Goal: Communication & Community: Participate in discussion

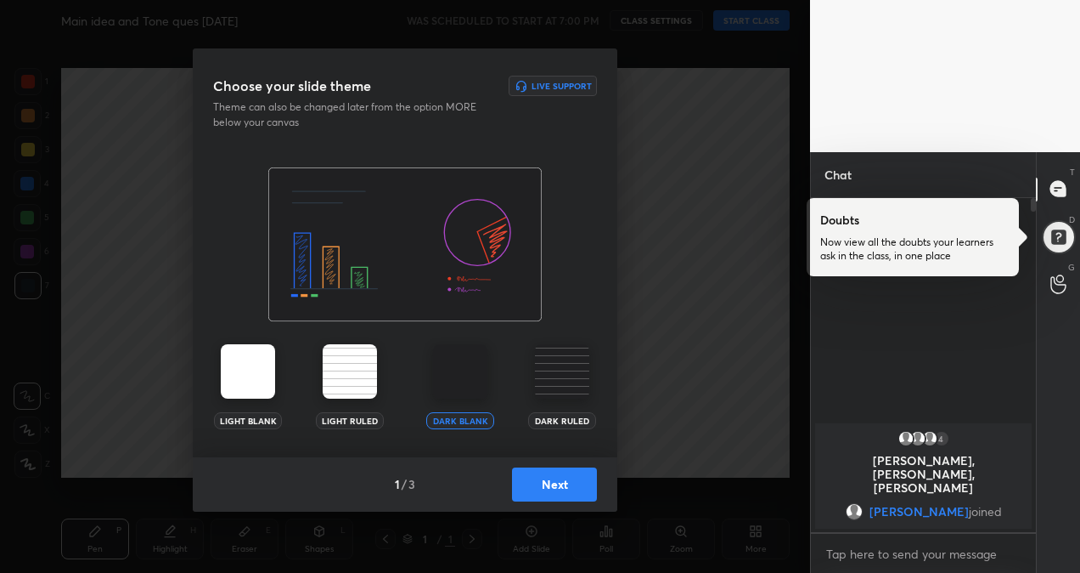
click at [259, 361] on img at bounding box center [248, 371] width 54 height 54
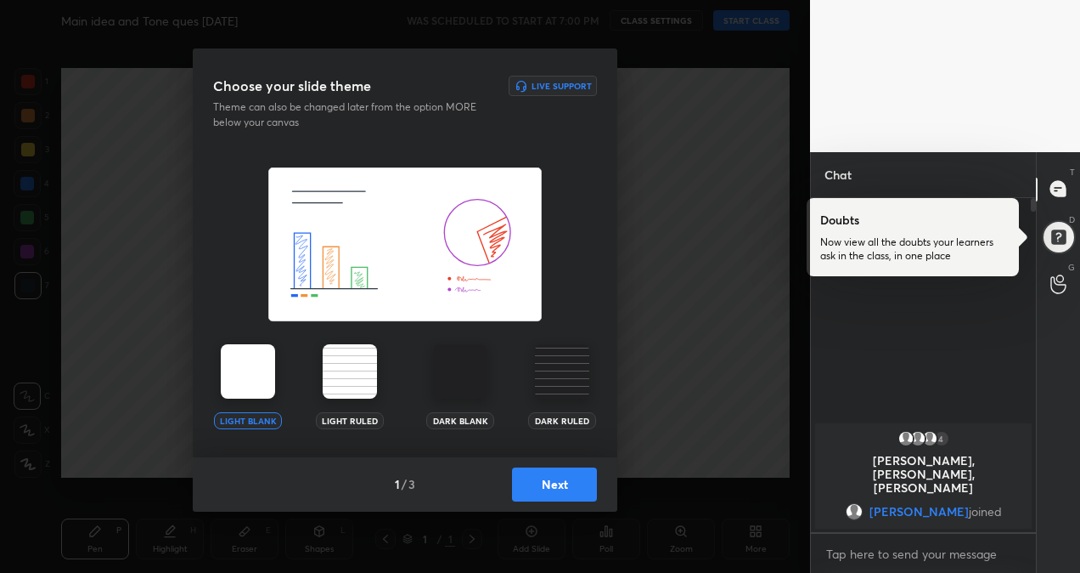
click at [541, 499] on button "Next" at bounding box center [554, 484] width 85 height 34
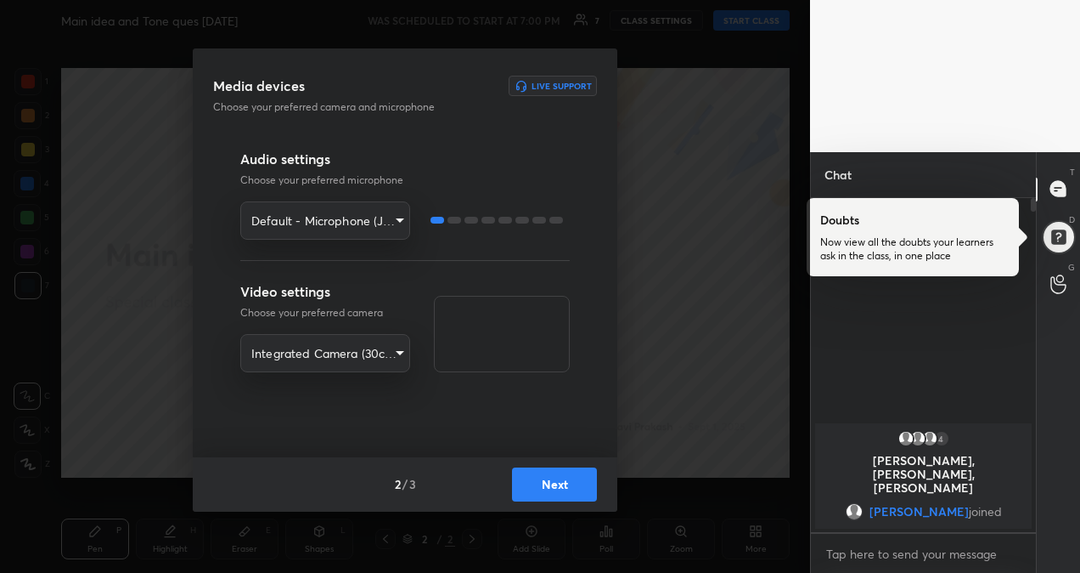
click at [541, 499] on button "Next" at bounding box center [554, 484] width 85 height 34
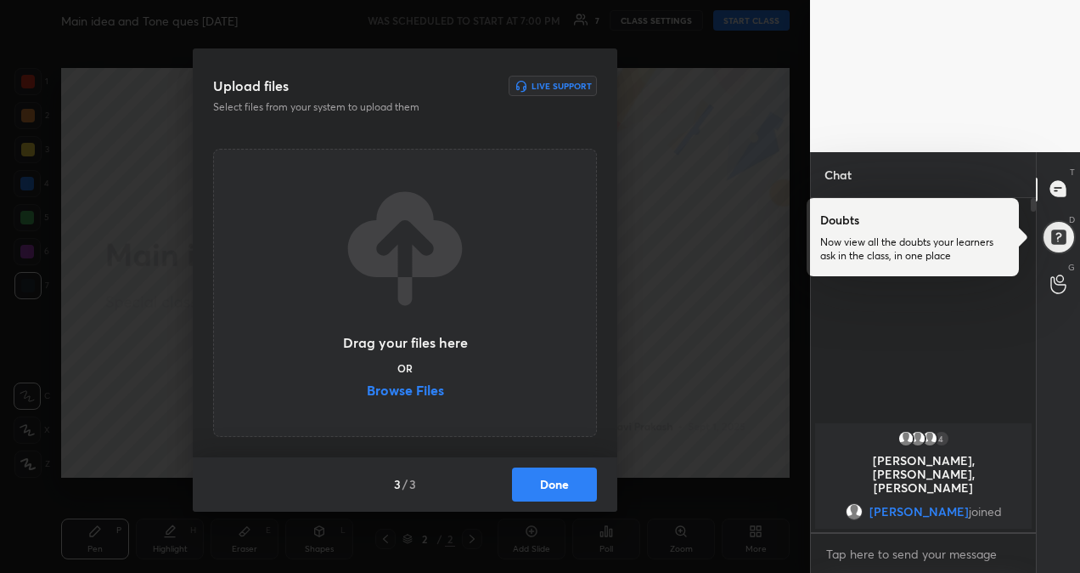
click at [377, 392] on label "Browse Files" at bounding box center [405, 392] width 77 height 18
click at [367, 392] on input "Browse Files" at bounding box center [367, 392] width 0 height 18
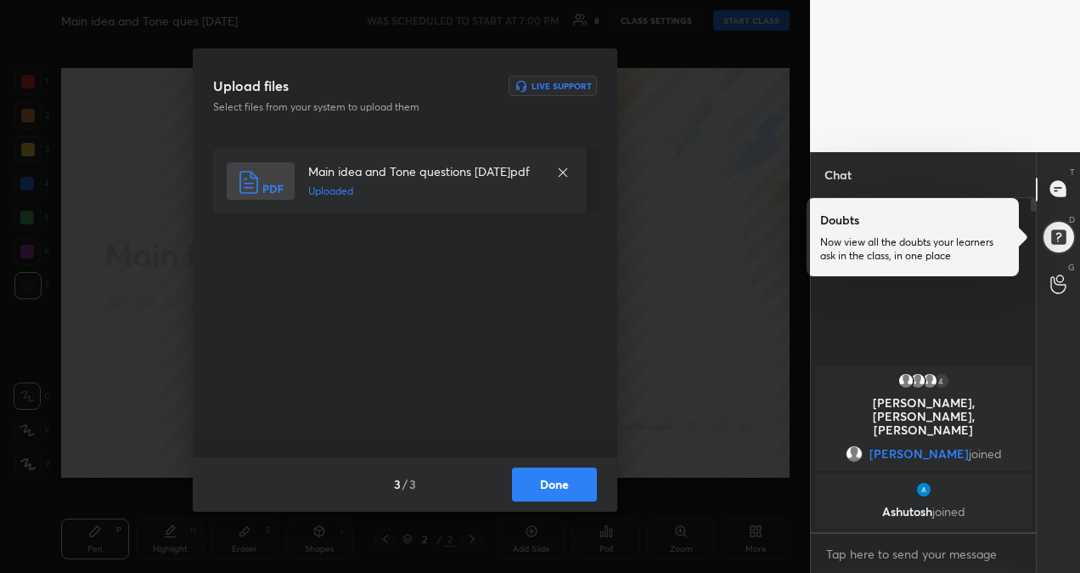
click at [558, 491] on button "Done" at bounding box center [554, 484] width 85 height 34
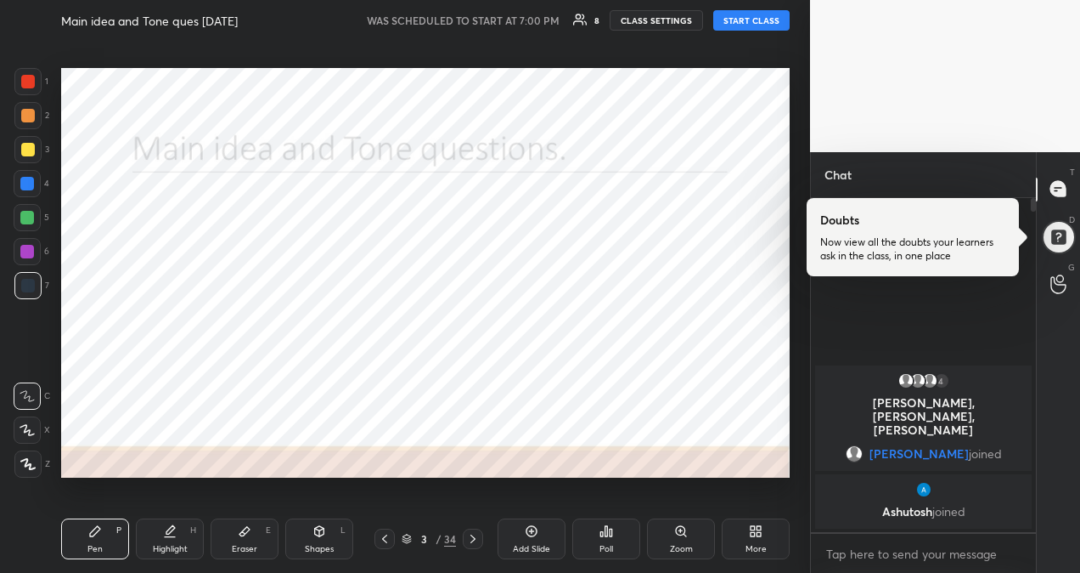
click at [735, 23] on button "START CLASS" at bounding box center [752, 20] width 76 height 20
click at [1054, 240] on div at bounding box center [1059, 237] width 34 height 34
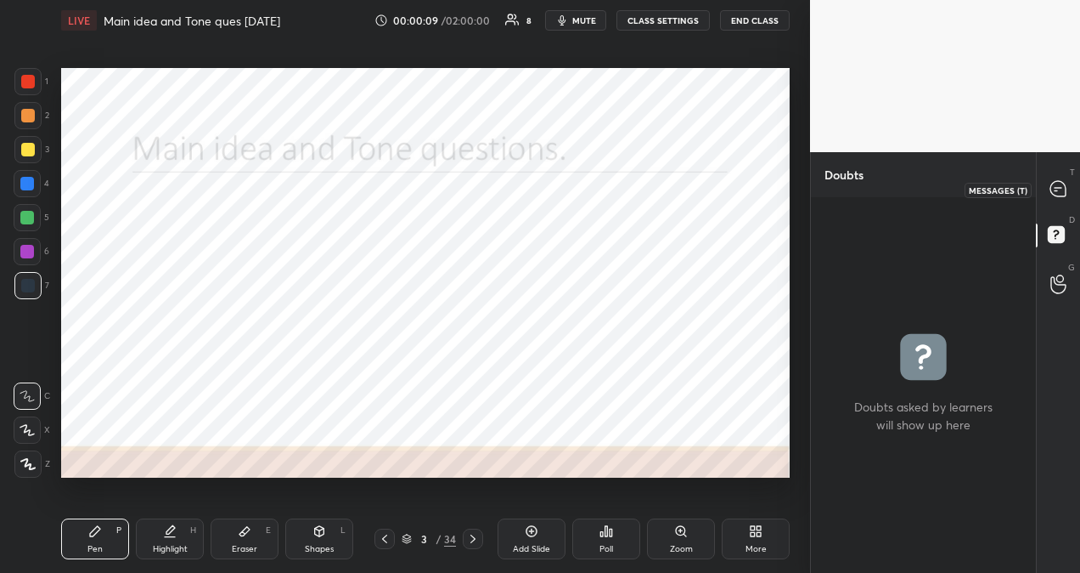
click at [1054, 189] on icon at bounding box center [1058, 188] width 15 height 15
type textarea "x"
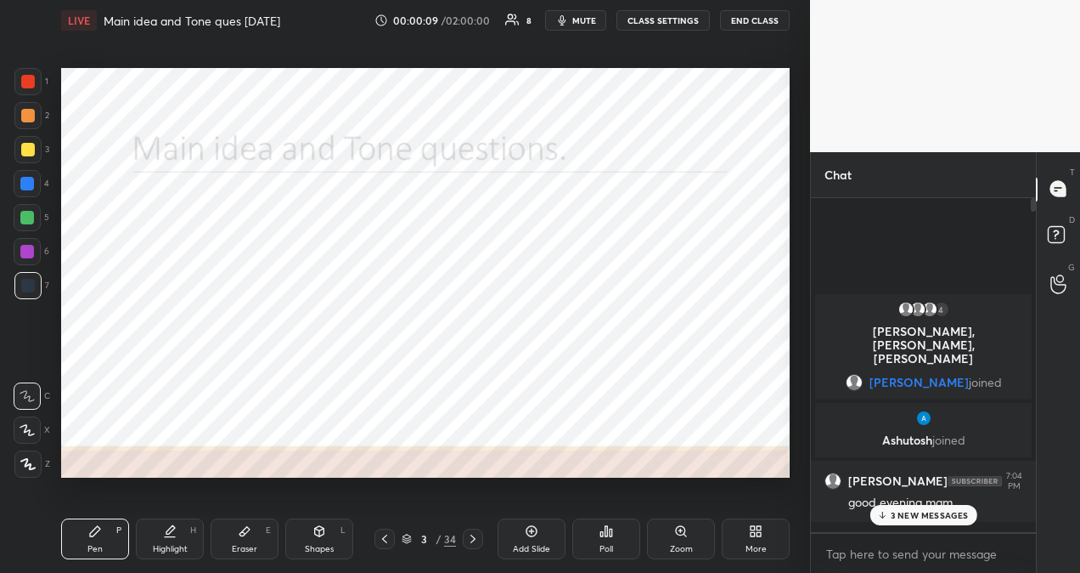
scroll to position [328, 220]
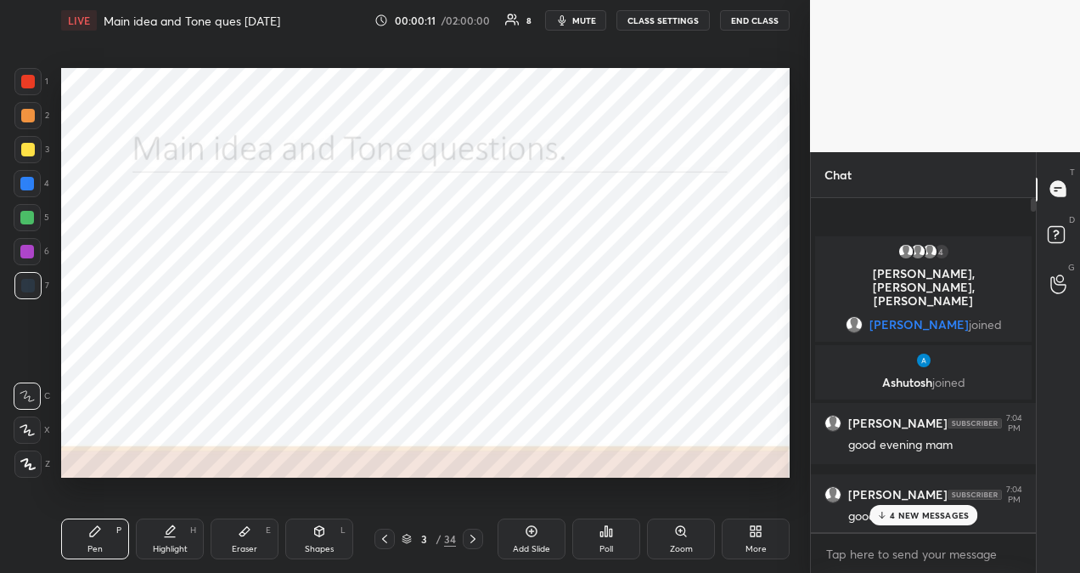
click at [933, 522] on div "4 NEW MESSAGES" at bounding box center [924, 515] width 108 height 20
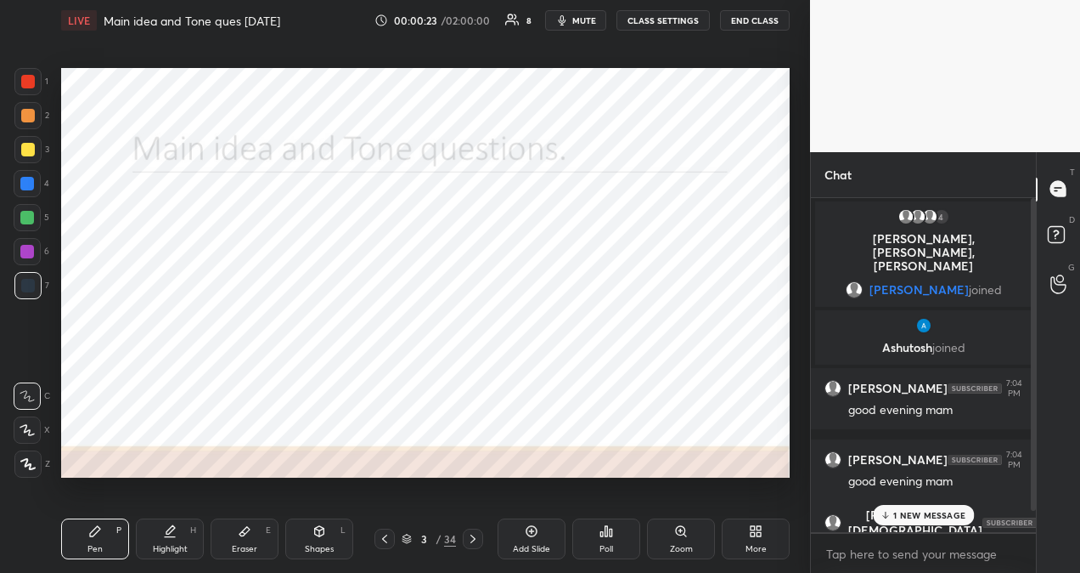
click at [951, 510] on p "1 NEW MESSAGE" at bounding box center [930, 515] width 72 height 10
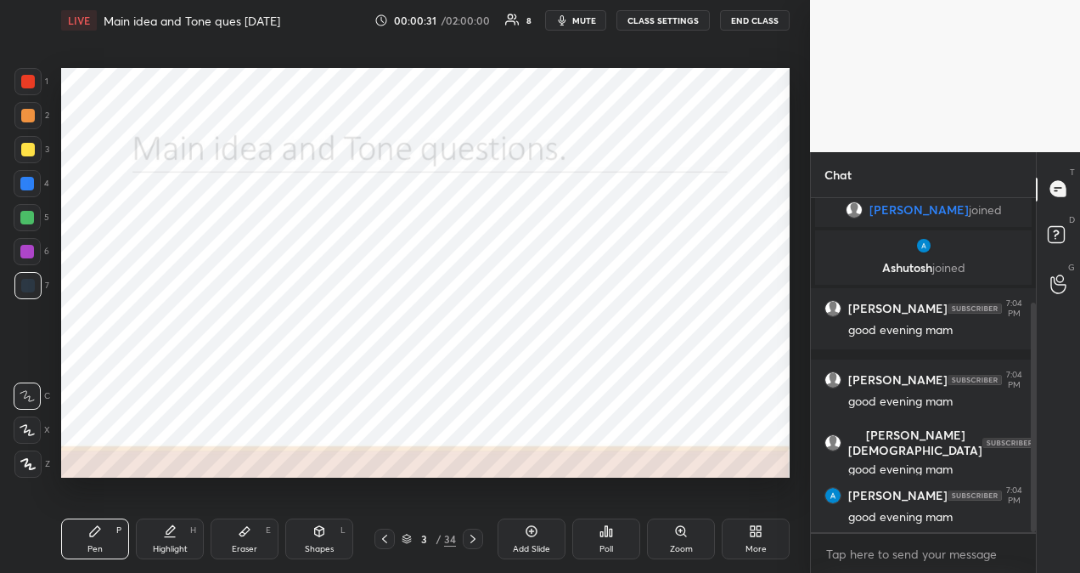
scroll to position [151, 0]
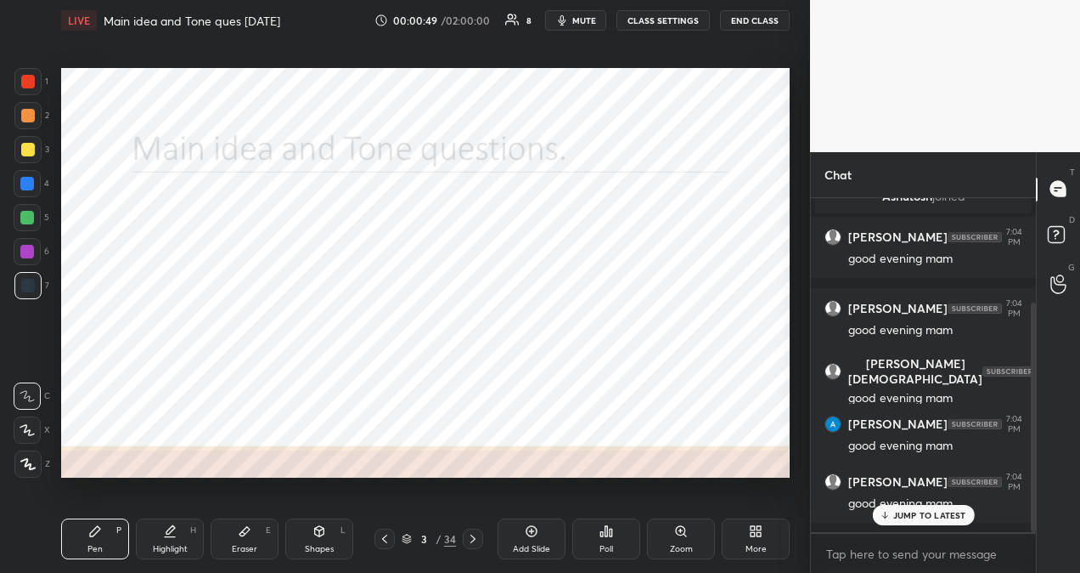
click at [927, 514] on p "JUMP TO LATEST" at bounding box center [930, 515] width 73 height 10
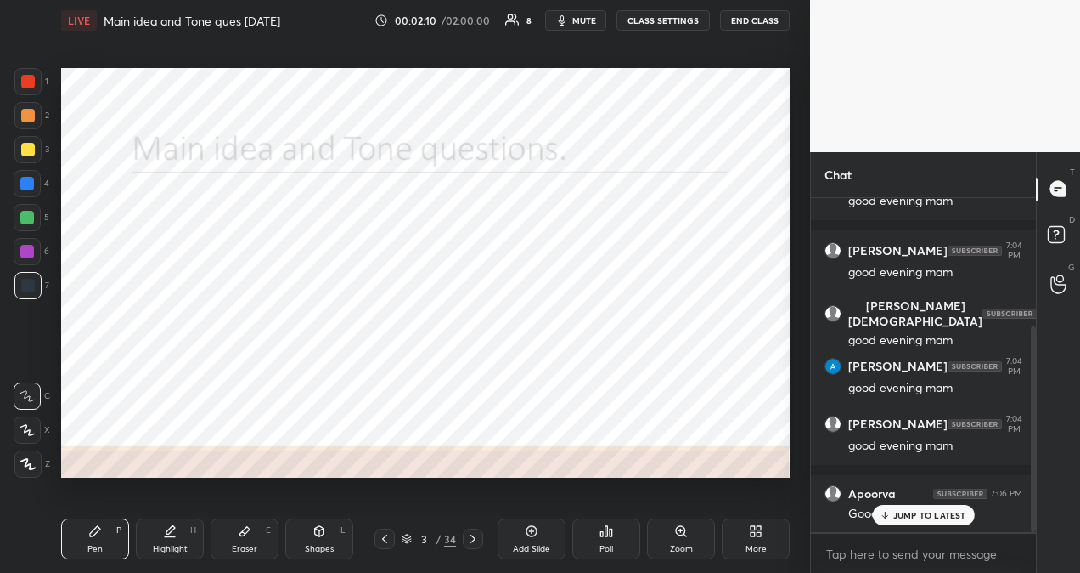
click at [924, 517] on p "JUMP TO LATEST" at bounding box center [930, 515] width 73 height 10
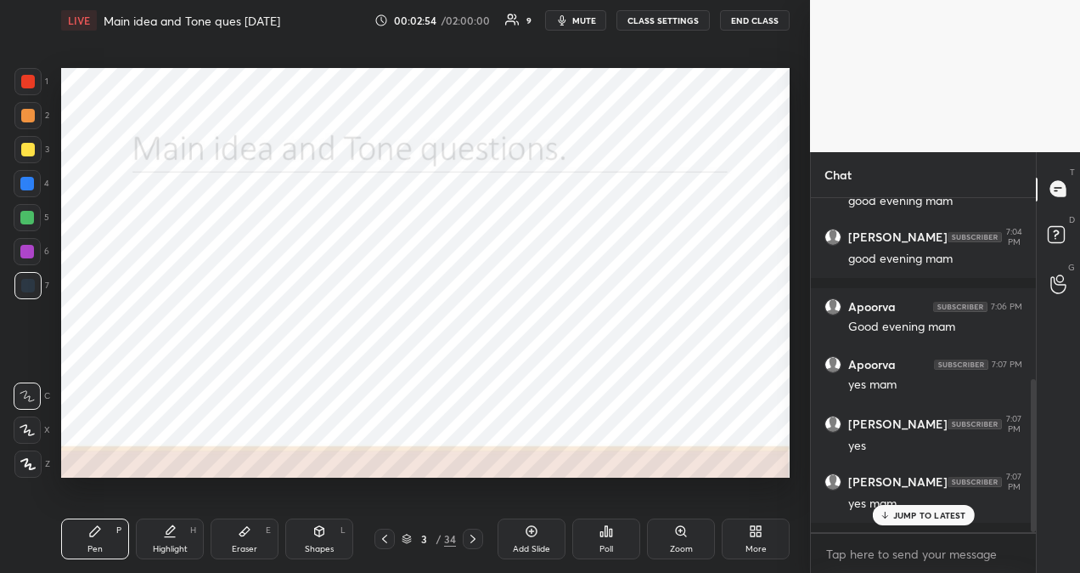
scroll to position [525, 0]
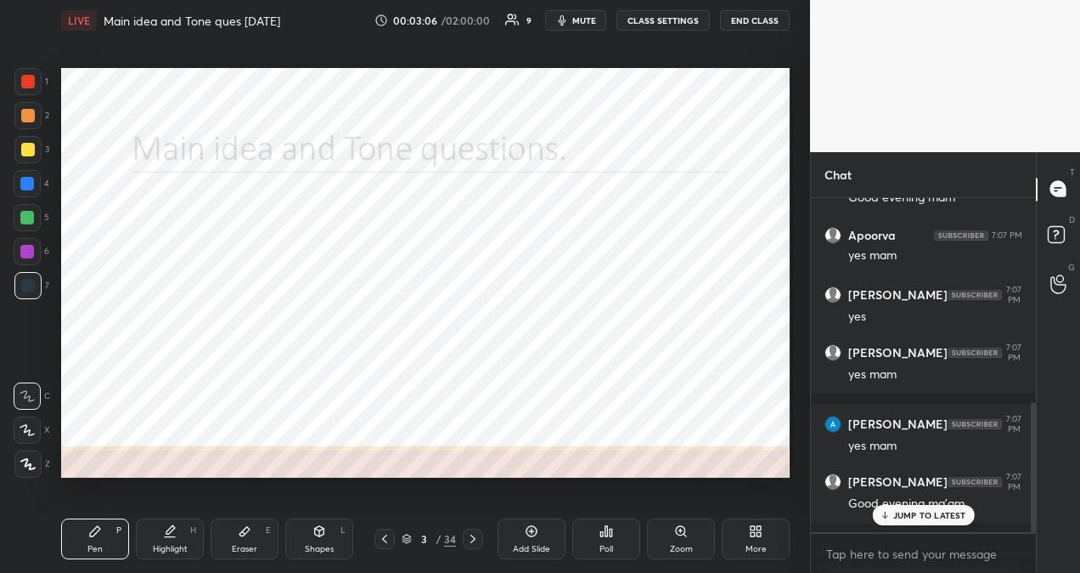
click at [932, 516] on p "JUMP TO LATEST" at bounding box center [930, 515] width 73 height 10
click at [617, 542] on div "Poll" at bounding box center [607, 538] width 68 height 41
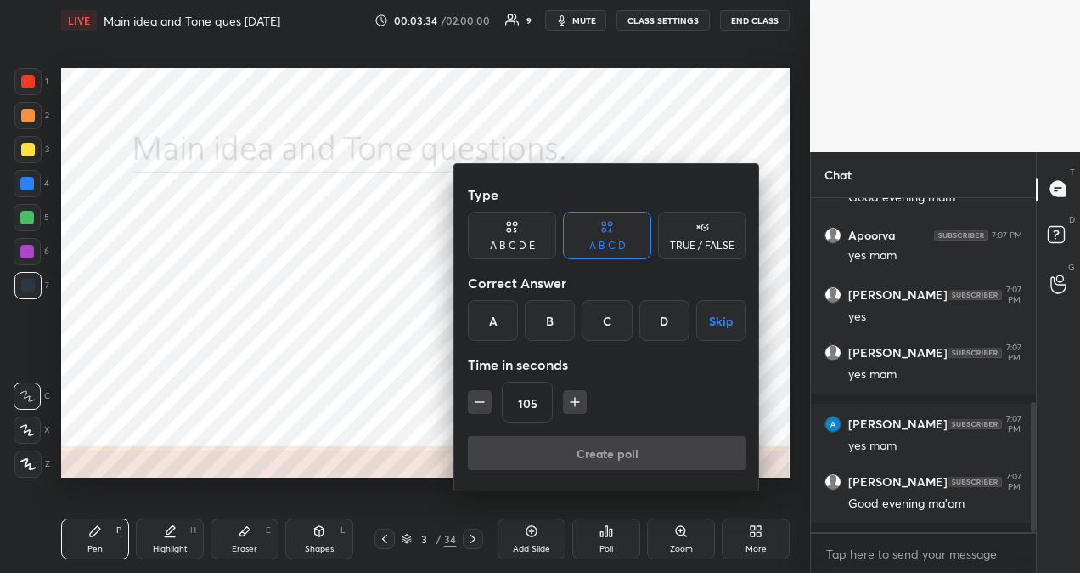
click at [567, 399] on icon "button" at bounding box center [575, 401] width 17 height 17
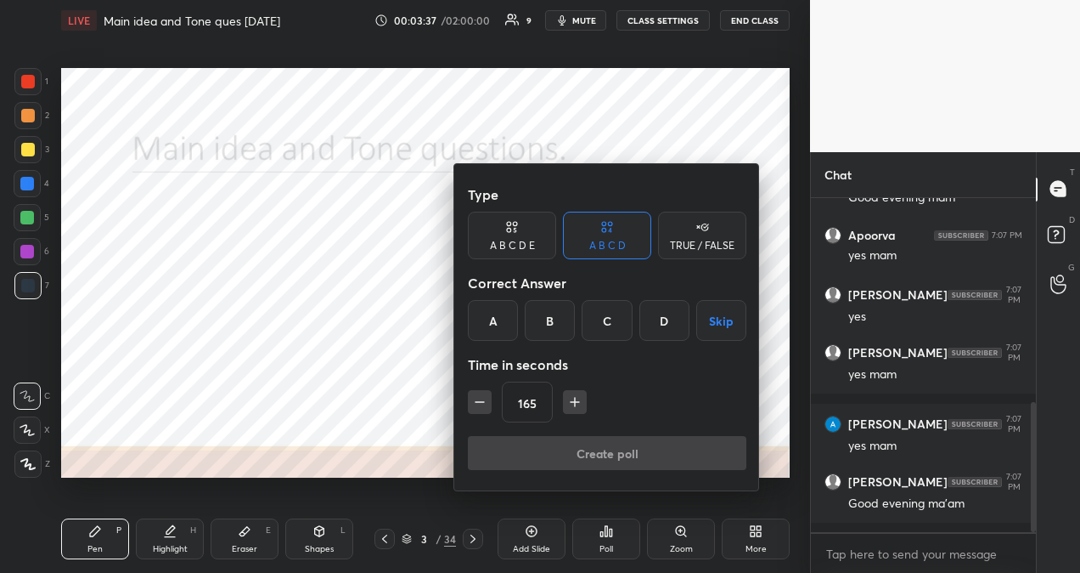
type input "180"
click at [474, 541] on div at bounding box center [540, 286] width 1080 height 573
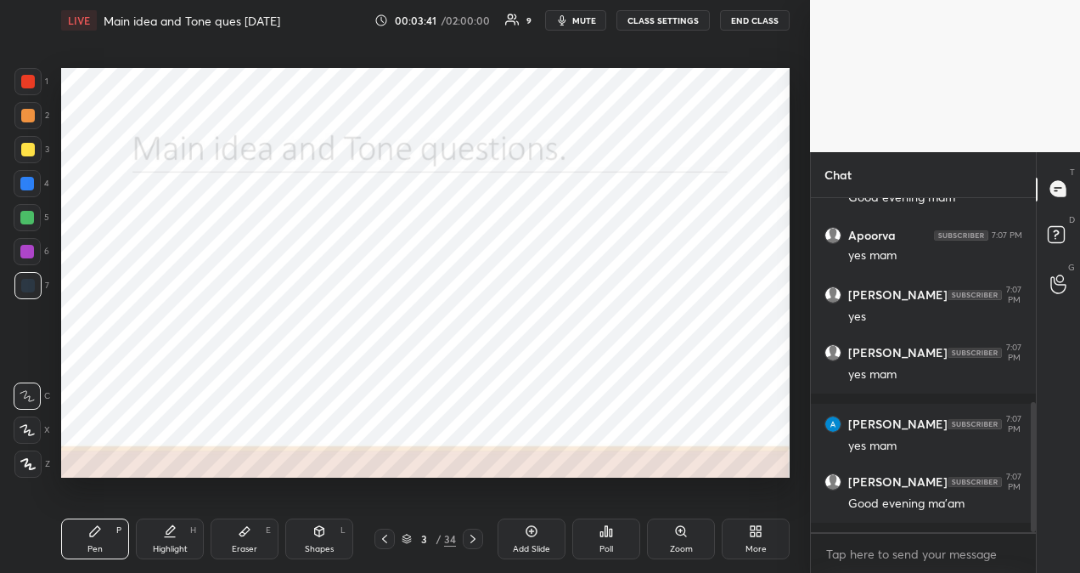
click at [474, 541] on icon at bounding box center [473, 539] width 14 height 14
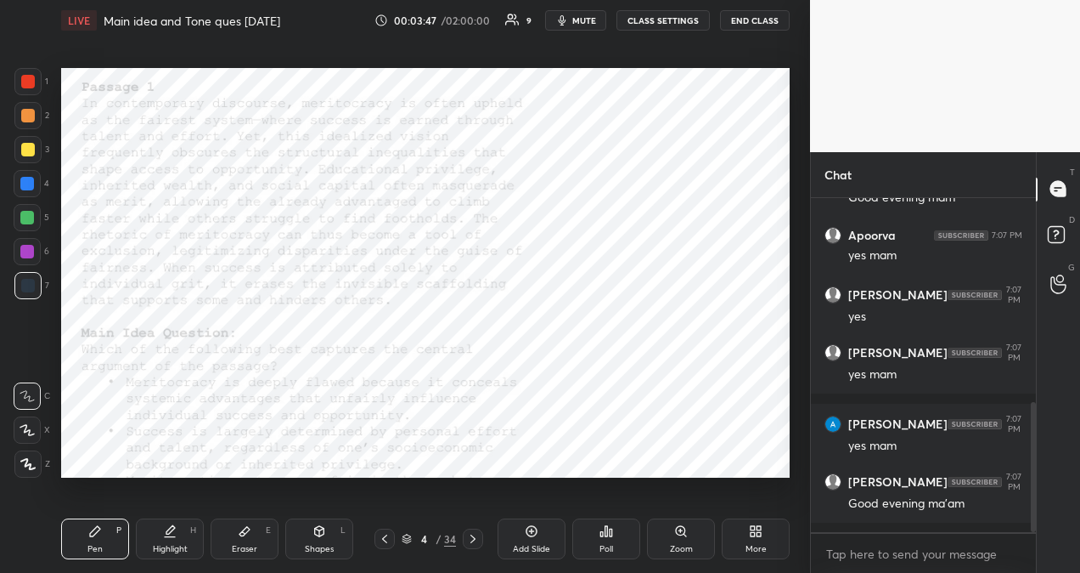
click at [386, 535] on icon at bounding box center [384, 538] width 5 height 8
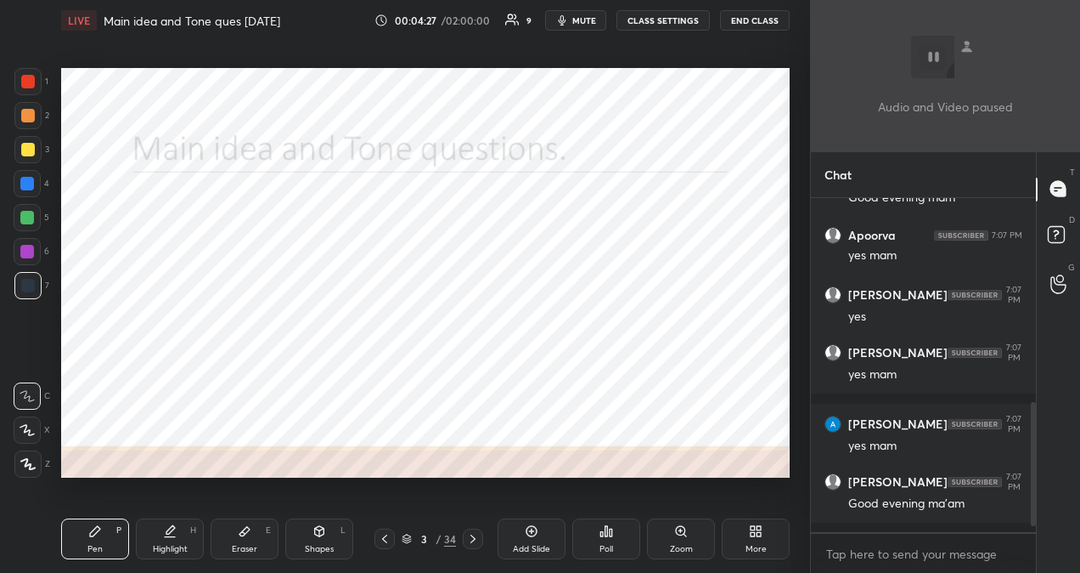
scroll to position [583, 0]
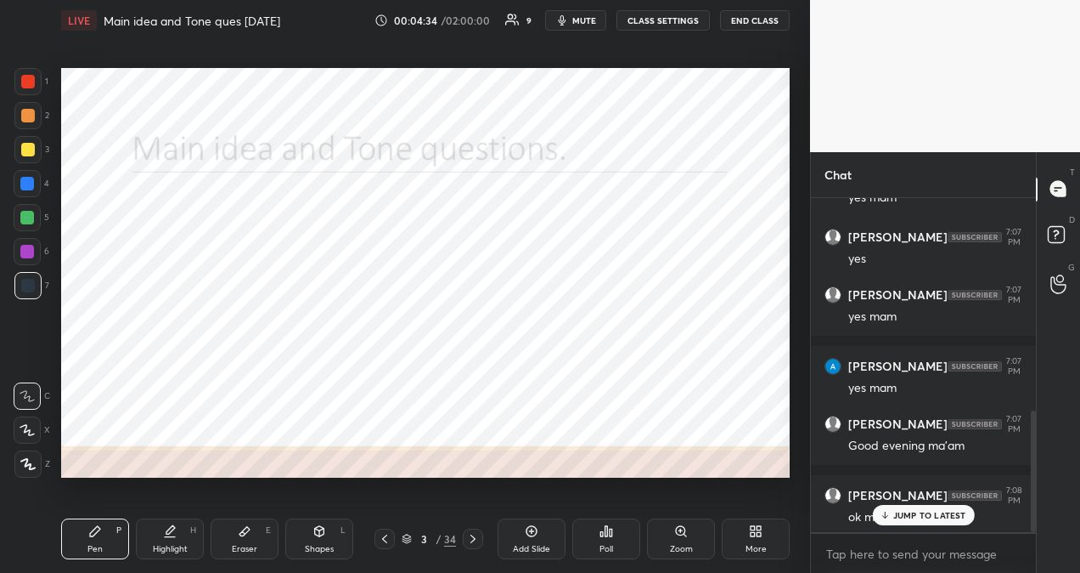
click at [918, 510] on p "JUMP TO LATEST" at bounding box center [930, 515] width 73 height 10
click at [752, 540] on div "More" at bounding box center [756, 538] width 68 height 41
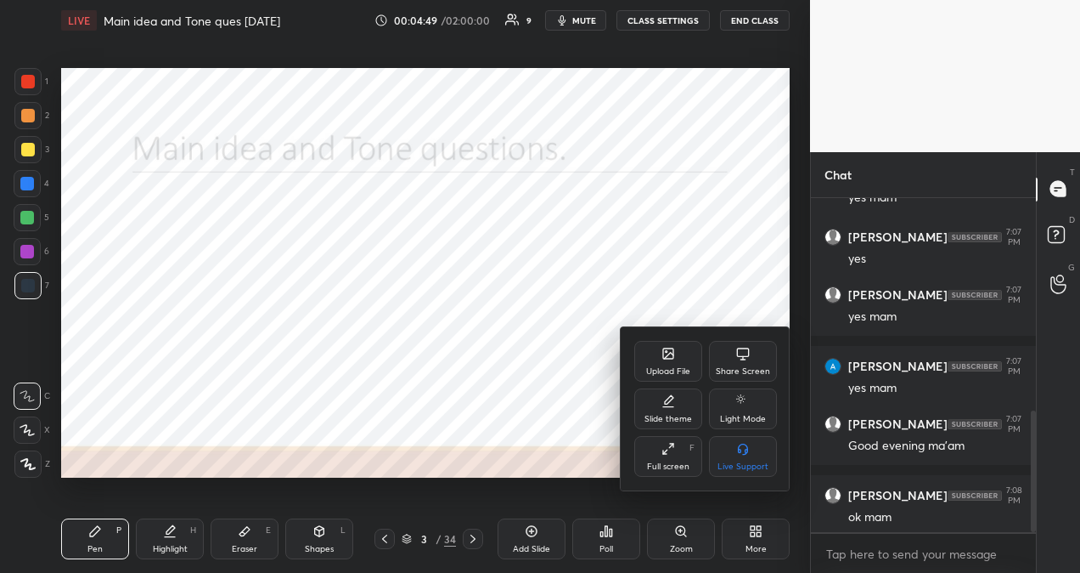
click at [670, 371] on div "Upload File" at bounding box center [668, 371] width 44 height 8
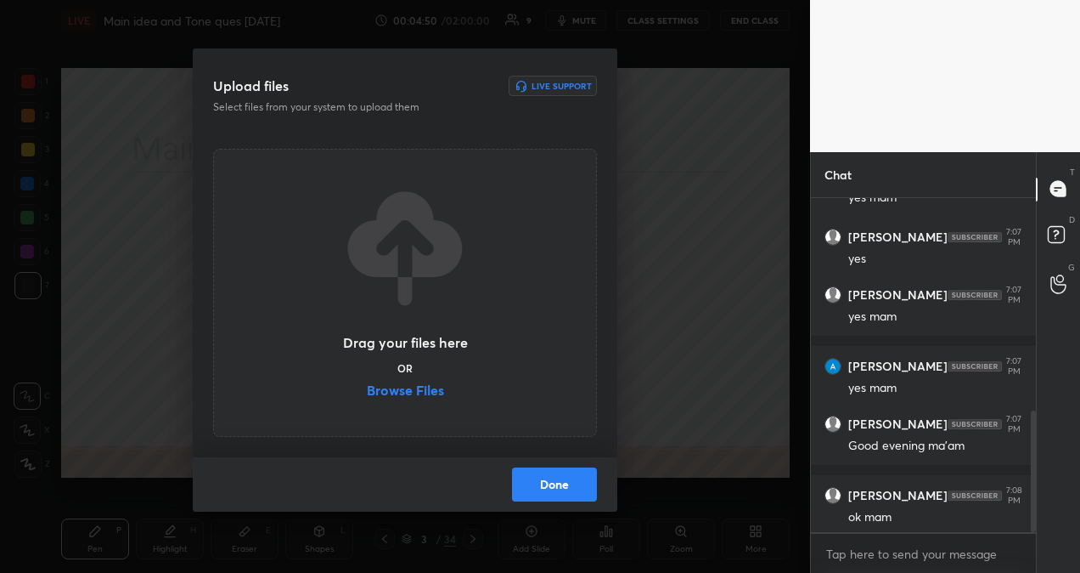
click at [426, 389] on label "Browse Files" at bounding box center [405, 392] width 77 height 18
click at [367, 389] on input "Browse Files" at bounding box center [367, 392] width 0 height 18
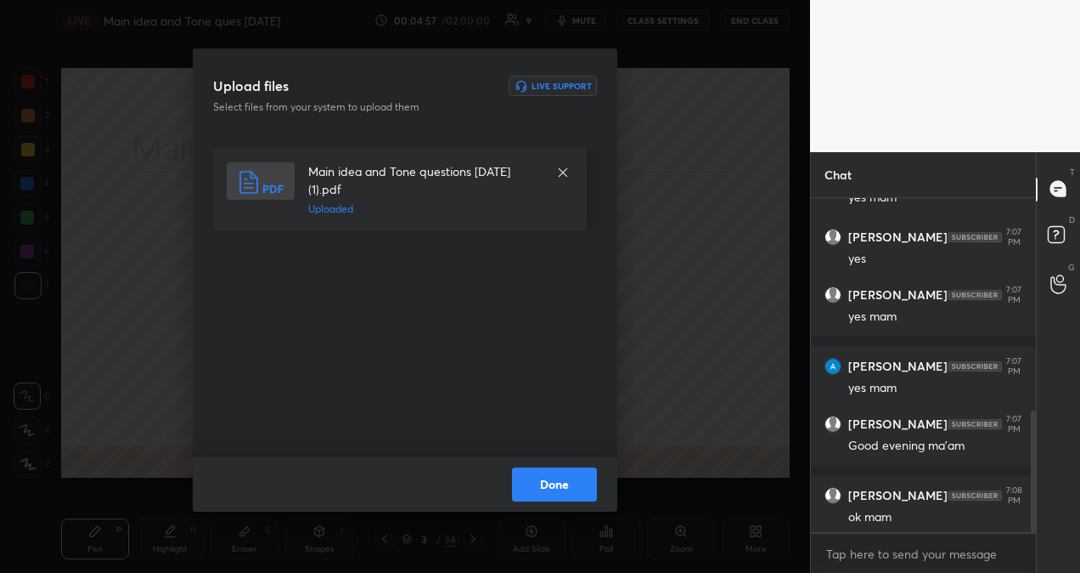
click at [550, 485] on button "Done" at bounding box center [554, 484] width 85 height 34
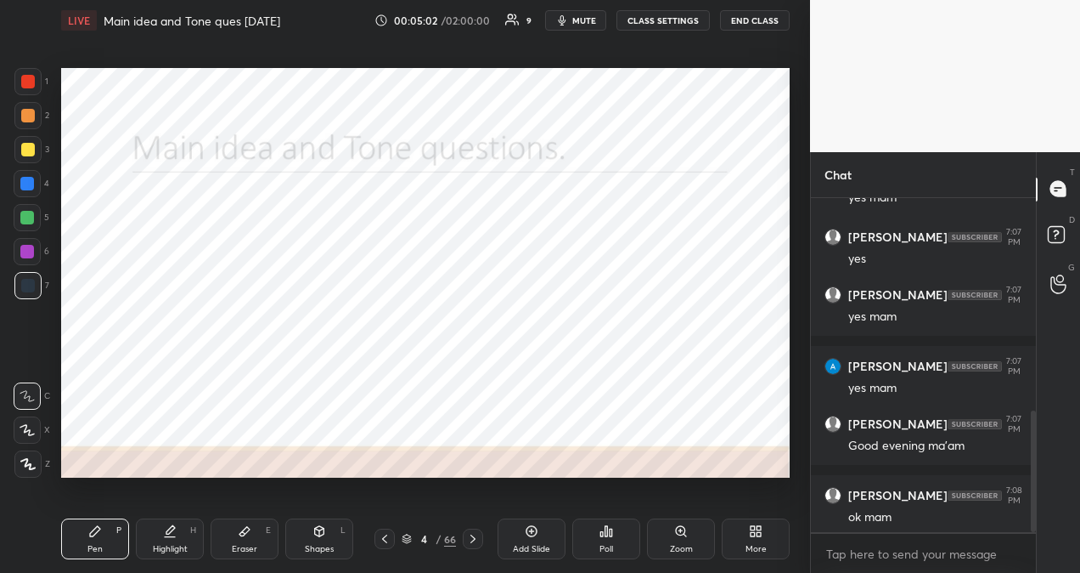
drag, startPoint x: 550, startPoint y: 485, endPoint x: 477, endPoint y: 542, distance: 92.6
click at [477, 542] on div "LIVE Main idea and Tone ques [DATE] 00:05:02 / 02:00:00 9 mute CLASS SETTINGS E…" at bounding box center [425, 286] width 742 height 573
click at [477, 542] on icon at bounding box center [473, 539] width 14 height 14
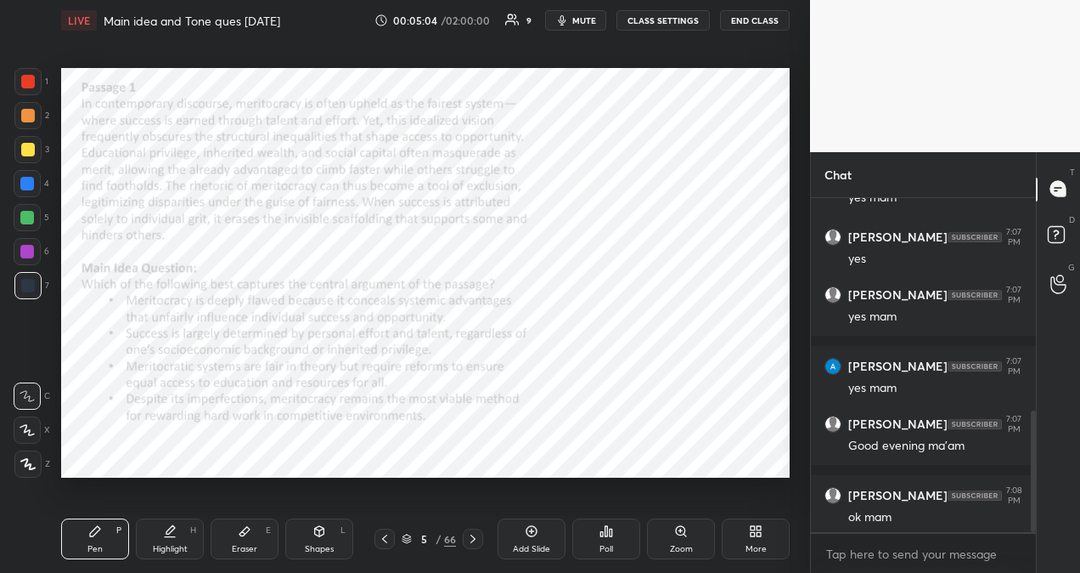
click at [611, 534] on icon at bounding box center [611, 532] width 3 height 8
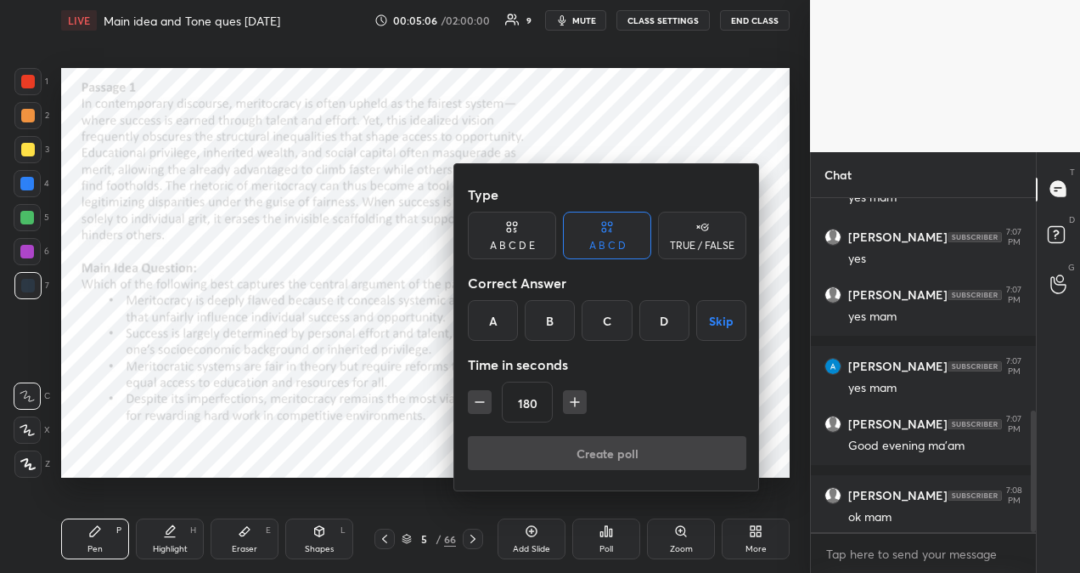
click at [496, 324] on div "A" at bounding box center [493, 320] width 50 height 41
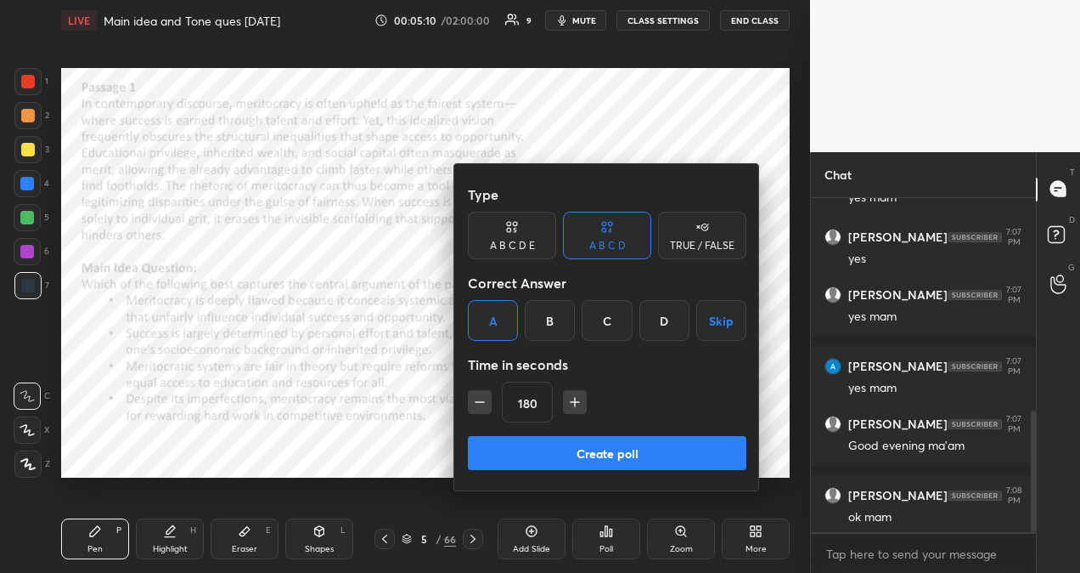
click at [600, 452] on button "Create poll" at bounding box center [607, 453] width 279 height 34
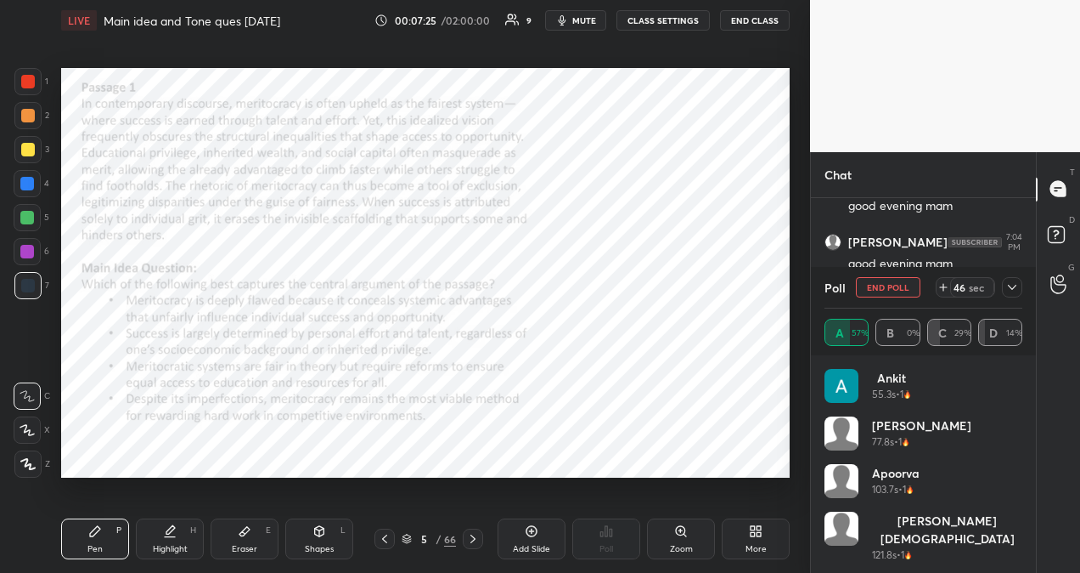
scroll to position [240, 220]
click at [1015, 289] on icon at bounding box center [1013, 287] width 14 height 14
type textarea "x"
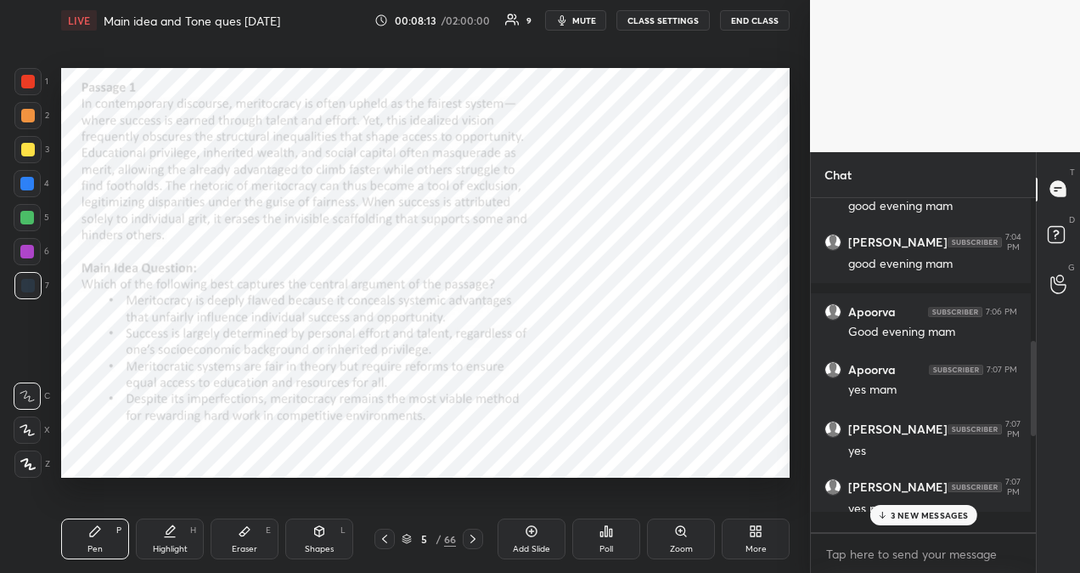
scroll to position [324, 215]
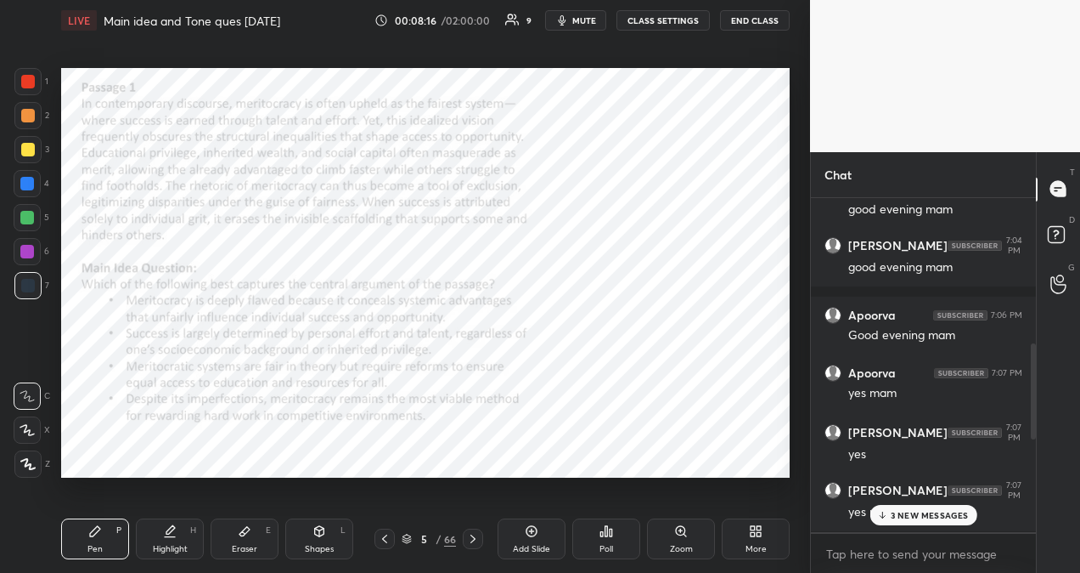
click at [926, 519] on p "3 NEW MESSAGES" at bounding box center [930, 515] width 78 height 10
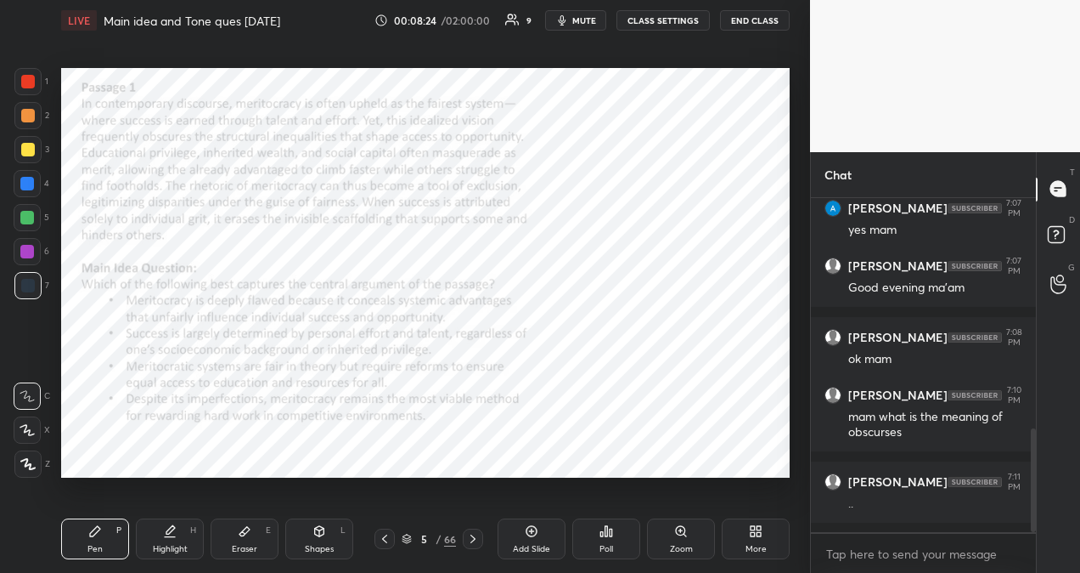
scroll to position [812, 0]
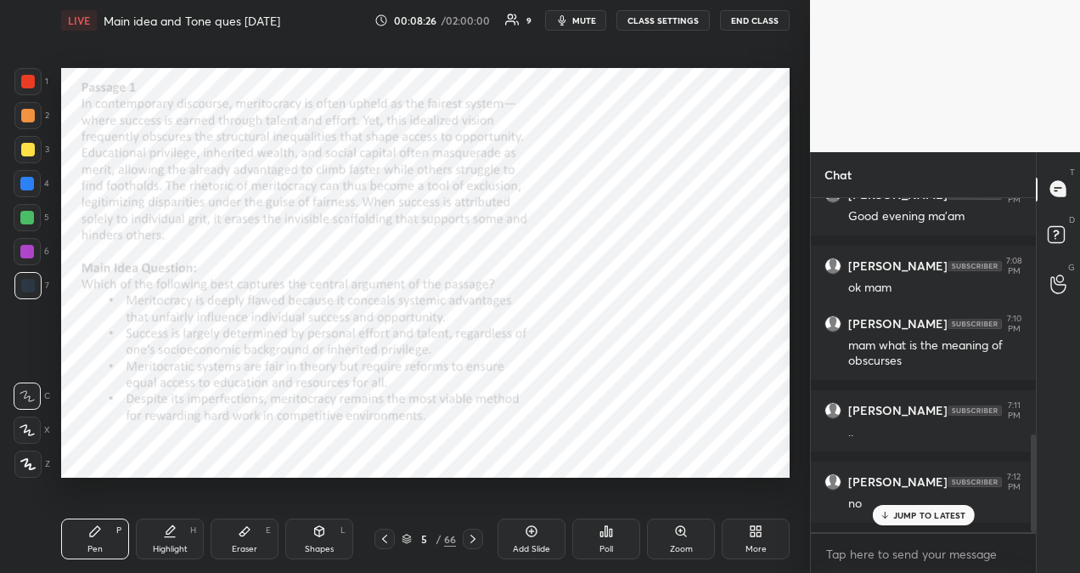
click at [900, 519] on p "JUMP TO LATEST" at bounding box center [930, 515] width 73 height 10
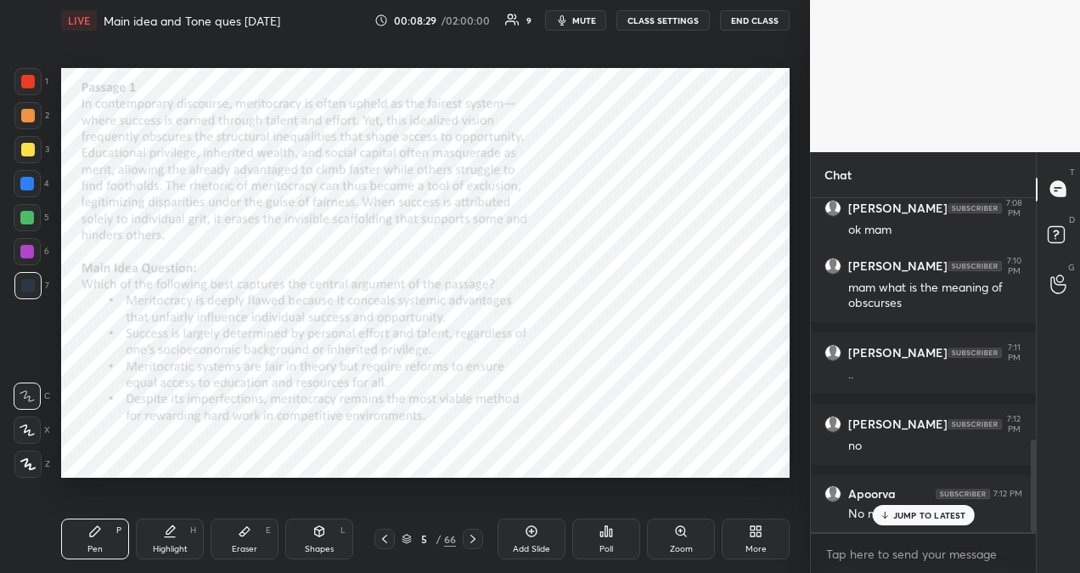
click at [904, 523] on div "JUMP TO LATEST" at bounding box center [923, 515] width 102 height 20
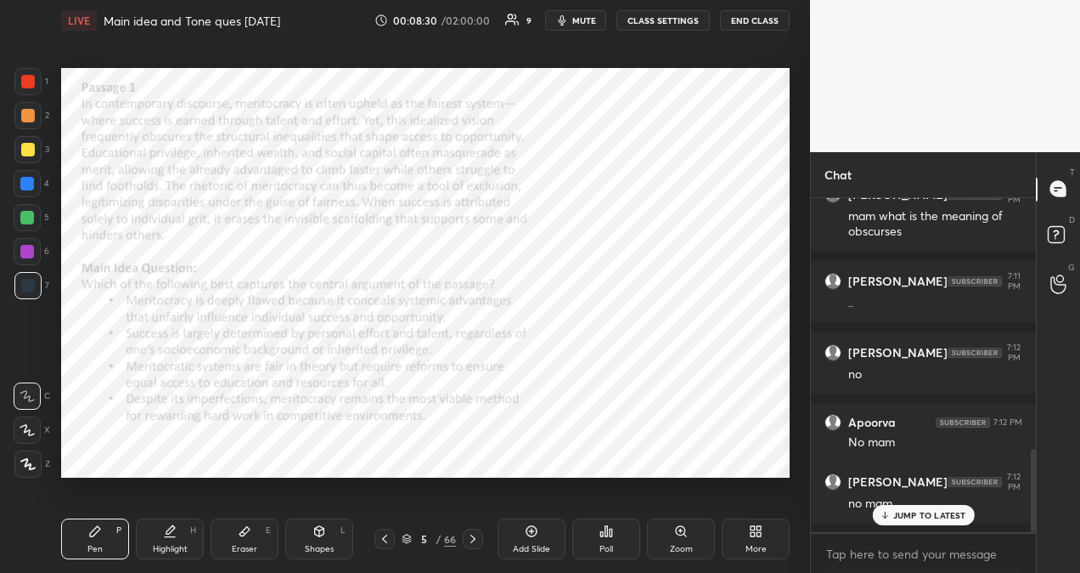
scroll to position [999, 0]
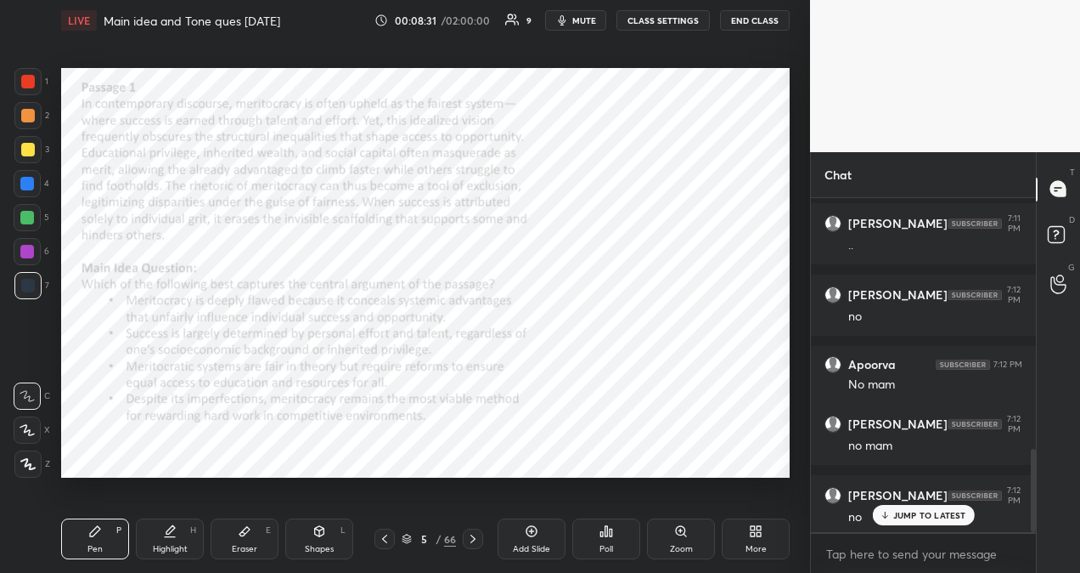
click at [917, 516] on p "JUMP TO LATEST" at bounding box center [930, 515] width 73 height 10
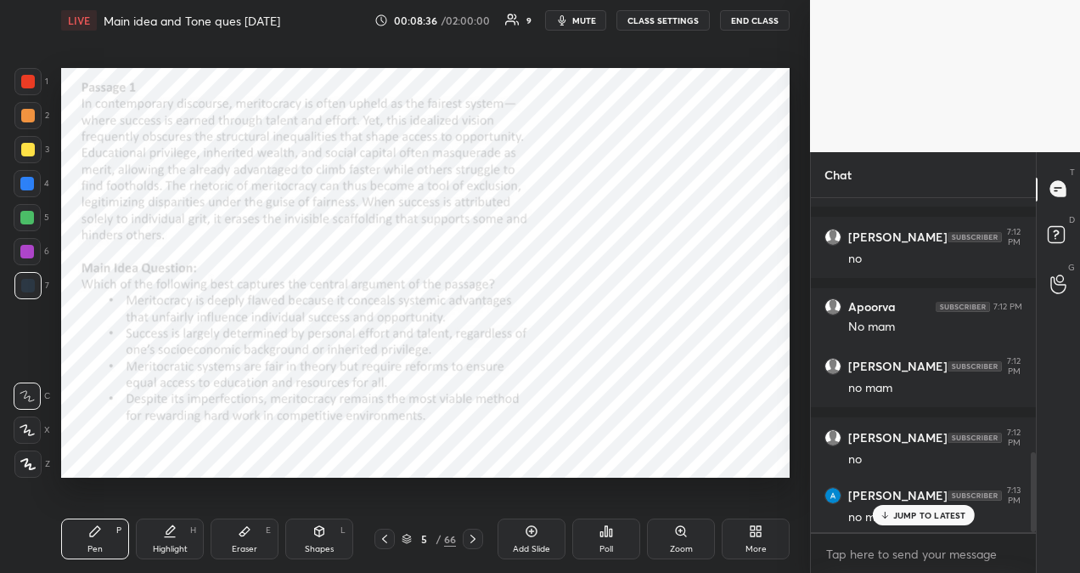
click at [29, 85] on div at bounding box center [28, 82] width 14 height 14
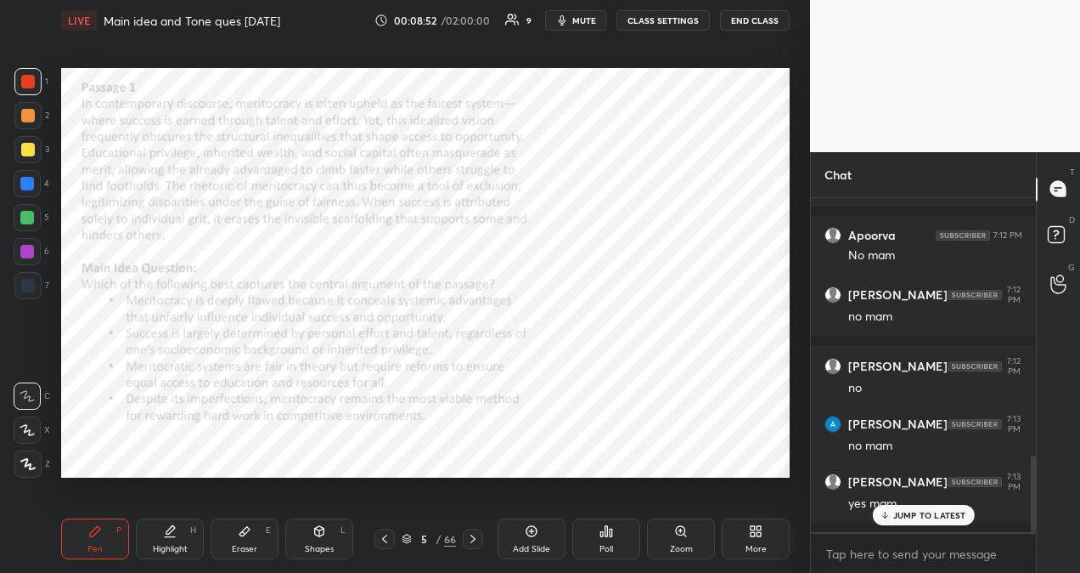
click at [945, 520] on p "JUMP TO LATEST" at bounding box center [930, 515] width 73 height 10
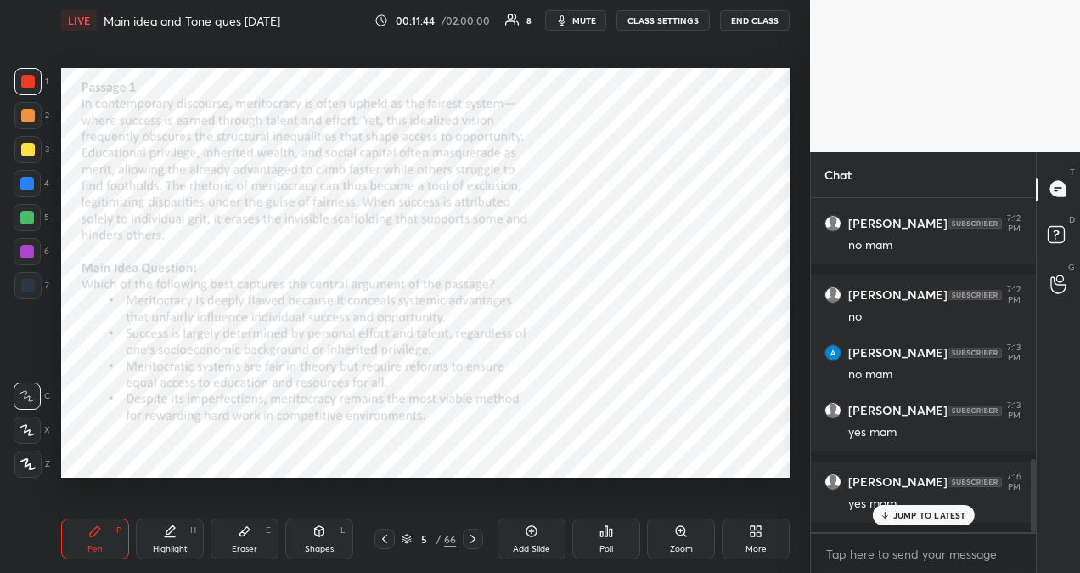
click at [926, 515] on p "JUMP TO LATEST" at bounding box center [930, 515] width 73 height 10
click at [533, 537] on icon at bounding box center [532, 531] width 14 height 14
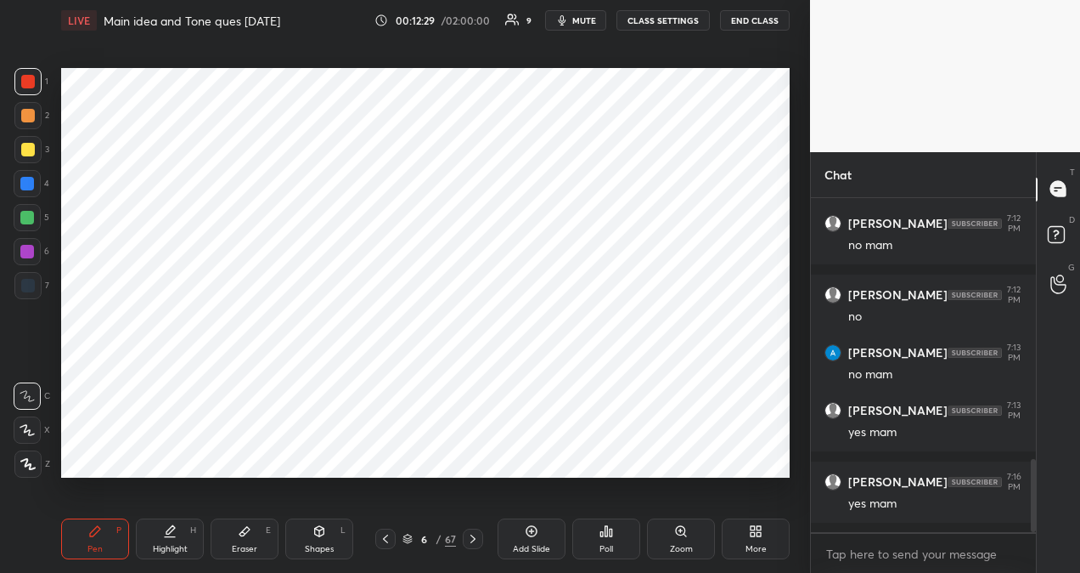
click at [20, 432] on icon at bounding box center [27, 430] width 15 height 12
click at [385, 540] on icon at bounding box center [385, 538] width 5 height 8
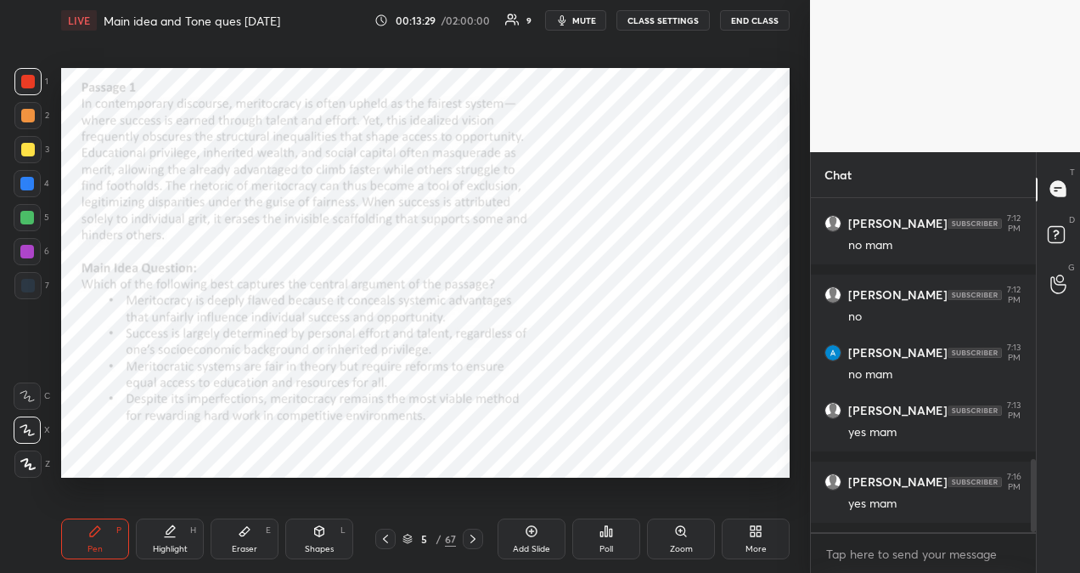
click at [474, 537] on icon at bounding box center [473, 538] width 5 height 8
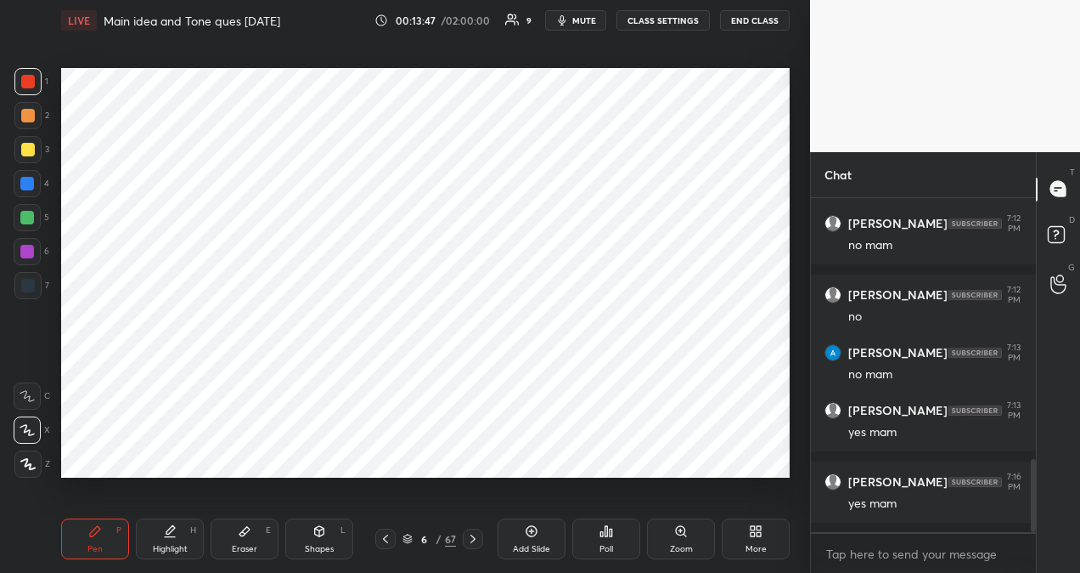
scroll to position [1257, 0]
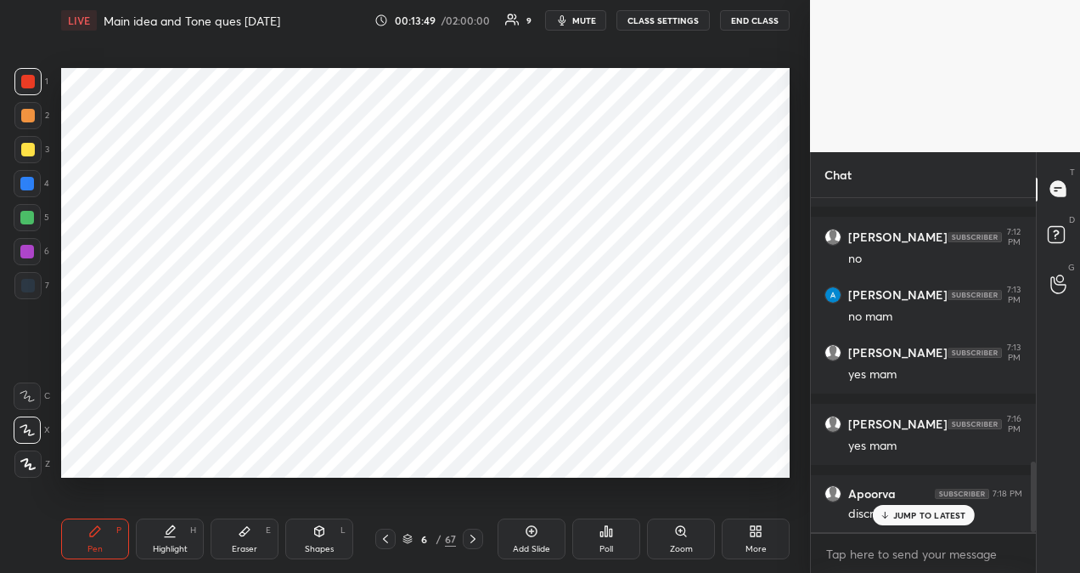
click at [917, 515] on p "JUMP TO LATEST" at bounding box center [930, 515] width 73 height 10
click at [386, 539] on icon at bounding box center [386, 539] width 14 height 14
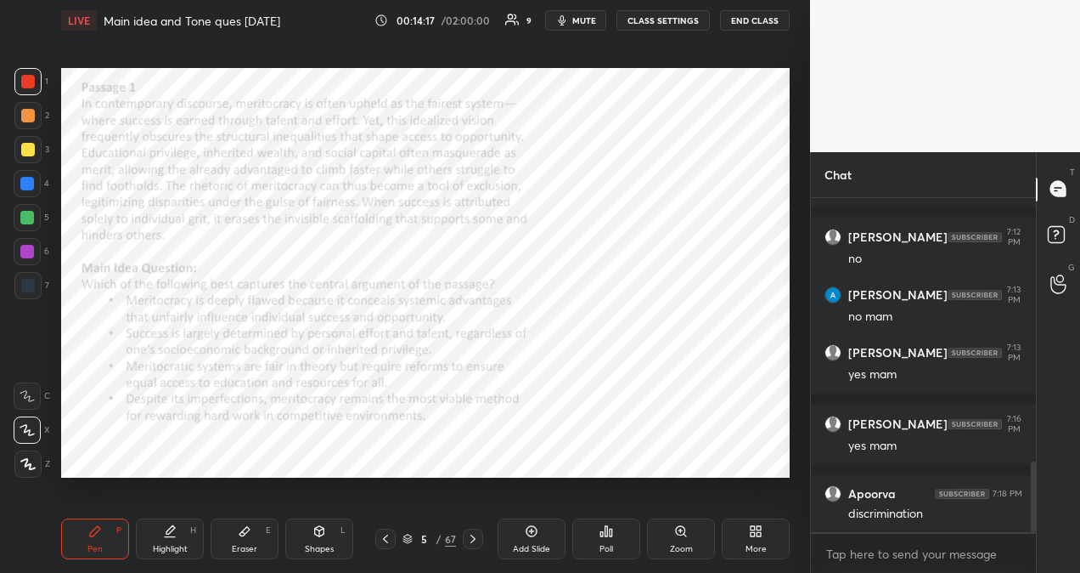
click at [473, 537] on icon at bounding box center [473, 538] width 5 height 8
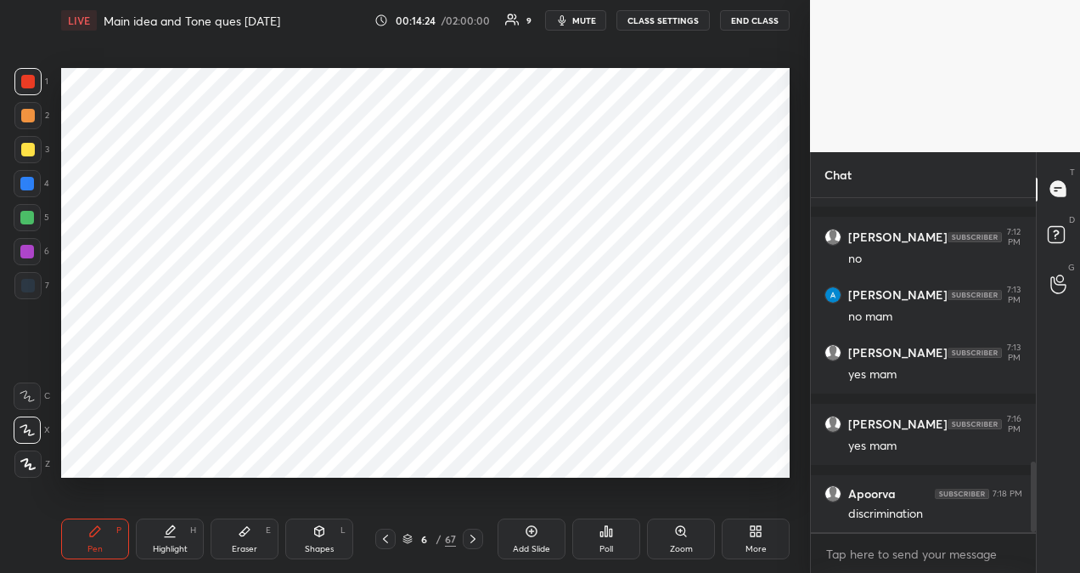
click at [385, 535] on icon at bounding box center [386, 539] width 14 height 14
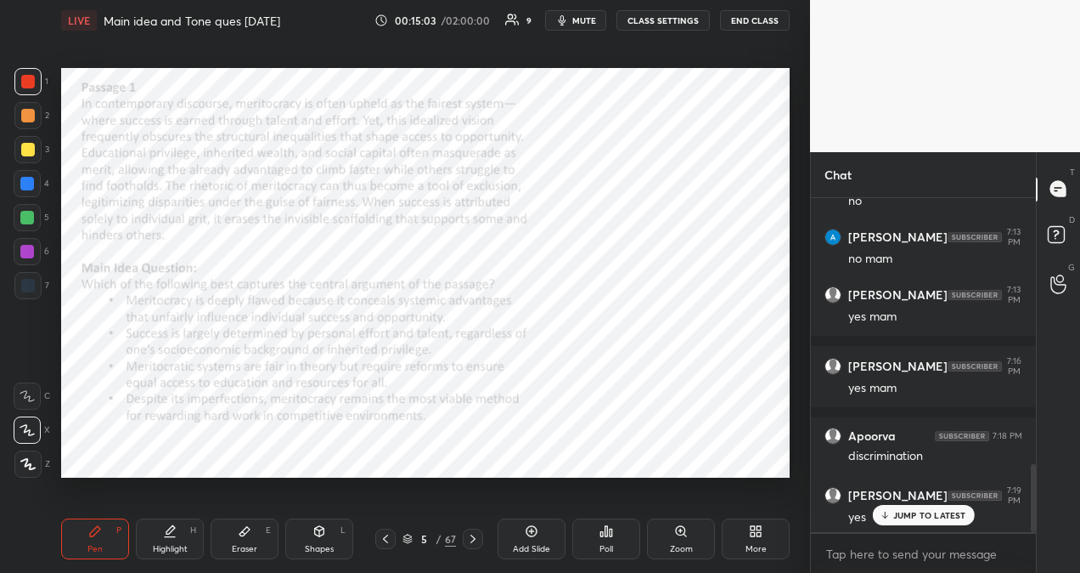
scroll to position [1386, 0]
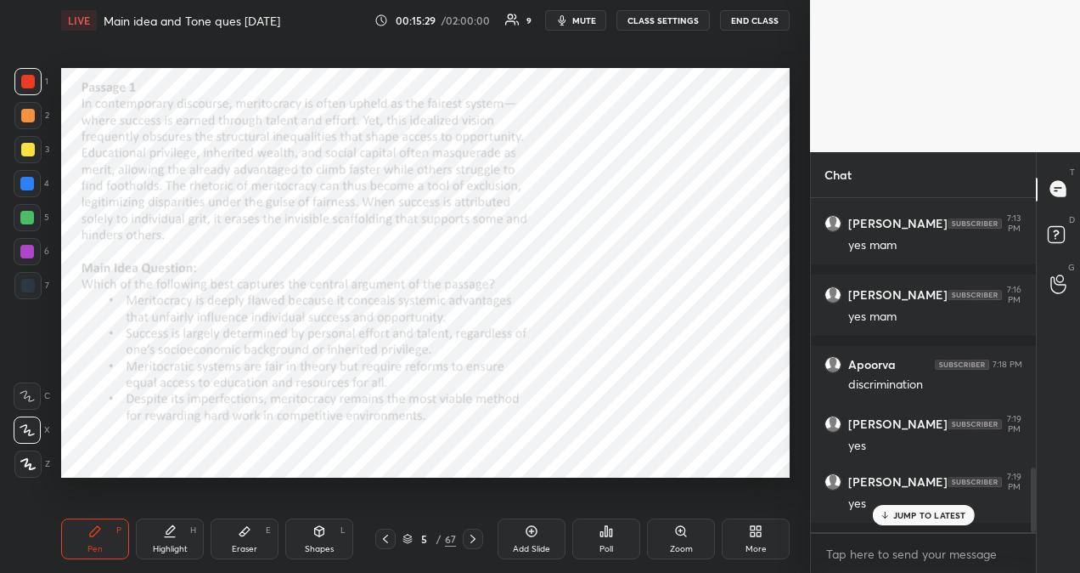
click at [951, 519] on p "JUMP TO LATEST" at bounding box center [930, 515] width 73 height 10
click at [465, 534] on div at bounding box center [473, 538] width 20 height 20
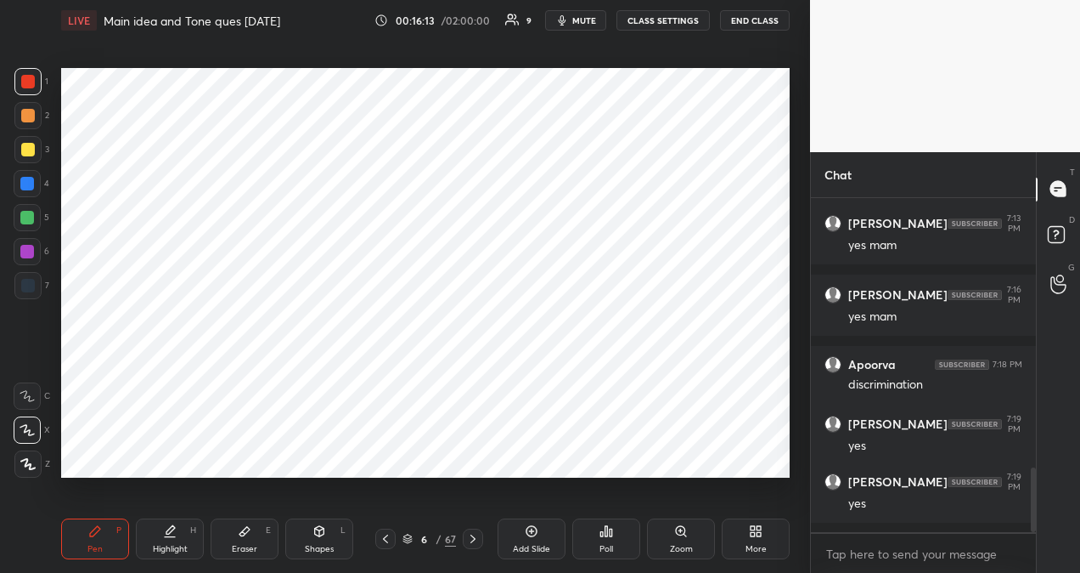
click at [387, 539] on icon at bounding box center [386, 539] width 14 height 14
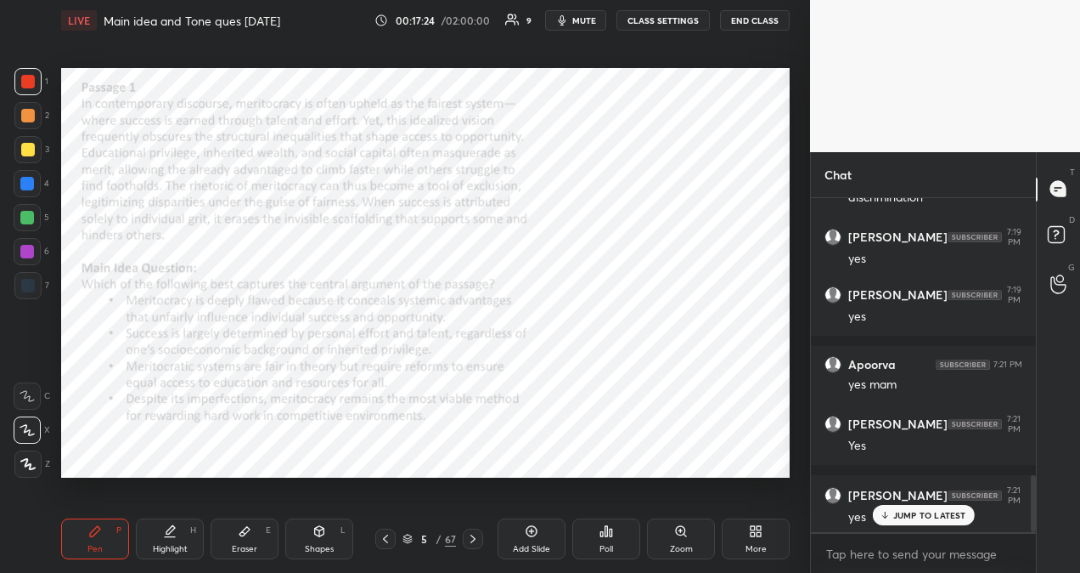
scroll to position [1631, 0]
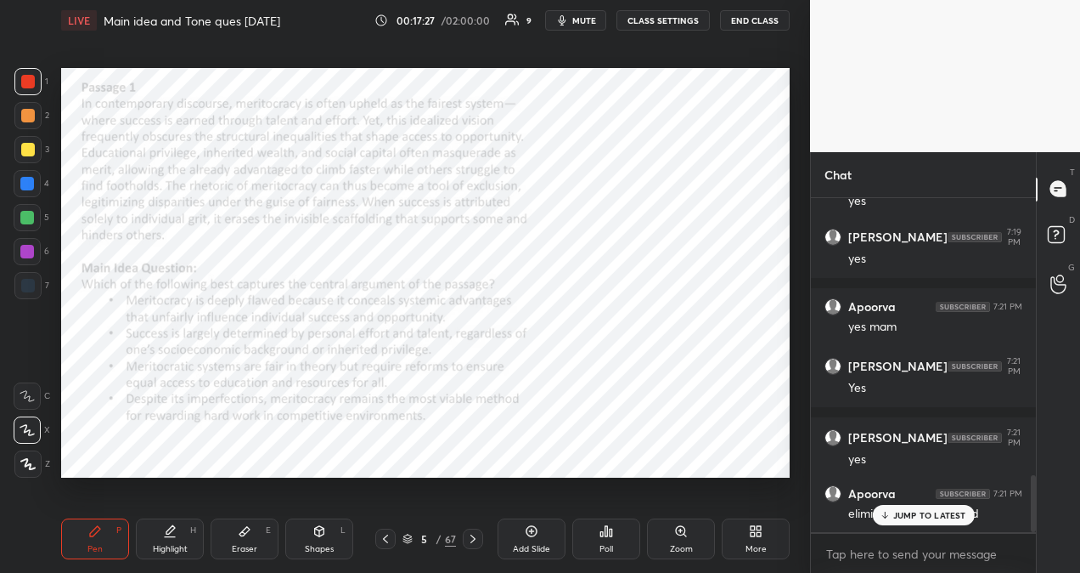
click at [936, 510] on p "JUMP TO LATEST" at bounding box center [930, 515] width 73 height 10
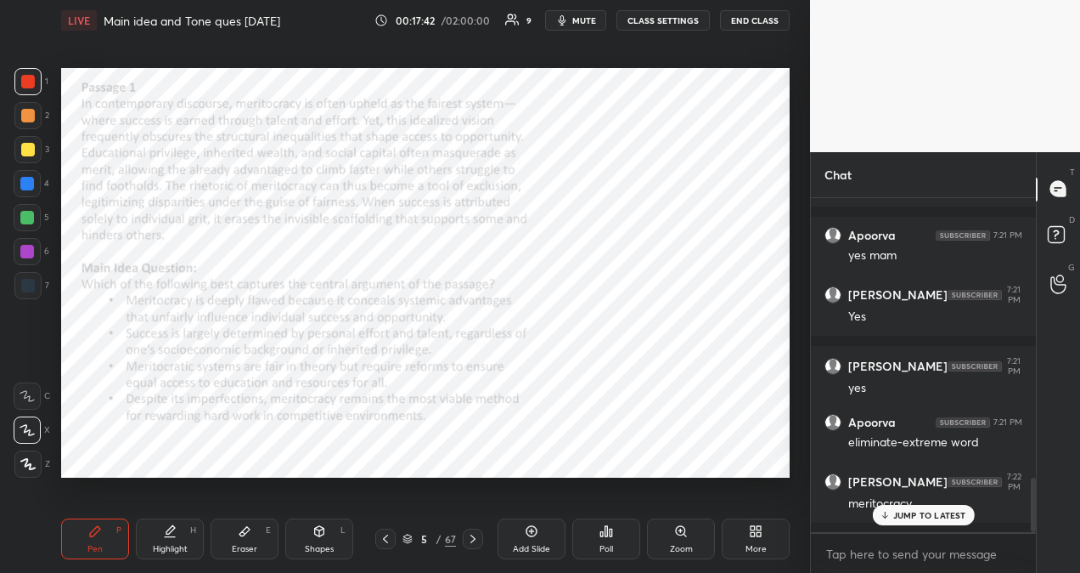
click at [911, 515] on p "JUMP TO LATEST" at bounding box center [930, 515] width 73 height 10
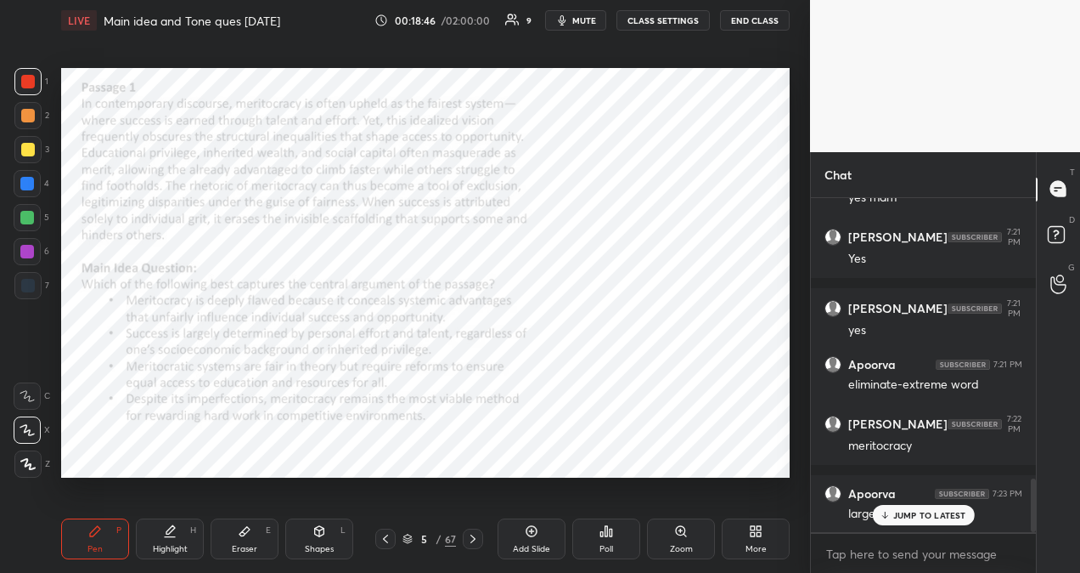
click at [937, 519] on p "JUMP TO LATEST" at bounding box center [930, 515] width 73 height 10
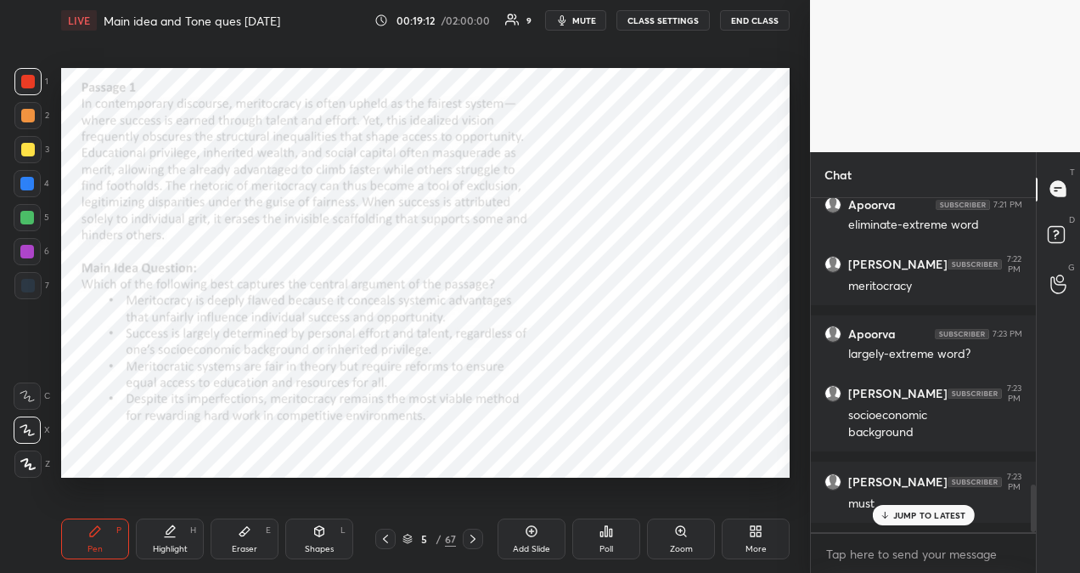
scroll to position [1991, 0]
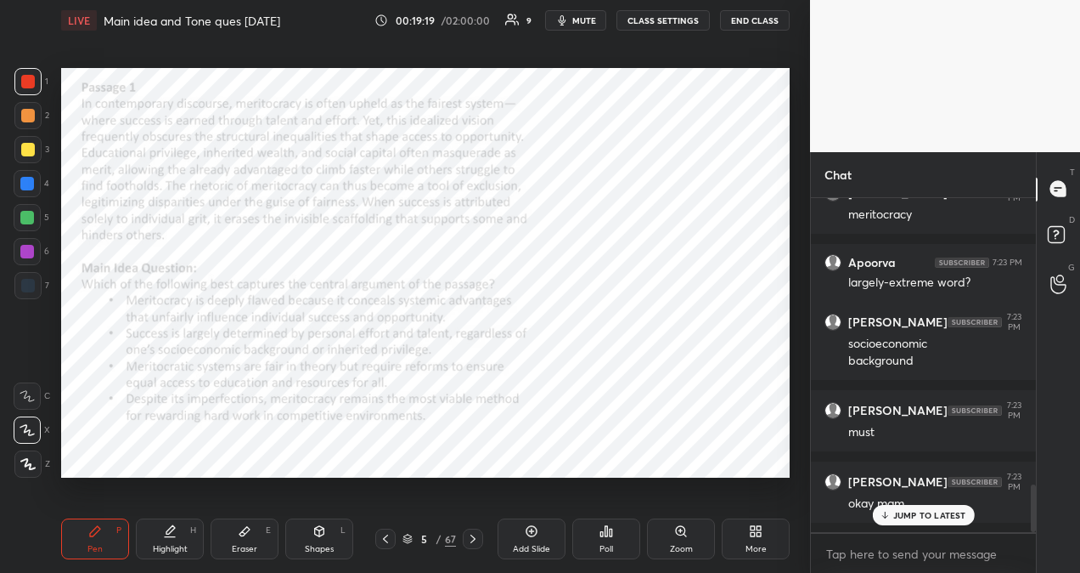
click at [921, 510] on p "JUMP TO LATEST" at bounding box center [930, 515] width 73 height 10
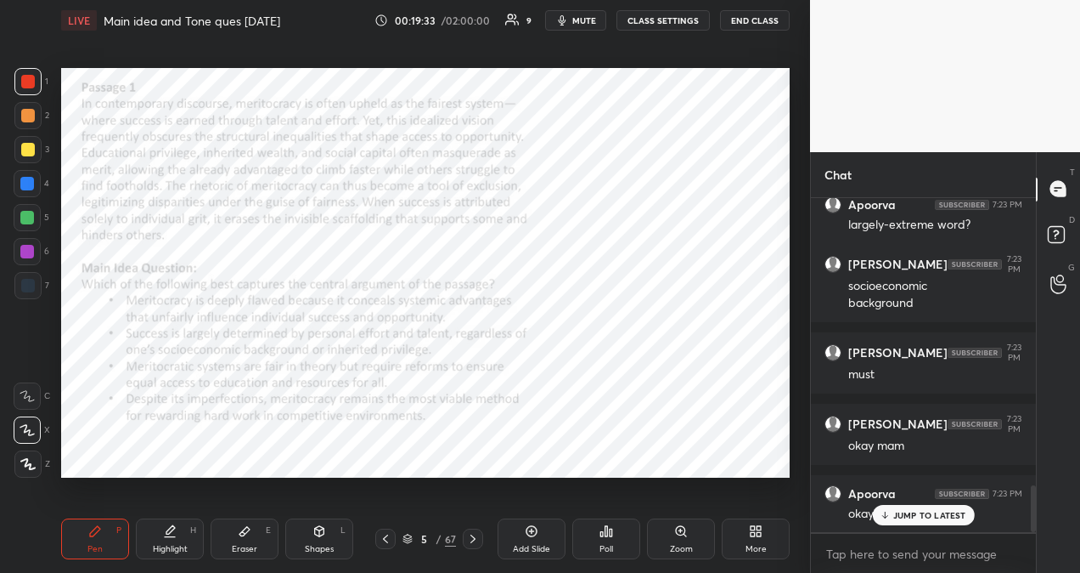
click at [941, 513] on p "JUMP TO LATEST" at bounding box center [930, 515] width 73 height 10
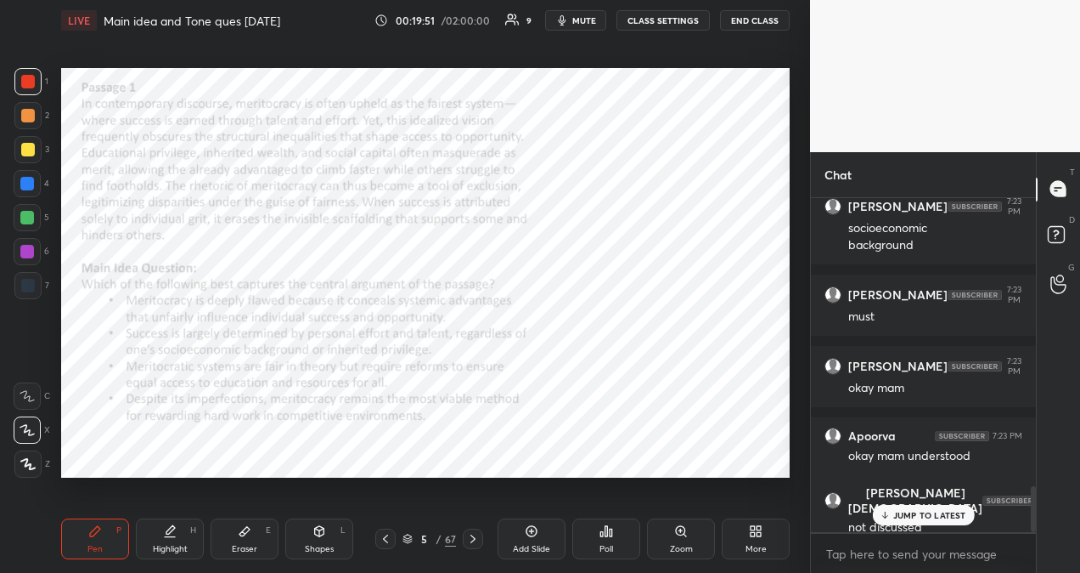
click at [934, 516] on p "JUMP TO LATEST" at bounding box center [930, 515] width 73 height 10
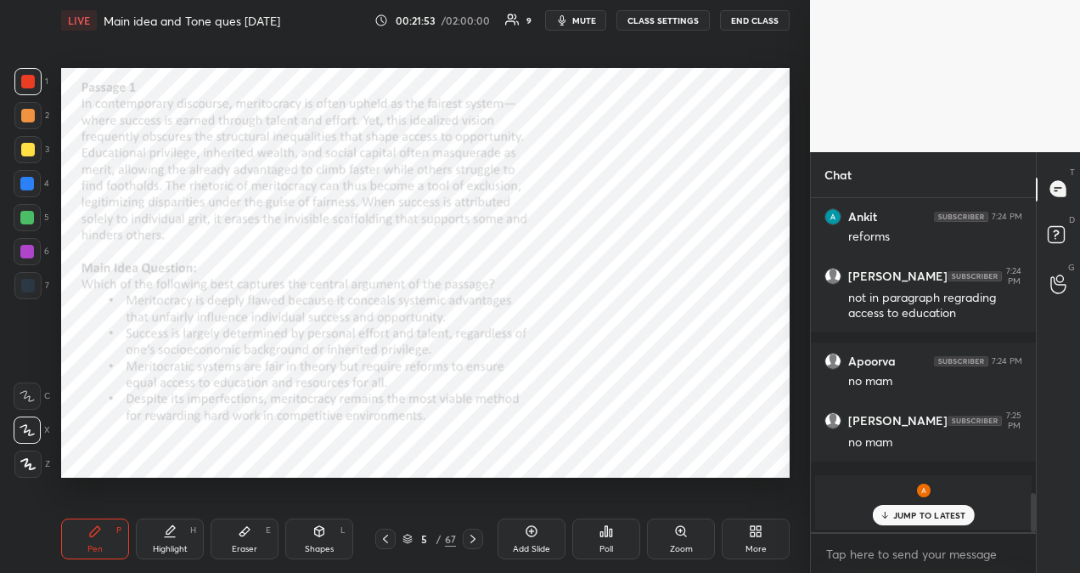
scroll to position [2530, 0]
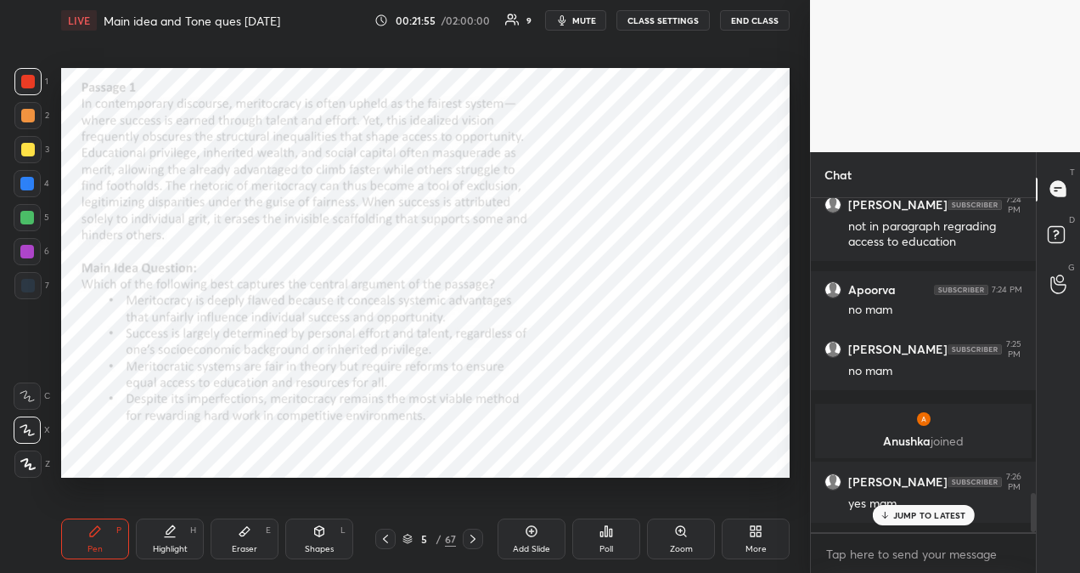
click at [937, 516] on p "JUMP TO LATEST" at bounding box center [930, 515] width 73 height 10
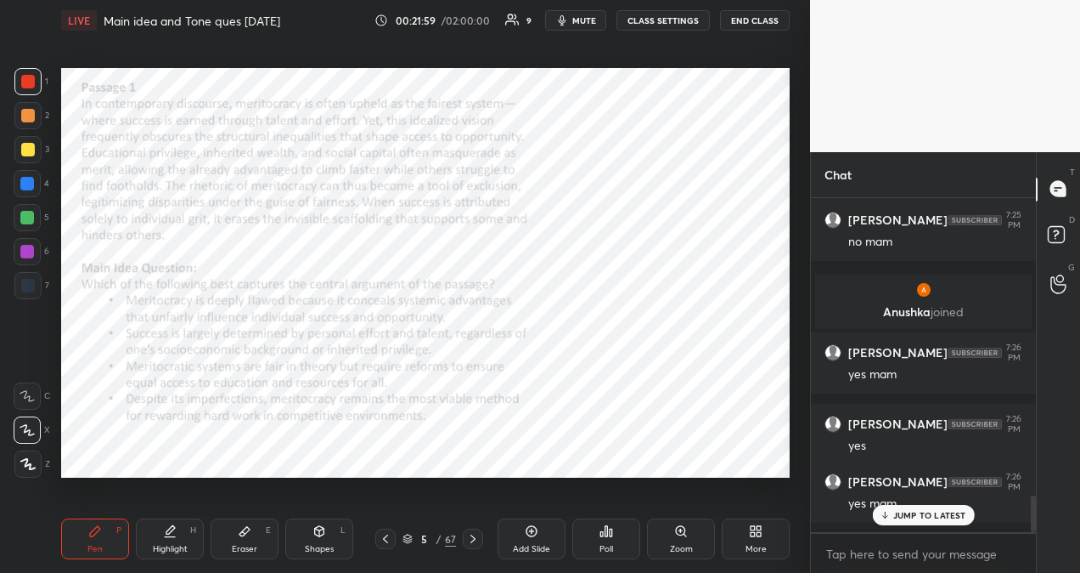
scroll to position [2717, 0]
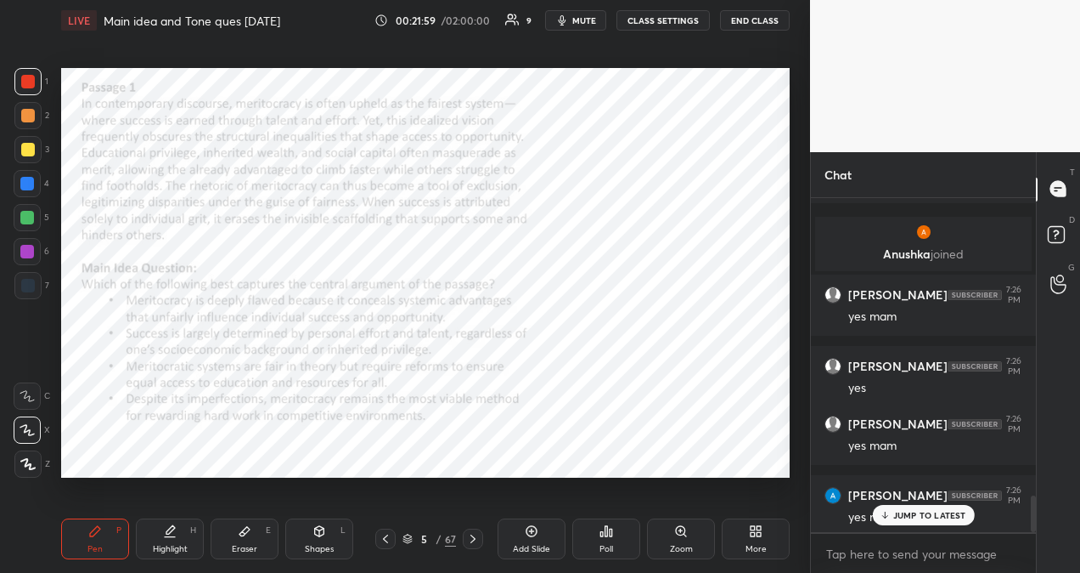
click at [928, 515] on p "JUMP TO LATEST" at bounding box center [930, 515] width 73 height 10
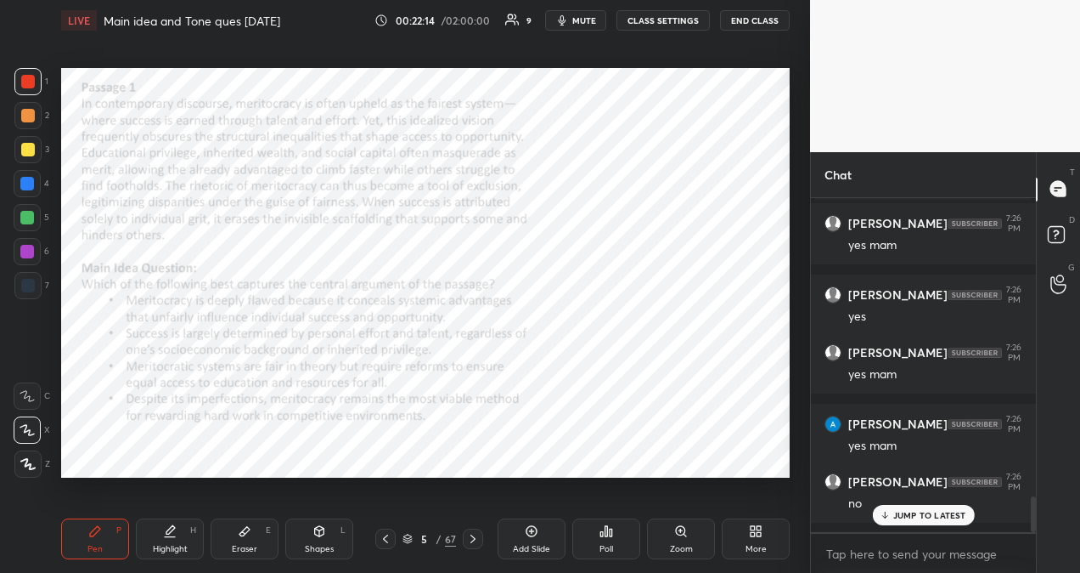
scroll to position [2937, 0]
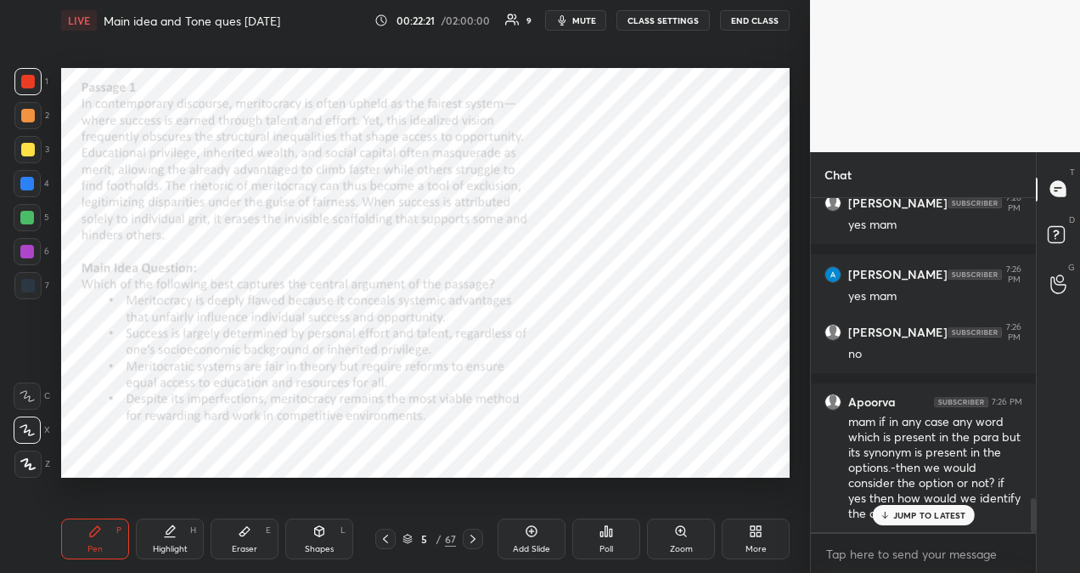
click at [943, 516] on p "JUMP TO LATEST" at bounding box center [930, 515] width 73 height 10
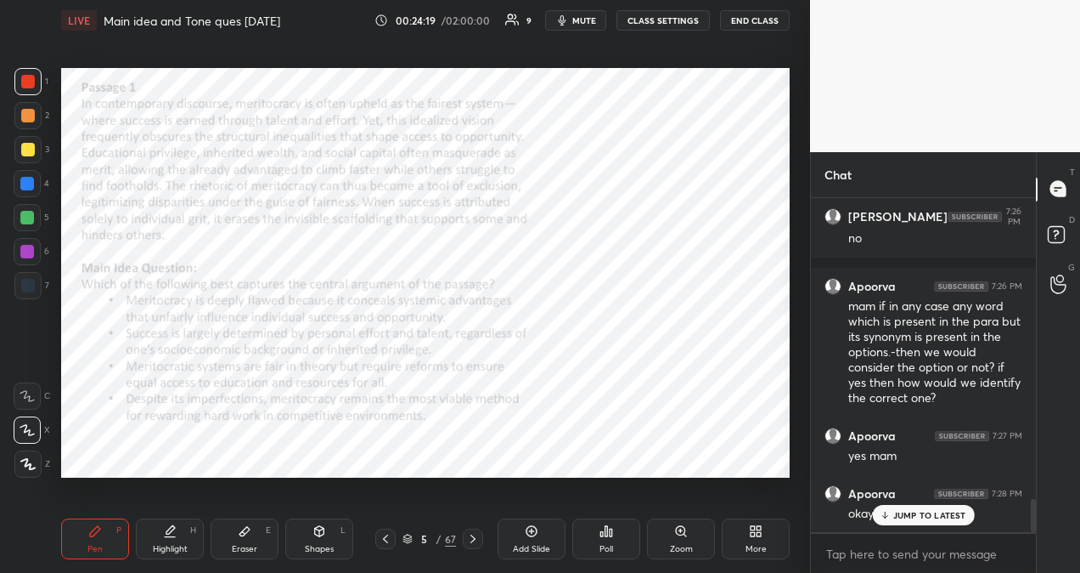
scroll to position [3070, 0]
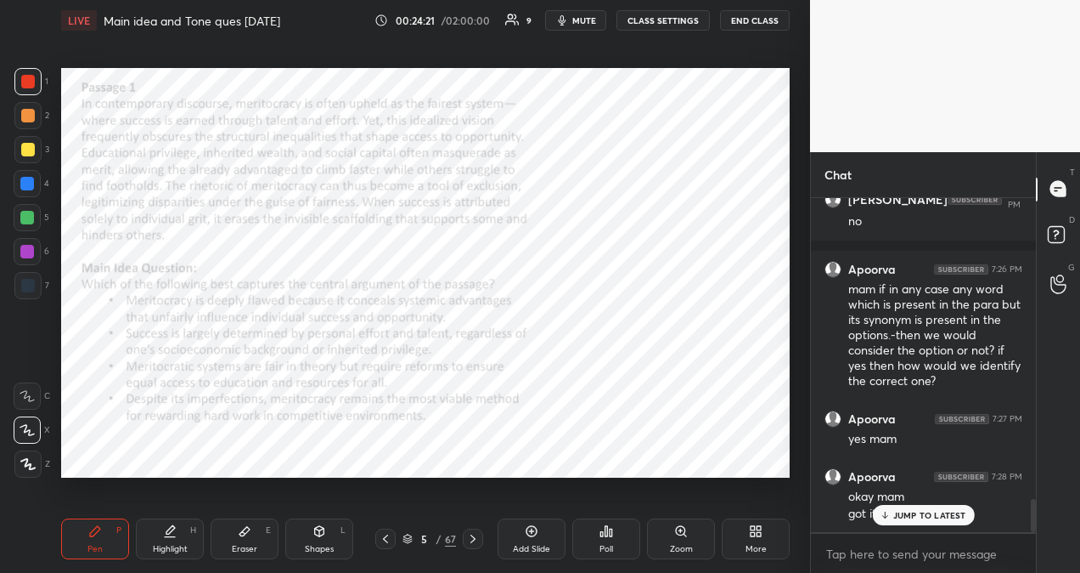
click at [529, 536] on icon at bounding box center [532, 531] width 14 height 14
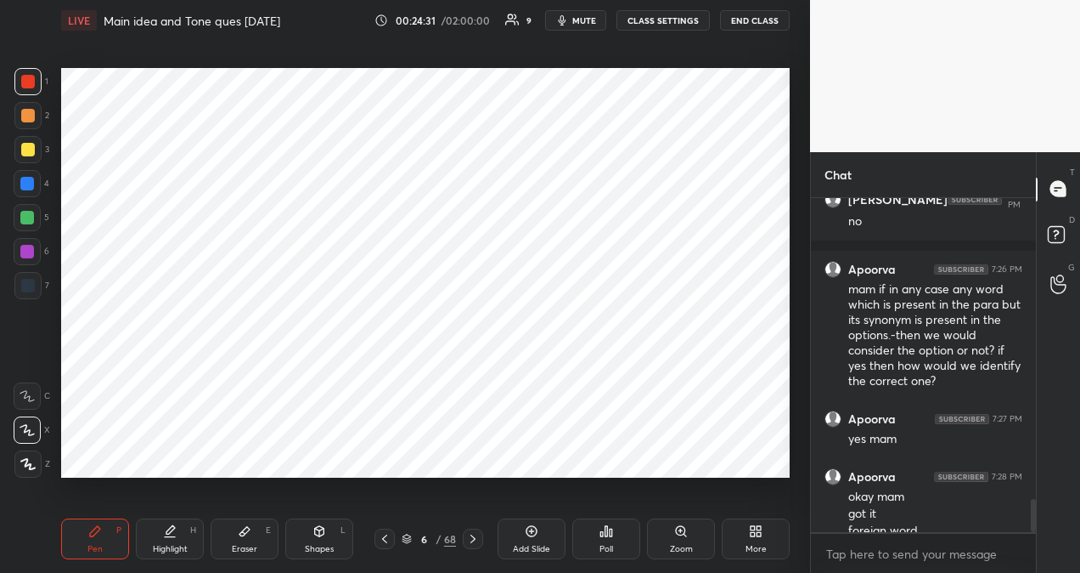
scroll to position [3087, 0]
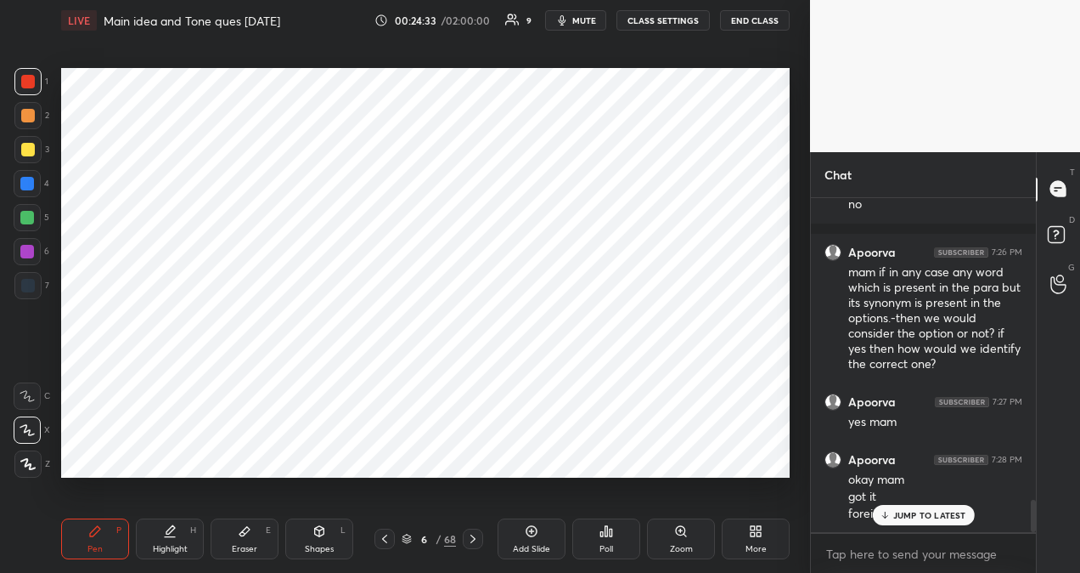
click at [929, 512] on p "JUMP TO LATEST" at bounding box center [930, 515] width 73 height 10
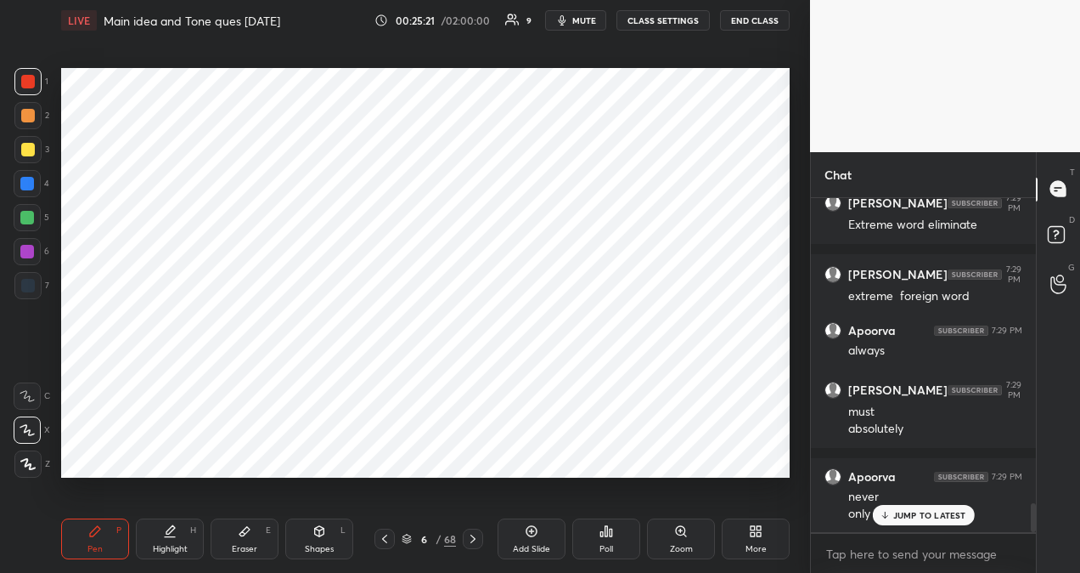
scroll to position [3583, 0]
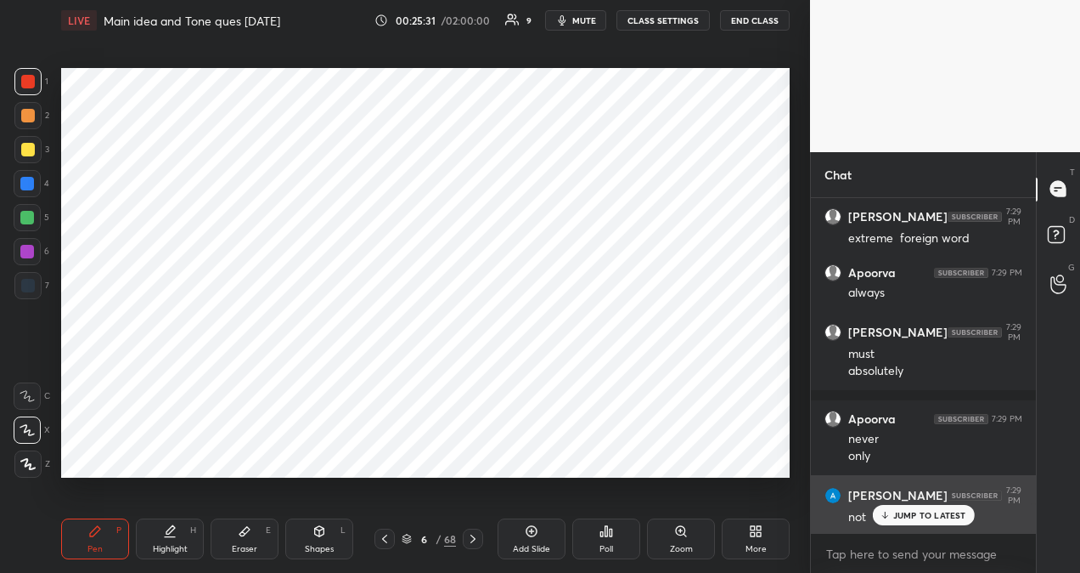
click at [909, 525] on div "[PERSON_NAME] 7:29 PM not" at bounding box center [923, 505] width 225 height 61
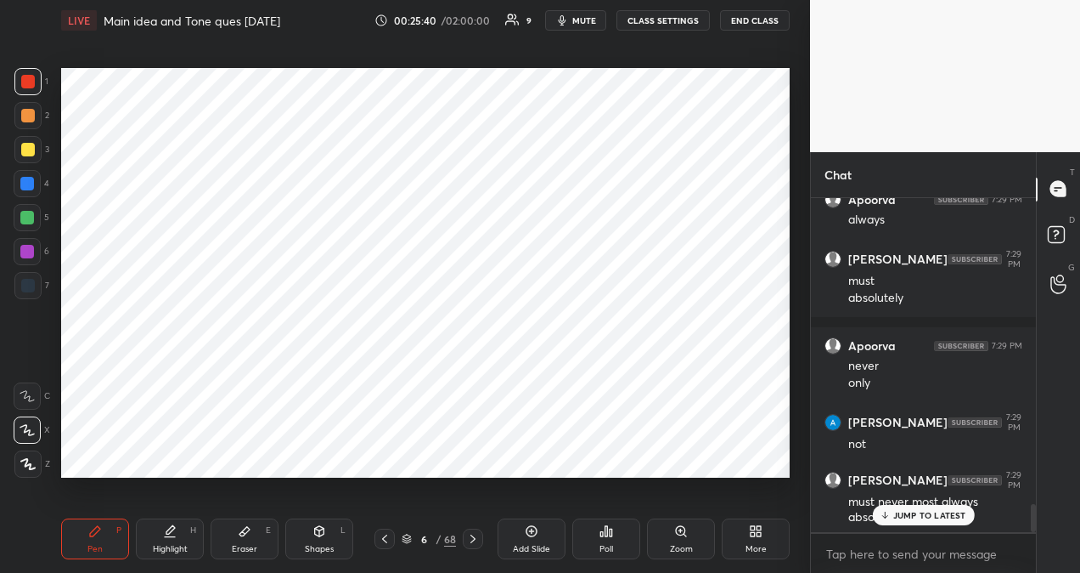
click at [922, 520] on p "JUMP TO LATEST" at bounding box center [930, 515] width 73 height 10
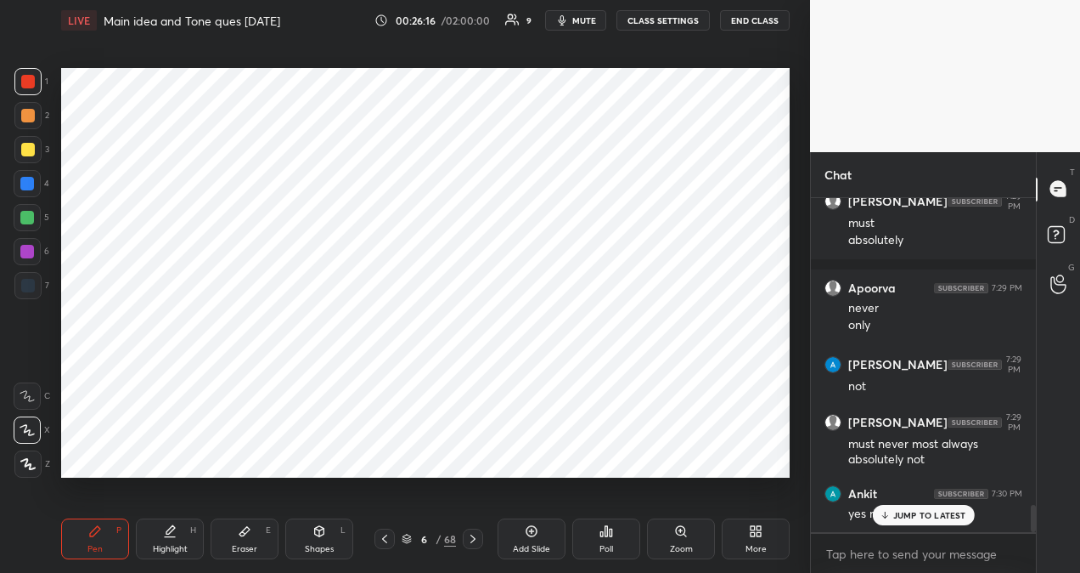
scroll to position [3785, 0]
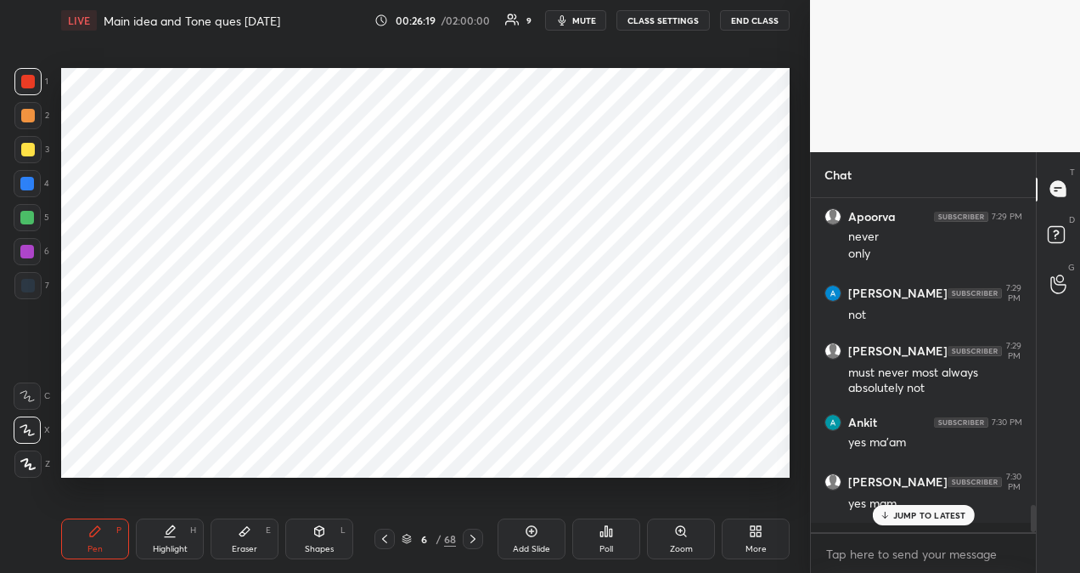
click at [922, 519] on p "JUMP TO LATEST" at bounding box center [930, 515] width 73 height 10
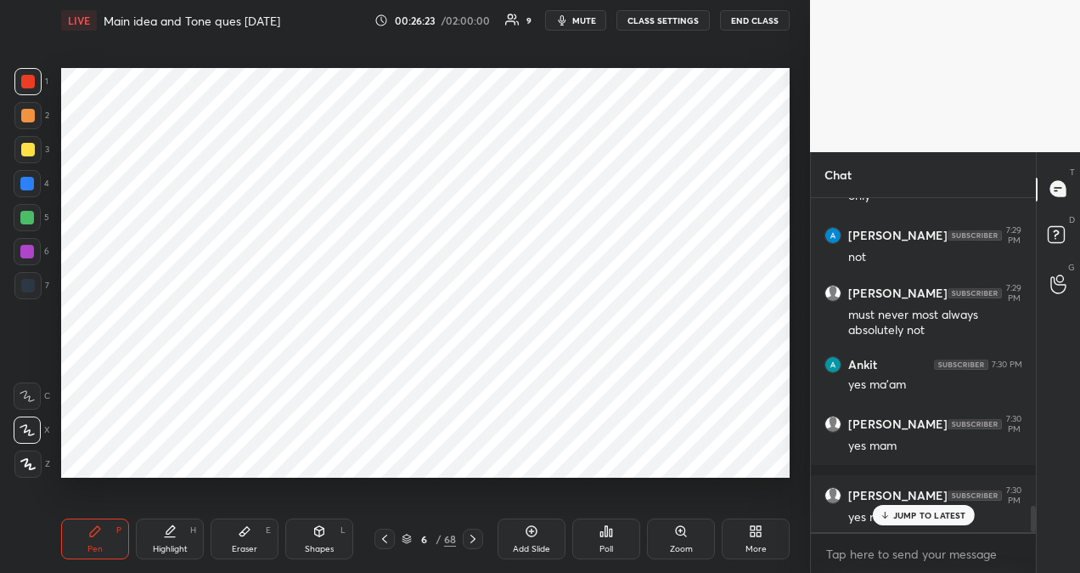
click at [929, 515] on p "JUMP TO LATEST" at bounding box center [930, 515] width 73 height 10
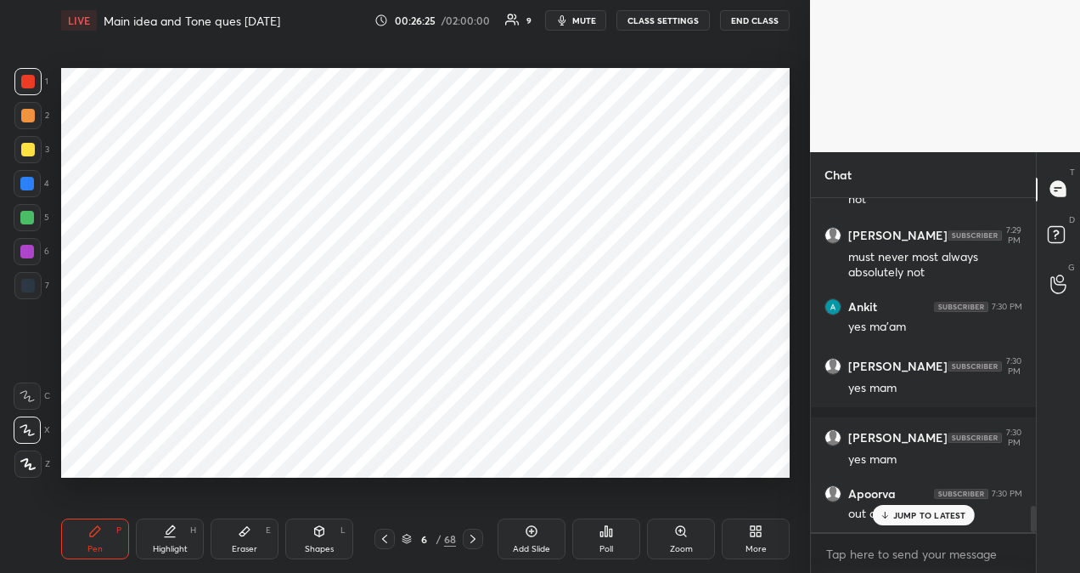
click at [382, 539] on icon at bounding box center [385, 539] width 14 height 14
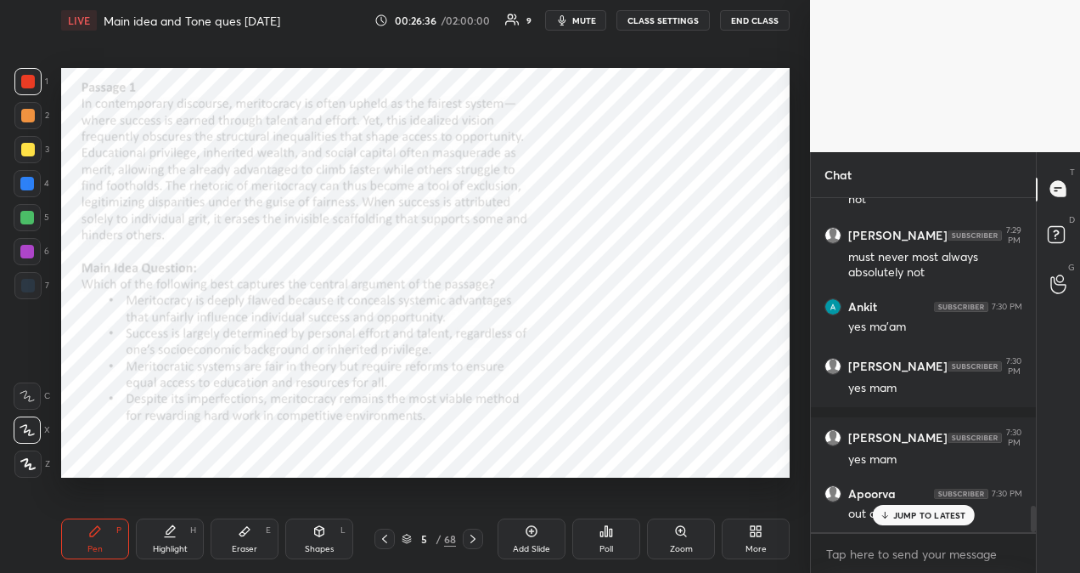
scroll to position [3972, 0]
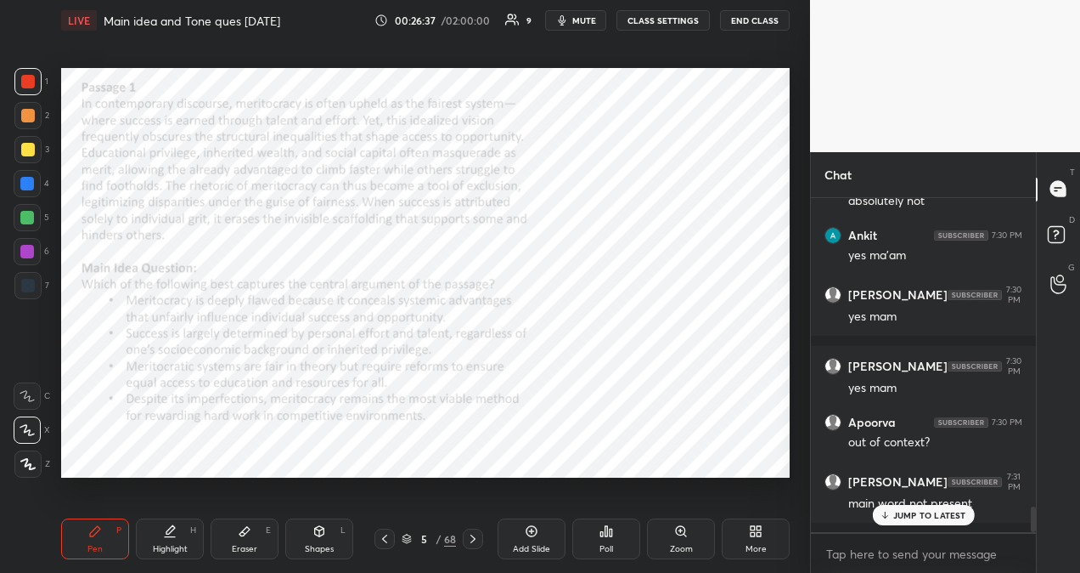
click at [922, 510] on p "JUMP TO LATEST" at bounding box center [930, 515] width 73 height 10
click at [472, 537] on icon at bounding box center [473, 539] width 14 height 14
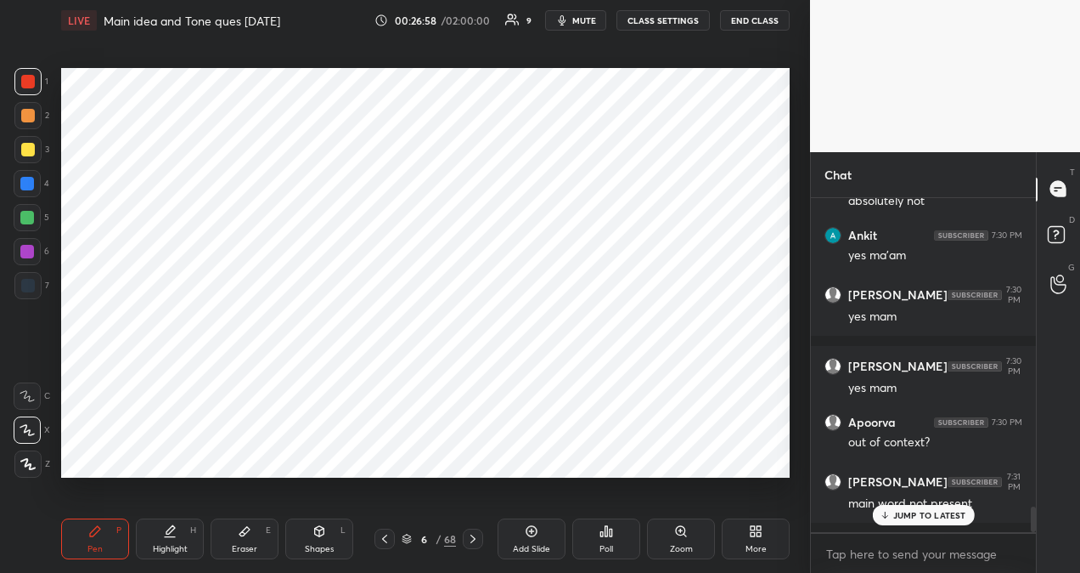
scroll to position [4030, 0]
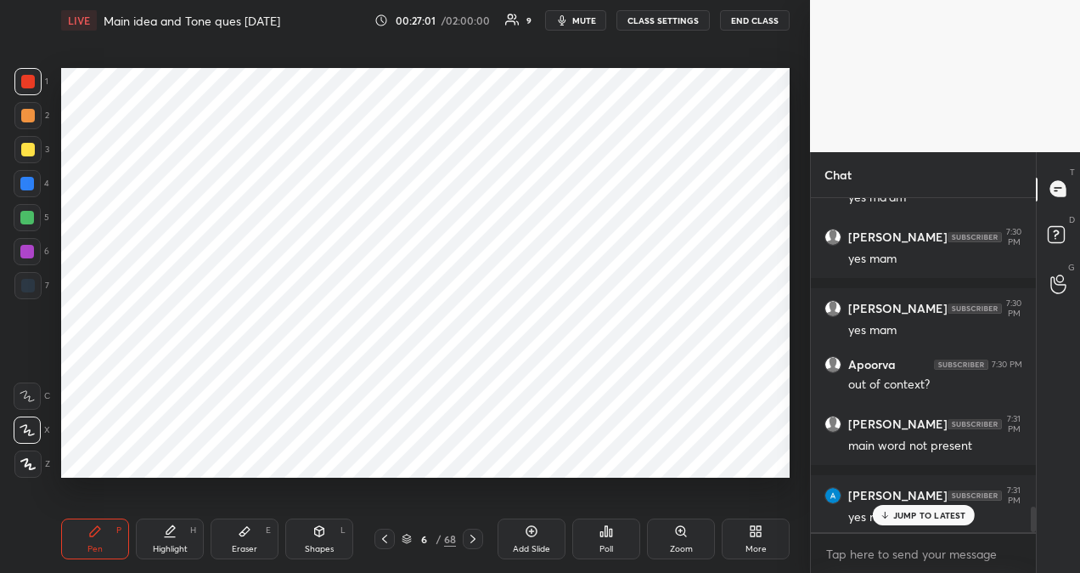
click at [916, 511] on p "JUMP TO LATEST" at bounding box center [930, 515] width 73 height 10
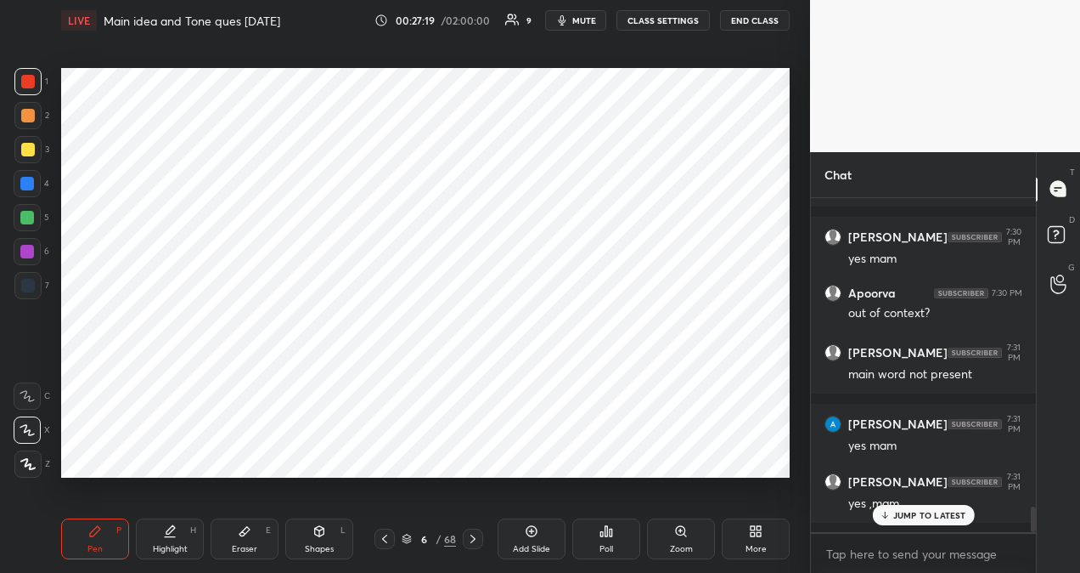
scroll to position [4159, 0]
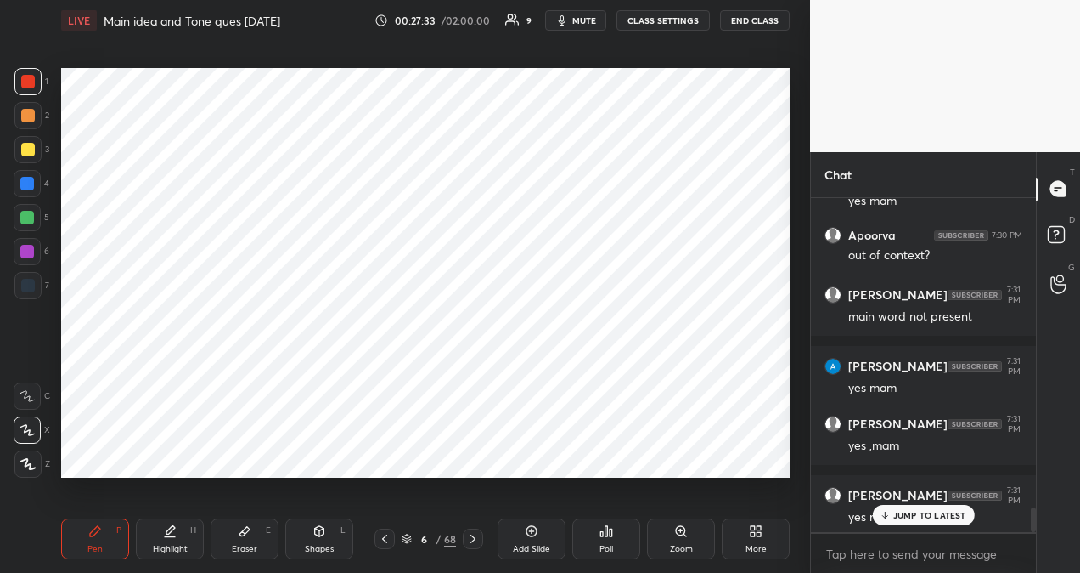
click at [234, 533] on div "Eraser E" at bounding box center [245, 538] width 68 height 41
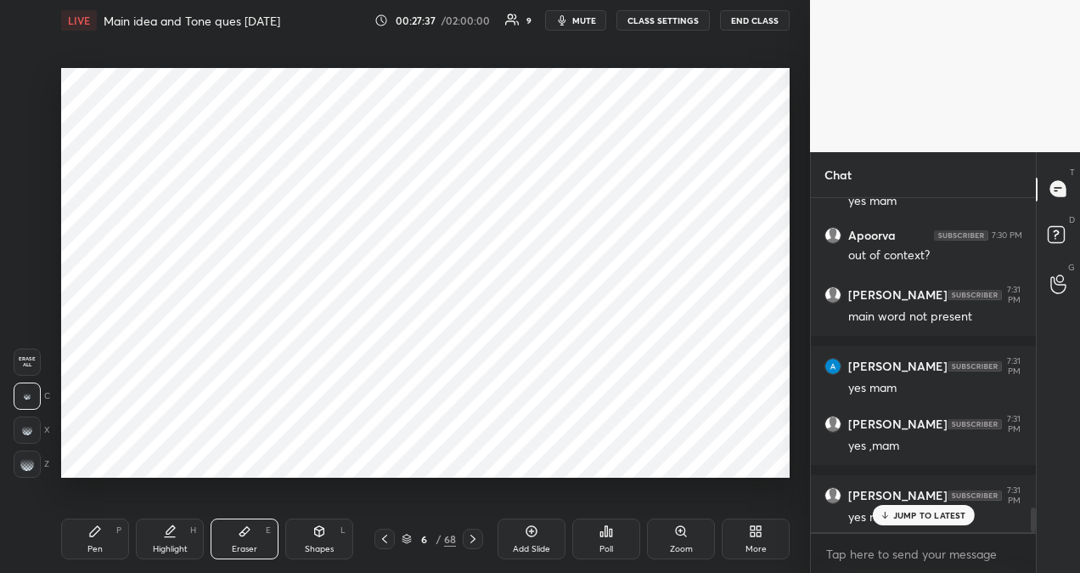
click at [105, 537] on div "Pen P" at bounding box center [95, 538] width 68 height 41
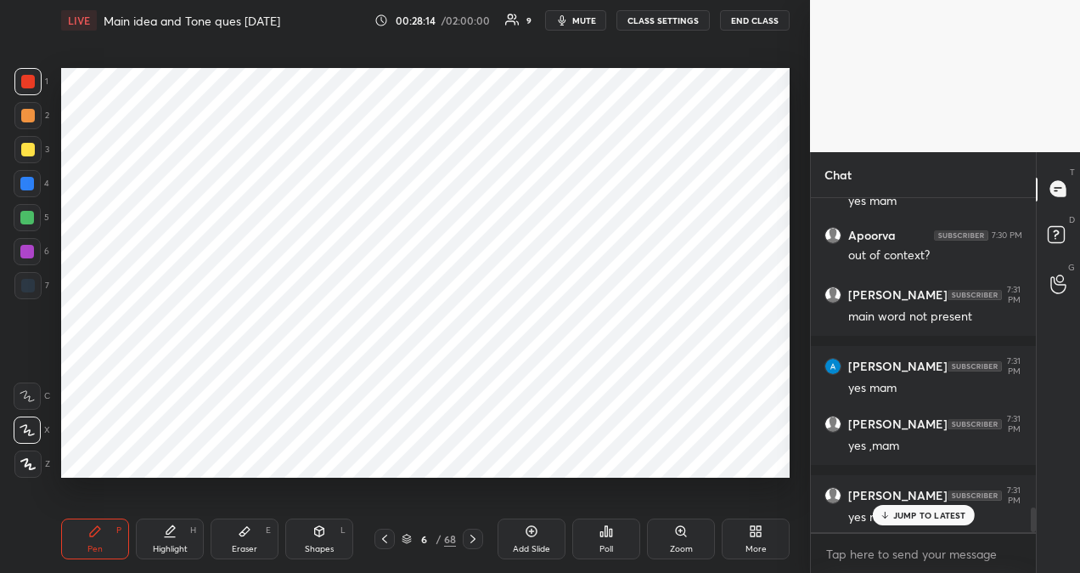
click at [931, 516] on p "JUMP TO LATEST" at bounding box center [930, 515] width 73 height 10
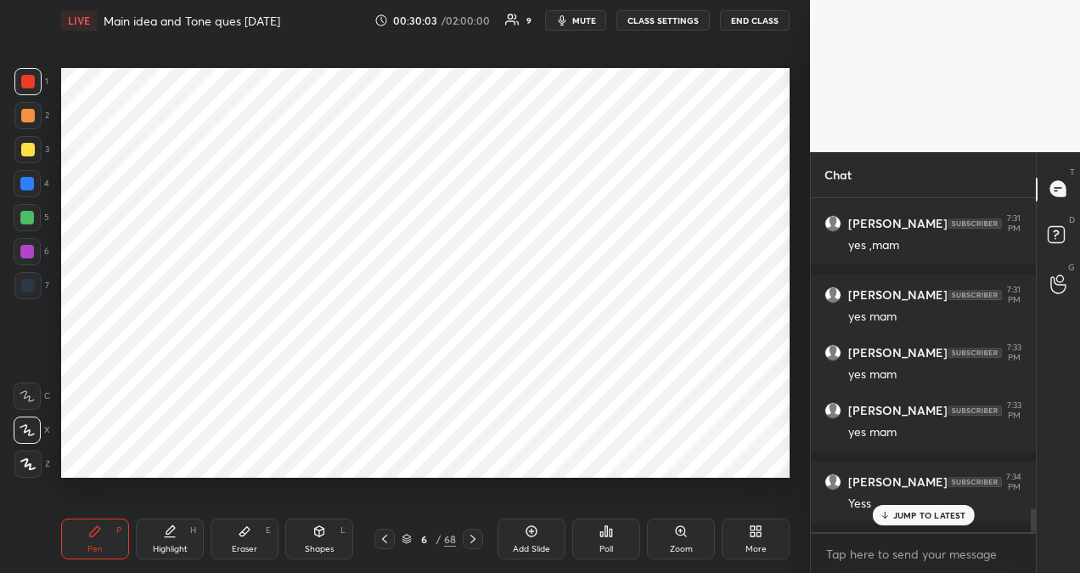
scroll to position [4431, 0]
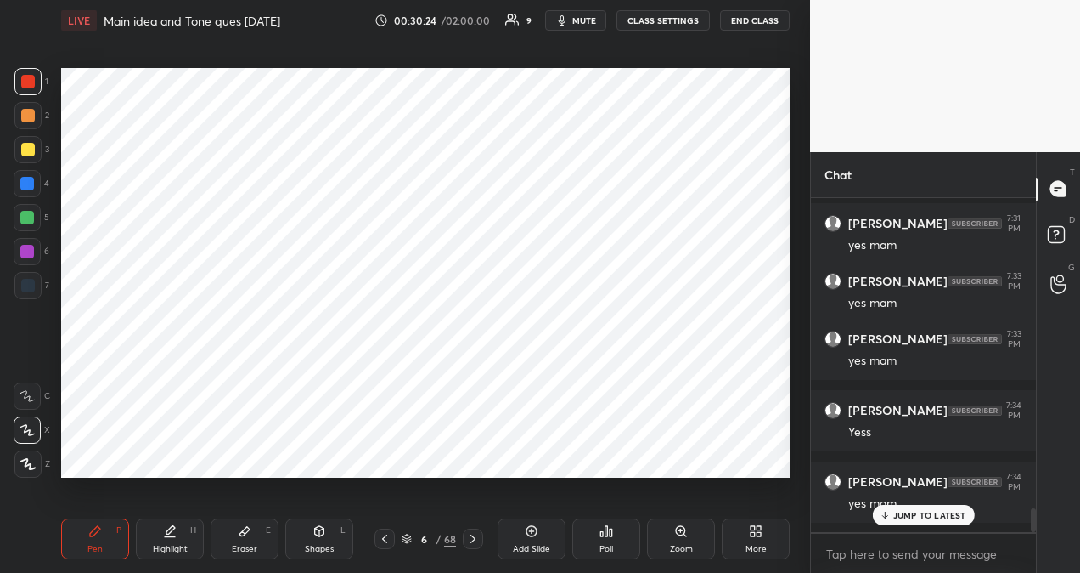
click at [477, 537] on icon at bounding box center [473, 539] width 14 height 14
click at [477, 539] on icon at bounding box center [473, 539] width 14 height 14
click at [607, 544] on div "Poll" at bounding box center [607, 548] width 14 height 8
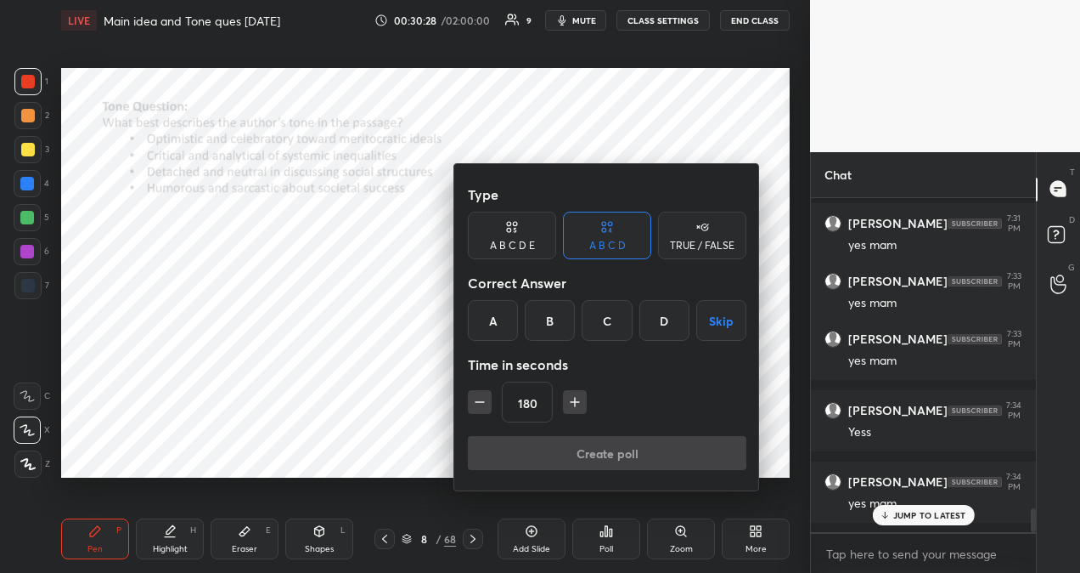
click at [481, 402] on icon "button" at bounding box center [480, 402] width 8 height 0
click at [480, 402] on icon "button" at bounding box center [480, 402] width 8 height 0
click at [480, 401] on icon "button" at bounding box center [479, 401] width 17 height 17
click at [481, 400] on icon "button" at bounding box center [479, 401] width 17 height 17
click at [481, 399] on icon "button" at bounding box center [479, 401] width 17 height 17
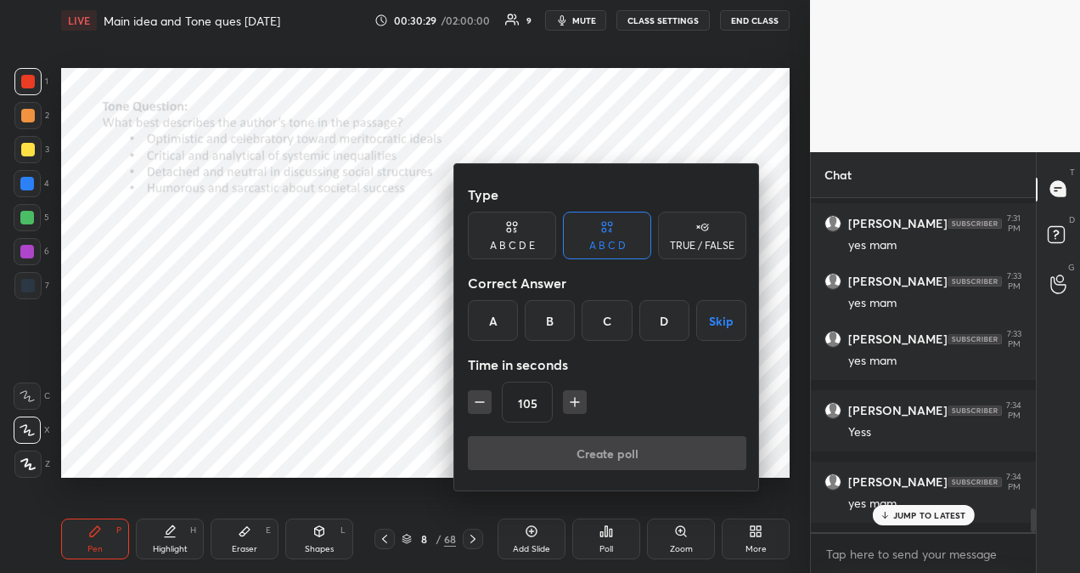
click at [481, 398] on icon "button" at bounding box center [479, 401] width 17 height 17
type input "90"
click at [547, 326] on div "B" at bounding box center [550, 320] width 50 height 41
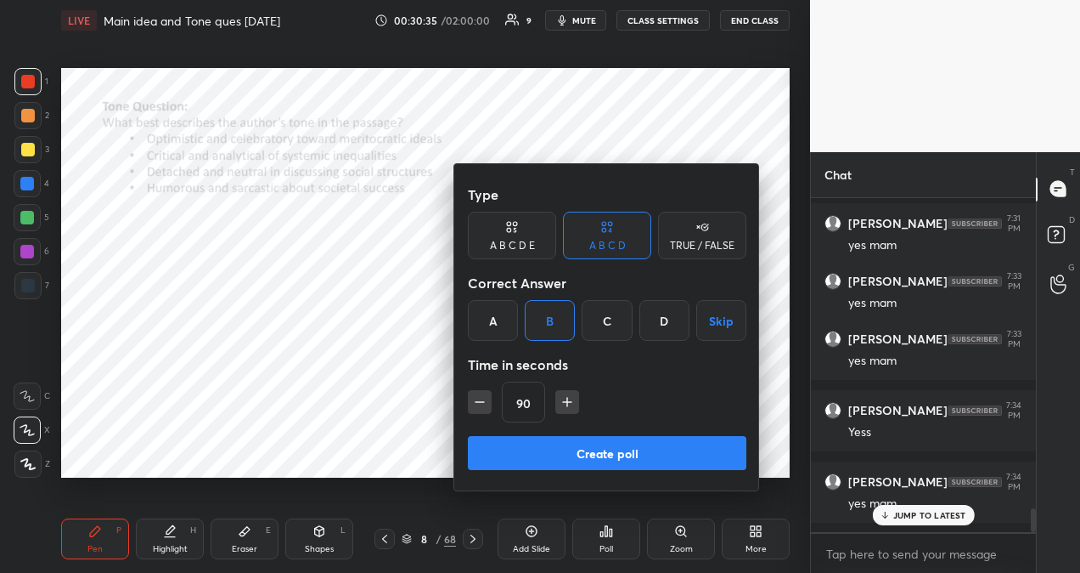
click at [573, 454] on button "Create poll" at bounding box center [607, 453] width 279 height 34
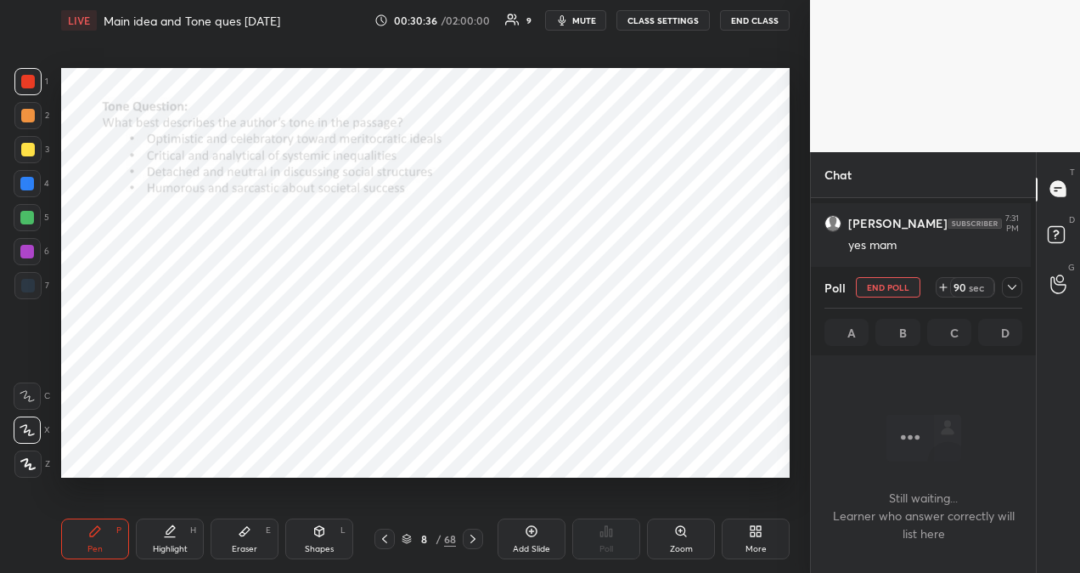
scroll to position [282, 220]
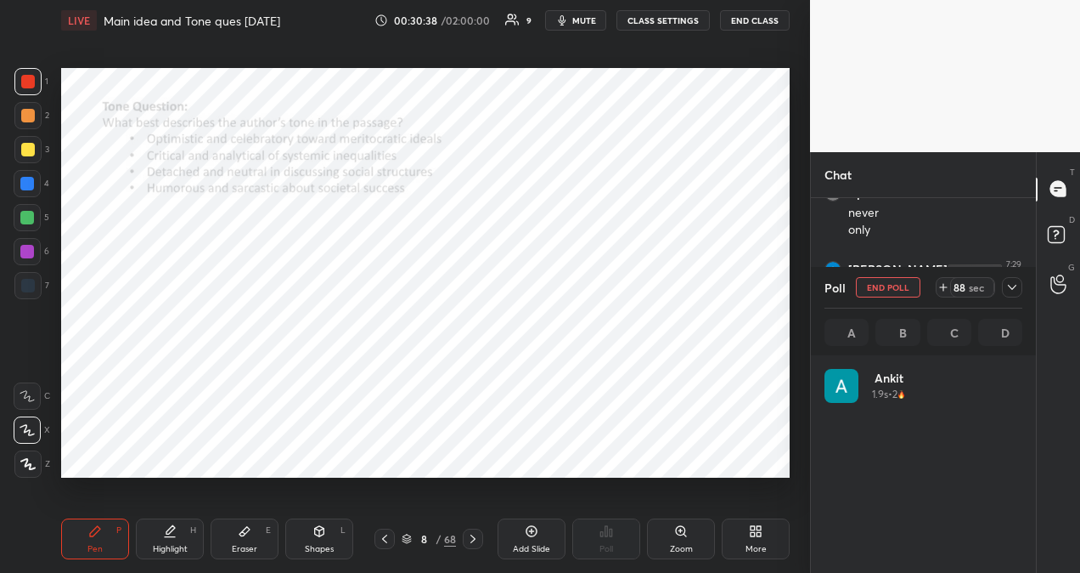
click at [1009, 291] on icon at bounding box center [1013, 287] width 14 height 14
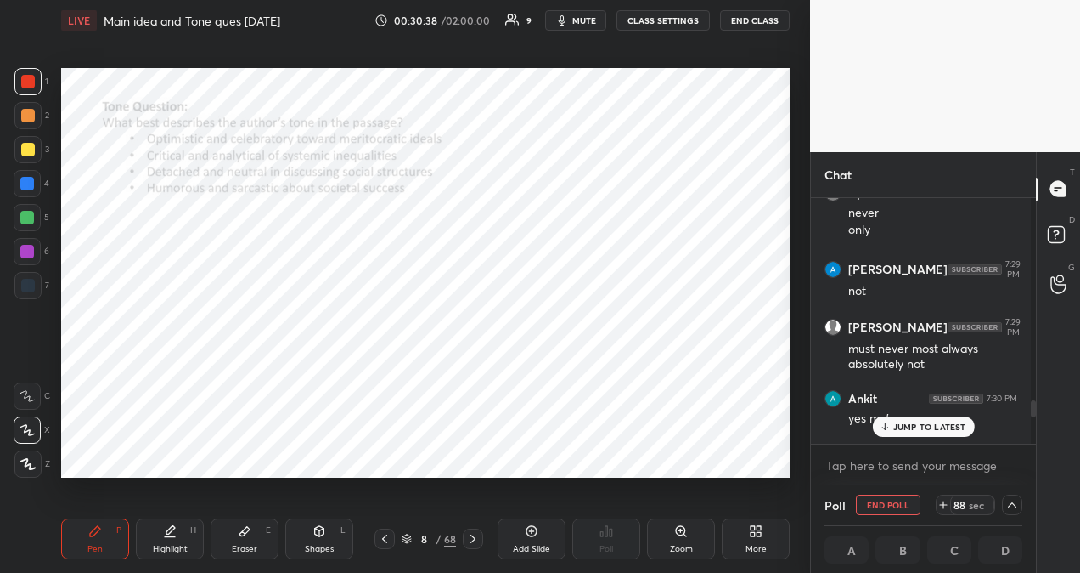
scroll to position [282, 215]
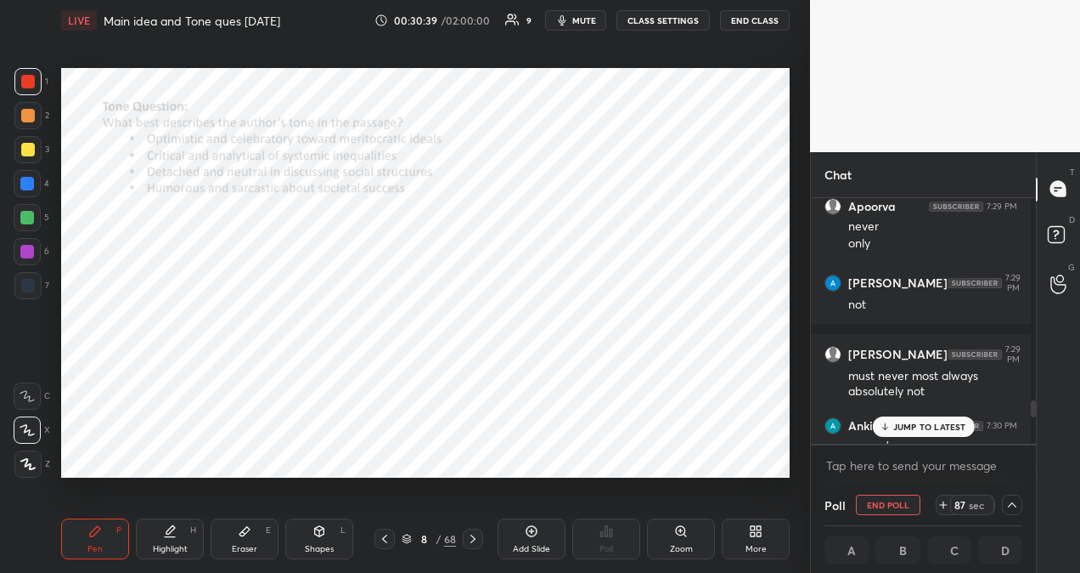
click at [934, 426] on p "JUMP TO LATEST" at bounding box center [930, 426] width 73 height 10
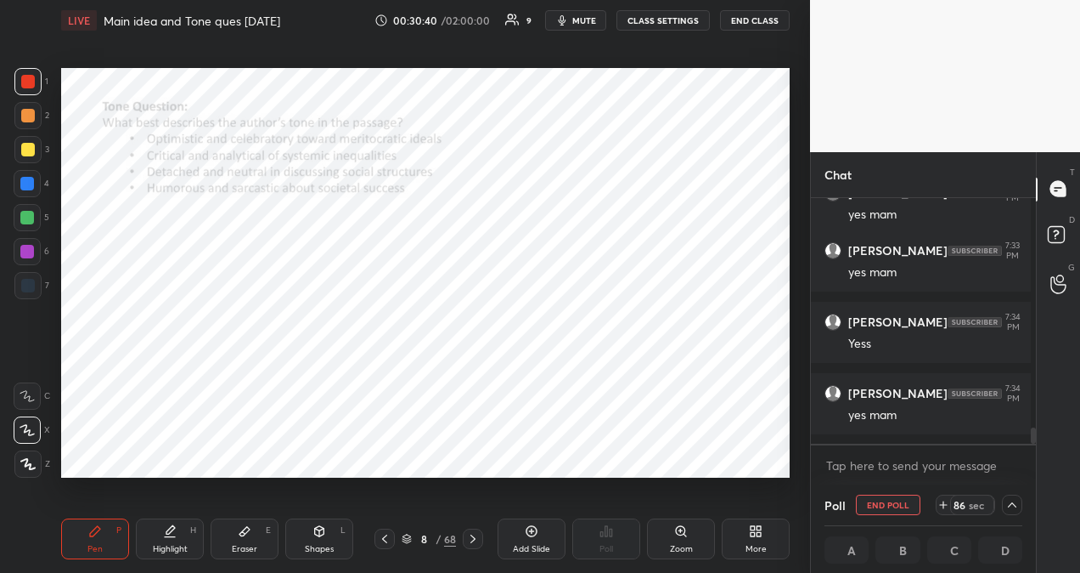
scroll to position [14, 0]
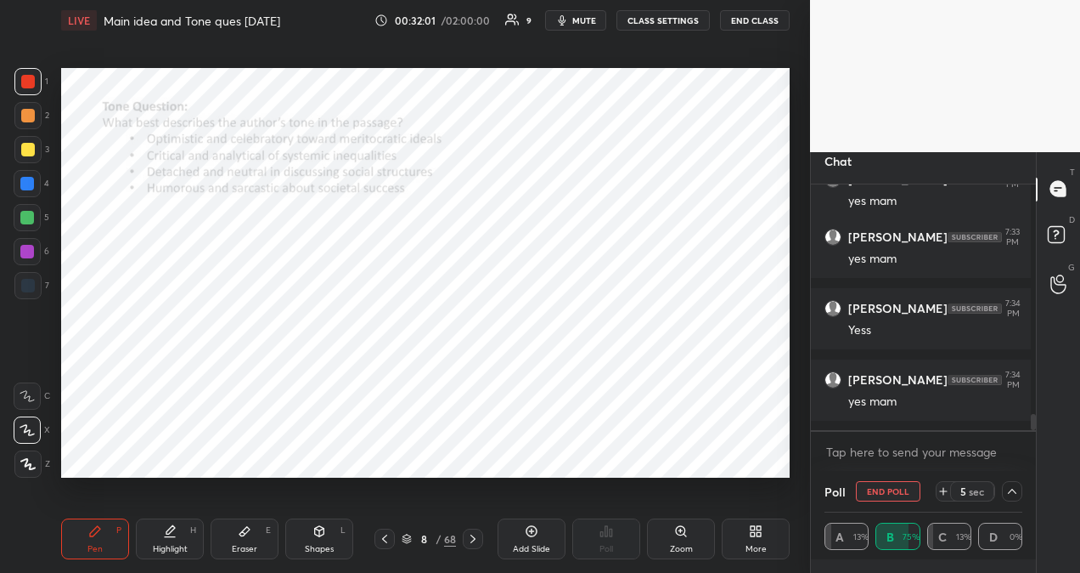
click at [1010, 489] on icon at bounding box center [1013, 491] width 14 height 14
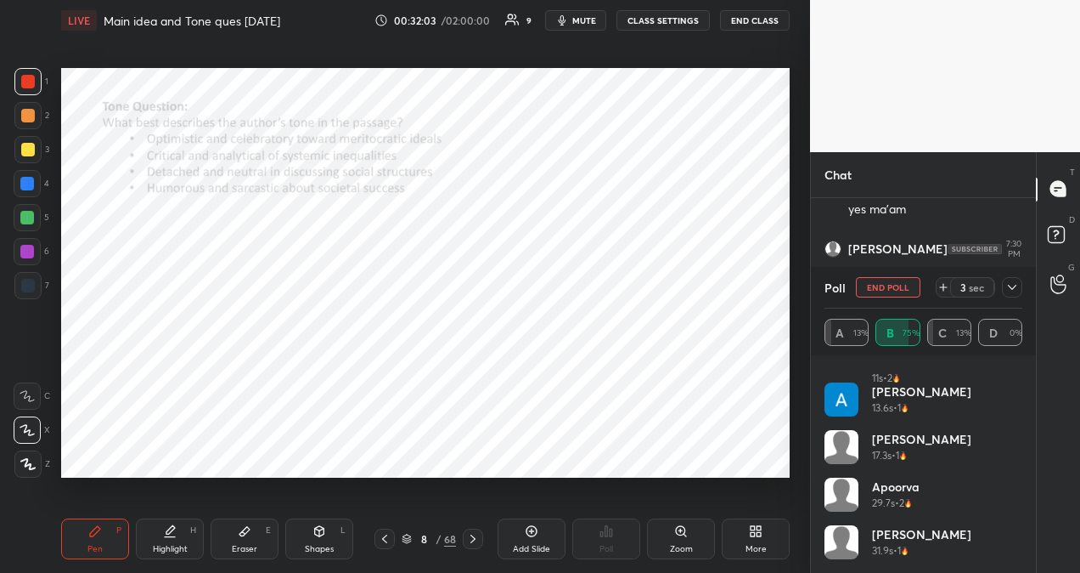
scroll to position [0, 0]
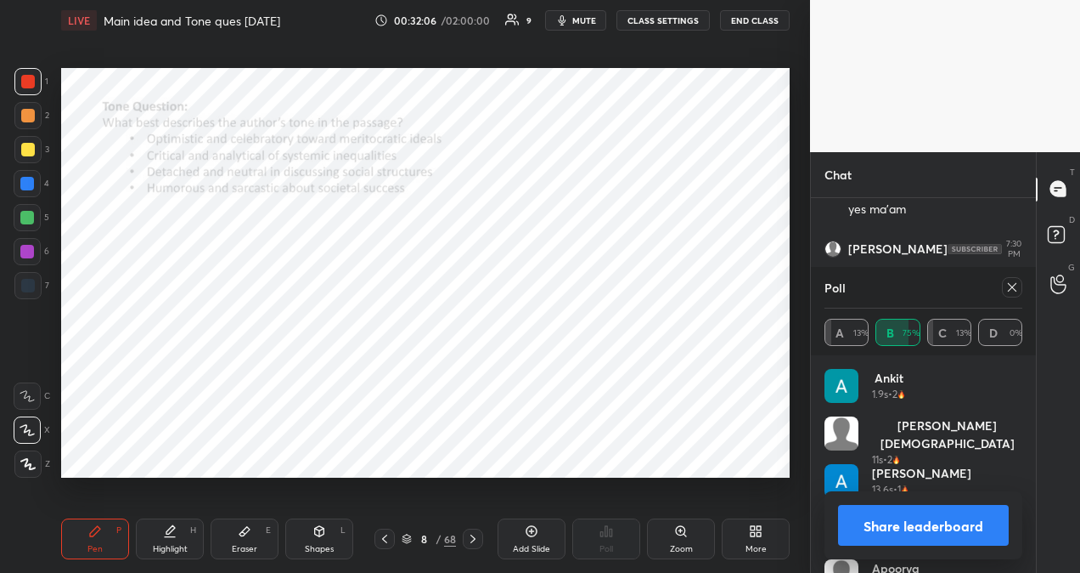
click at [1013, 288] on icon at bounding box center [1013, 287] width 14 height 14
type textarea "x"
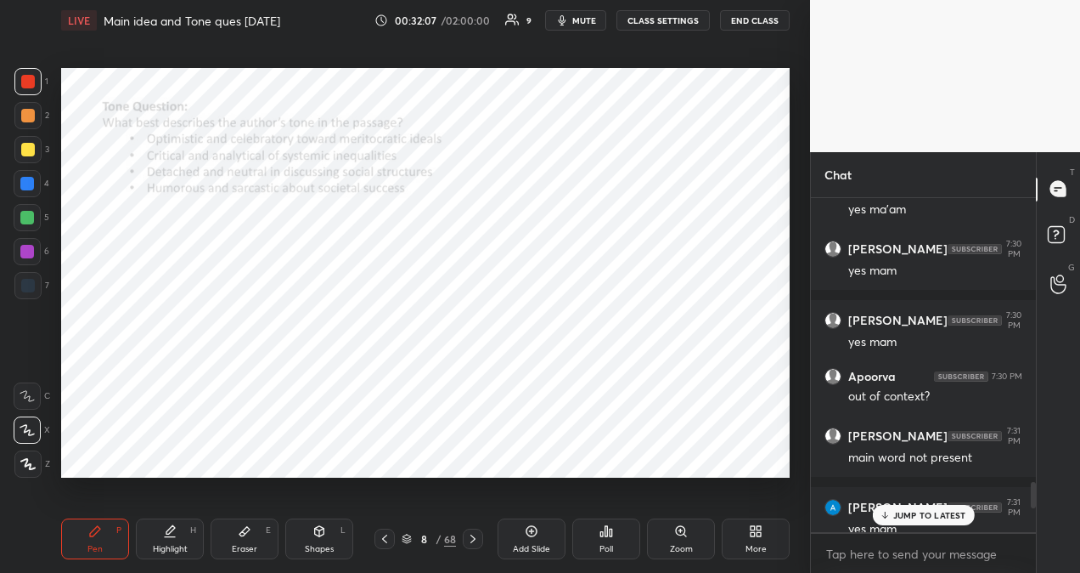
scroll to position [328, 220]
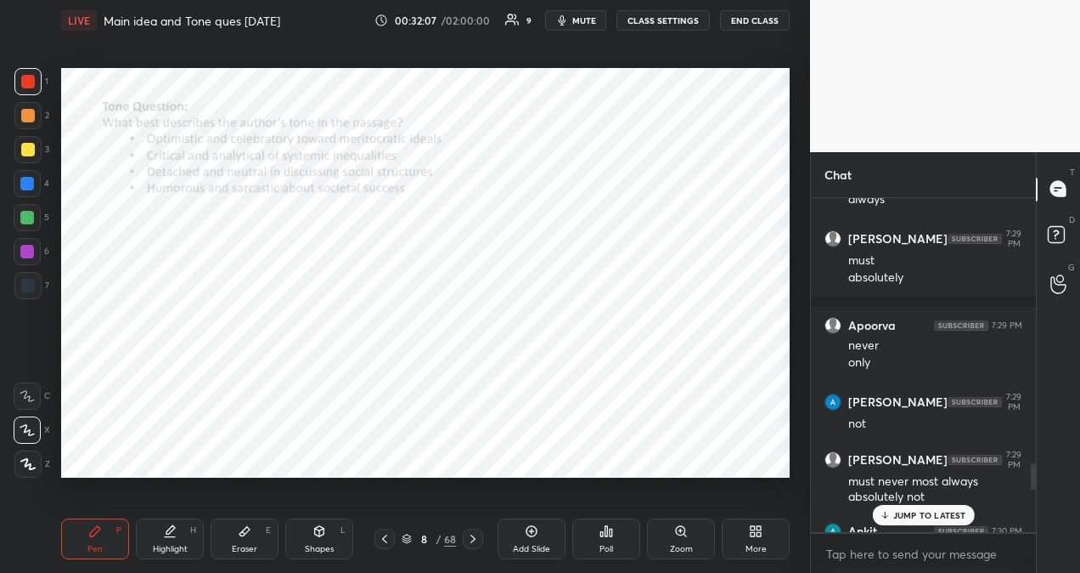
click at [939, 515] on p "JUMP TO LATEST" at bounding box center [930, 515] width 73 height 10
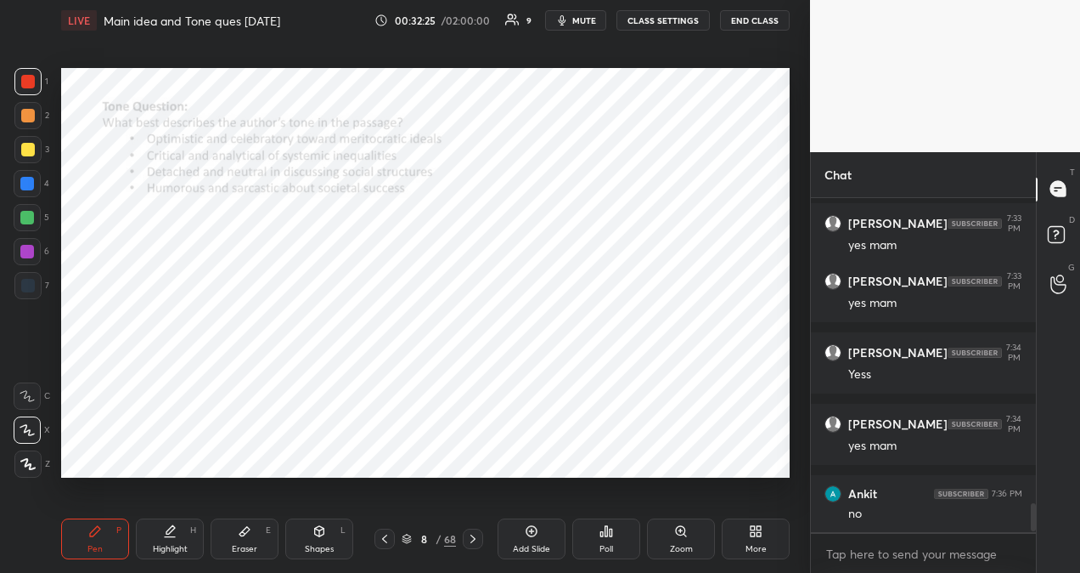
scroll to position [3564, 0]
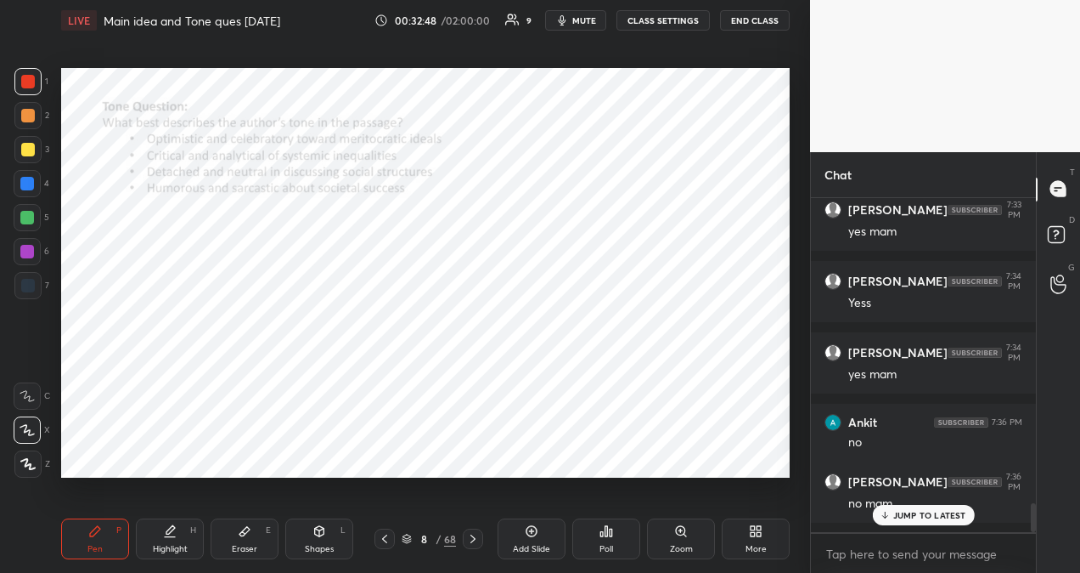
click at [921, 516] on p "JUMP TO LATEST" at bounding box center [930, 515] width 73 height 10
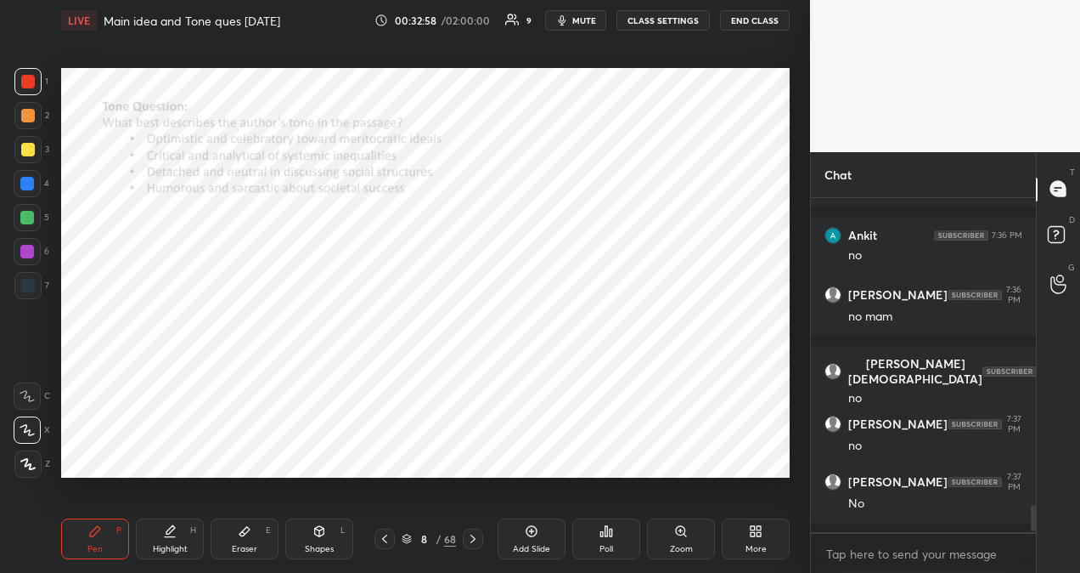
scroll to position [3822, 0]
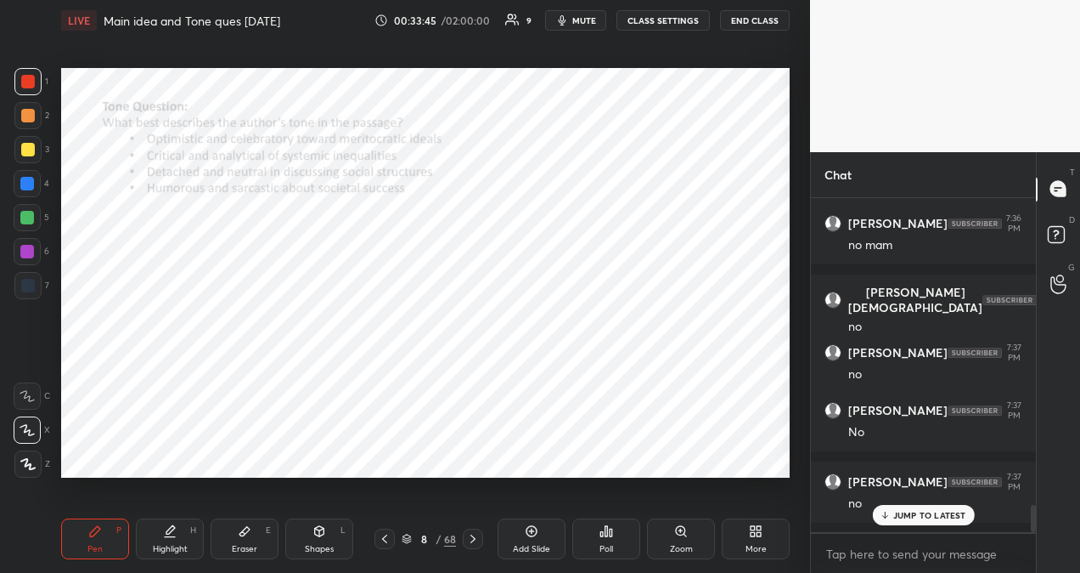
click at [945, 520] on p "JUMP TO LATEST" at bounding box center [930, 515] width 73 height 10
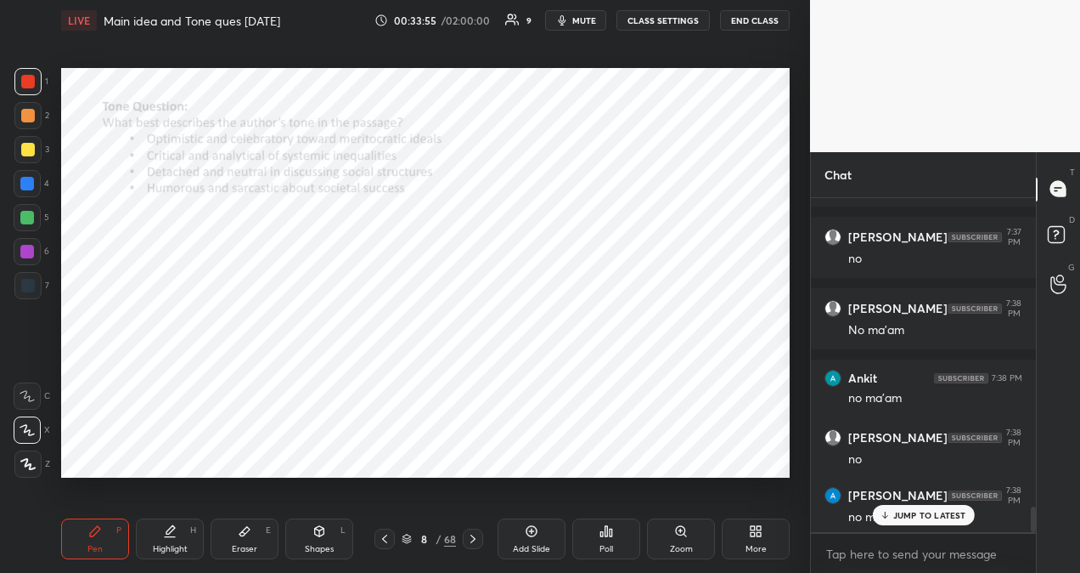
scroll to position [4138, 0]
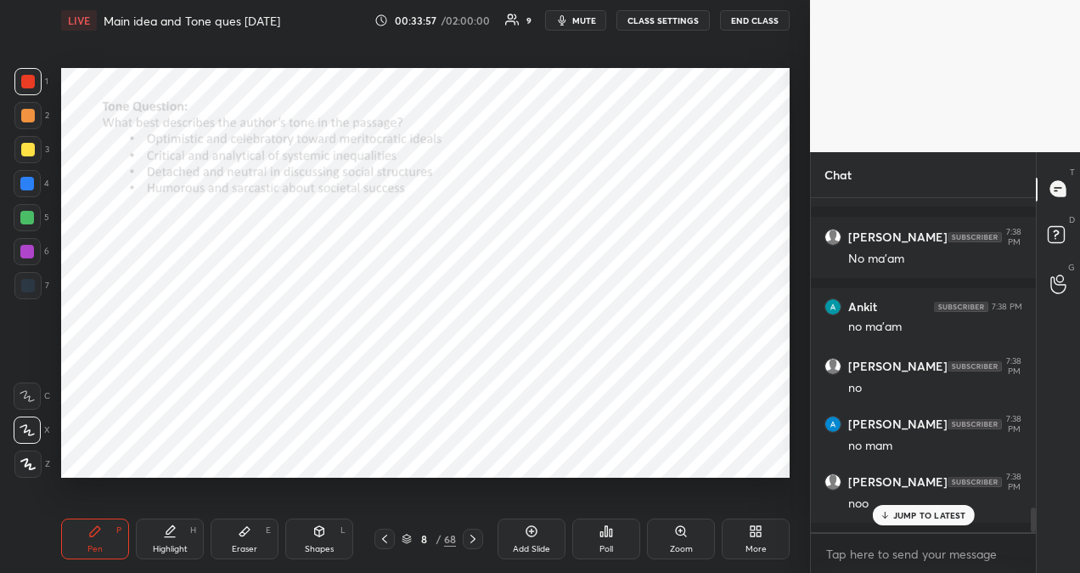
click at [593, 533] on div "Poll" at bounding box center [607, 538] width 68 height 41
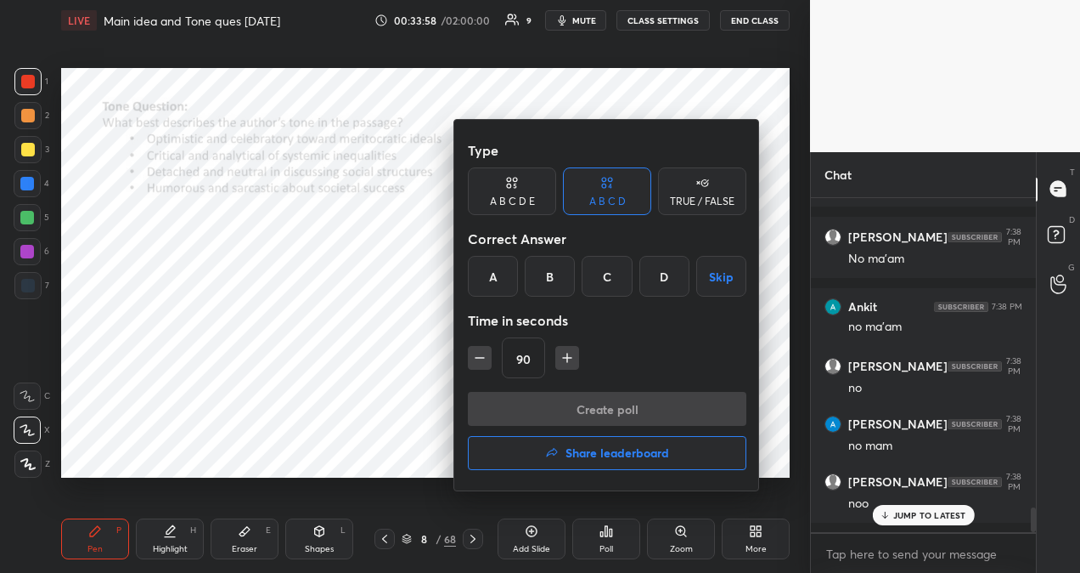
click at [570, 358] on icon "button" at bounding box center [567, 358] width 8 height 0
click at [571, 358] on icon "button" at bounding box center [575, 358] width 8 height 0
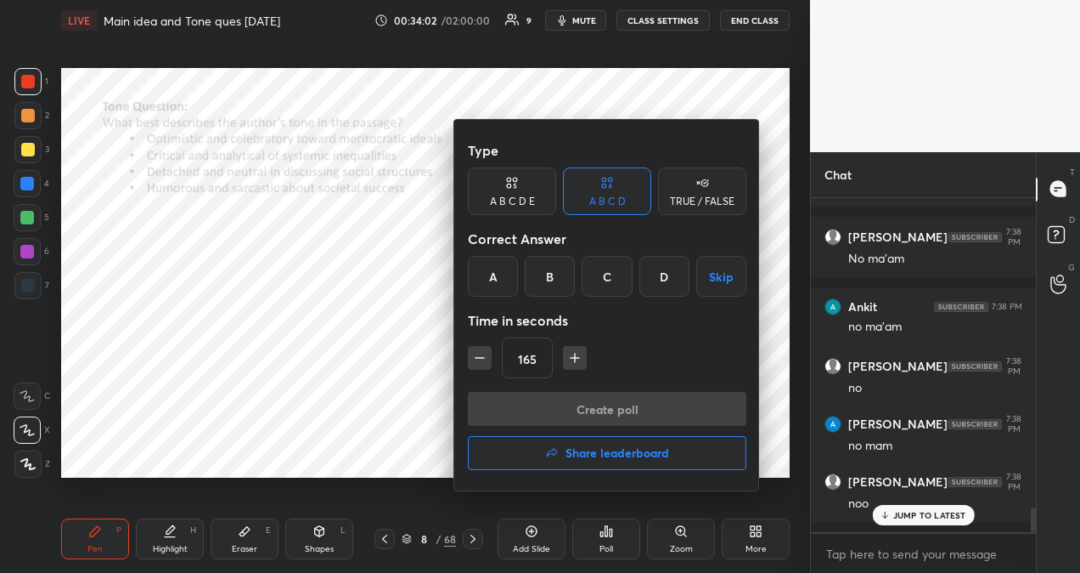
click at [571, 358] on icon "button" at bounding box center [575, 358] width 8 height 0
type input "180"
click at [501, 279] on div "A" at bounding box center [493, 276] width 50 height 41
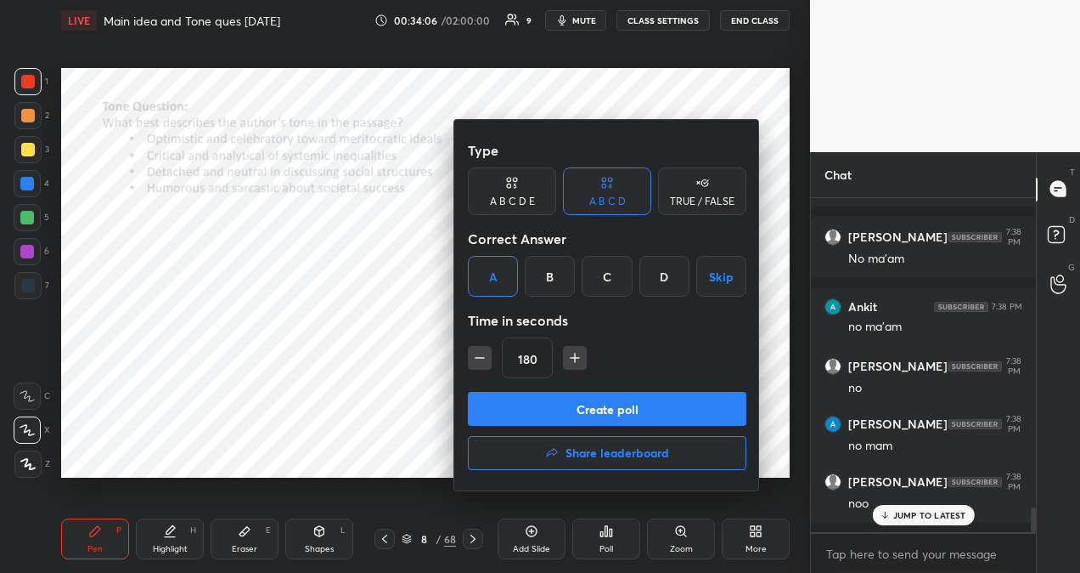
scroll to position [4212, 0]
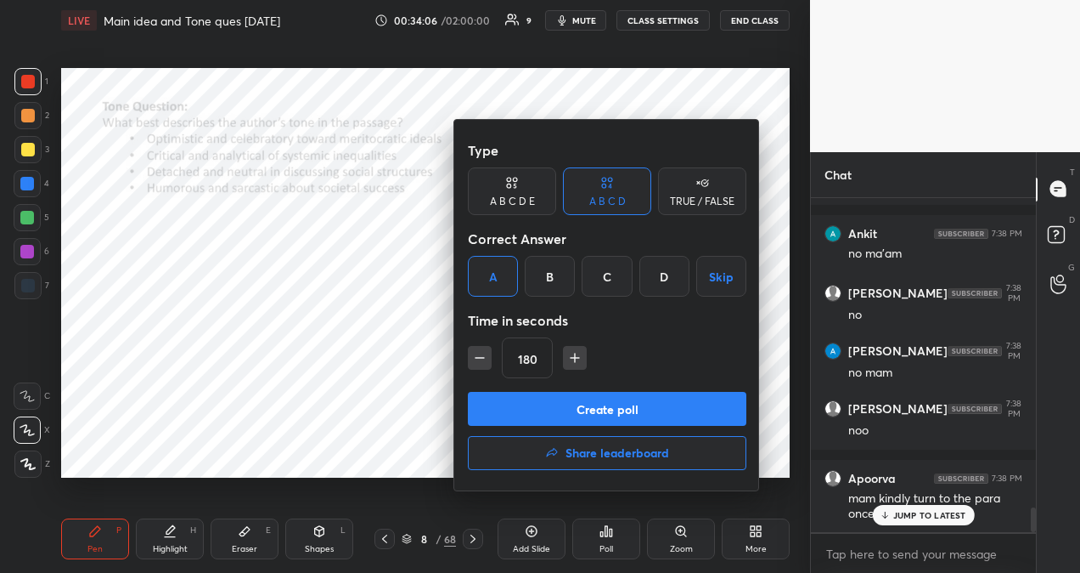
click at [473, 542] on div at bounding box center [540, 286] width 1080 height 573
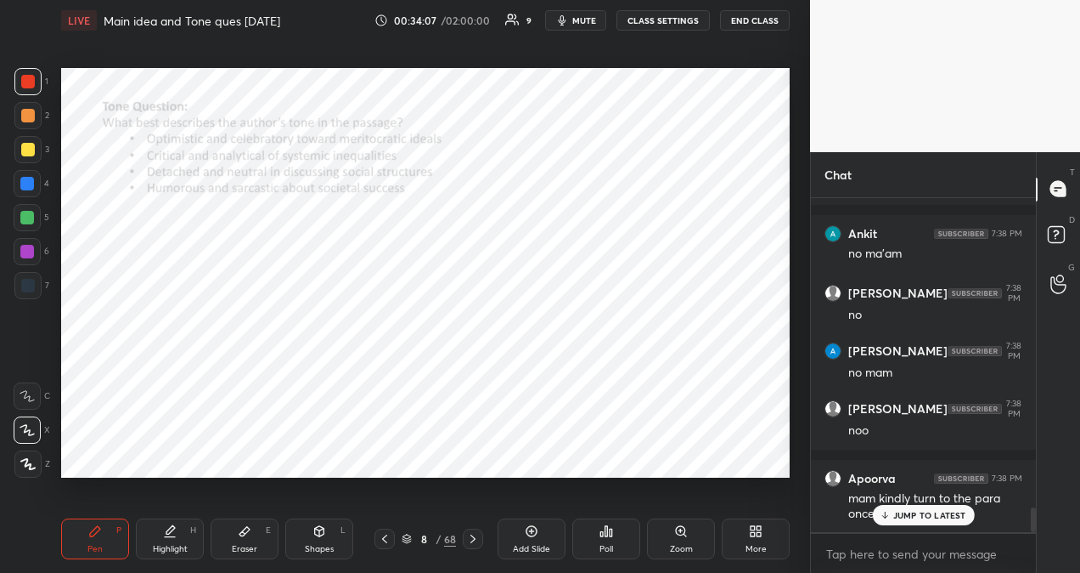
click at [473, 542] on icon at bounding box center [473, 539] width 14 height 14
click at [602, 535] on icon at bounding box center [602, 534] width 3 height 4
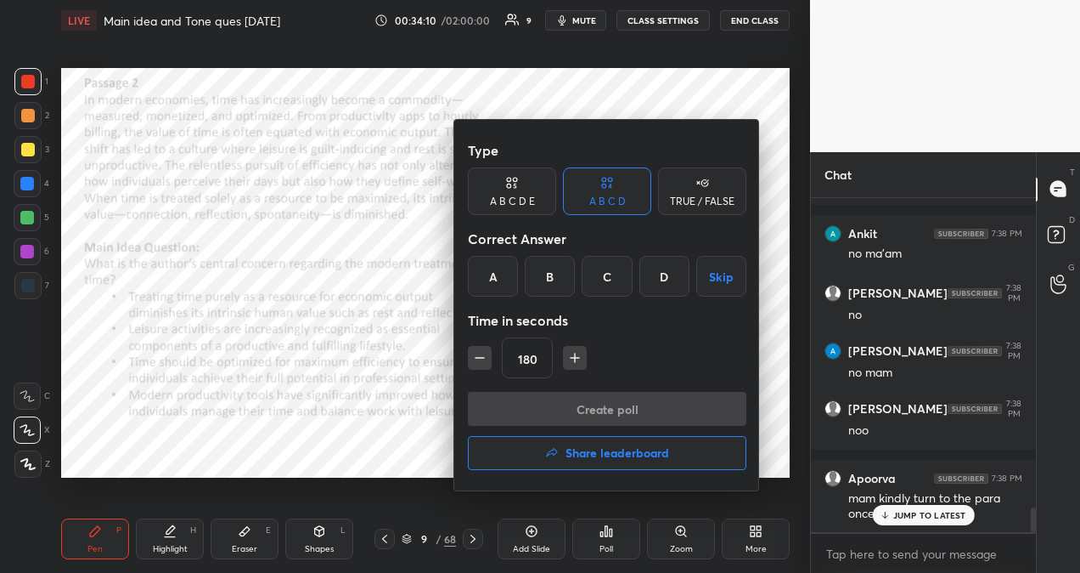
scroll to position [4269, 0]
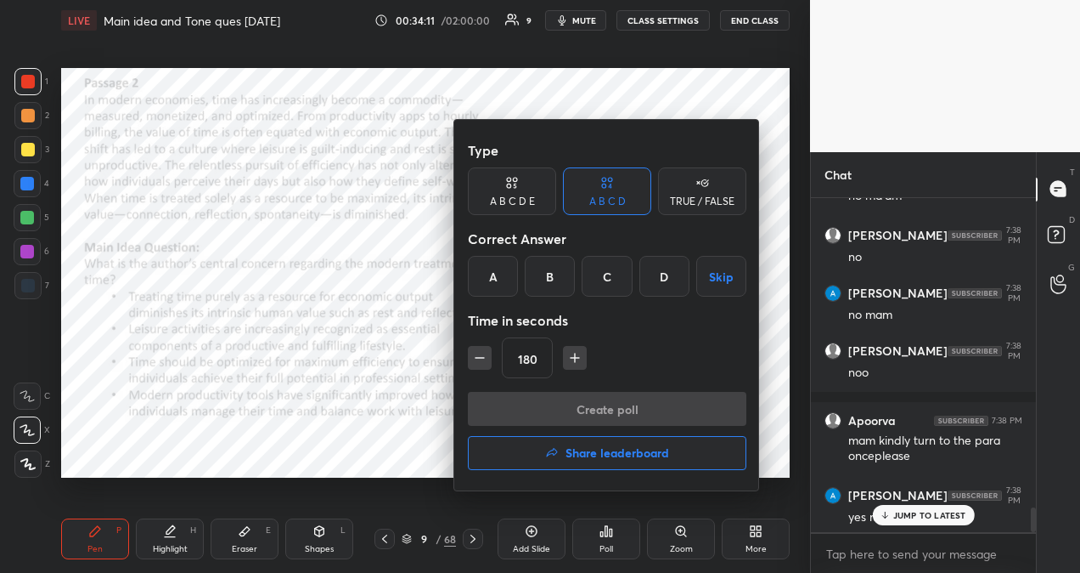
click at [497, 277] on div "A" at bounding box center [493, 276] width 50 height 41
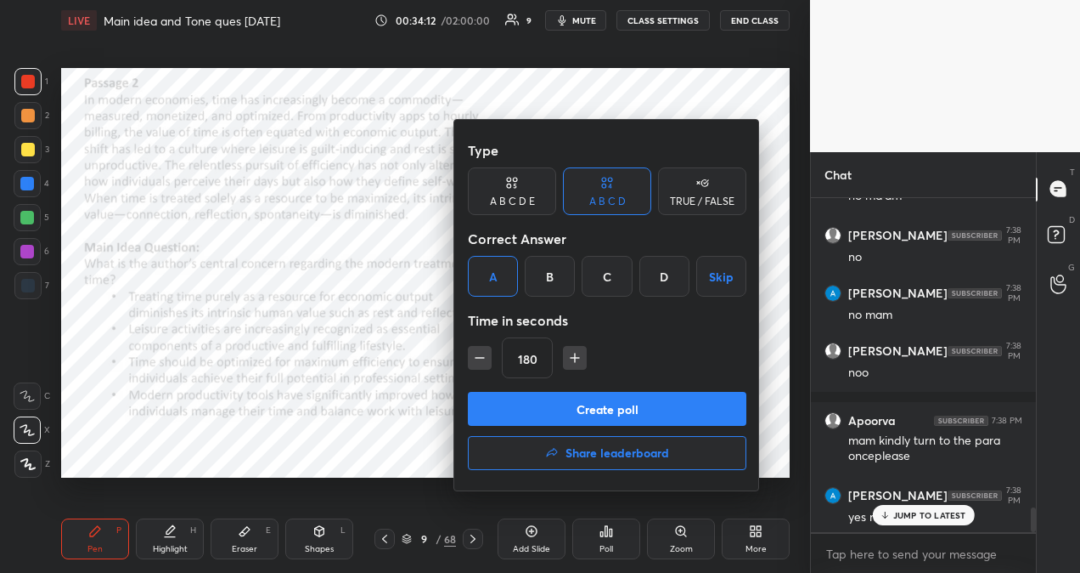
click at [579, 406] on button "Create poll" at bounding box center [607, 409] width 279 height 34
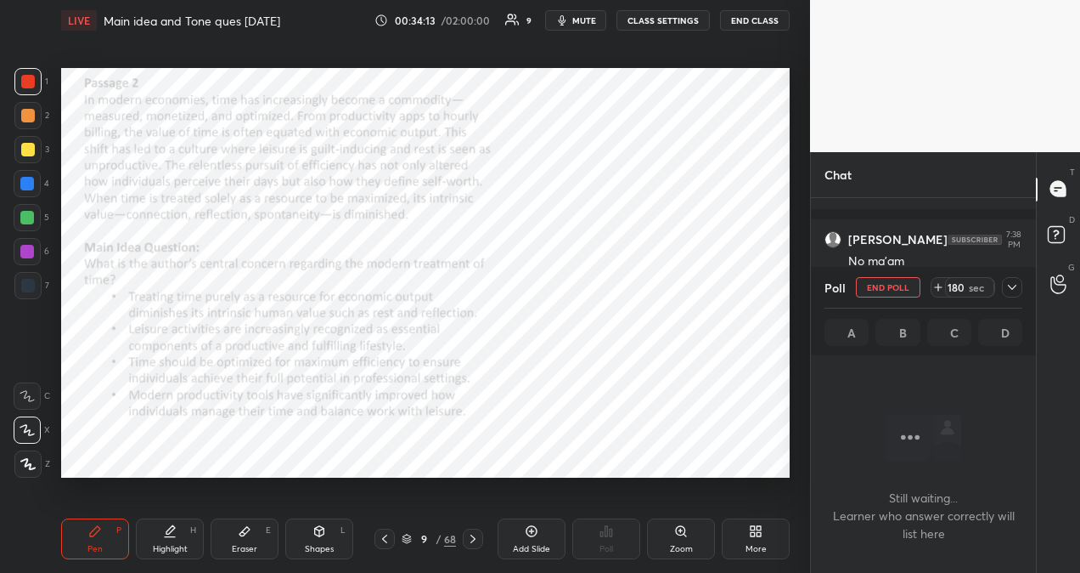
scroll to position [3321, 0]
click at [1013, 285] on icon at bounding box center [1013, 287] width 14 height 14
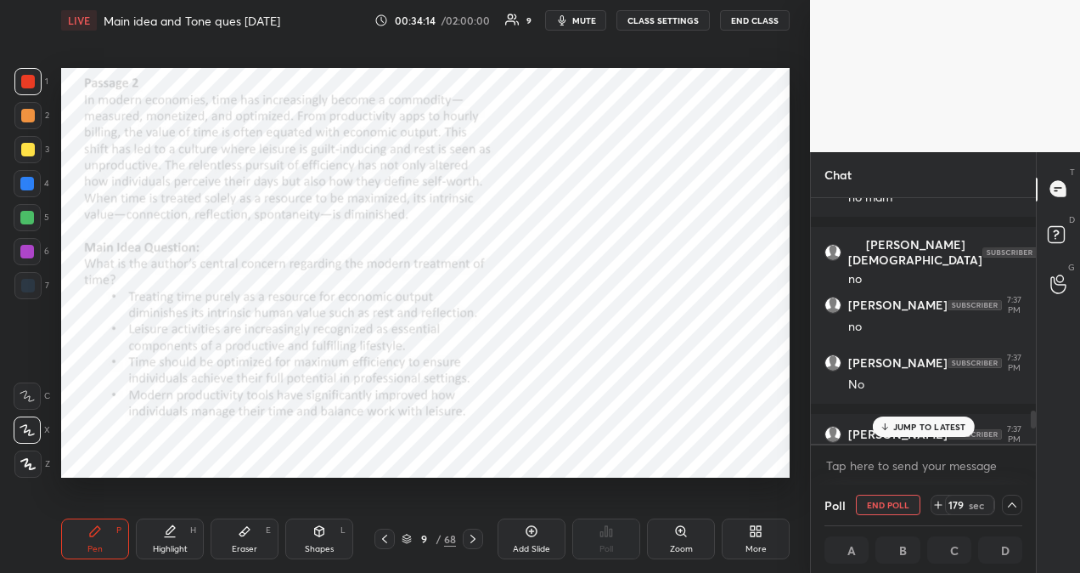
scroll to position [6, 5]
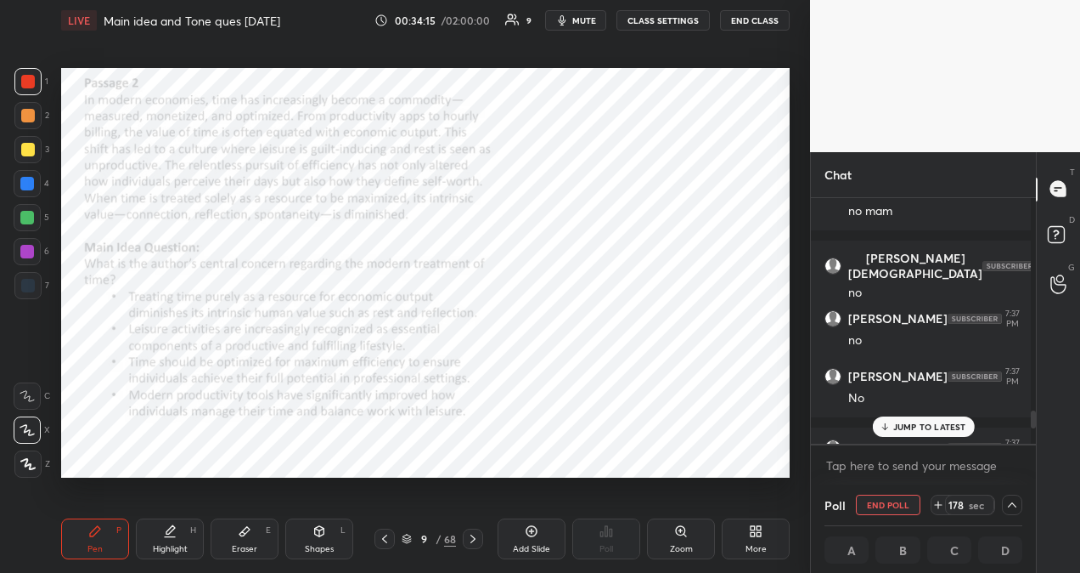
click at [945, 426] on p "JUMP TO LATEST" at bounding box center [930, 426] width 73 height 10
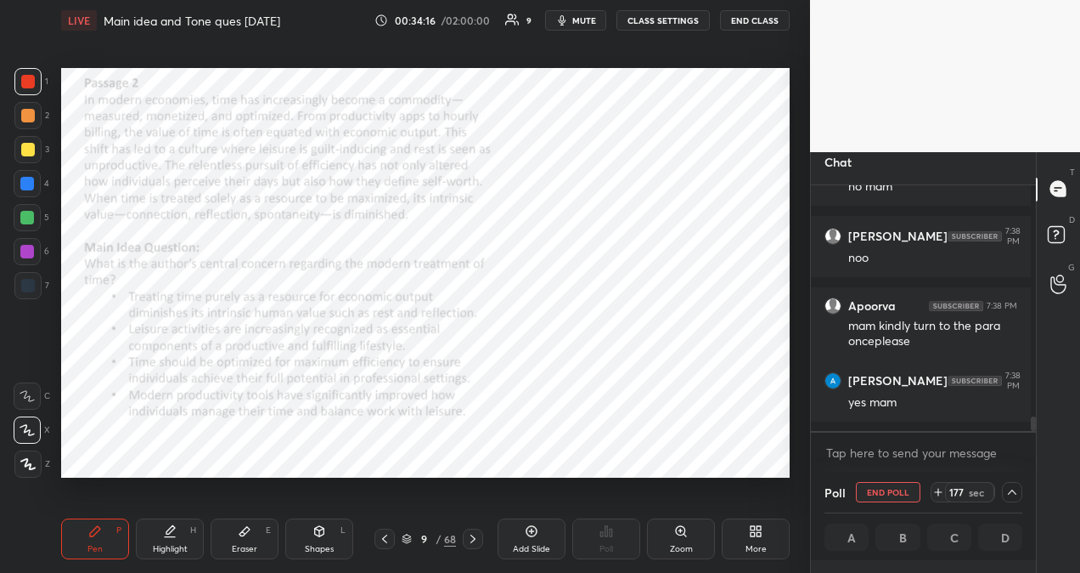
scroll to position [10, 0]
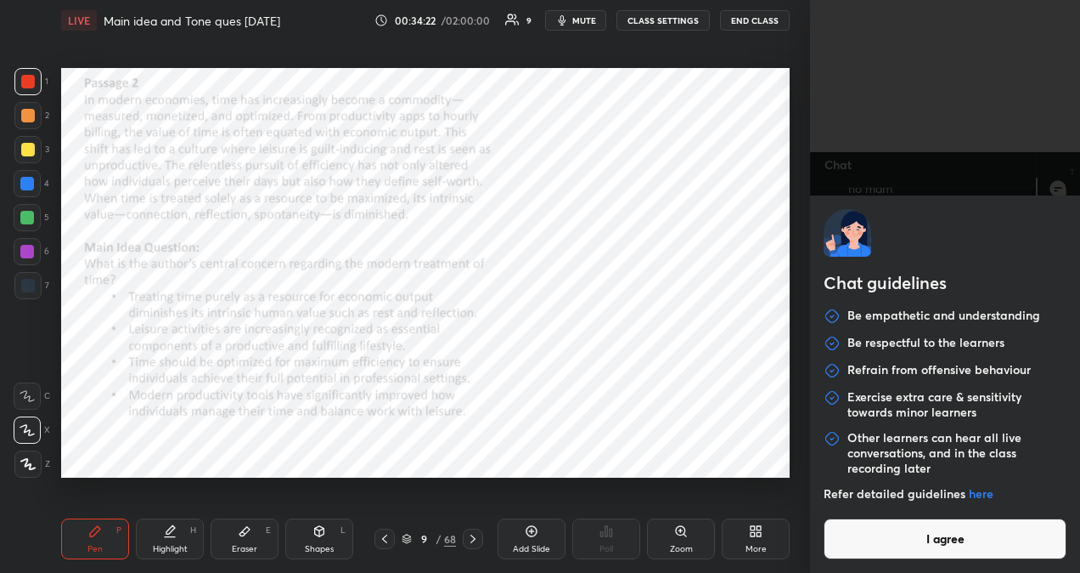
click at [891, 448] on body "1 2 3 4 5 6 7 R O A L C X Z Erase all C X Z LIVE Main idea and Tone ques [DATE]…" at bounding box center [540, 286] width 1080 height 573
click at [951, 544] on button "I agree" at bounding box center [945, 538] width 243 height 41
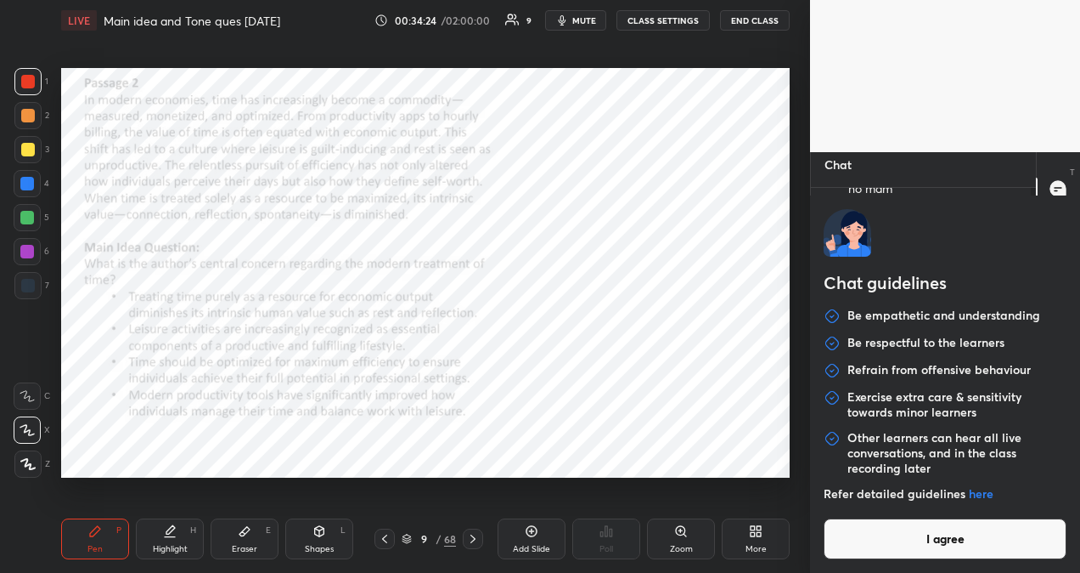
type textarea "x"
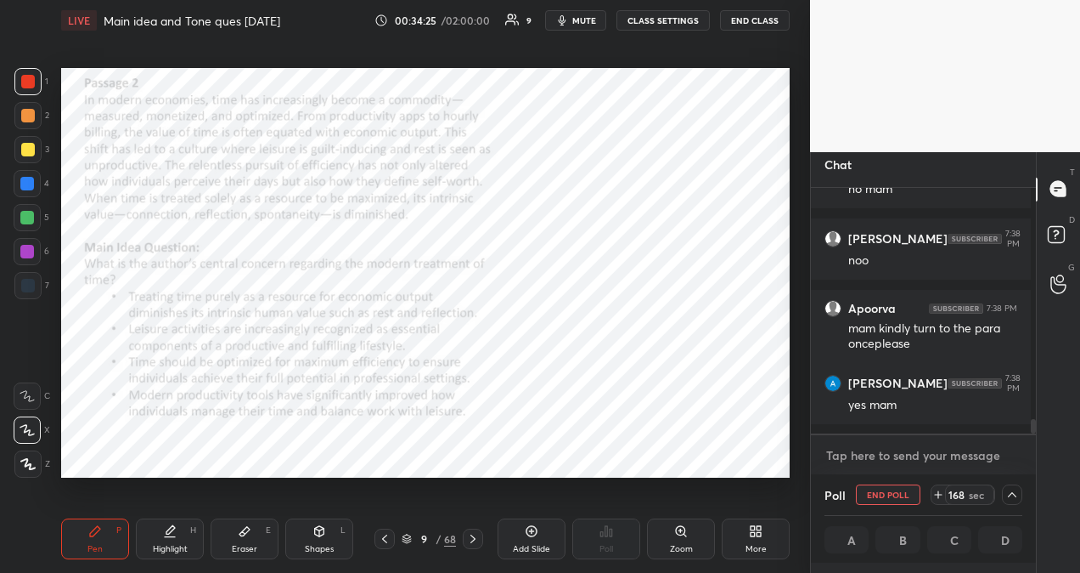
type textarea "a"
type textarea "x"
type textarea "ap"
type textarea "x"
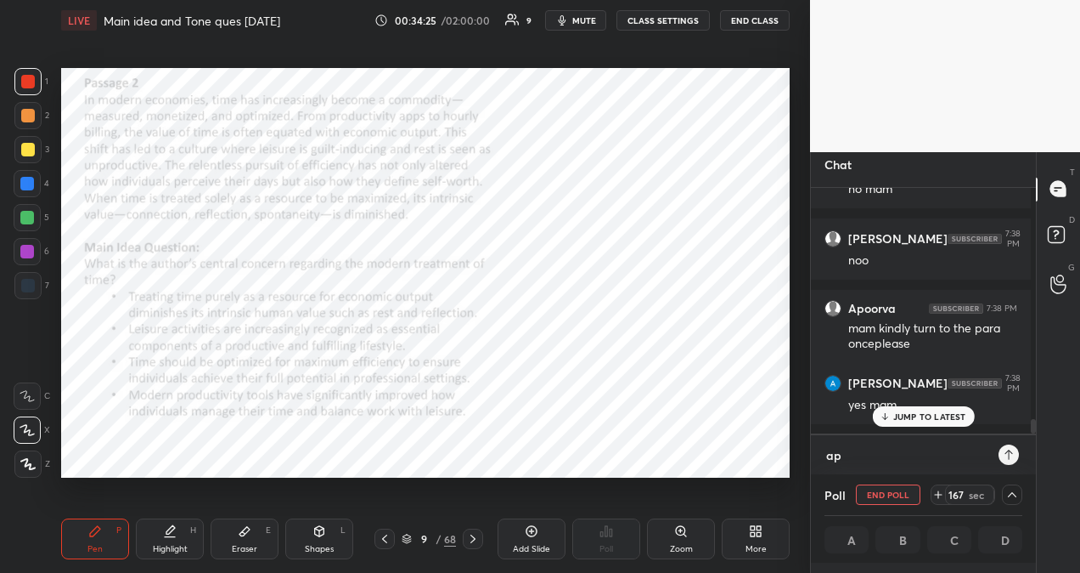
type textarea "apo"
type textarea "x"
type textarea "apoo"
type textarea "x"
type textarea "apoor"
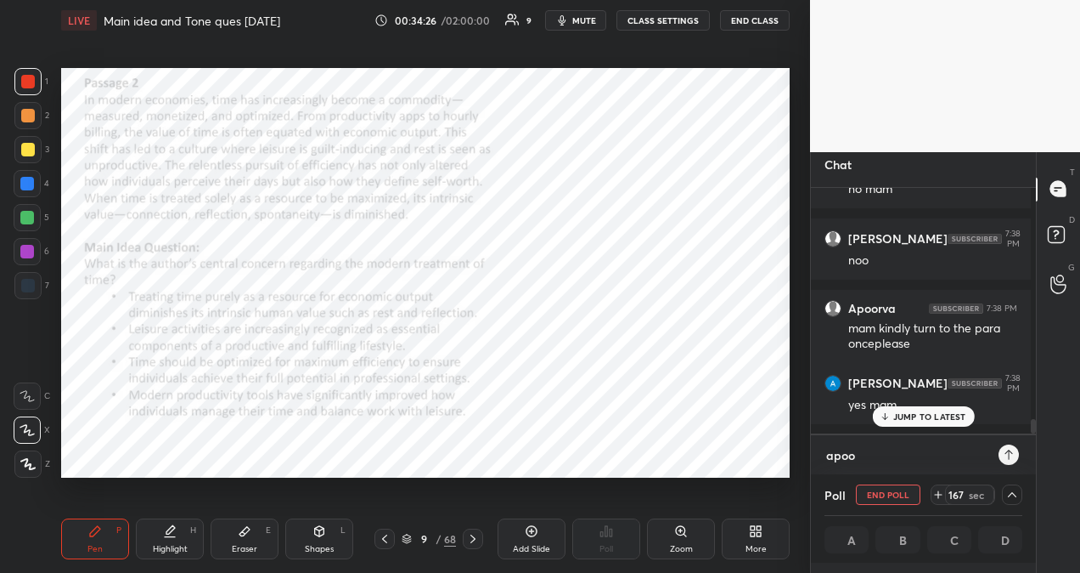
type textarea "x"
type textarea "[PERSON_NAME]"
type textarea "x"
type textarea "[PERSON_NAME]"
type textarea "x"
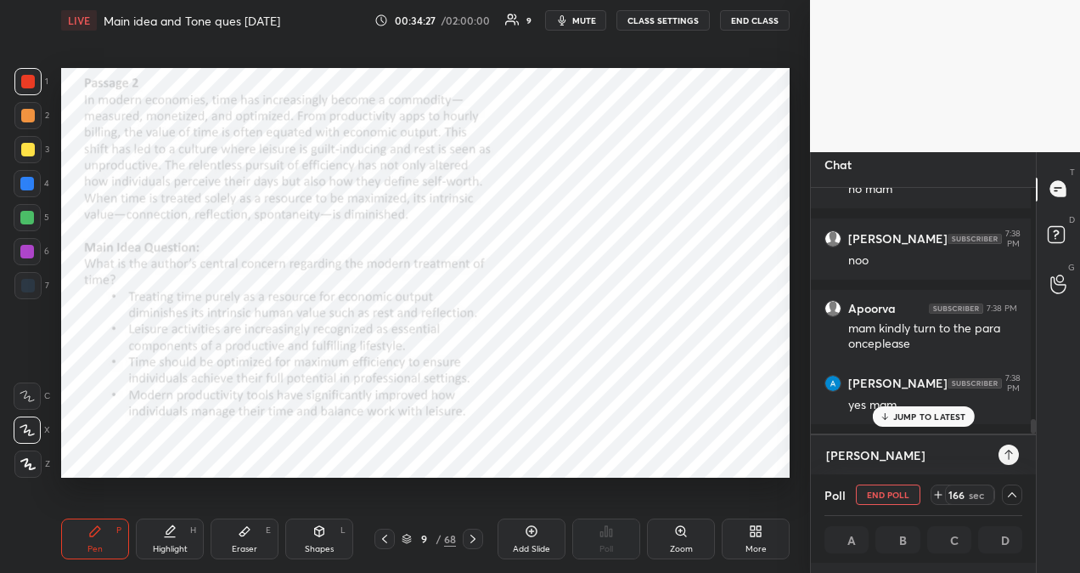
type textarea "[PERSON_NAME]"
type textarea "x"
type textarea "[PERSON_NAME] i"
type textarea "x"
type textarea "[PERSON_NAME] i"
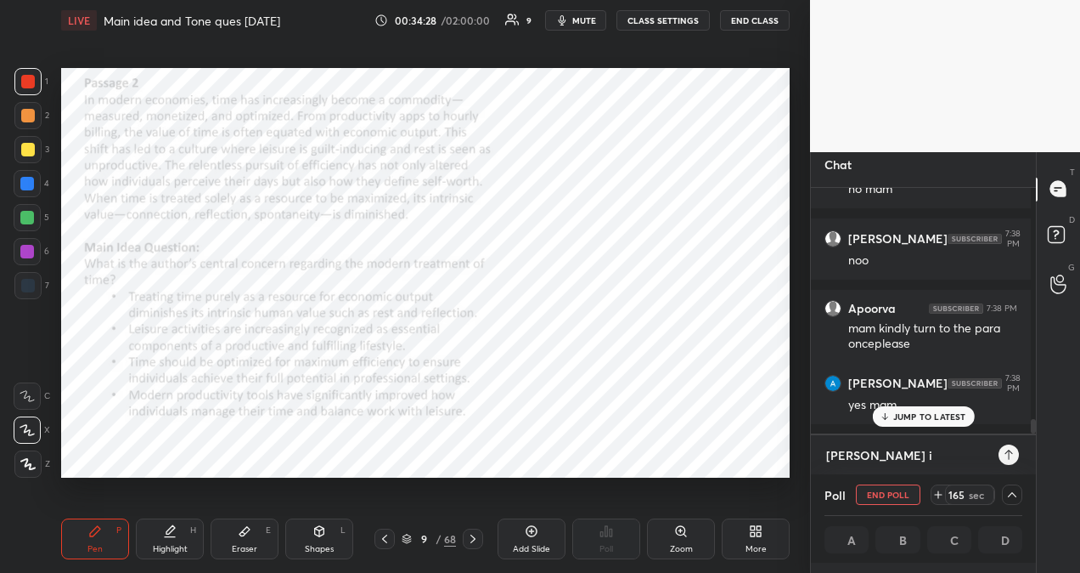
type textarea "x"
type textarea "[PERSON_NAME] i w"
type textarea "x"
type textarea "[PERSON_NAME] i wi"
type textarea "x"
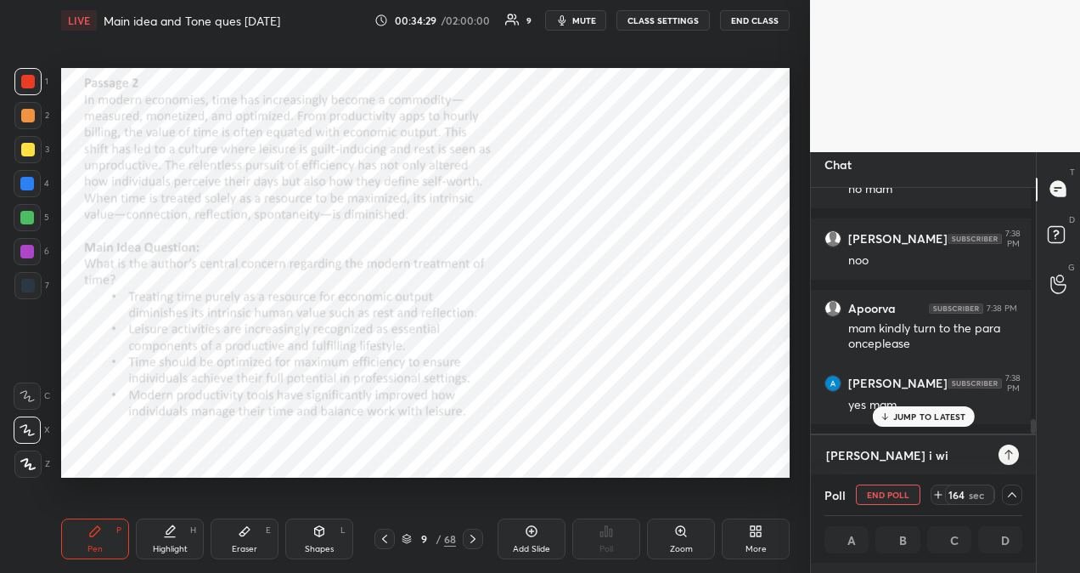
type textarea "[PERSON_NAME] i wil"
type textarea "x"
type textarea "[PERSON_NAME] i will"
type textarea "x"
type textarea "[PERSON_NAME] i will"
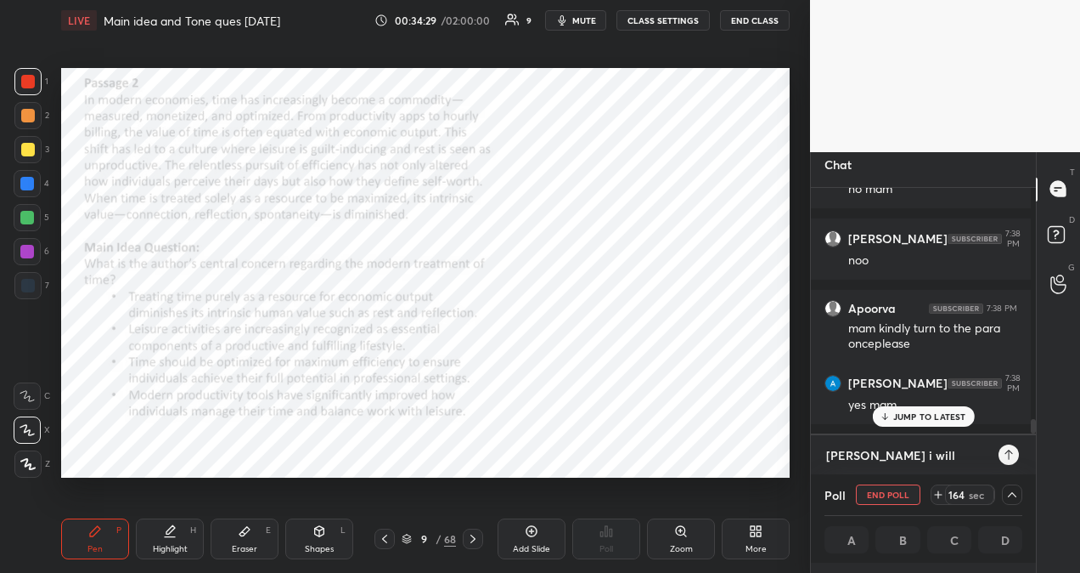
type textarea "x"
type textarea "[PERSON_NAME] i will a"
type textarea "x"
type textarea "[PERSON_NAME] i will an"
type textarea "x"
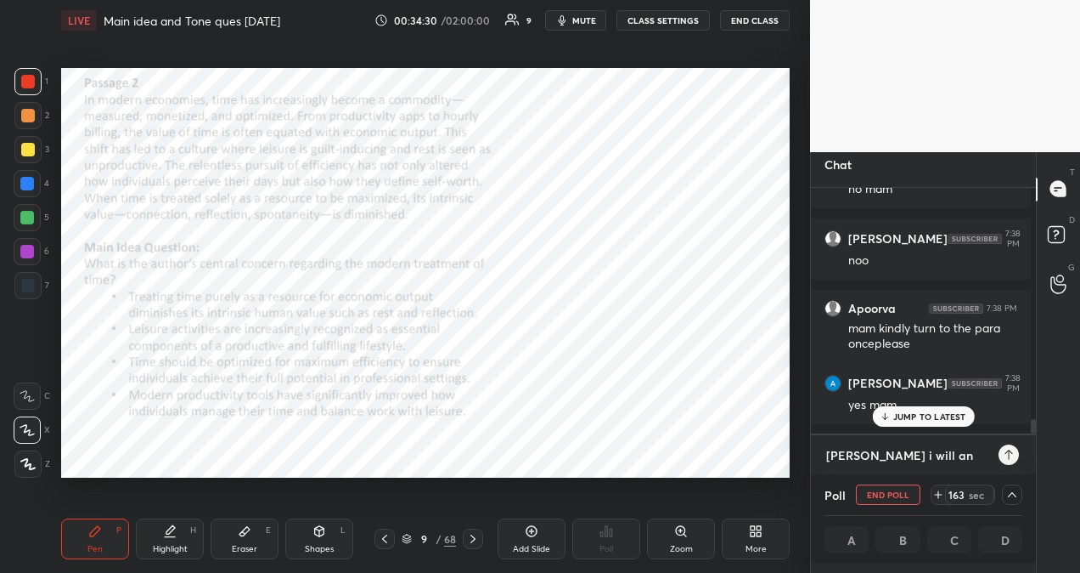
type textarea "[PERSON_NAME] i will ans"
type textarea "x"
type textarea "[PERSON_NAME] i will ans"
type textarea "x"
type textarea "[PERSON_NAME] i will ans y"
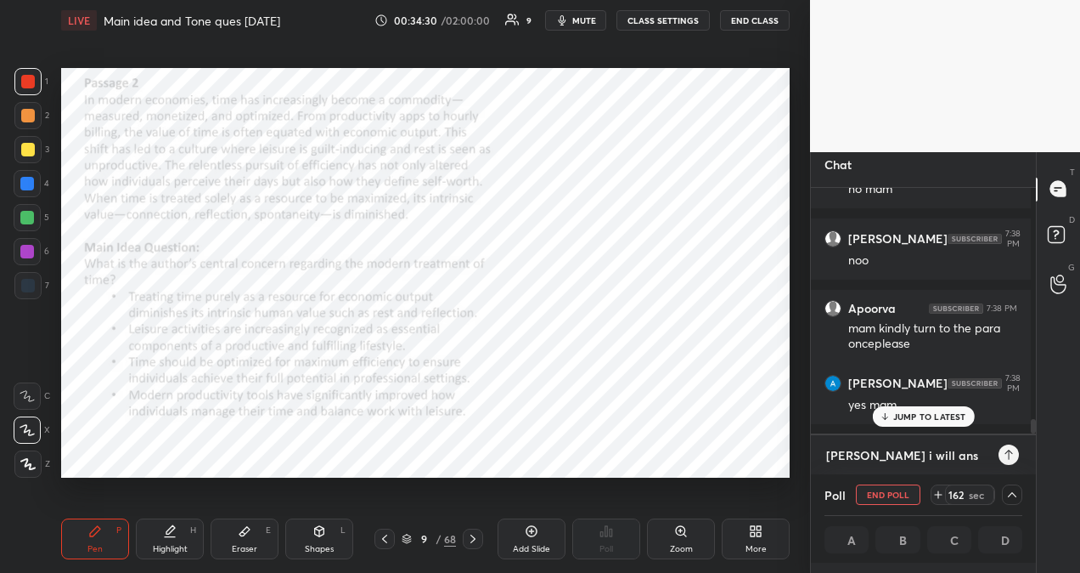
type textarea "x"
type textarea "[PERSON_NAME] i will ans yo"
type textarea "x"
type textarea "[PERSON_NAME] i will ans you"
type textarea "x"
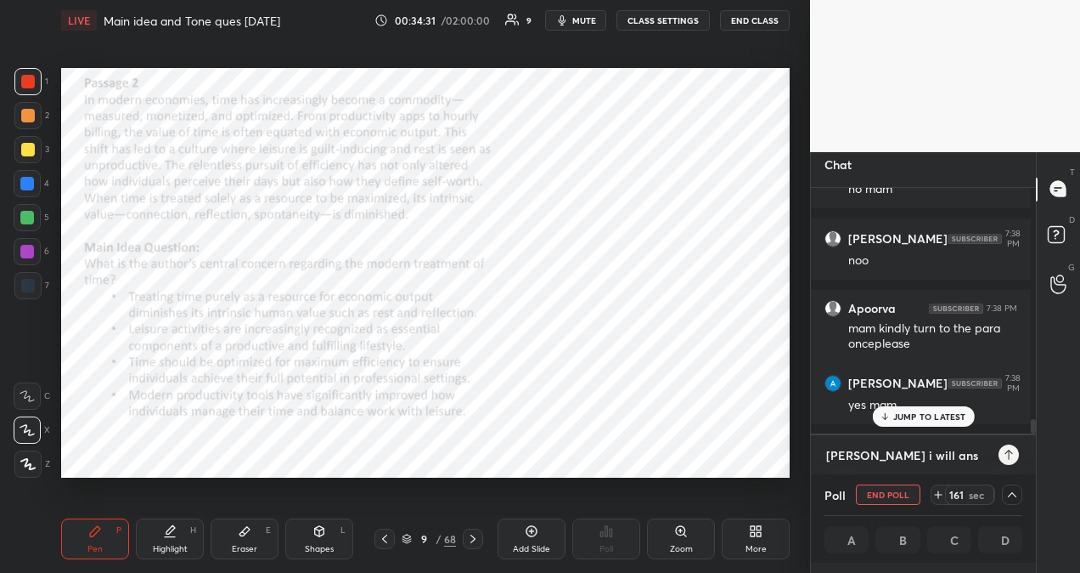
type textarea "[PERSON_NAME] i will ans your"
type textarea "x"
type textarea "[PERSON_NAME] i will ans your"
type textarea "x"
type textarea "[PERSON_NAME] i will ans your q"
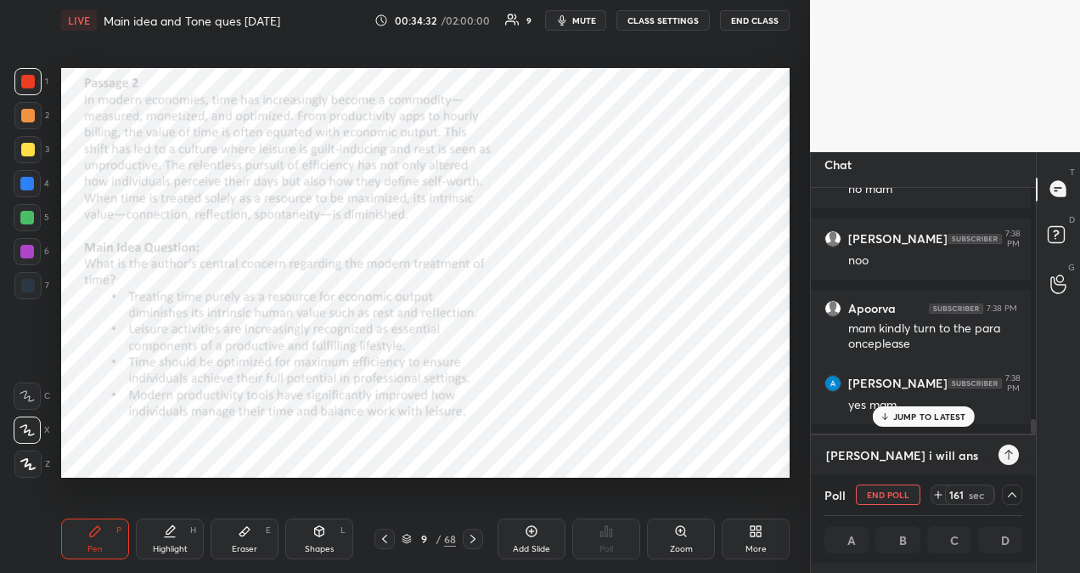
type textarea "x"
type textarea "[PERSON_NAME] i will ans your qu"
type textarea "x"
type textarea "[PERSON_NAME] i will ans your que"
type textarea "x"
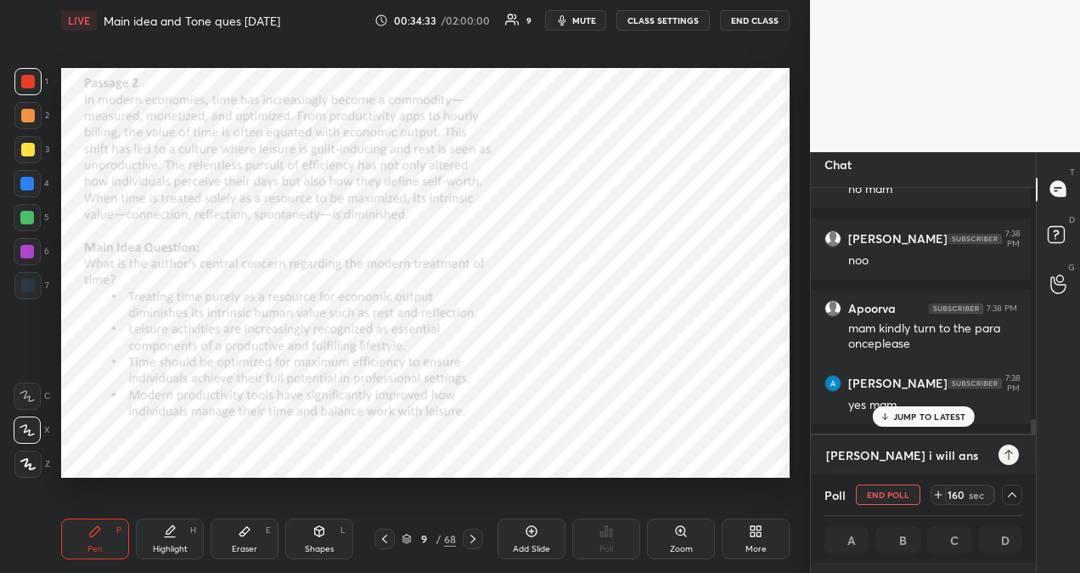
type textarea "[PERSON_NAME] i will ans your quer"
type textarea "x"
type textarea "[PERSON_NAME] i will ans your query"
type textarea "x"
type textarea "[PERSON_NAME] i will ans your query"
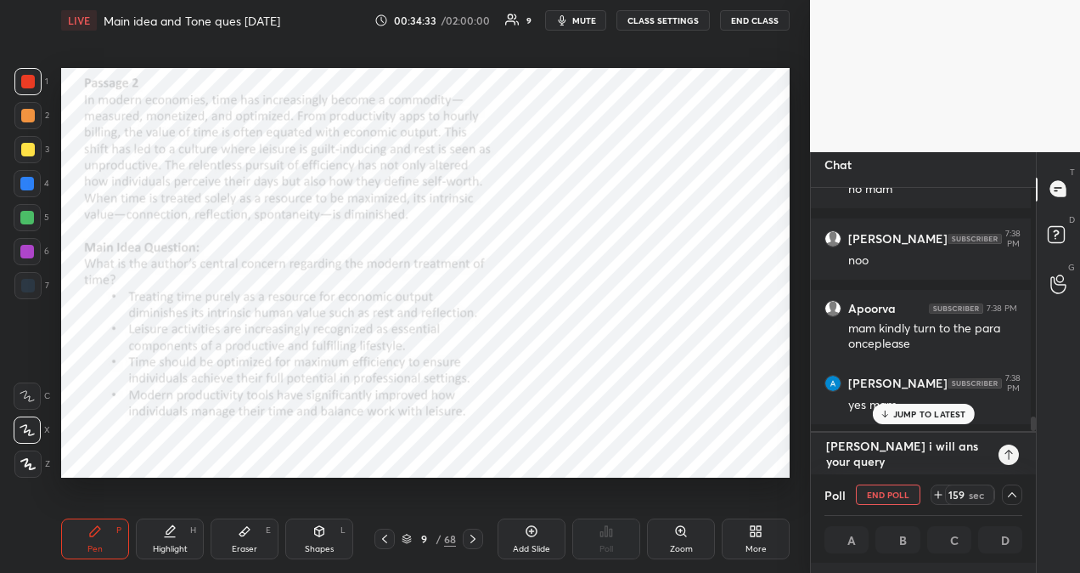
type textarea "x"
type textarea "[PERSON_NAME] i will ans your query a"
type textarea "x"
type textarea "[PERSON_NAME] i will ans your query af"
type textarea "x"
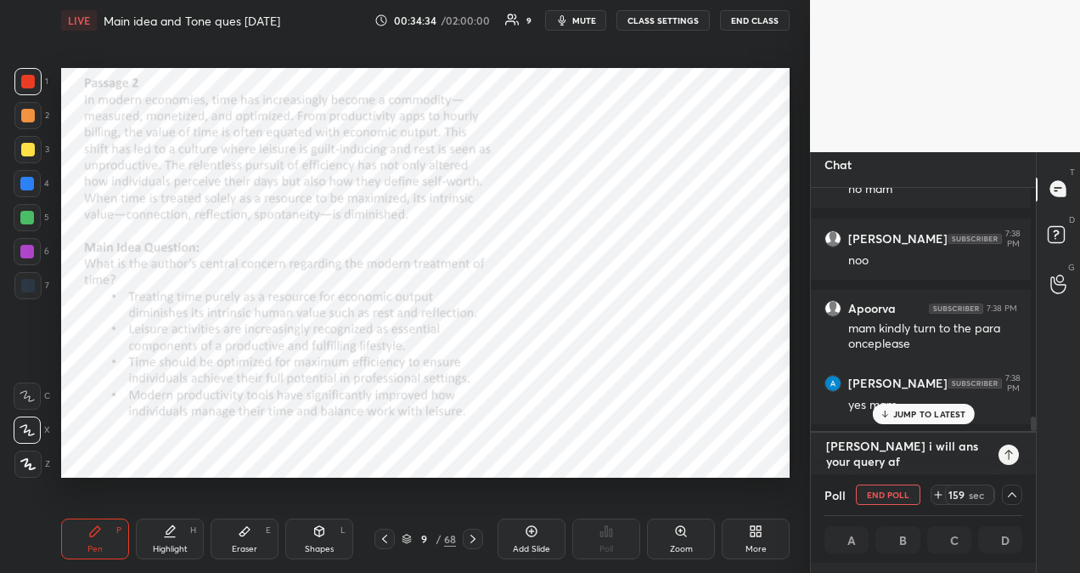
type textarea "[PERSON_NAME] i will ans your query aft"
type textarea "x"
type textarea "[PERSON_NAME] i will ans your query afte"
type textarea "x"
type textarea "[PERSON_NAME] i will ans your query after"
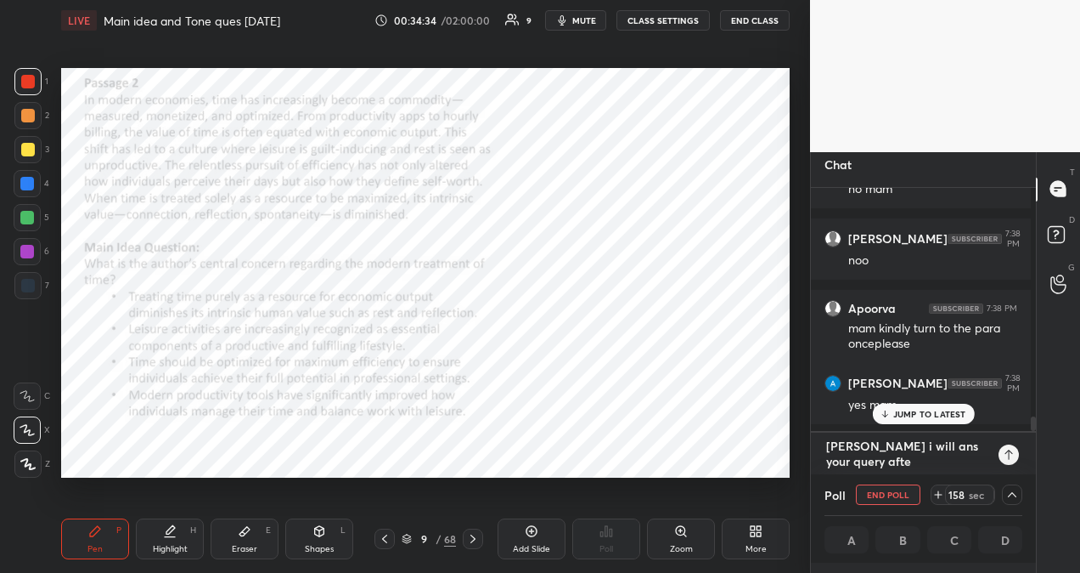
type textarea "x"
type textarea "[PERSON_NAME] i will ans your query after"
type textarea "x"
type textarea "[PERSON_NAME] i will ans your query after t"
type textarea "x"
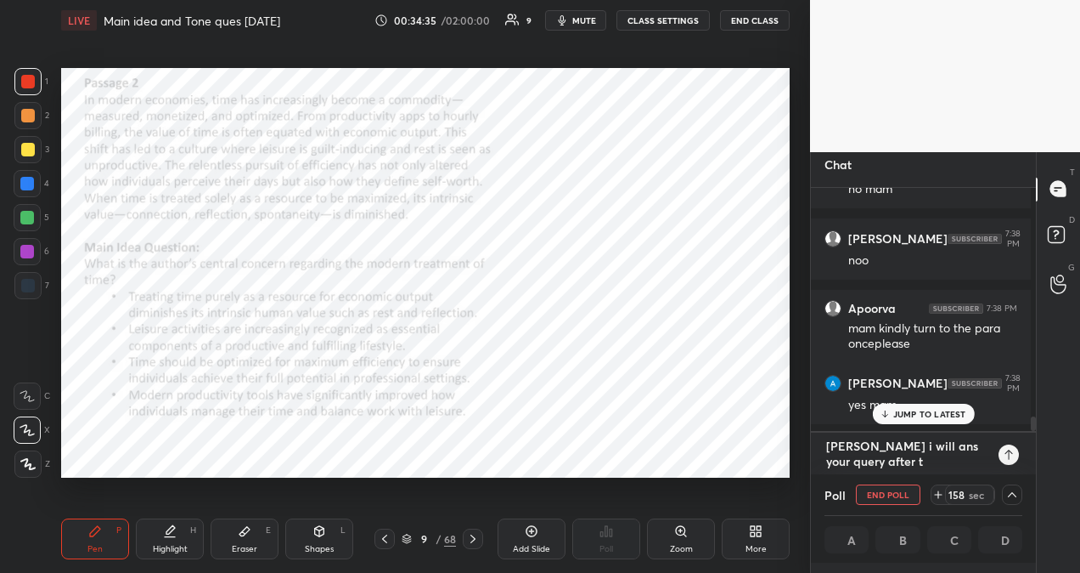
type textarea "[PERSON_NAME] i will ans your query after th"
type textarea "x"
type textarea "[PERSON_NAME] i will ans your query after thi"
type textarea "x"
type textarea "[PERSON_NAME] i will ans your query after this"
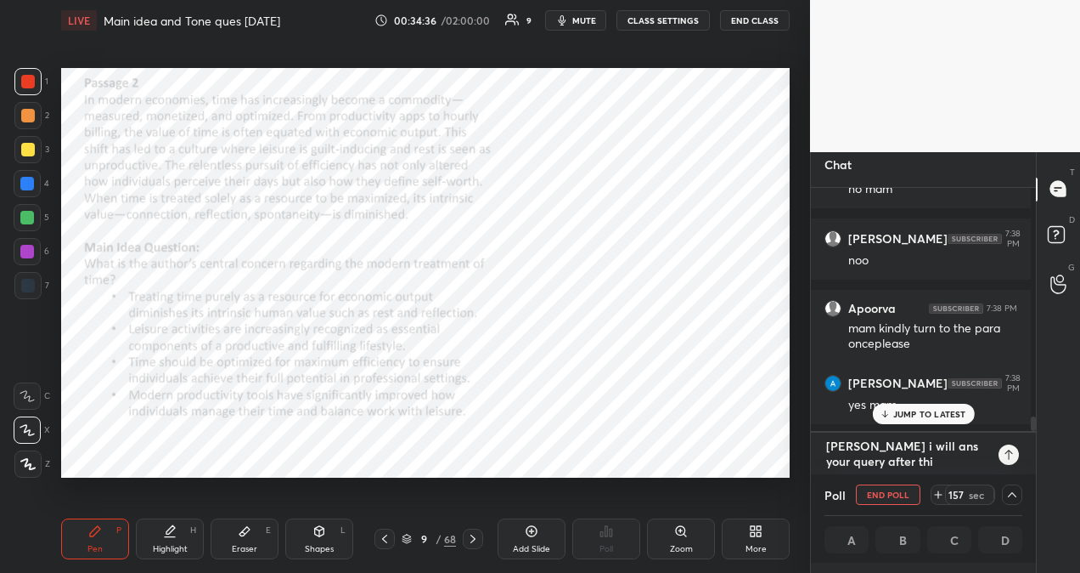
type textarea "x"
type textarea "[PERSON_NAME] i will ans your query after this"
type textarea "x"
type textarea "[PERSON_NAME] i will ans your query after this q"
type textarea "x"
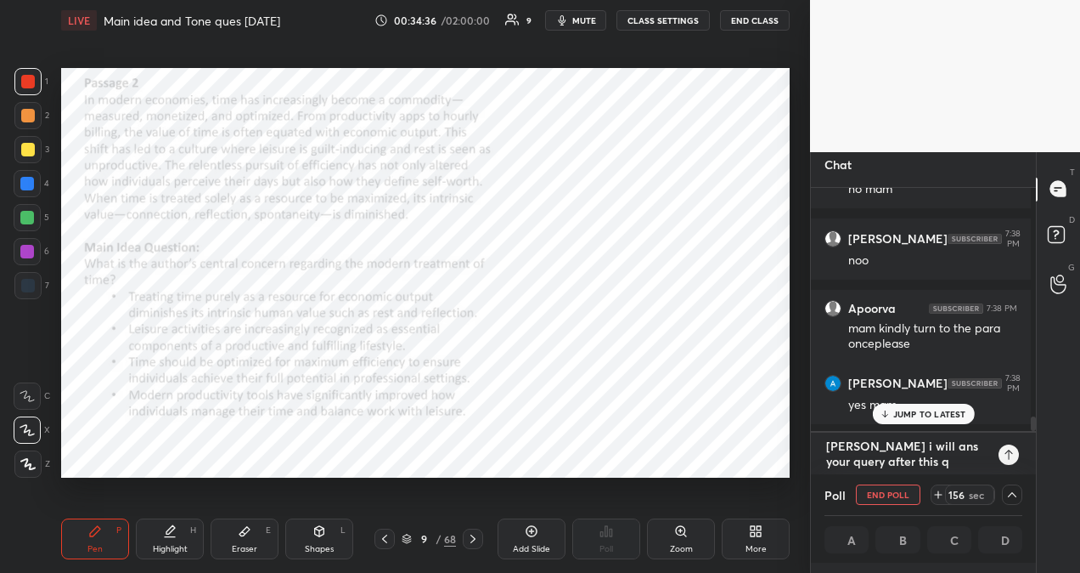
type textarea "[PERSON_NAME] i will ans your query after this qu"
type textarea "x"
type textarea "[PERSON_NAME] i will ans your query after this que"
type textarea "x"
type textarea "[PERSON_NAME] i will ans your query after this ques"
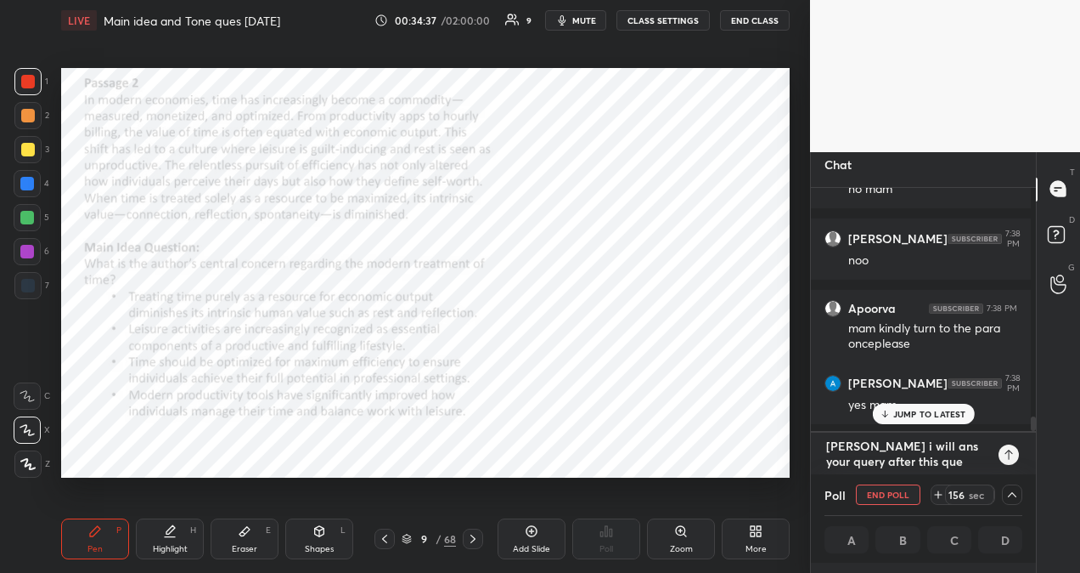
type textarea "x"
type textarea "[PERSON_NAME] i will ans your query after this ques"
click at [1006, 451] on icon at bounding box center [1009, 454] width 8 height 10
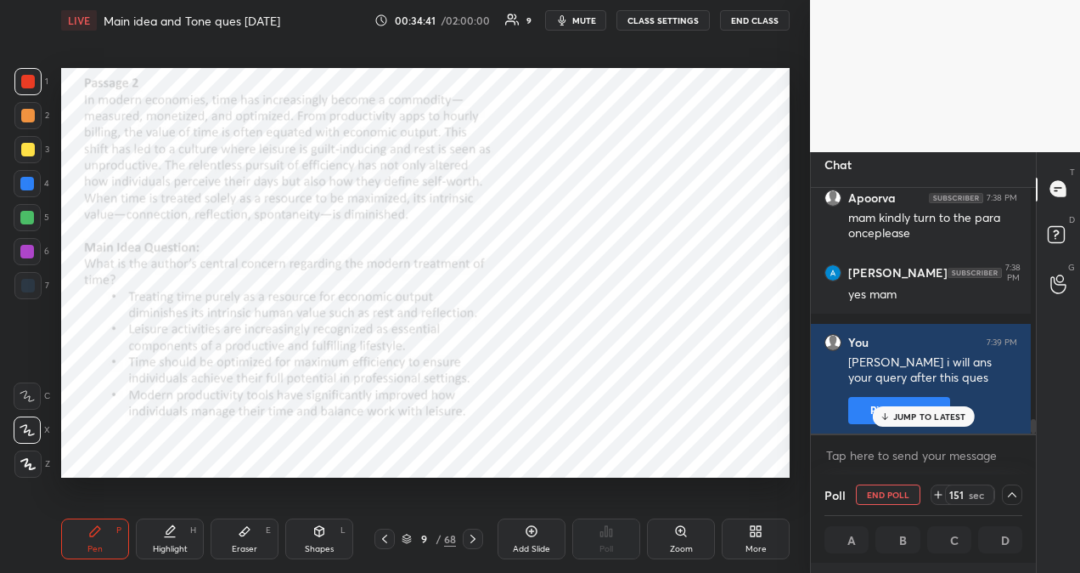
click at [960, 416] on p "JUMP TO LATEST" at bounding box center [930, 416] width 73 height 10
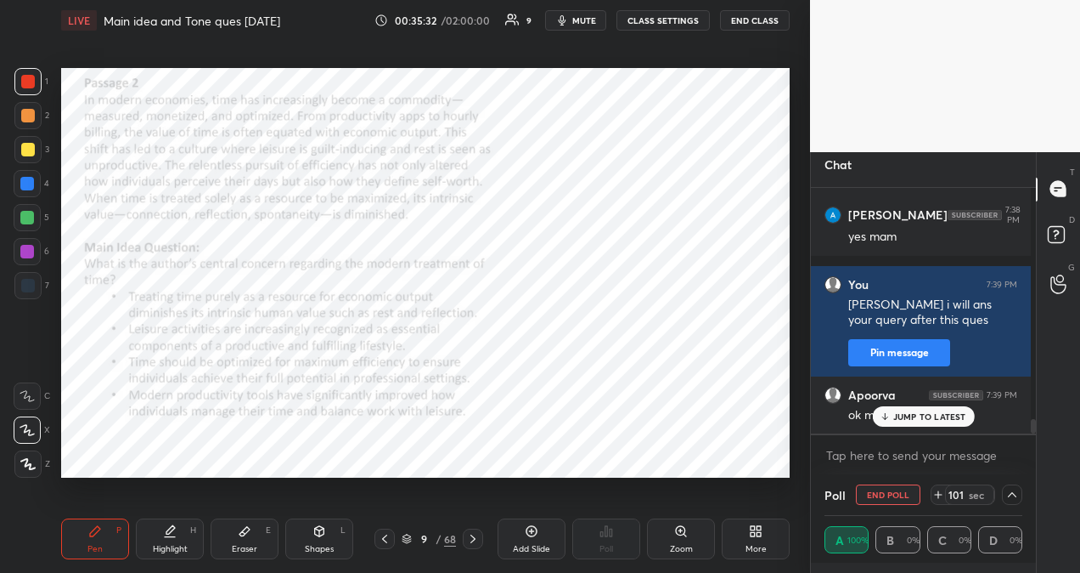
click at [960, 416] on p "JUMP TO LATEST" at bounding box center [930, 416] width 73 height 10
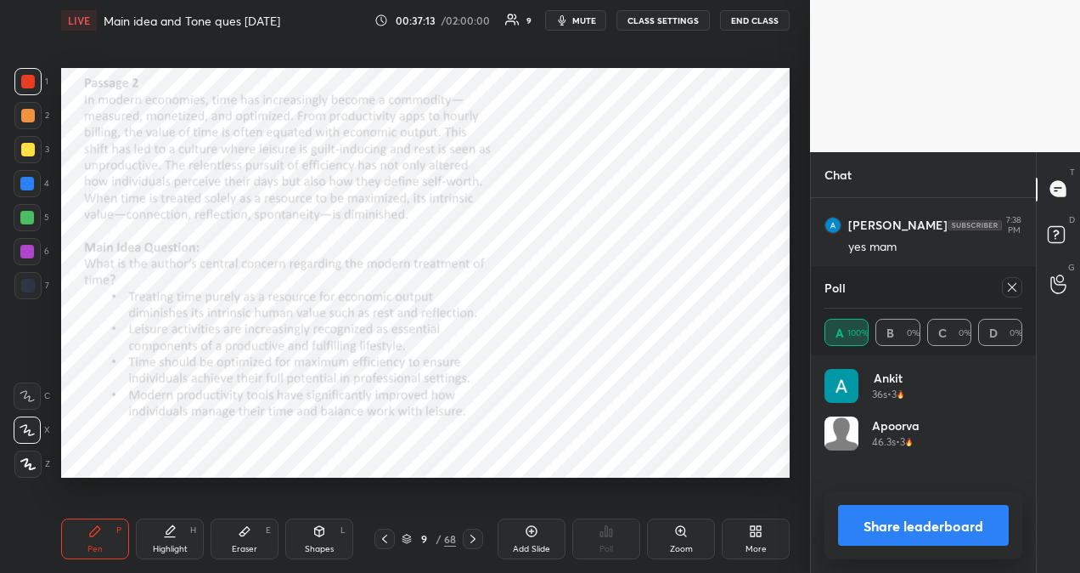
scroll to position [6, 5]
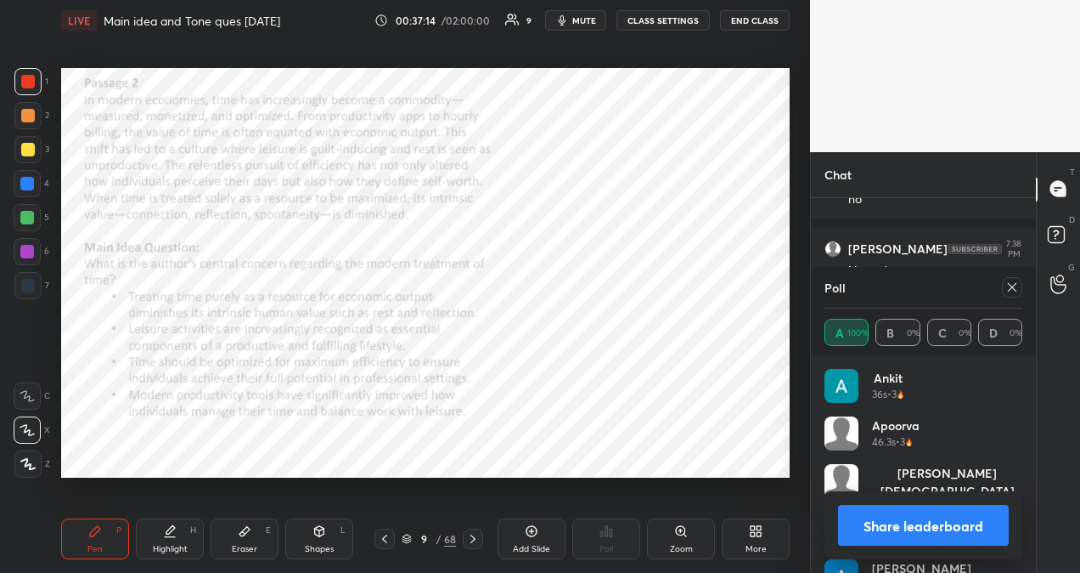
click at [1013, 287] on icon at bounding box center [1012, 287] width 8 height 8
type textarea "x"
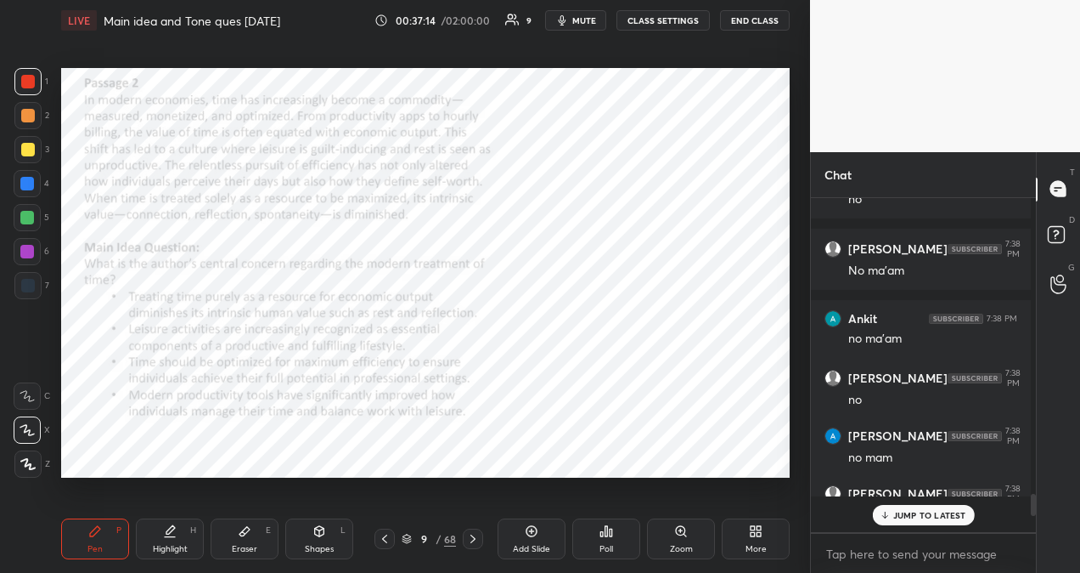
scroll to position [328, 220]
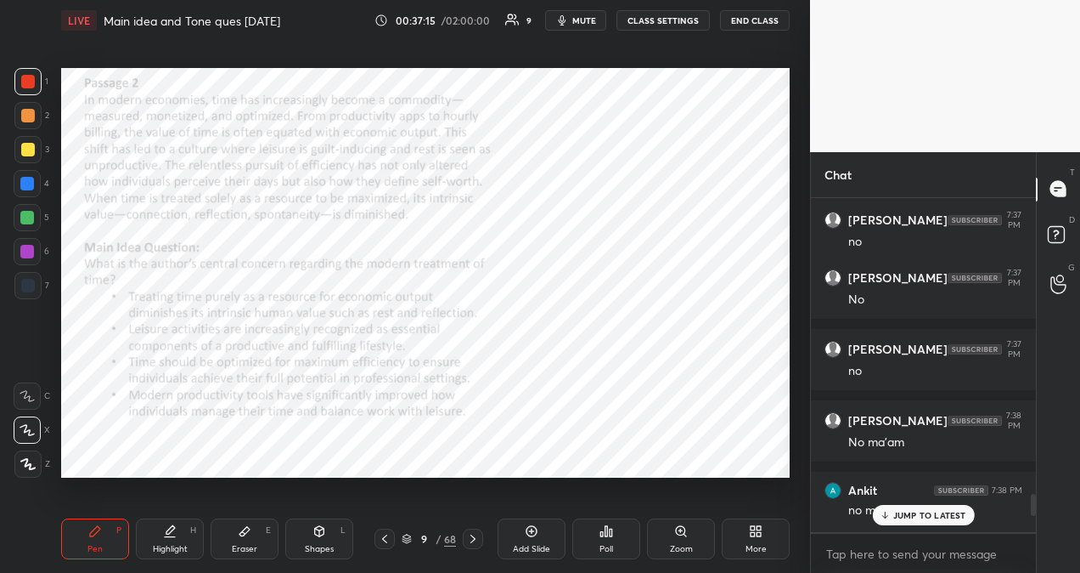
click at [946, 519] on p "JUMP TO LATEST" at bounding box center [930, 515] width 73 height 10
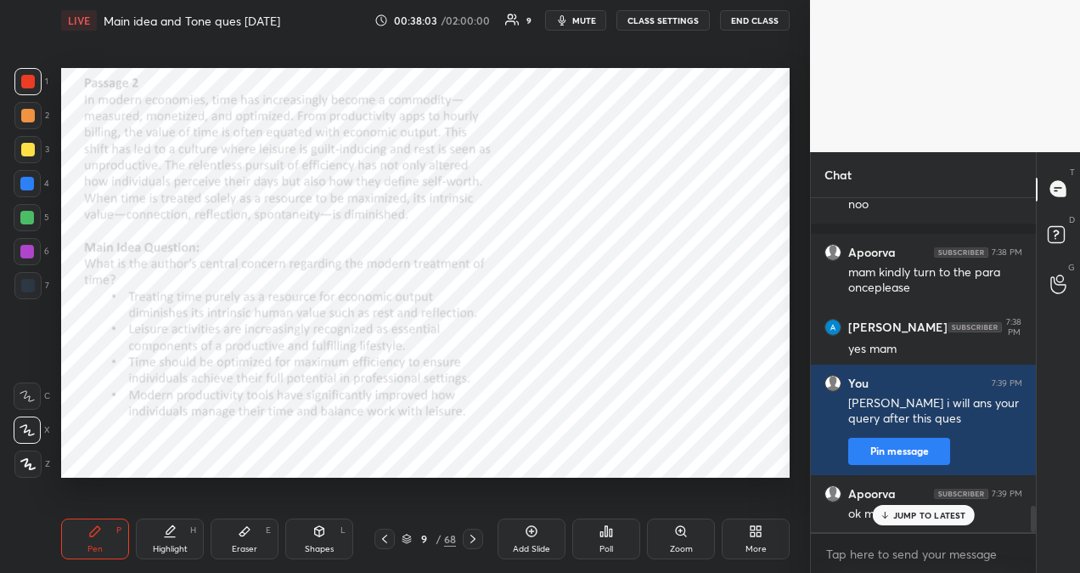
scroll to position [3960, 0]
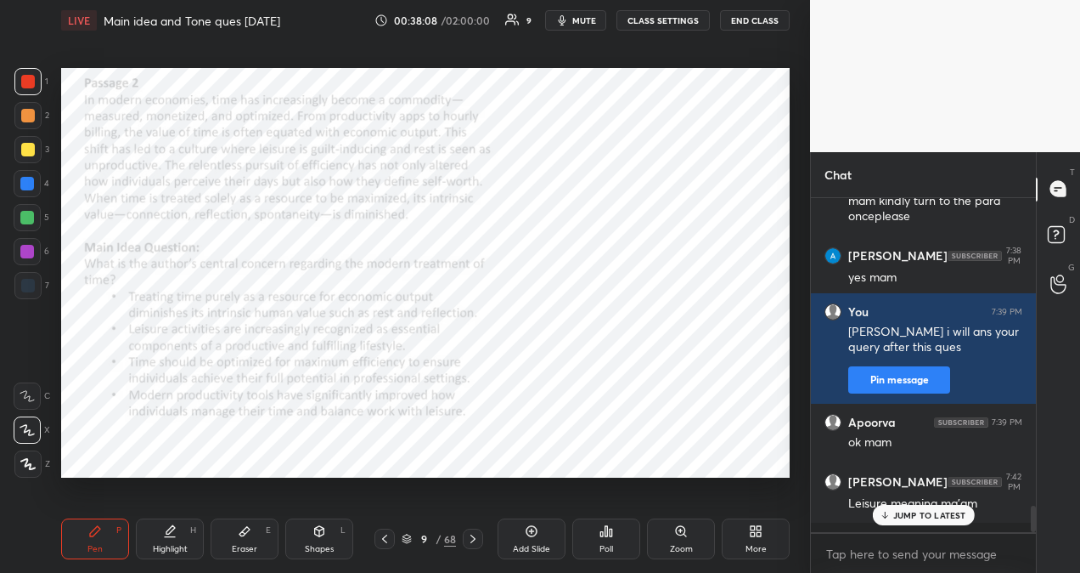
click at [928, 508] on div "JUMP TO LATEST" at bounding box center [923, 515] width 102 height 20
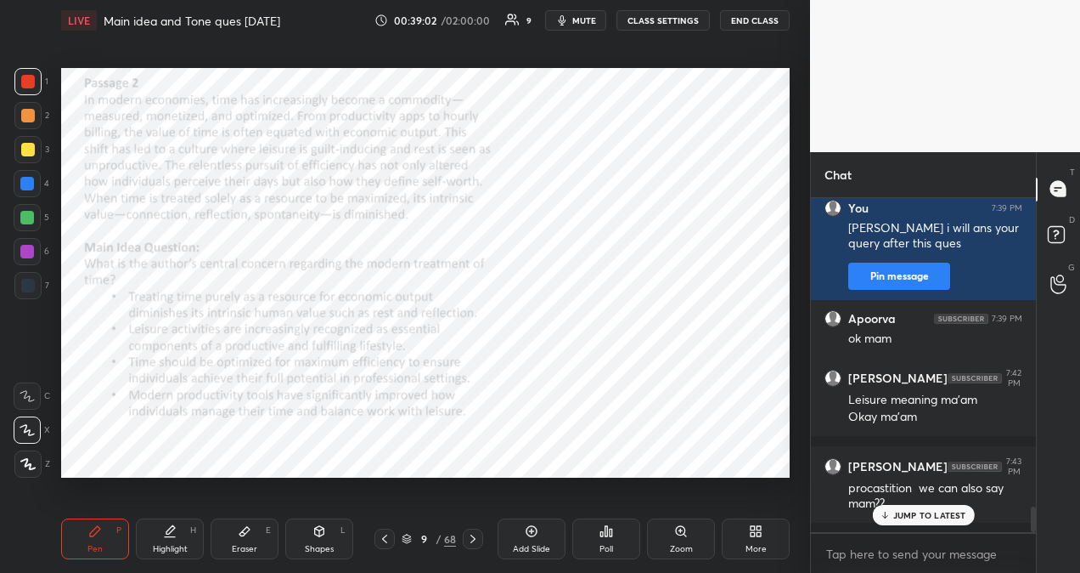
scroll to position [4081, 0]
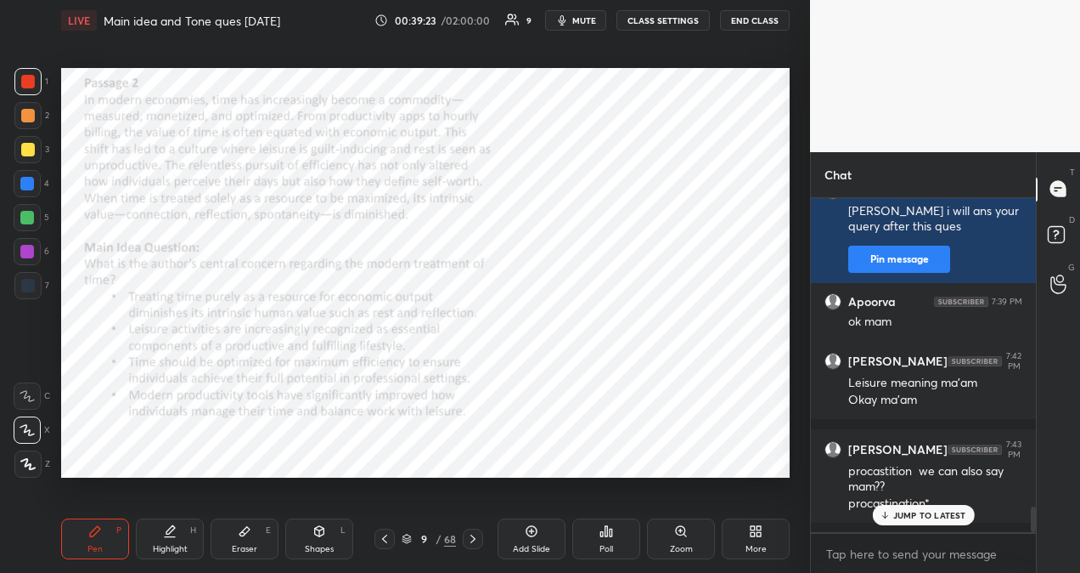
click at [928, 516] on p "JUMP TO LATEST" at bounding box center [930, 515] width 73 height 10
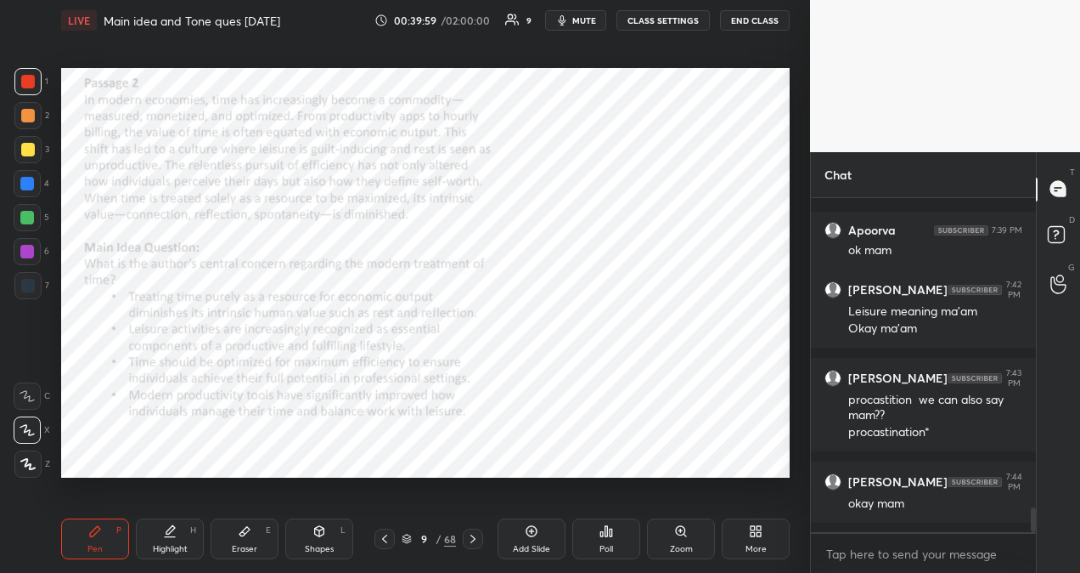
scroll to position [4223, 0]
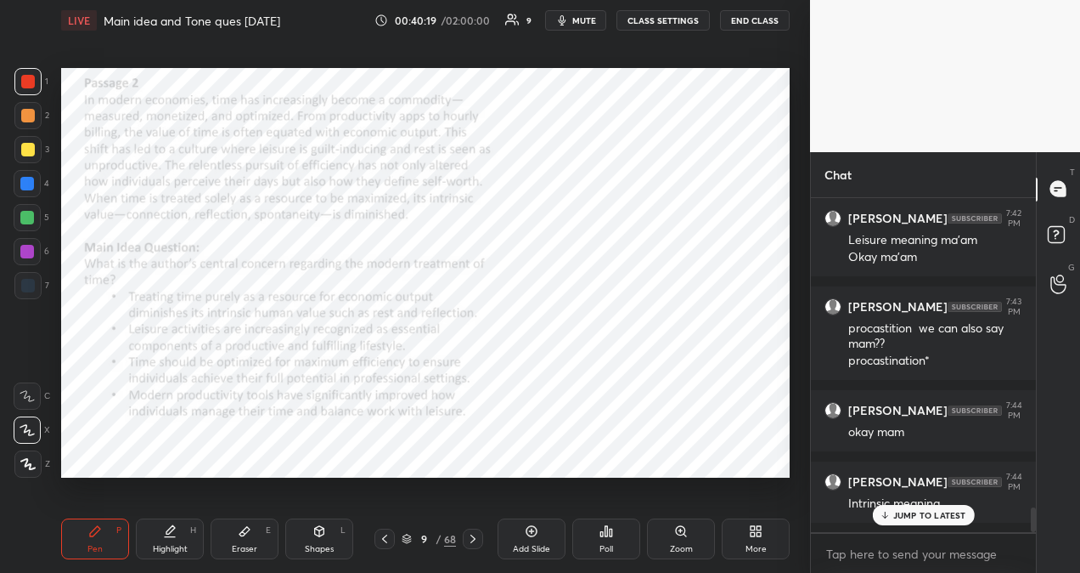
click at [921, 510] on p "JUMP TO LATEST" at bounding box center [930, 515] width 73 height 10
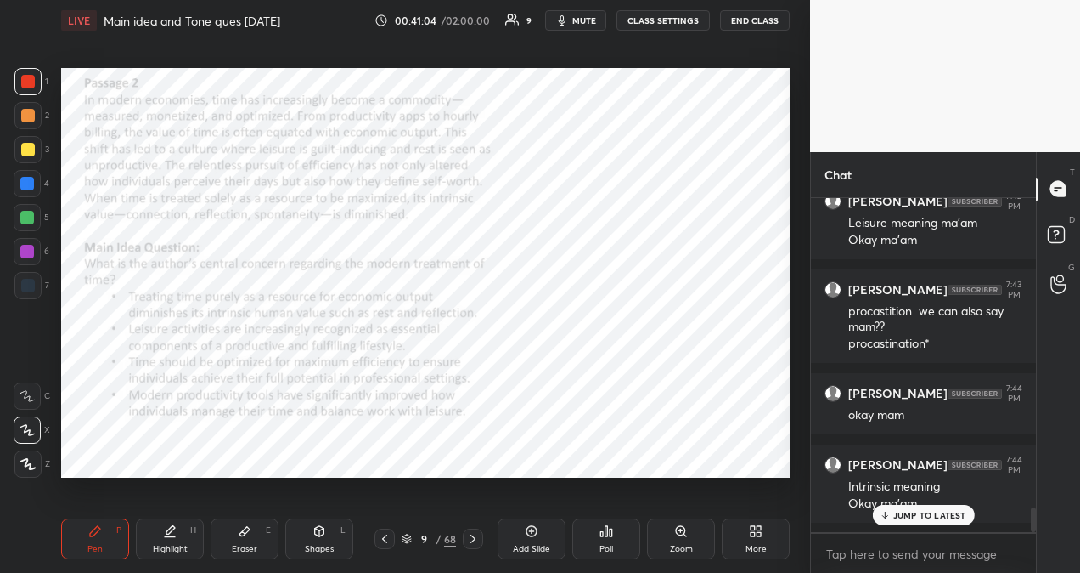
click at [931, 516] on p "JUMP TO LATEST" at bounding box center [930, 515] width 73 height 10
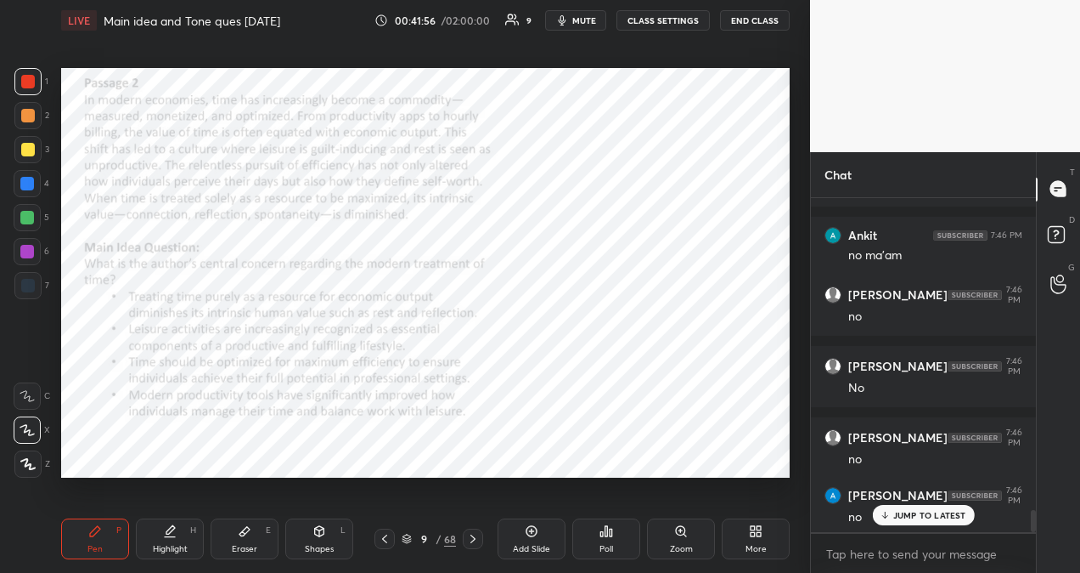
scroll to position [4686, 0]
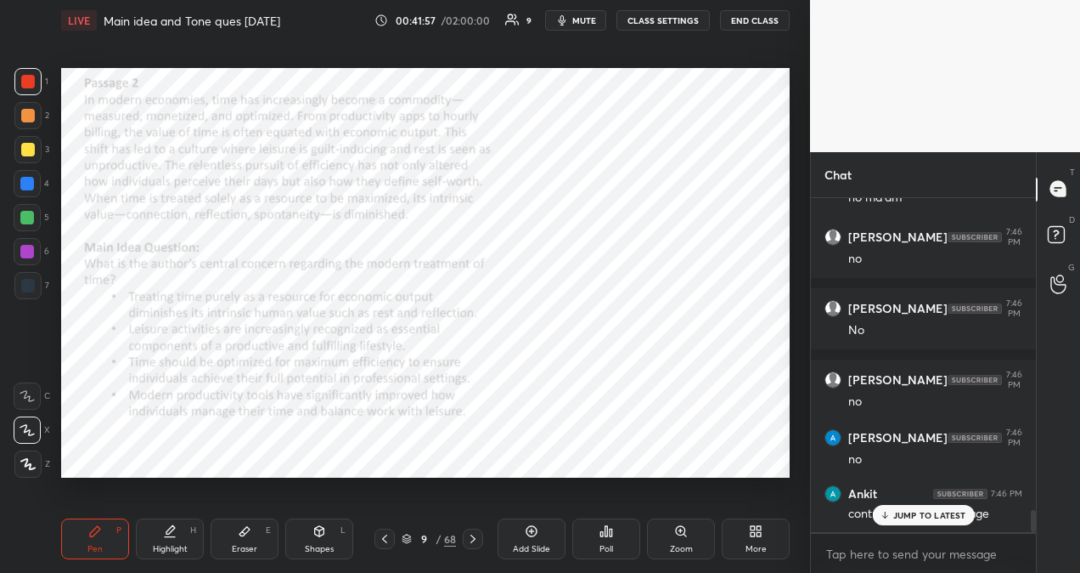
click at [941, 527] on div "Ankit 7:46 PM contradicting the passage" at bounding box center [923, 504] width 225 height 58
click at [906, 515] on p "JUMP TO LATEST" at bounding box center [930, 515] width 73 height 10
click at [386, 537] on icon at bounding box center [385, 539] width 14 height 14
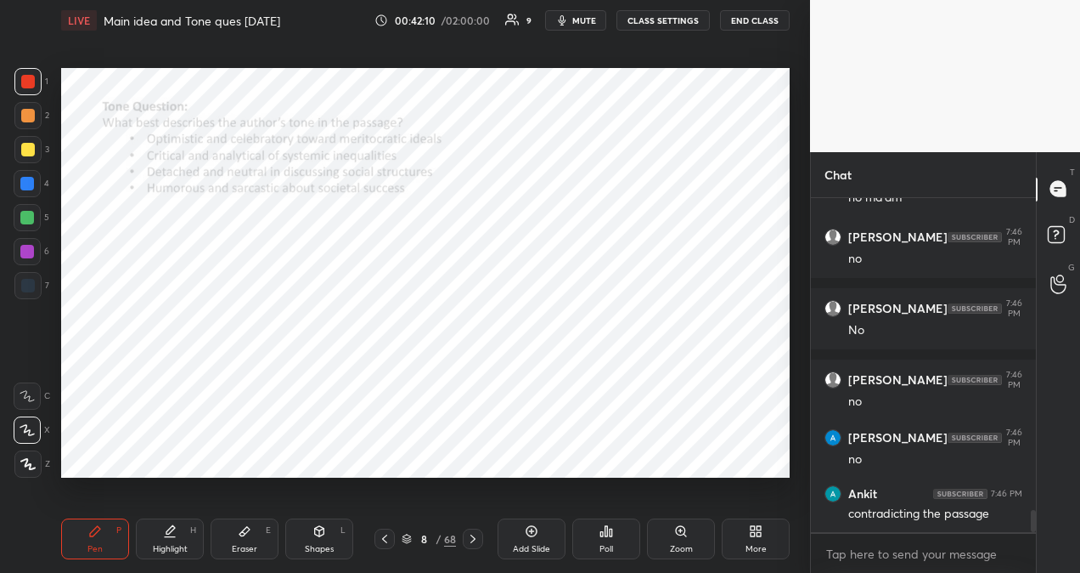
click at [386, 538] on icon at bounding box center [385, 539] width 14 height 14
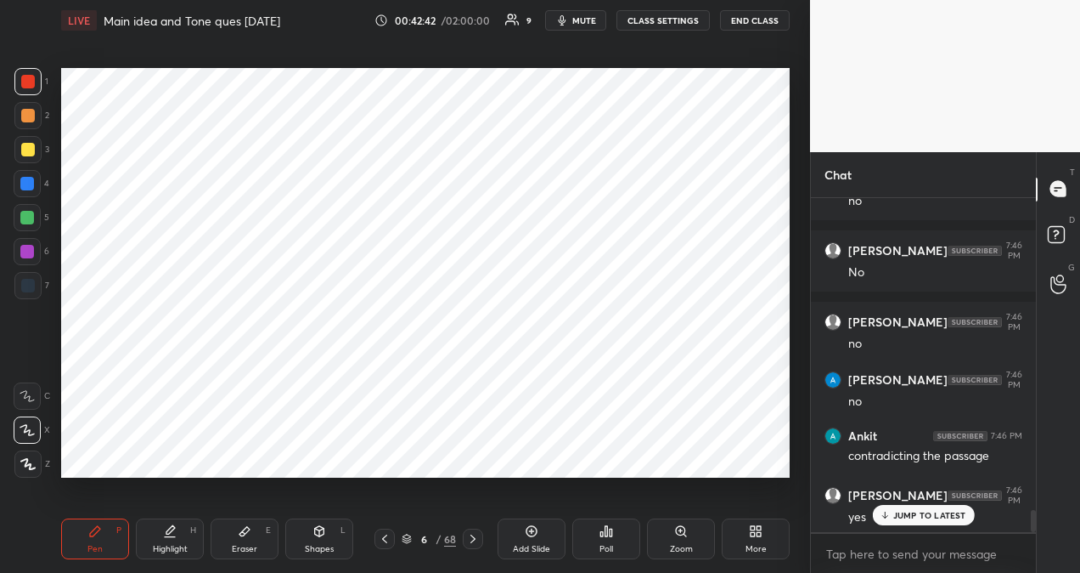
click at [474, 542] on icon at bounding box center [473, 539] width 14 height 14
click at [475, 540] on icon at bounding box center [473, 539] width 14 height 14
click at [475, 542] on icon at bounding box center [473, 539] width 14 height 14
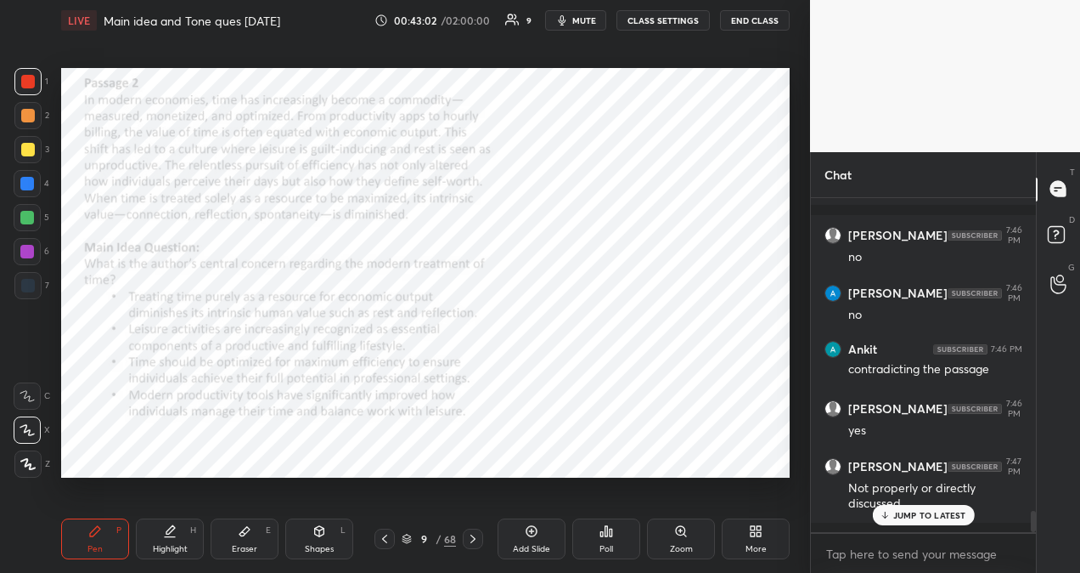
click at [924, 511] on p "JUMP TO LATEST" at bounding box center [930, 515] width 73 height 10
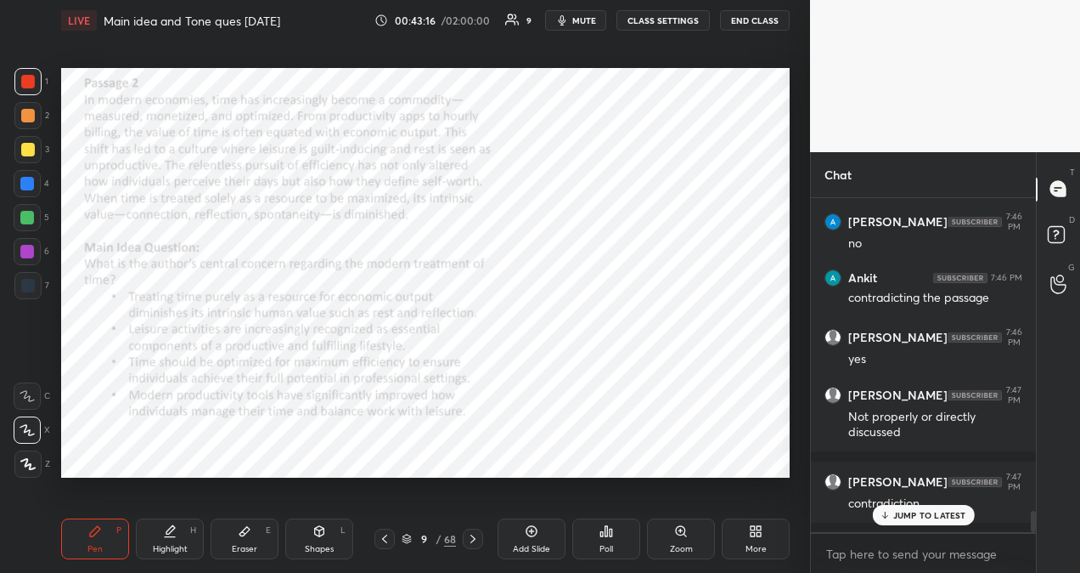
click at [904, 518] on p "JUMP TO LATEST" at bounding box center [930, 515] width 73 height 10
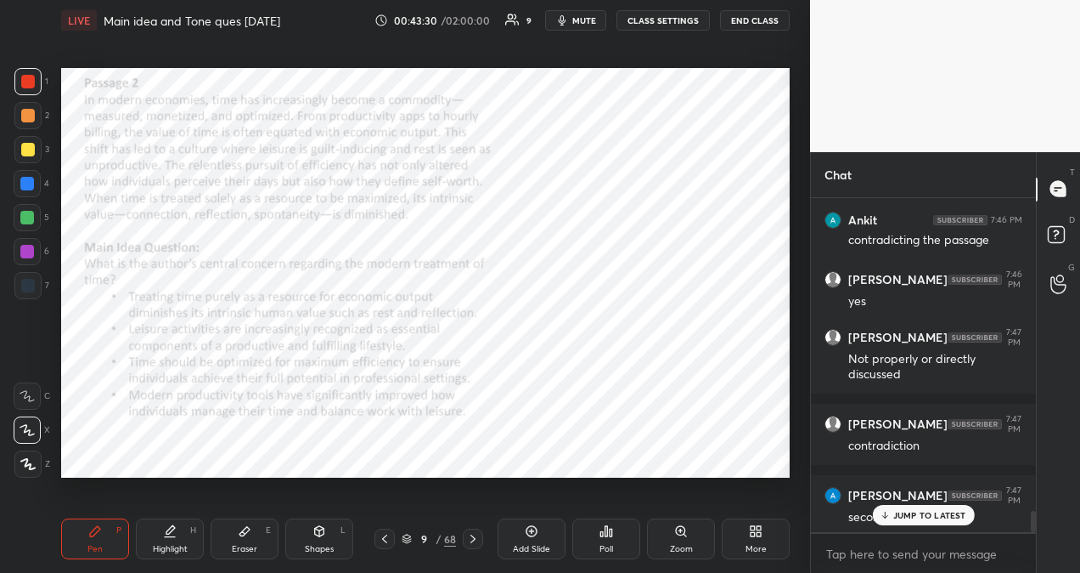
scroll to position [5030, 0]
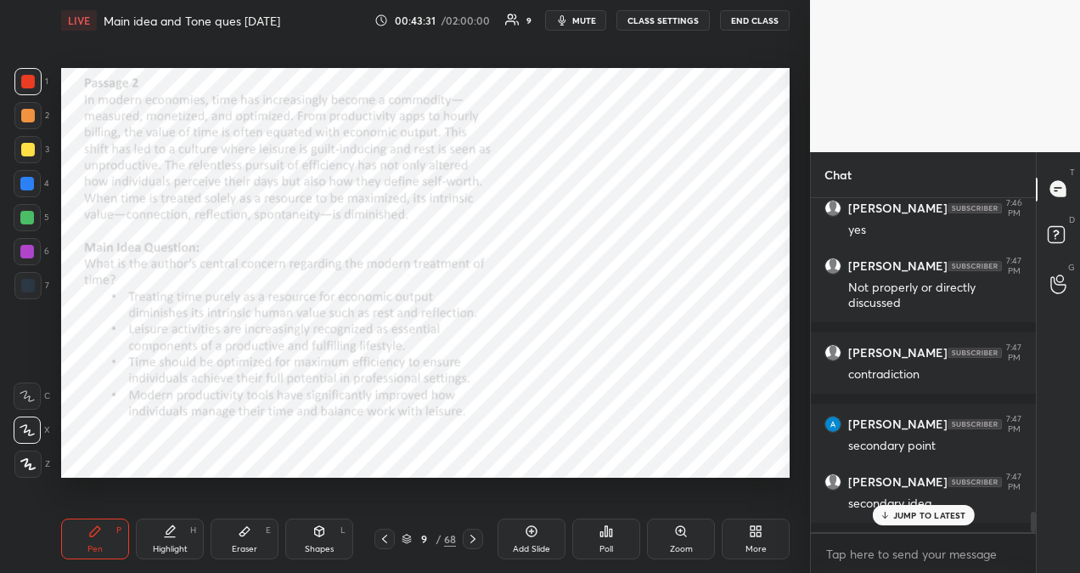
click at [931, 515] on p "JUMP TO LATEST" at bounding box center [930, 515] width 73 height 10
click at [386, 535] on icon at bounding box center [384, 538] width 5 height 8
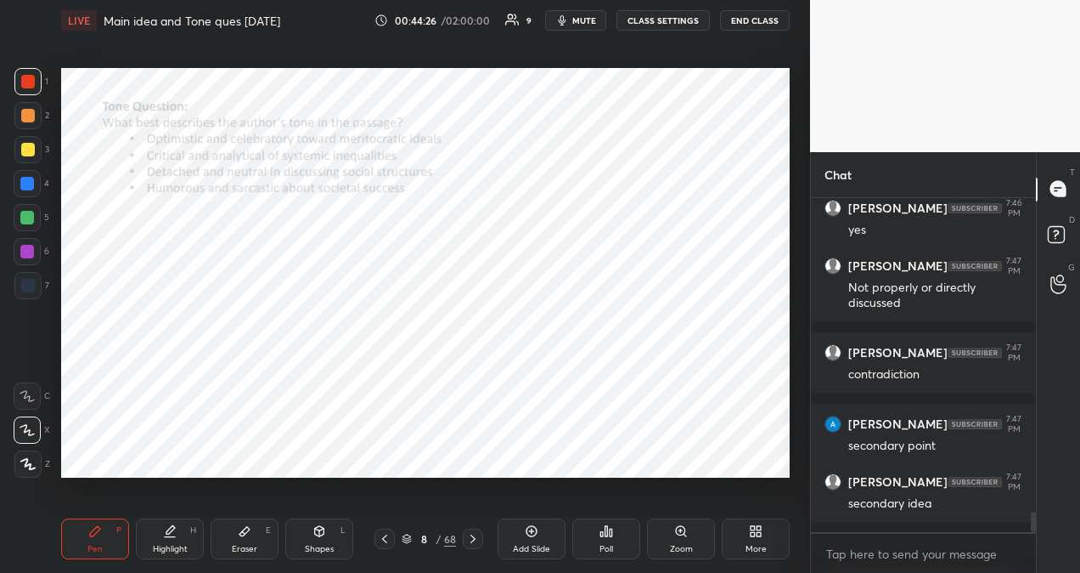
click at [386, 537] on icon at bounding box center [385, 539] width 14 height 14
click at [389, 537] on icon at bounding box center [385, 539] width 14 height 14
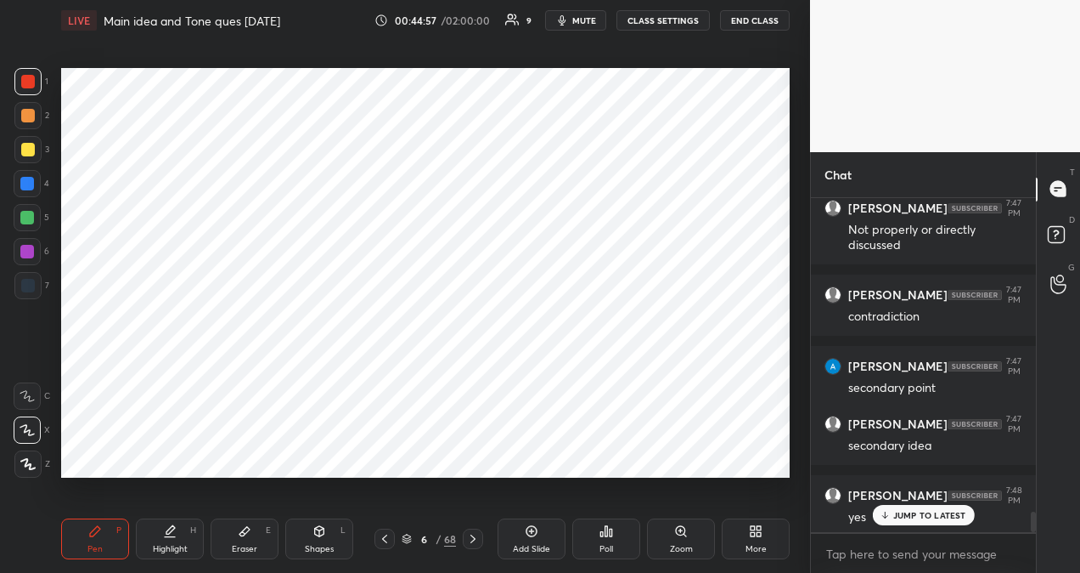
click at [476, 540] on icon at bounding box center [473, 539] width 14 height 14
click at [477, 540] on icon at bounding box center [473, 539] width 14 height 14
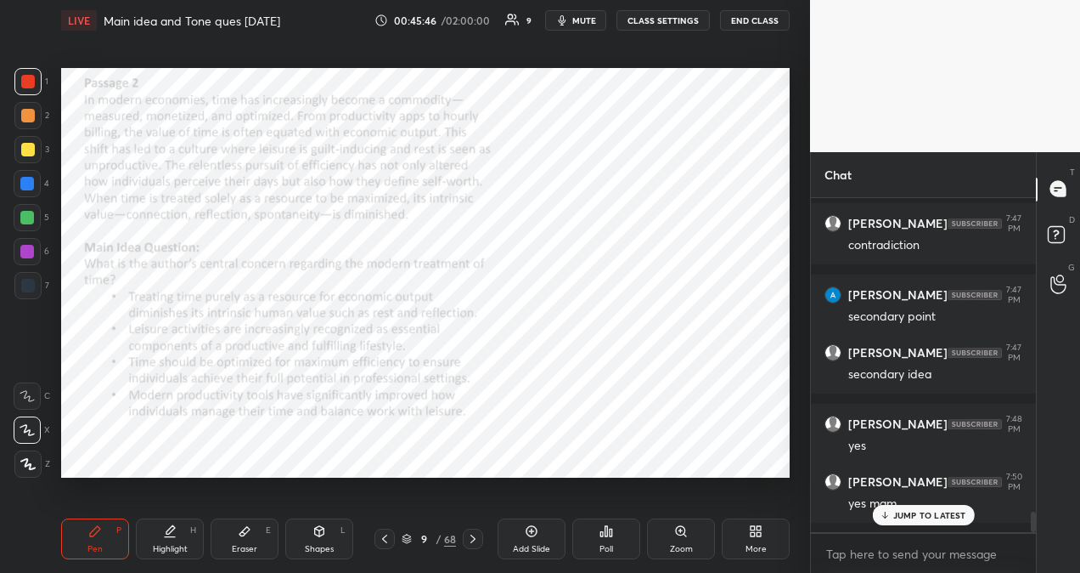
scroll to position [5217, 0]
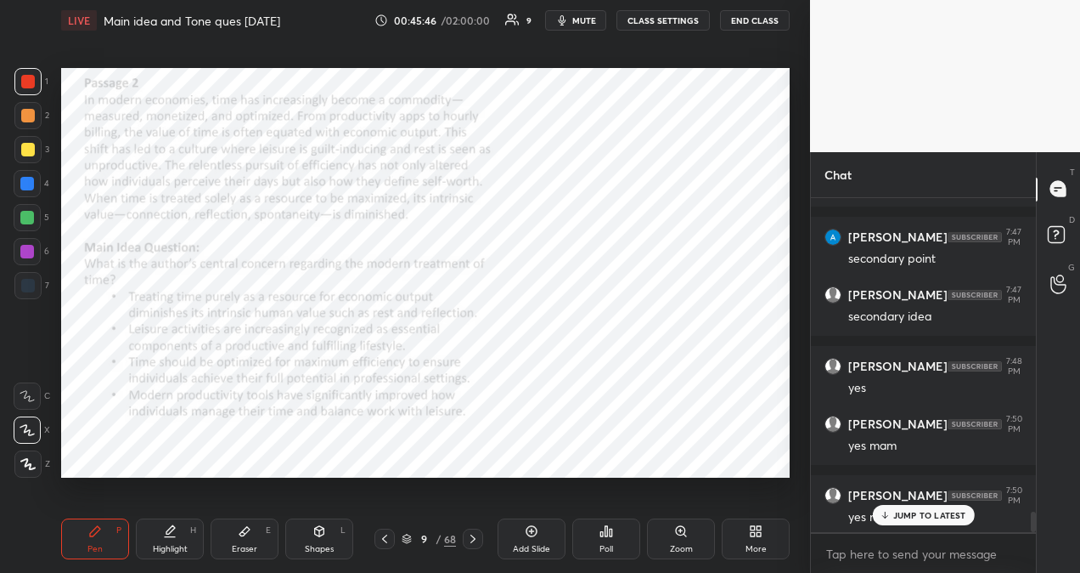
click at [929, 520] on p "JUMP TO LATEST" at bounding box center [930, 515] width 73 height 10
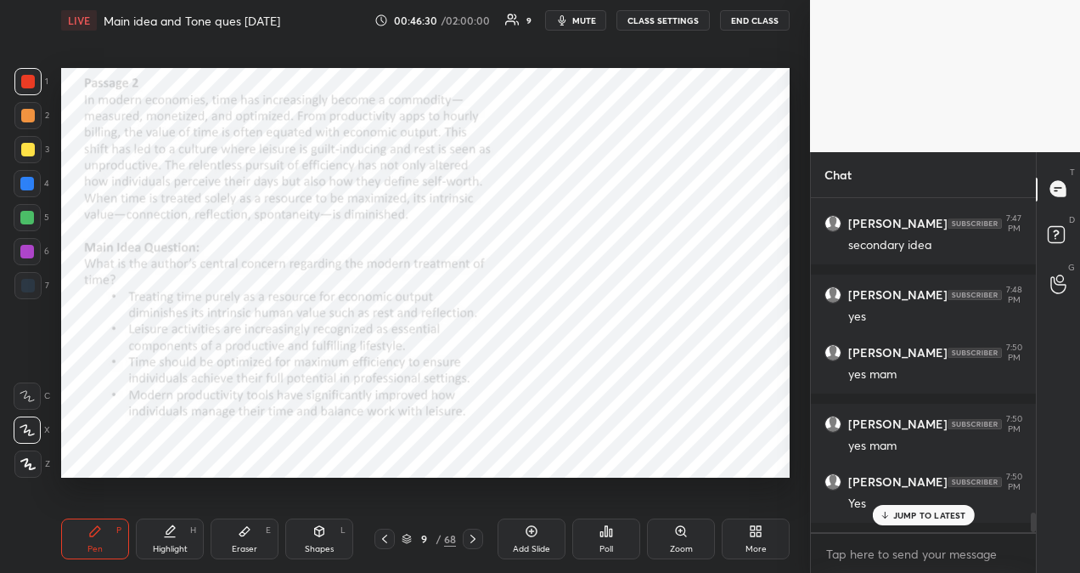
click at [944, 515] on p "JUMP TO LATEST" at bounding box center [930, 515] width 73 height 10
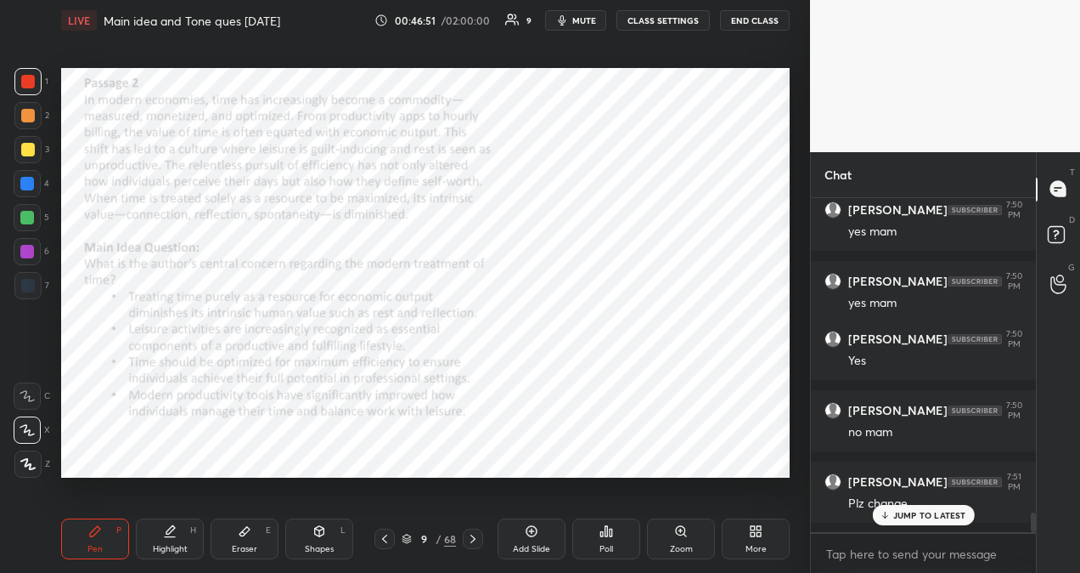
scroll to position [5503, 0]
click at [921, 511] on p "JUMP TO LATEST" at bounding box center [930, 515] width 73 height 10
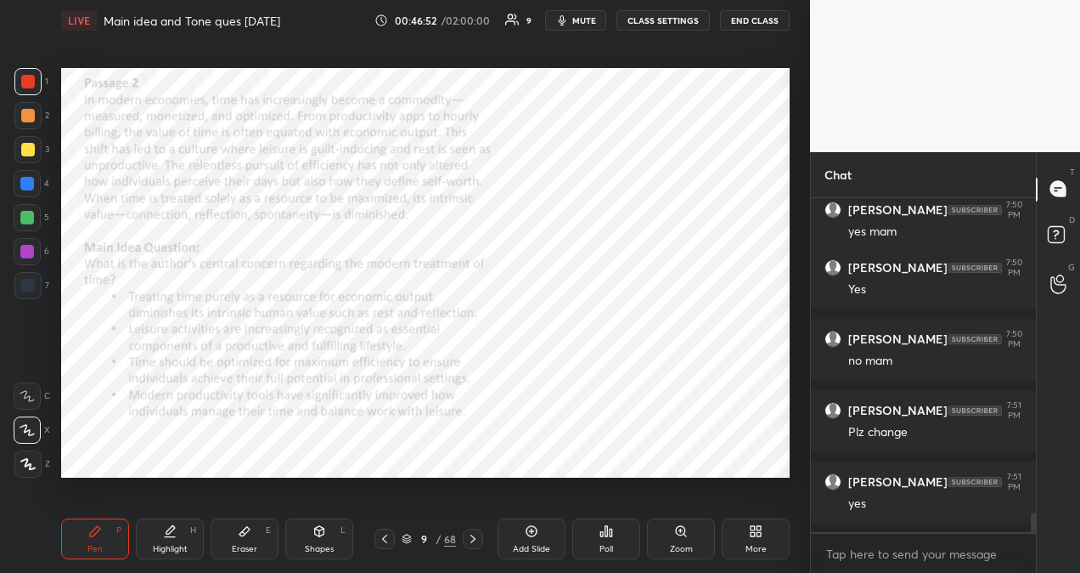
scroll to position [5574, 0]
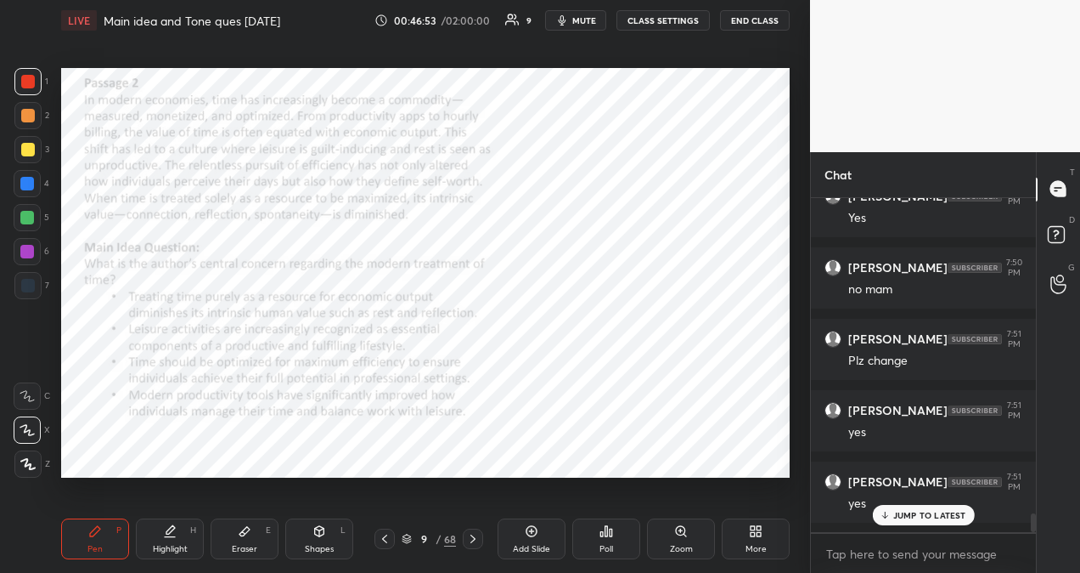
click at [479, 539] on icon at bounding box center [473, 539] width 14 height 14
click at [607, 537] on icon at bounding box center [607, 531] width 14 height 14
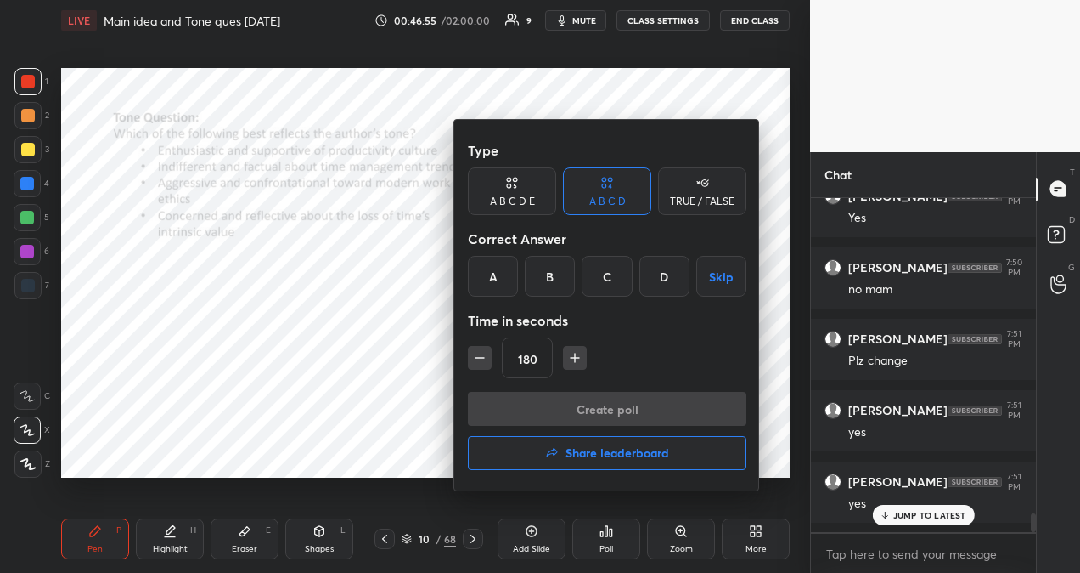
scroll to position [5632, 0]
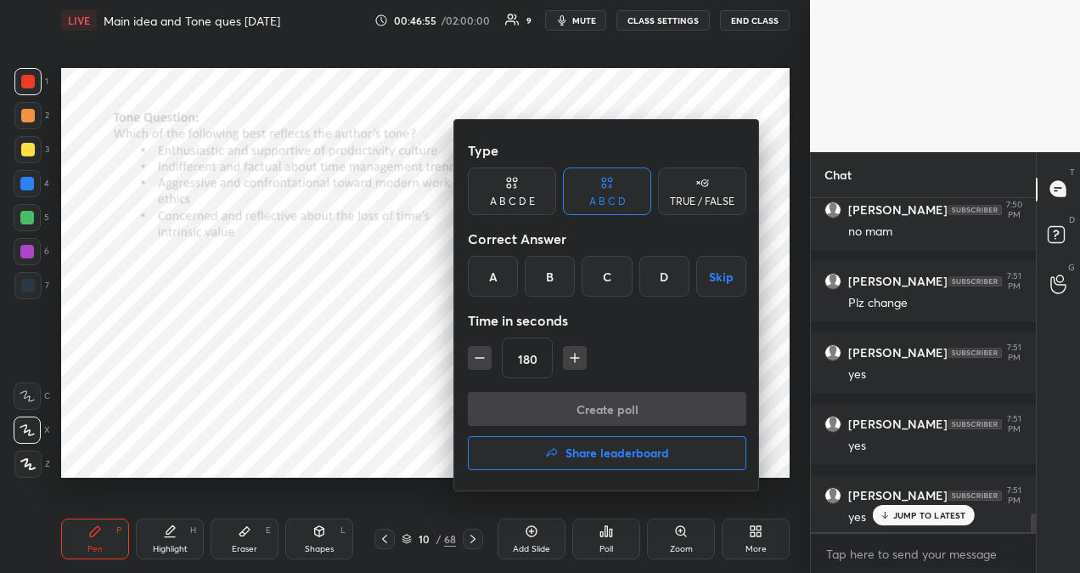
click at [484, 361] on icon "button" at bounding box center [479, 357] width 17 height 17
click at [485, 360] on icon "button" at bounding box center [479, 357] width 17 height 17
click at [484, 358] on icon "button" at bounding box center [479, 357] width 17 height 17
click at [485, 358] on icon "button" at bounding box center [479, 357] width 17 height 17
click at [486, 357] on icon "button" at bounding box center [479, 357] width 17 height 17
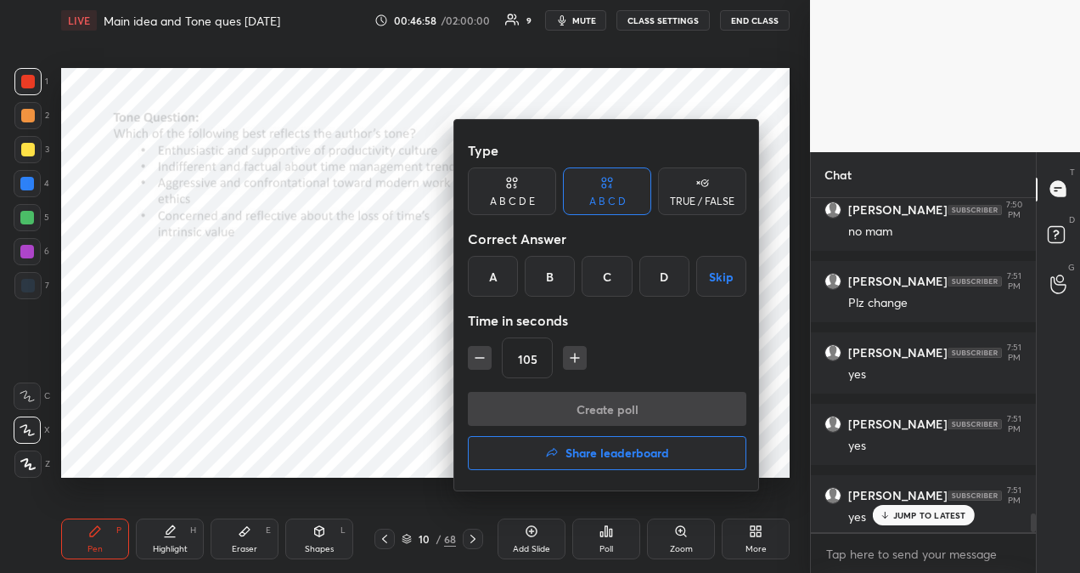
click at [484, 355] on icon "button" at bounding box center [479, 357] width 17 height 17
type input "90"
click at [669, 280] on div "D" at bounding box center [665, 276] width 50 height 41
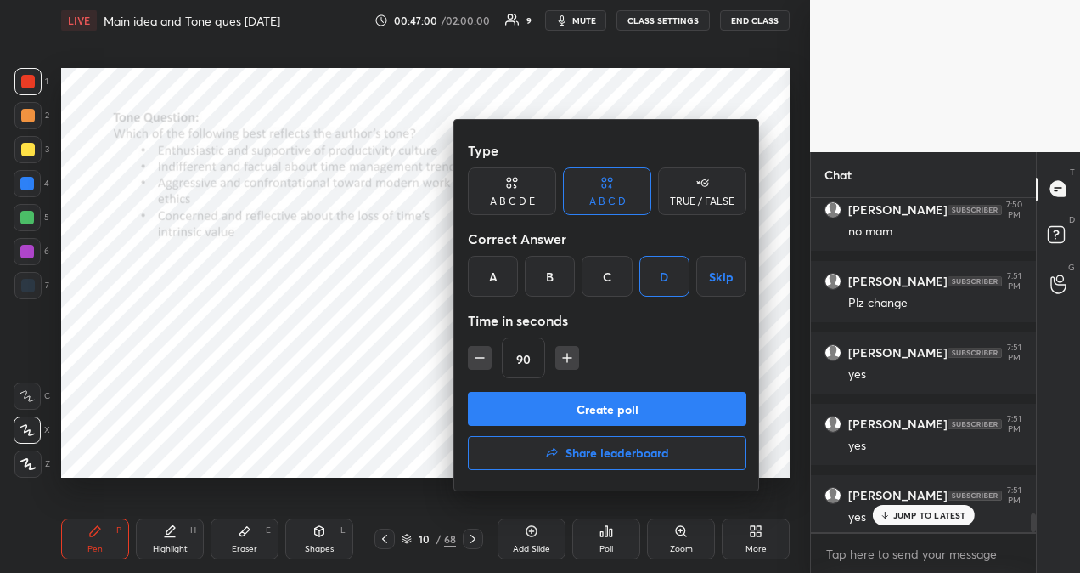
click at [630, 407] on button "Create poll" at bounding box center [607, 409] width 279 height 34
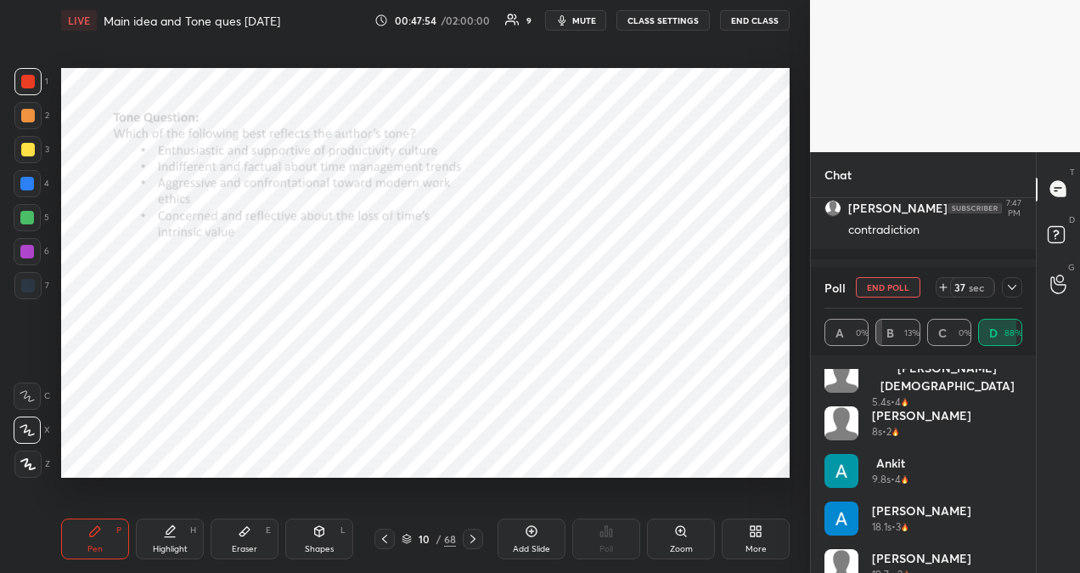
scroll to position [0, 0]
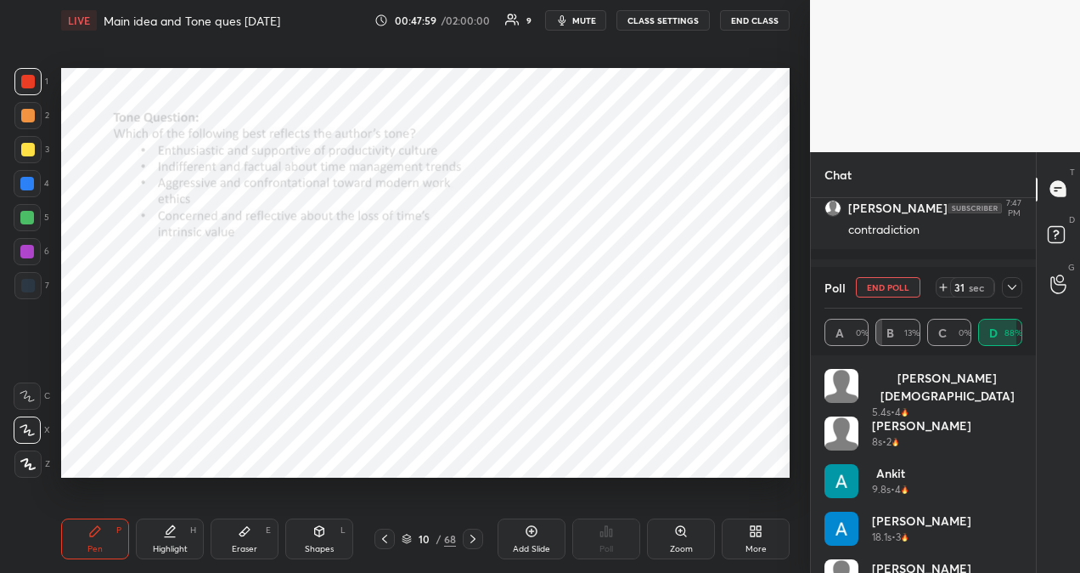
click at [1012, 288] on icon at bounding box center [1012, 287] width 8 height 5
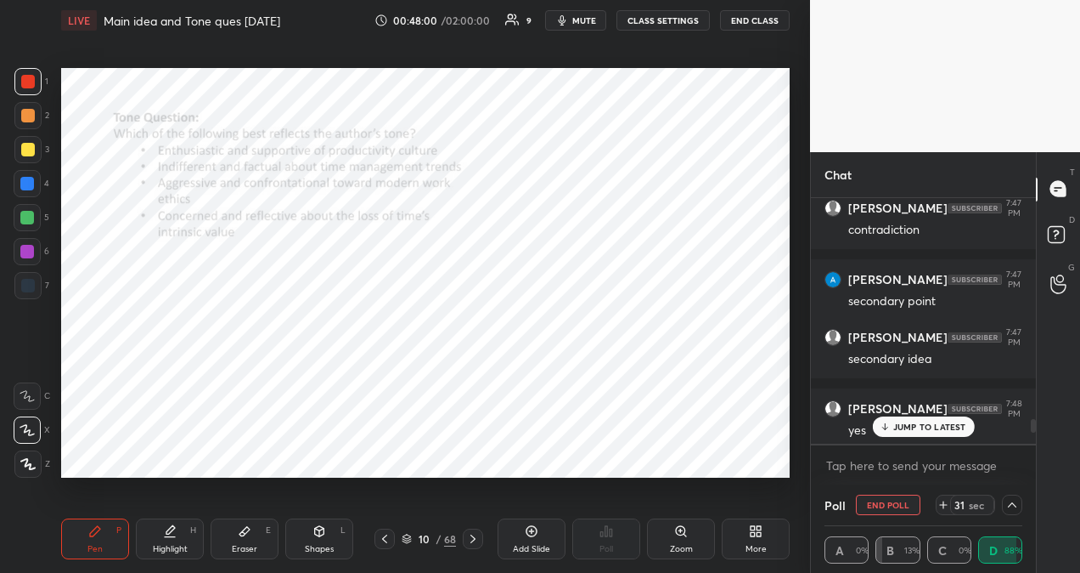
scroll to position [6, 5]
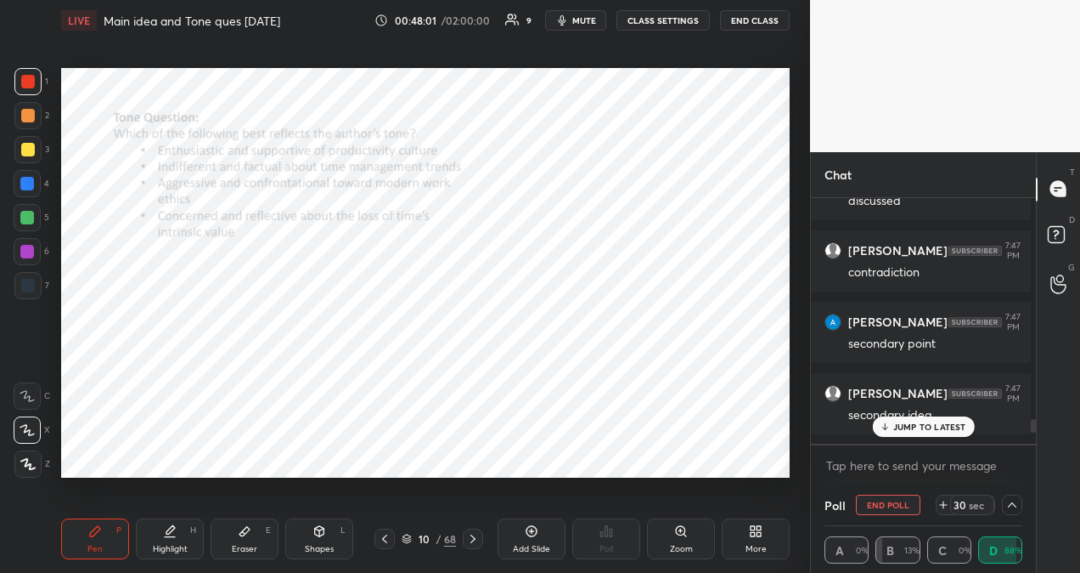
click at [928, 431] on p "JUMP TO LATEST" at bounding box center [930, 426] width 73 height 10
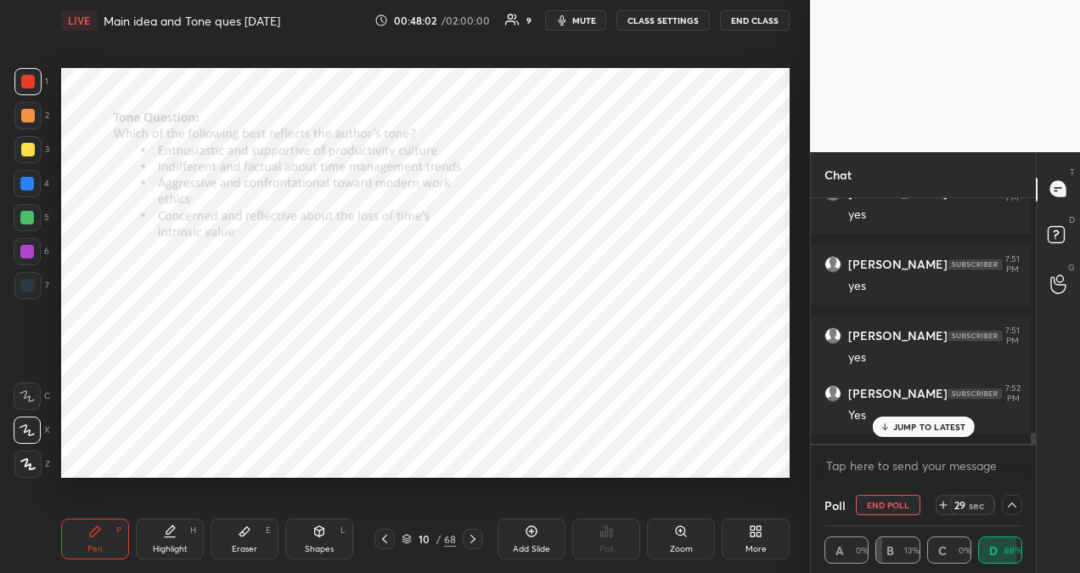
click at [928, 431] on p "JUMP TO LATEST" at bounding box center [930, 426] width 73 height 10
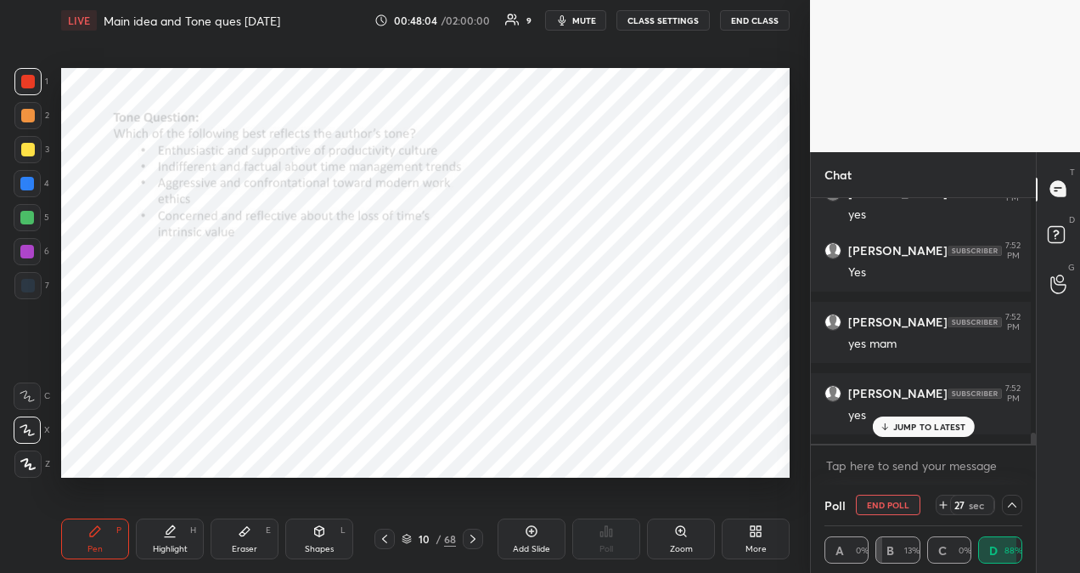
click at [905, 510] on button "END POLL" at bounding box center [888, 504] width 65 height 20
type textarea "x"
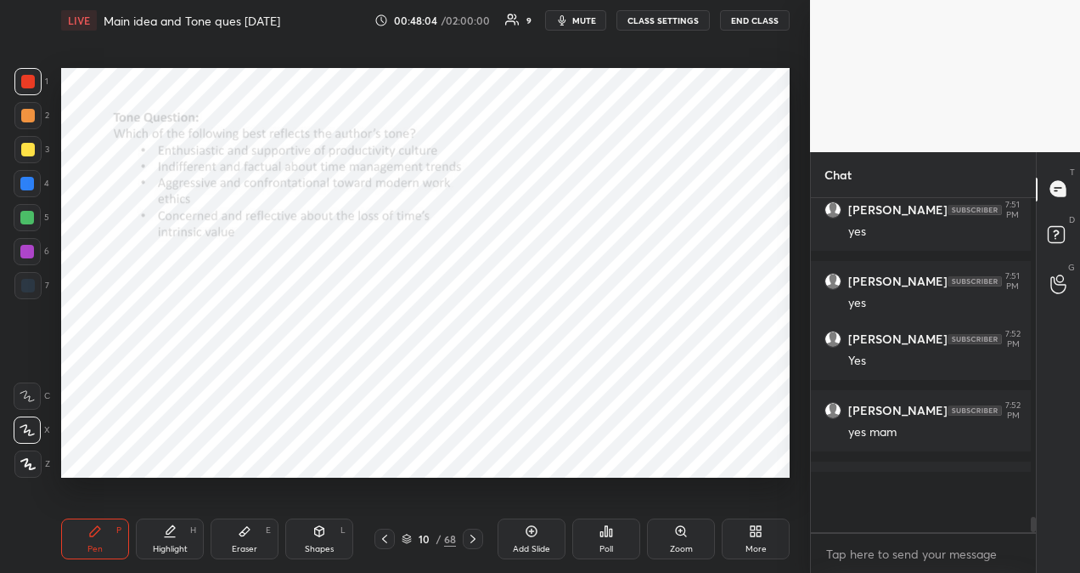
scroll to position [370, 220]
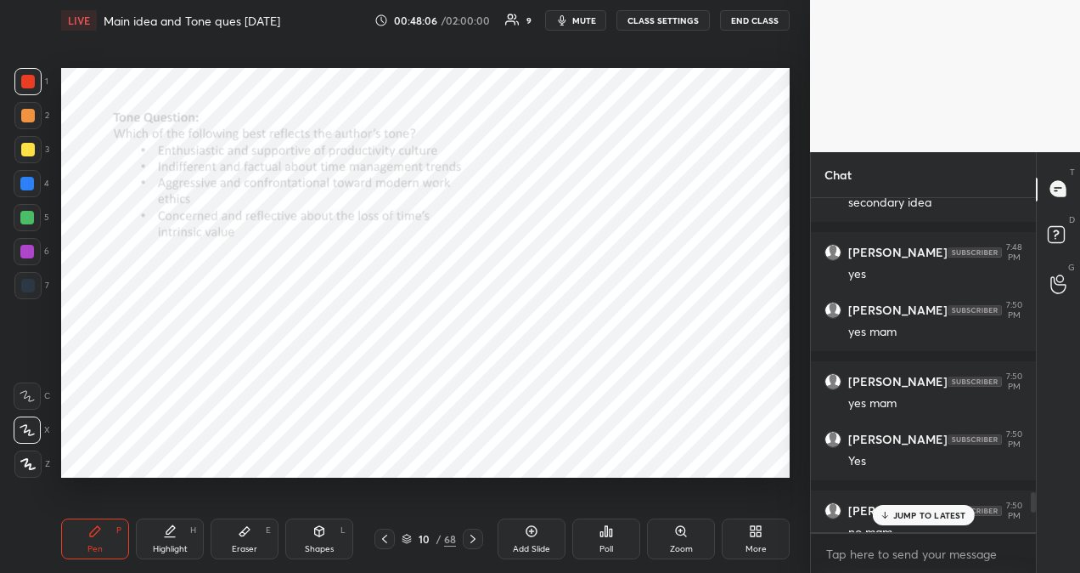
click at [883, 512] on icon at bounding box center [884, 515] width 11 height 10
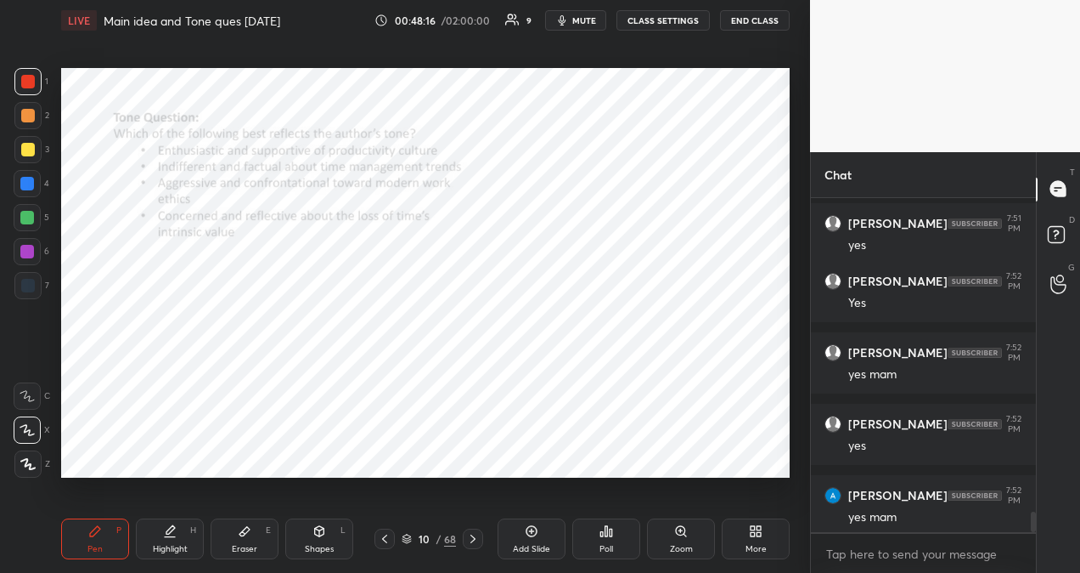
scroll to position [5180, 0]
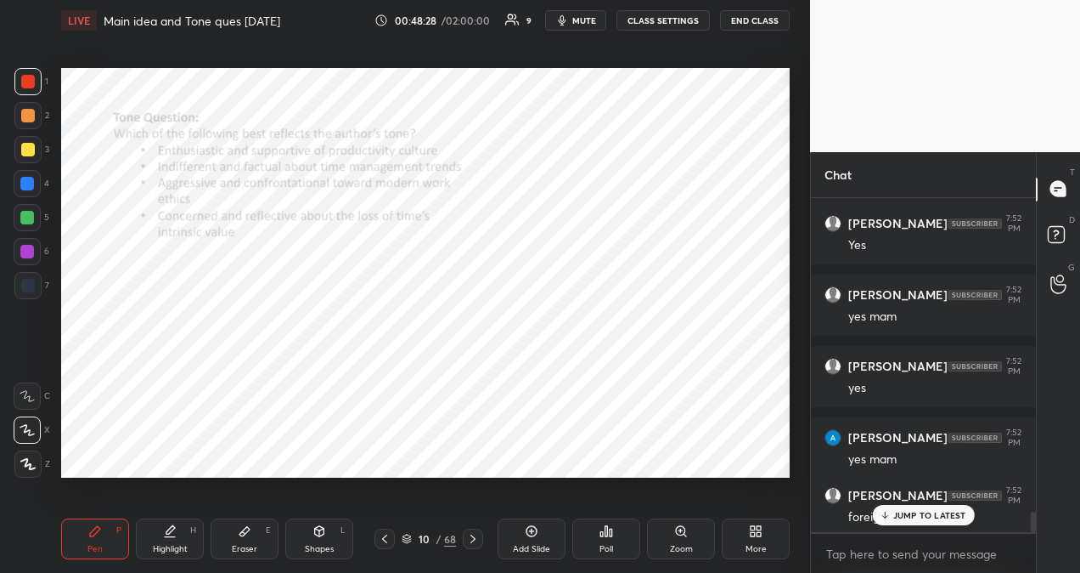
click at [908, 512] on p "JUMP TO LATEST" at bounding box center [930, 515] width 73 height 10
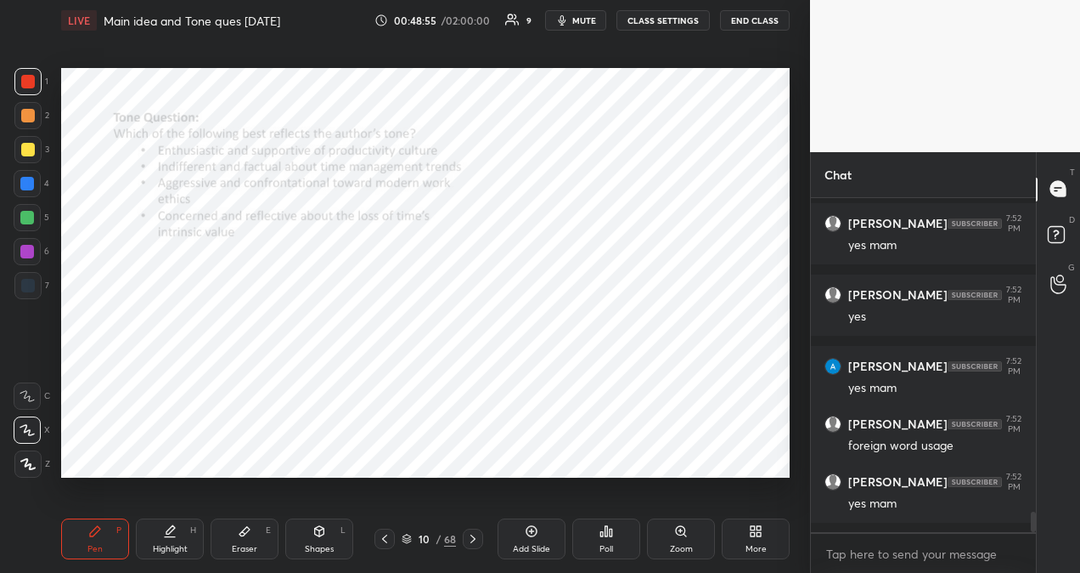
scroll to position [5323, 0]
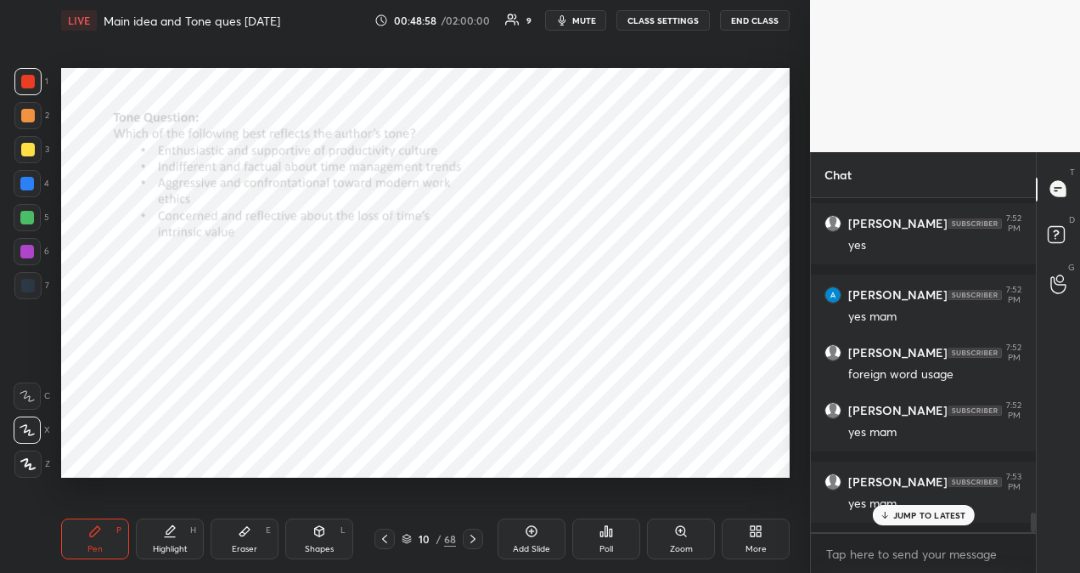
click at [950, 515] on p "JUMP TO LATEST" at bounding box center [930, 515] width 73 height 10
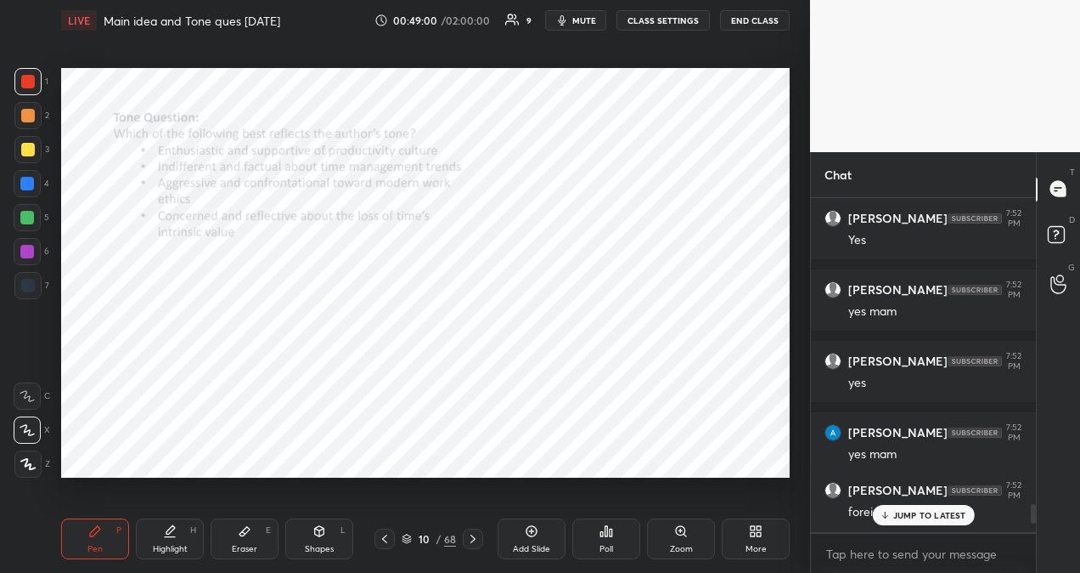
click at [937, 515] on p "JUMP TO LATEST" at bounding box center [930, 515] width 73 height 10
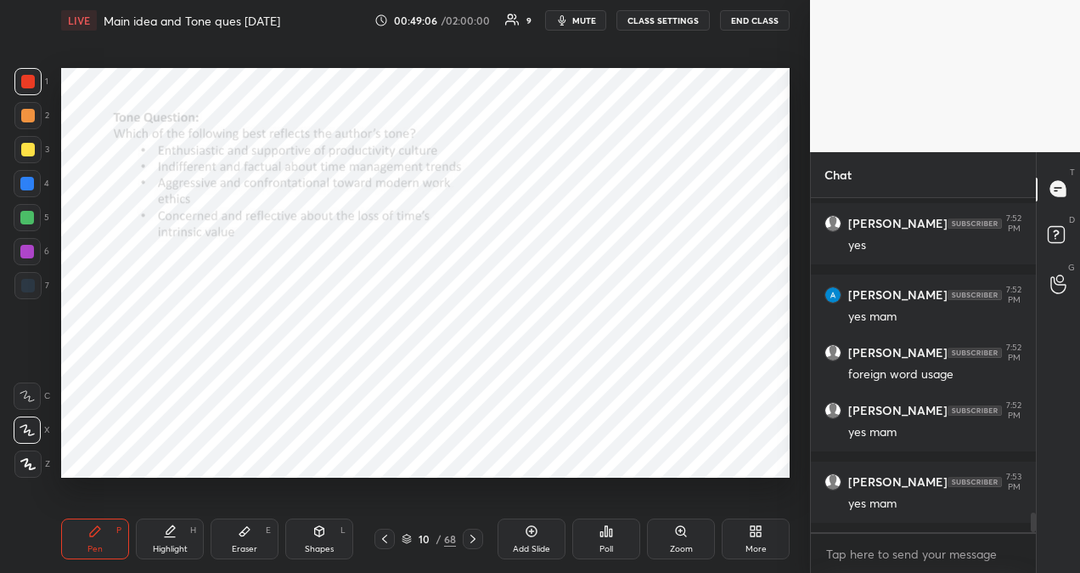
click at [386, 539] on icon at bounding box center [385, 539] width 14 height 14
click at [389, 538] on icon at bounding box center [385, 539] width 14 height 14
click at [389, 539] on icon at bounding box center [385, 539] width 14 height 14
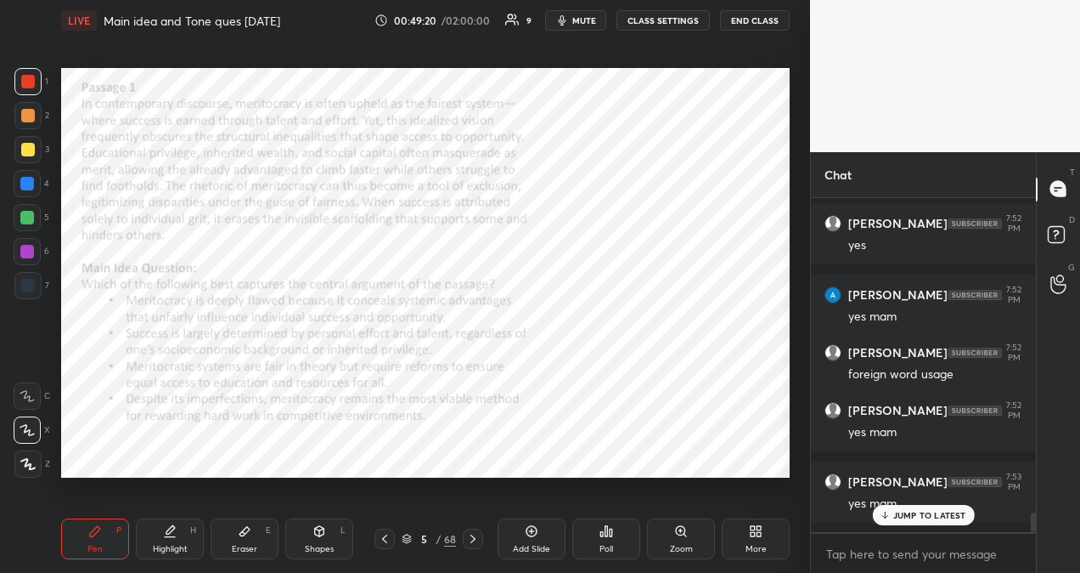
scroll to position [5396, 0]
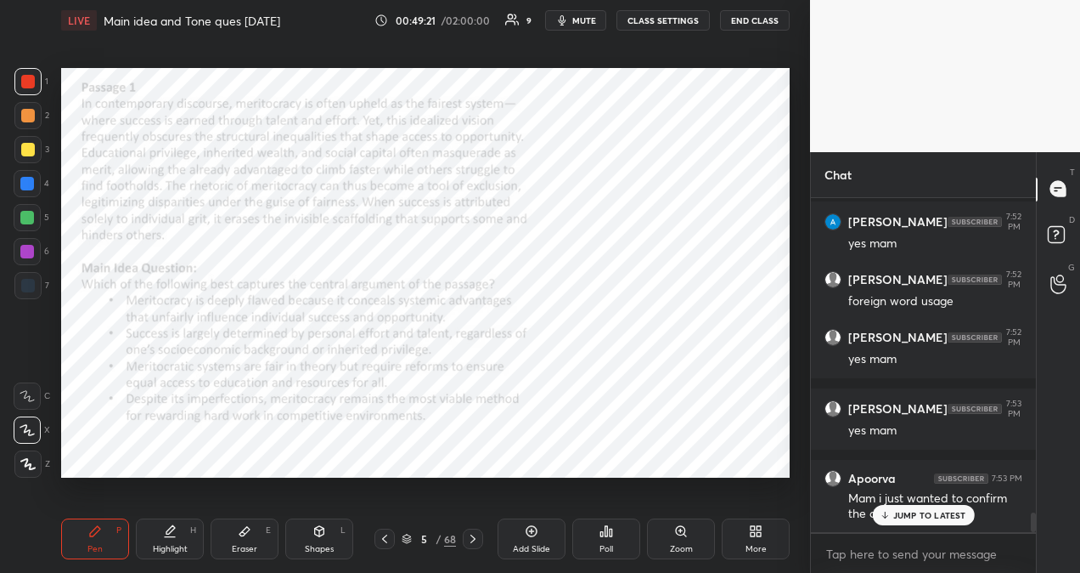
click at [946, 515] on p "JUMP TO LATEST" at bounding box center [930, 515] width 73 height 10
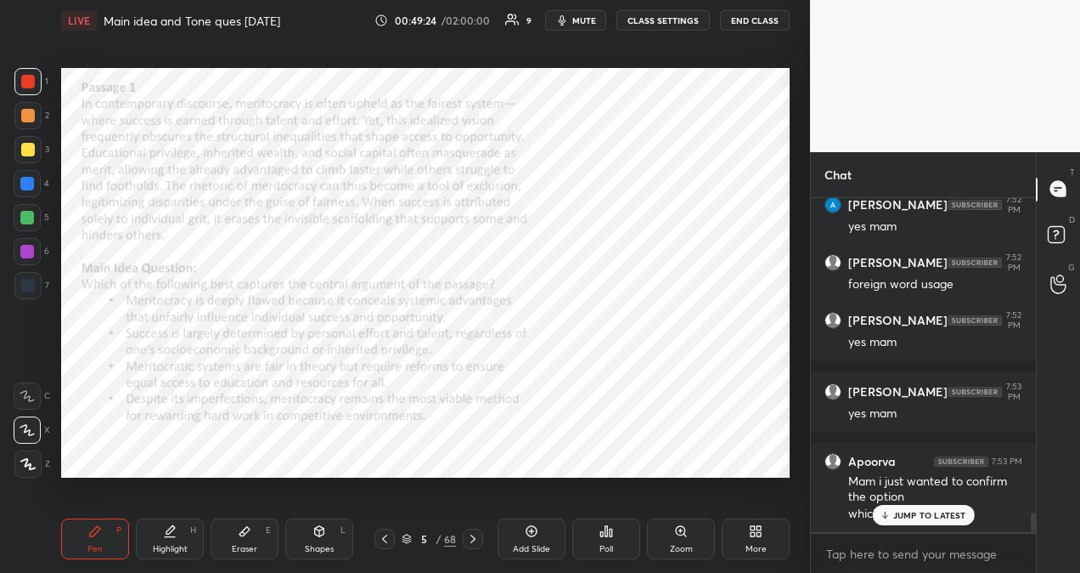
click at [933, 520] on p "JUMP TO LATEST" at bounding box center [930, 515] width 73 height 10
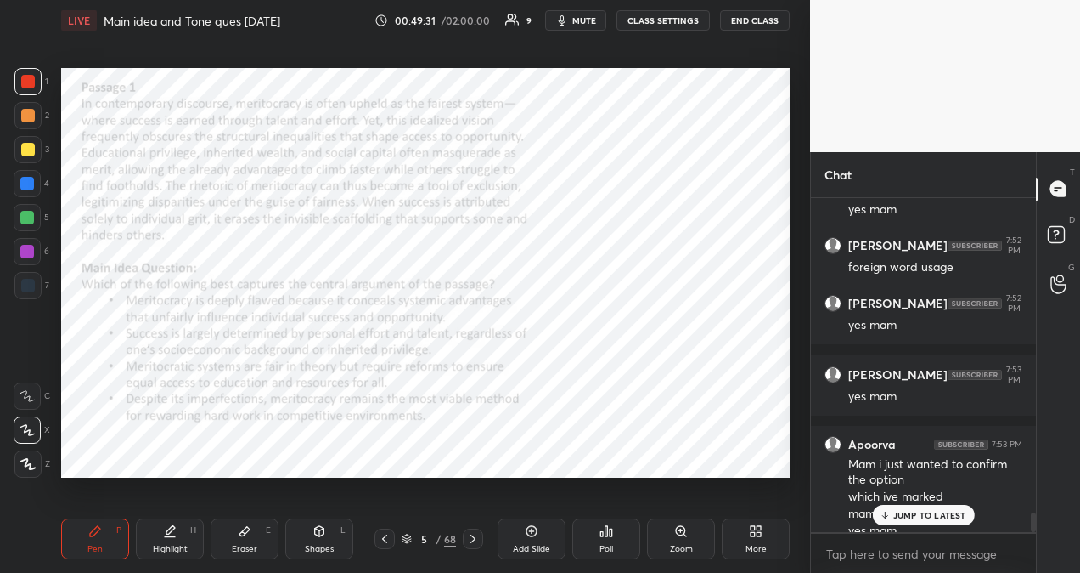
scroll to position [5447, 0]
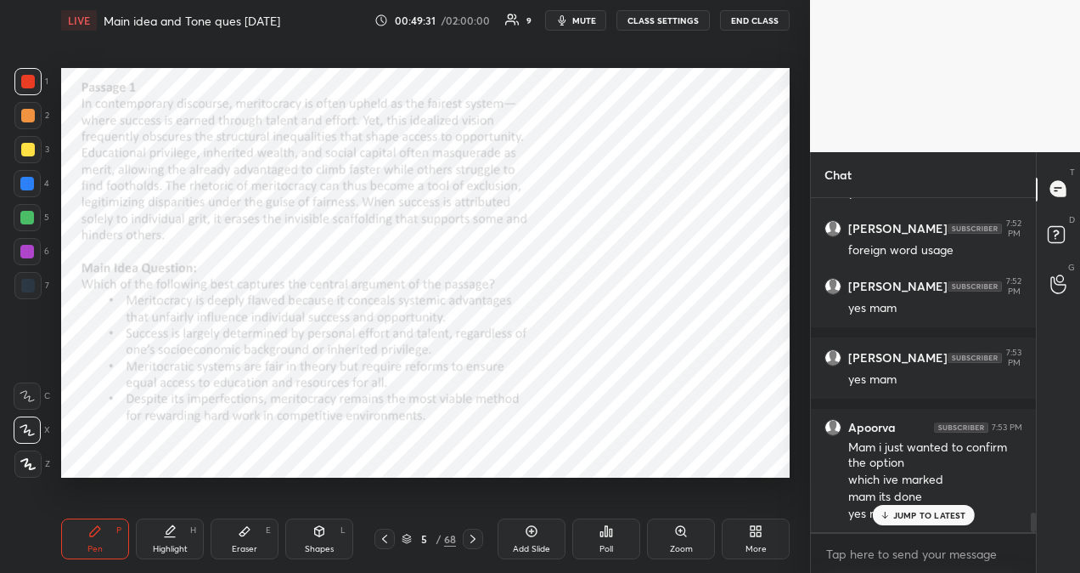
click at [939, 517] on p "JUMP TO LATEST" at bounding box center [930, 515] width 73 height 10
click at [475, 539] on icon at bounding box center [473, 538] width 5 height 8
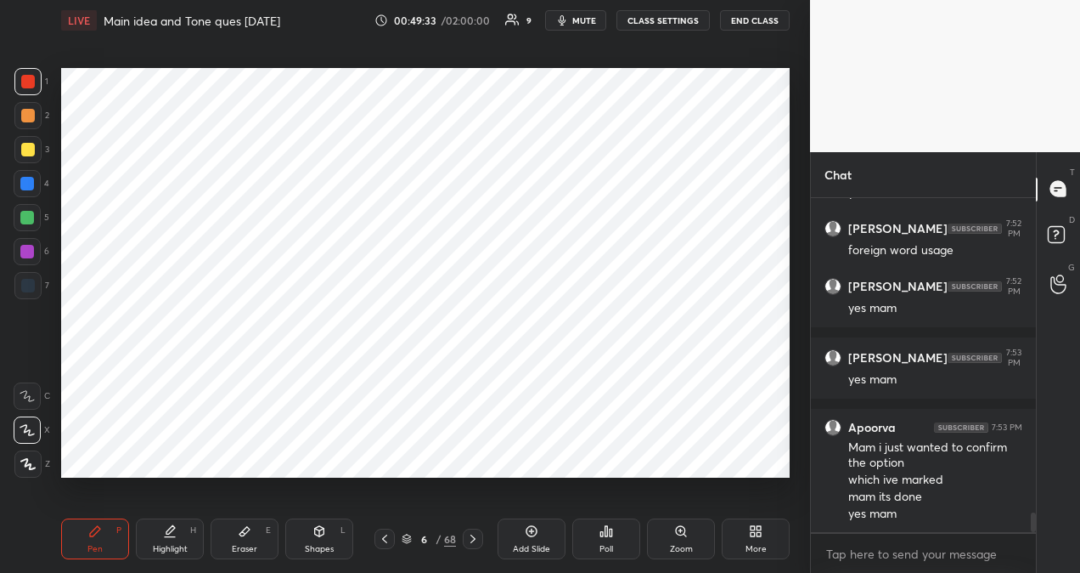
click at [474, 540] on icon at bounding box center [473, 539] width 14 height 14
click at [474, 543] on icon at bounding box center [473, 539] width 14 height 14
click at [474, 544] on icon at bounding box center [473, 539] width 14 height 14
click at [474, 548] on div at bounding box center [473, 538] width 20 height 20
click at [474, 541] on icon at bounding box center [473, 539] width 14 height 14
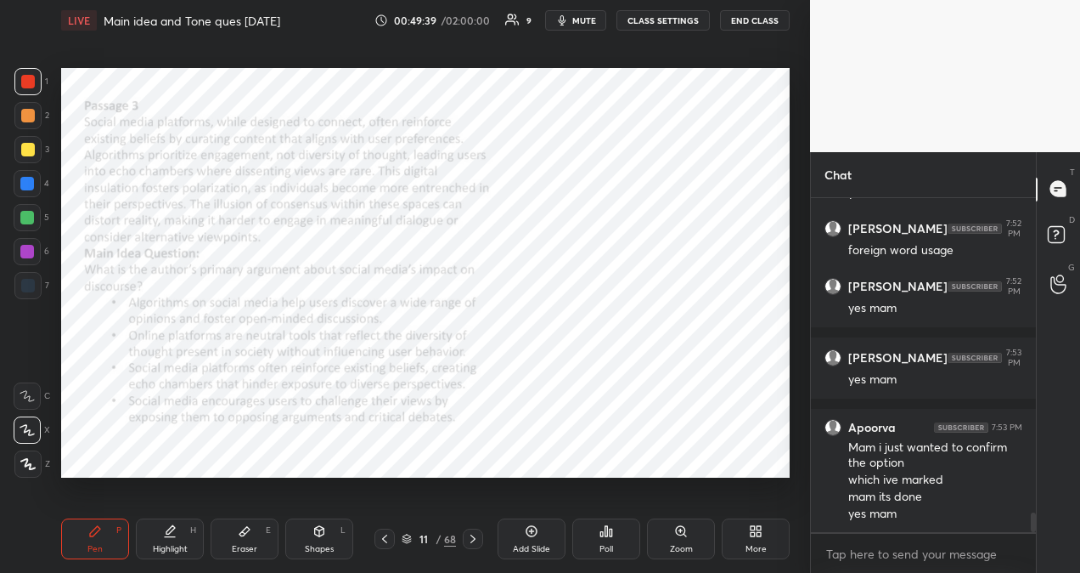
click at [606, 530] on icon at bounding box center [607, 531] width 3 height 10
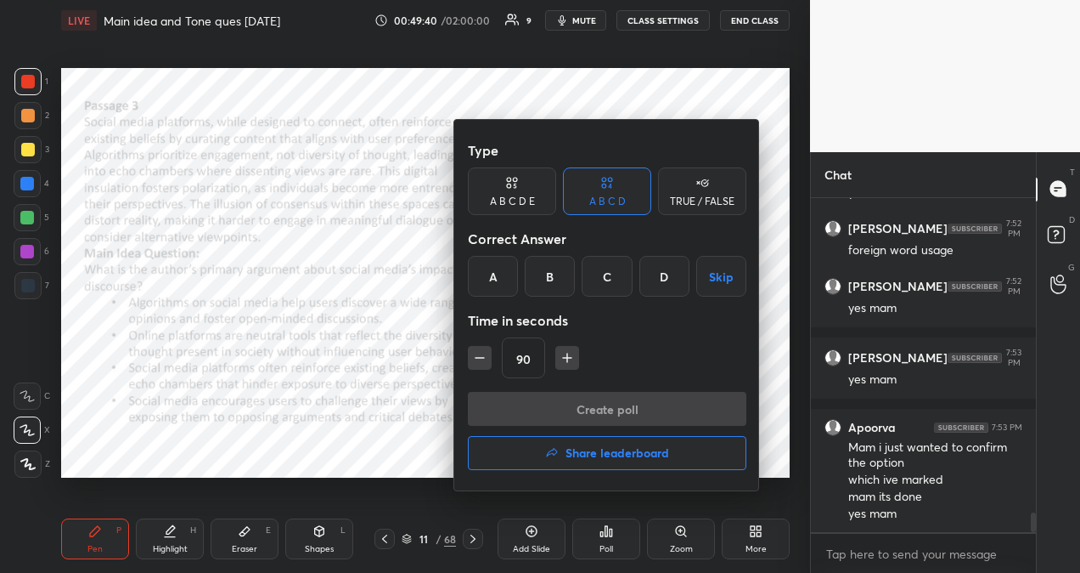
click at [567, 355] on icon "button" at bounding box center [567, 357] width 17 height 17
click at [567, 356] on icon "button" at bounding box center [575, 357] width 17 height 17
click at [568, 356] on icon "button" at bounding box center [575, 357] width 17 height 17
click at [569, 356] on icon "button" at bounding box center [575, 357] width 17 height 17
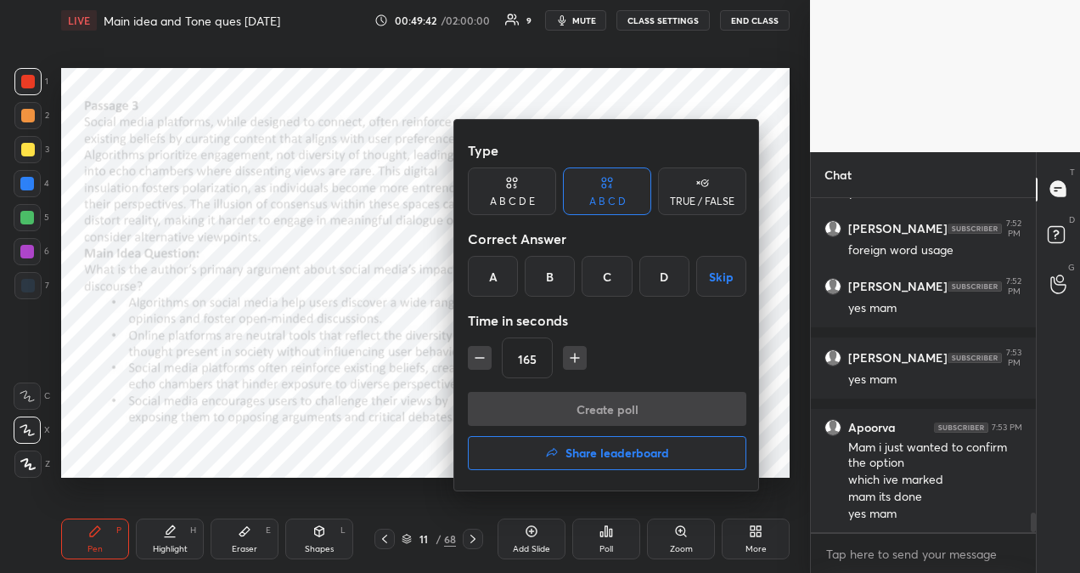
click at [570, 357] on icon "button" at bounding box center [575, 357] width 17 height 17
type input "180"
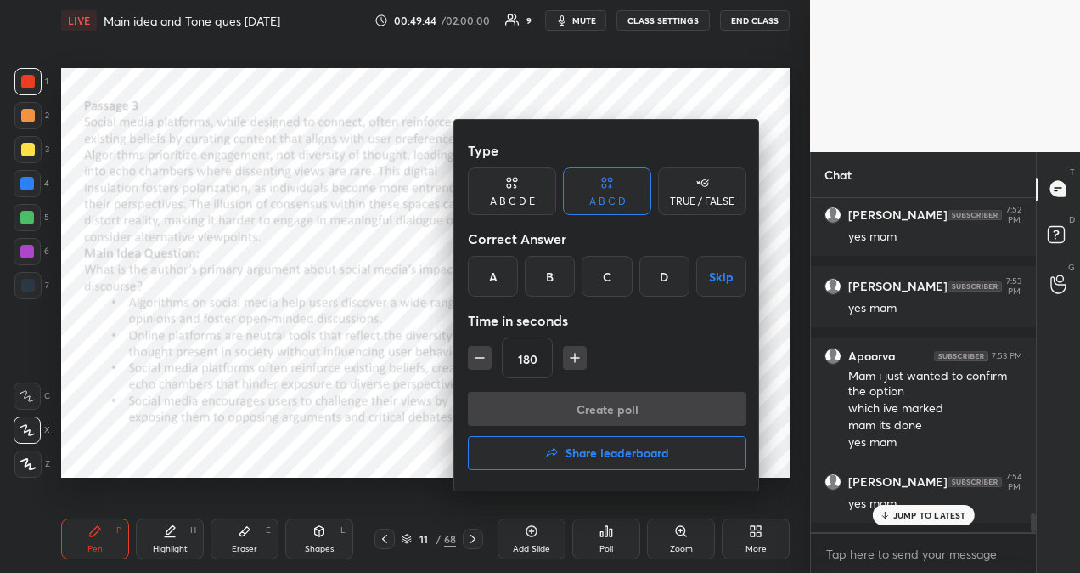
click at [608, 279] on div "C" at bounding box center [607, 276] width 50 height 41
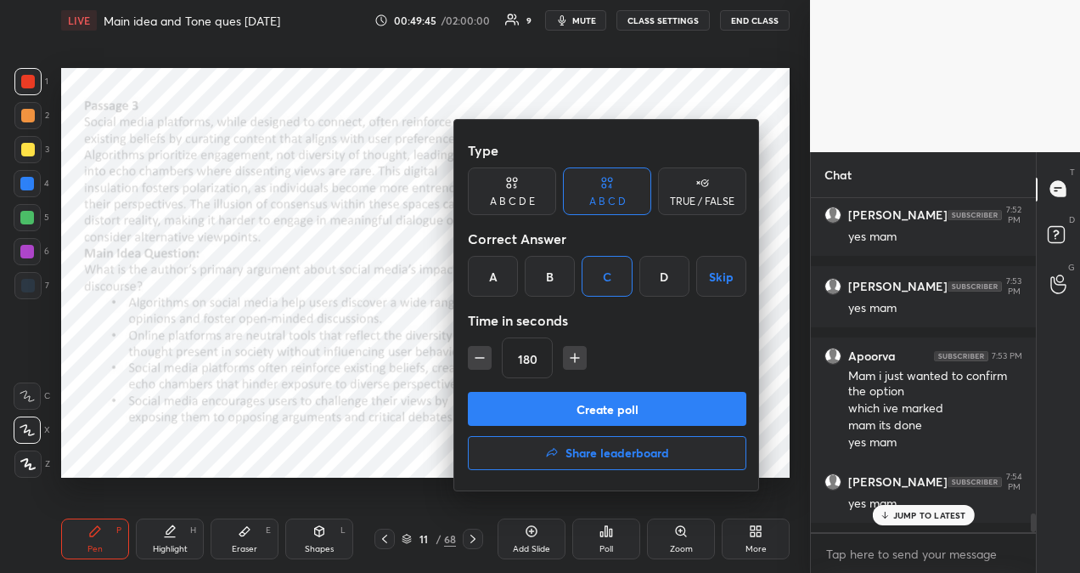
click at [608, 398] on button "Create poll" at bounding box center [607, 409] width 279 height 34
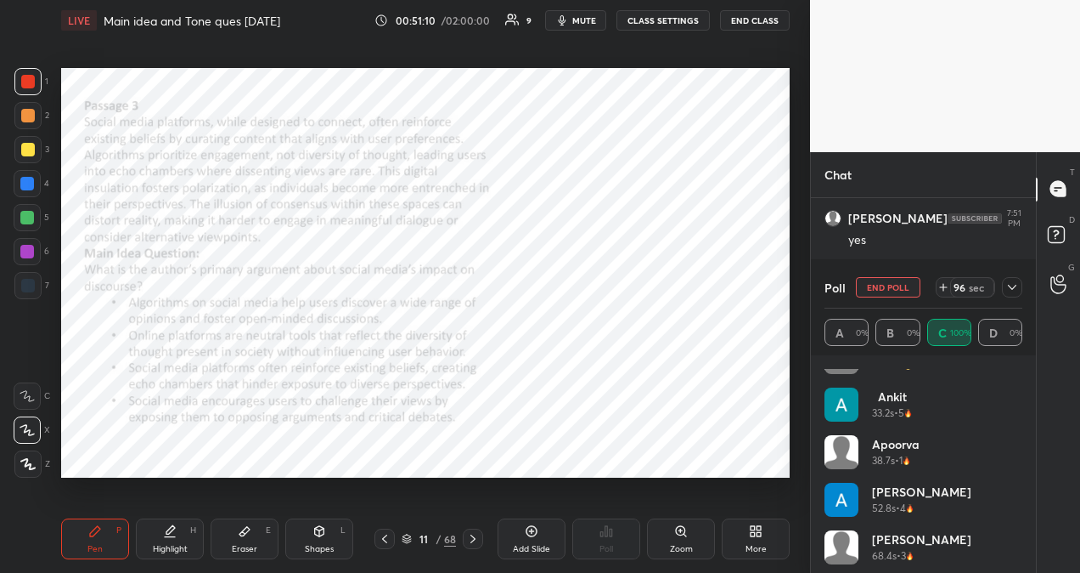
scroll to position [82, 0]
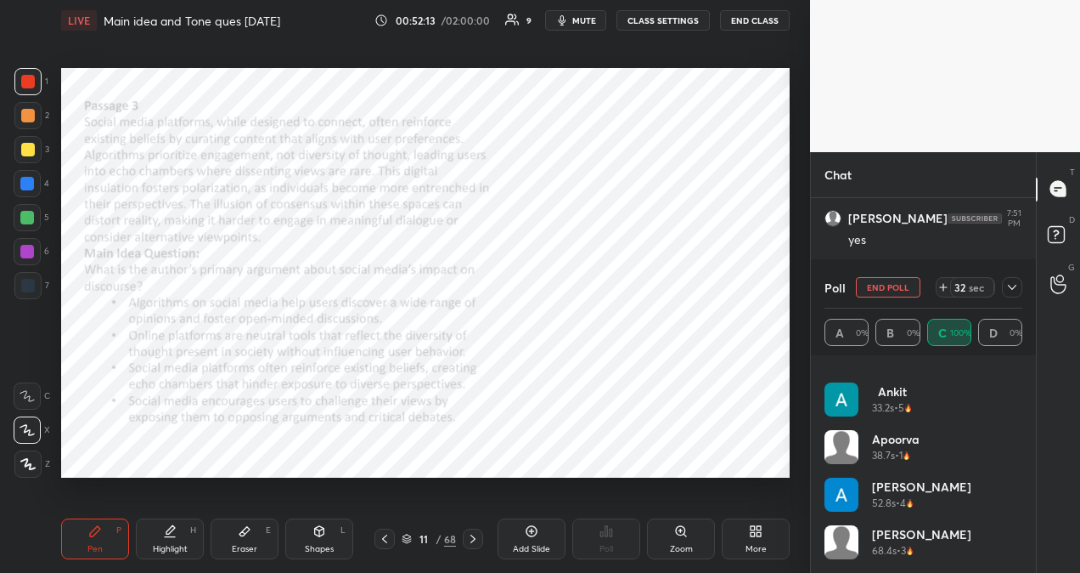
click at [885, 287] on button "END POLL" at bounding box center [888, 287] width 65 height 20
type textarea "x"
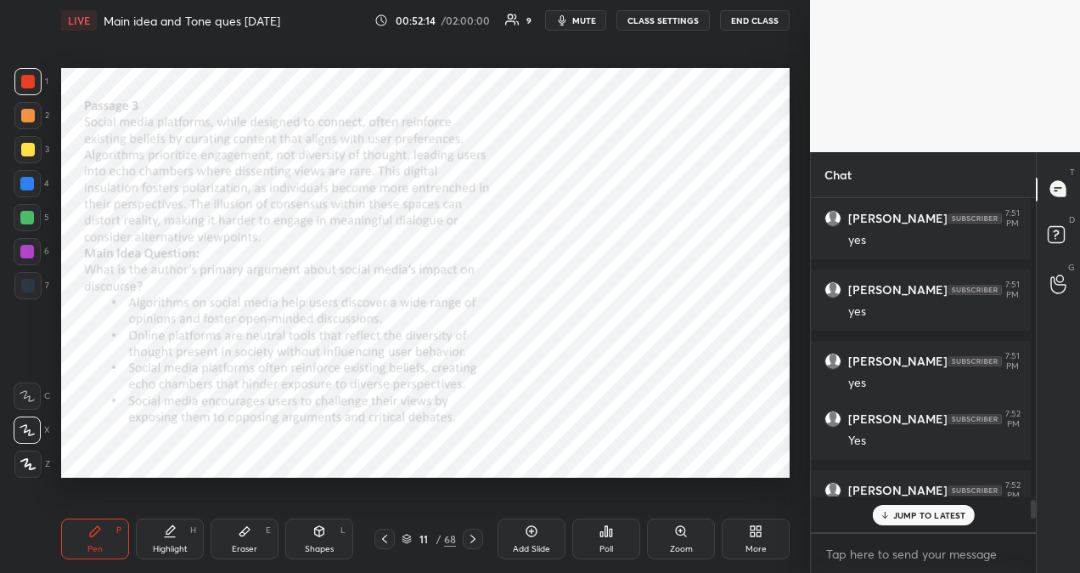
scroll to position [307, 215]
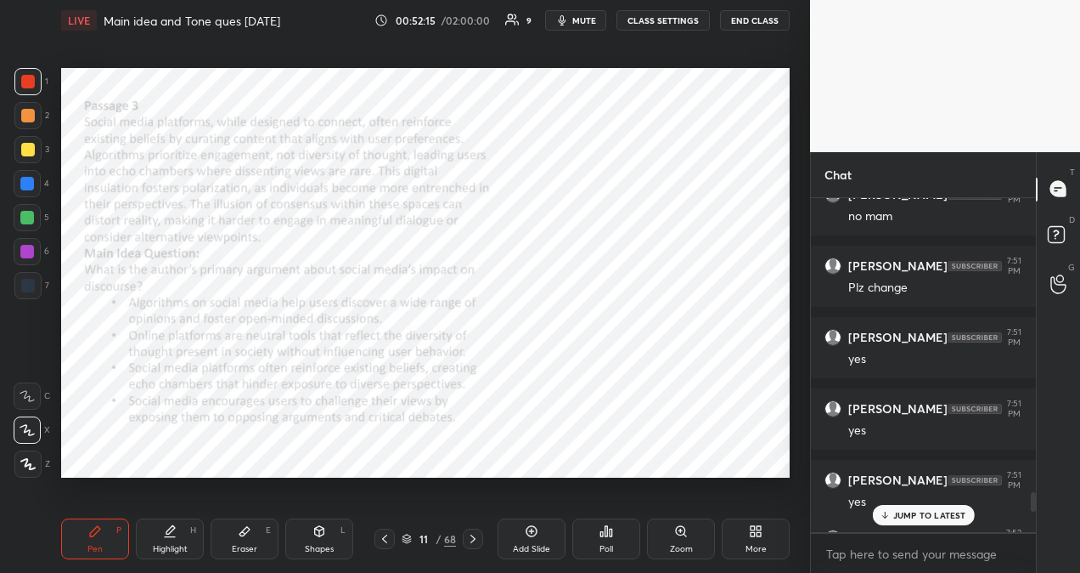
click at [942, 511] on p "JUMP TO LATEST" at bounding box center [930, 515] width 73 height 10
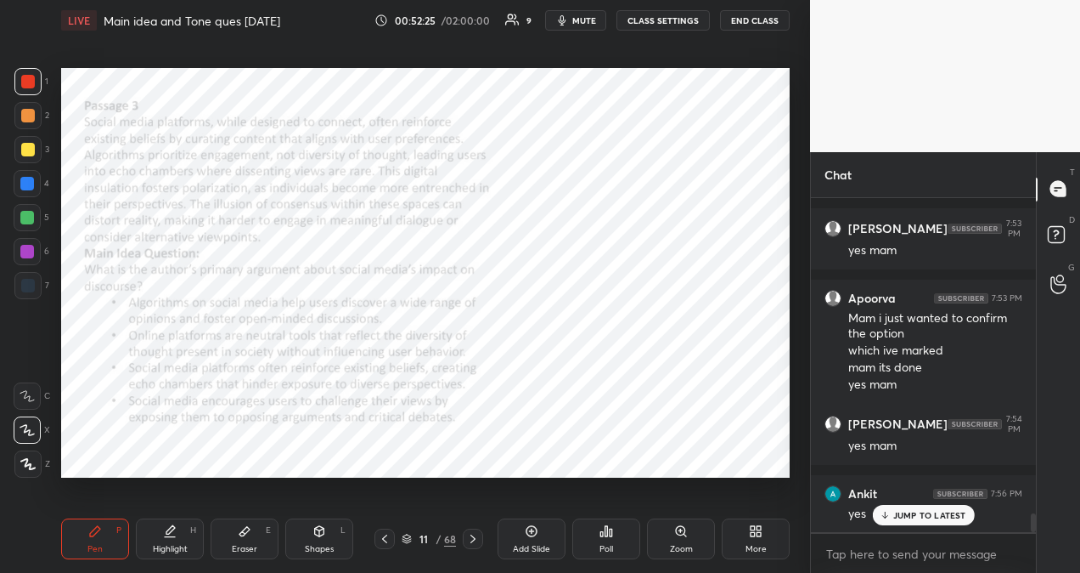
scroll to position [5601, 0]
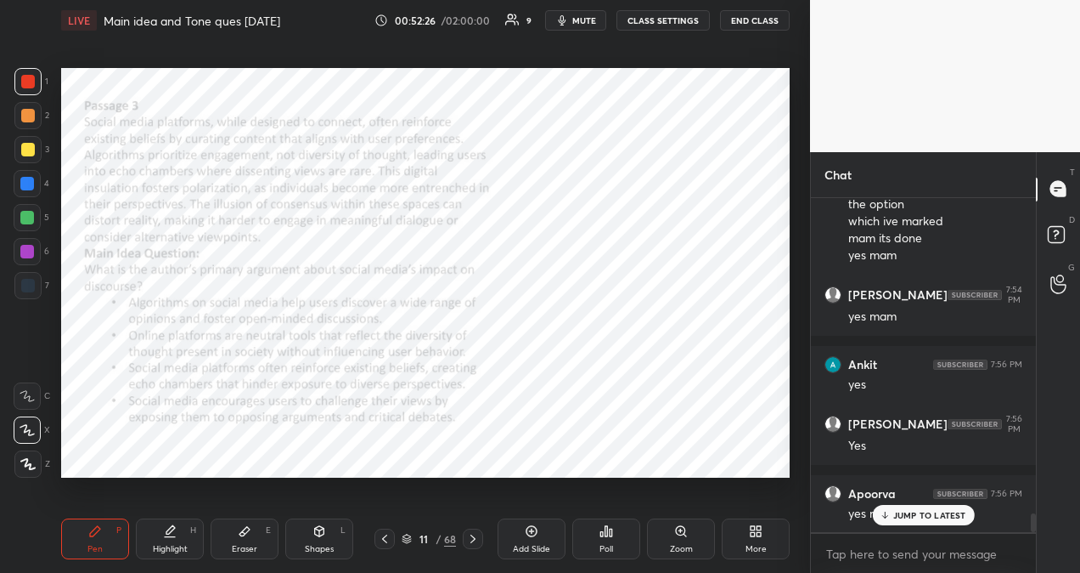
click at [890, 513] on div "[PERSON_NAME] 7:51 PM yes [PERSON_NAME] 7:51 PM yes [PERSON_NAME] 7:51 PM yes […" at bounding box center [923, 365] width 225 height 334
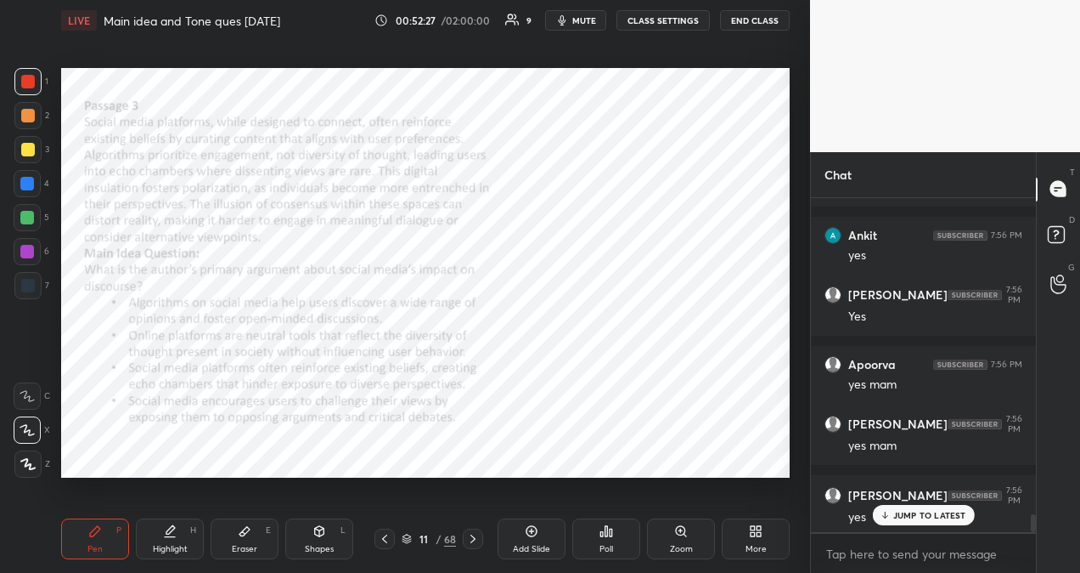
scroll to position [5788, 0]
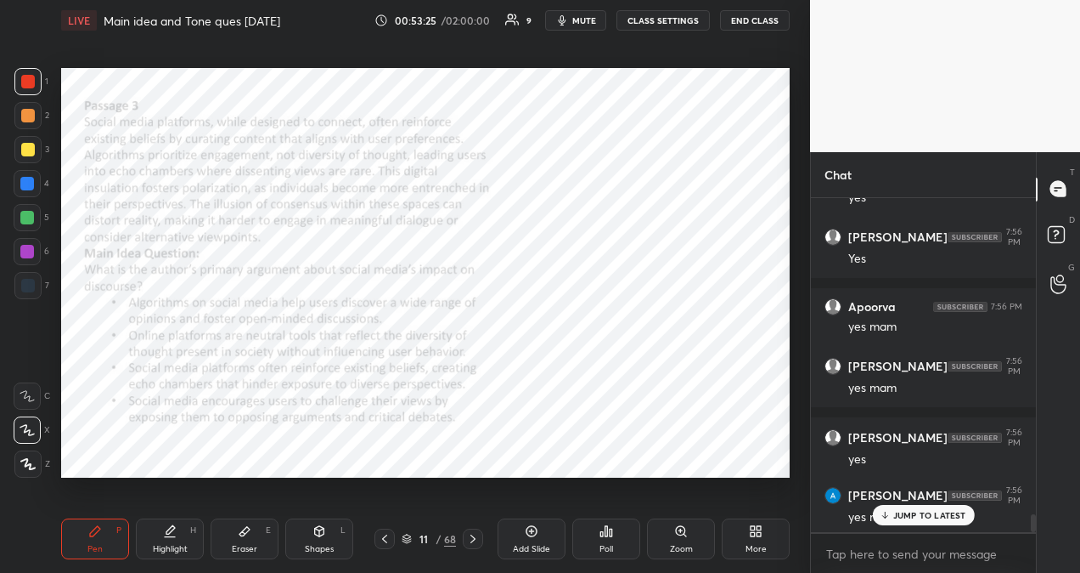
click at [912, 515] on p "JUMP TO LATEST" at bounding box center [930, 515] width 73 height 10
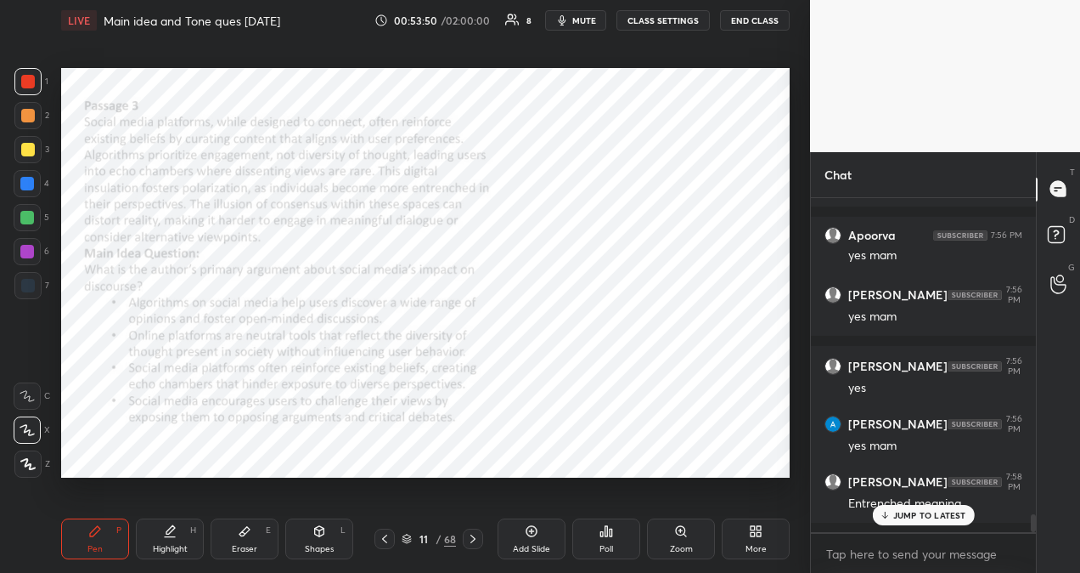
click at [934, 516] on p "JUMP TO LATEST" at bounding box center [930, 515] width 73 height 10
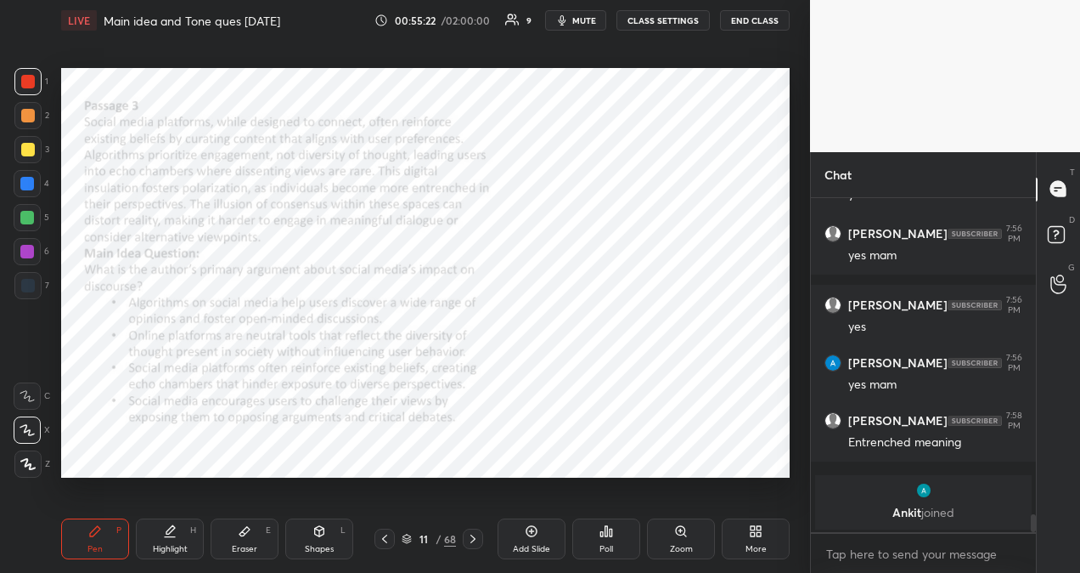
click at [241, 540] on div "Eraser E" at bounding box center [245, 538] width 68 height 41
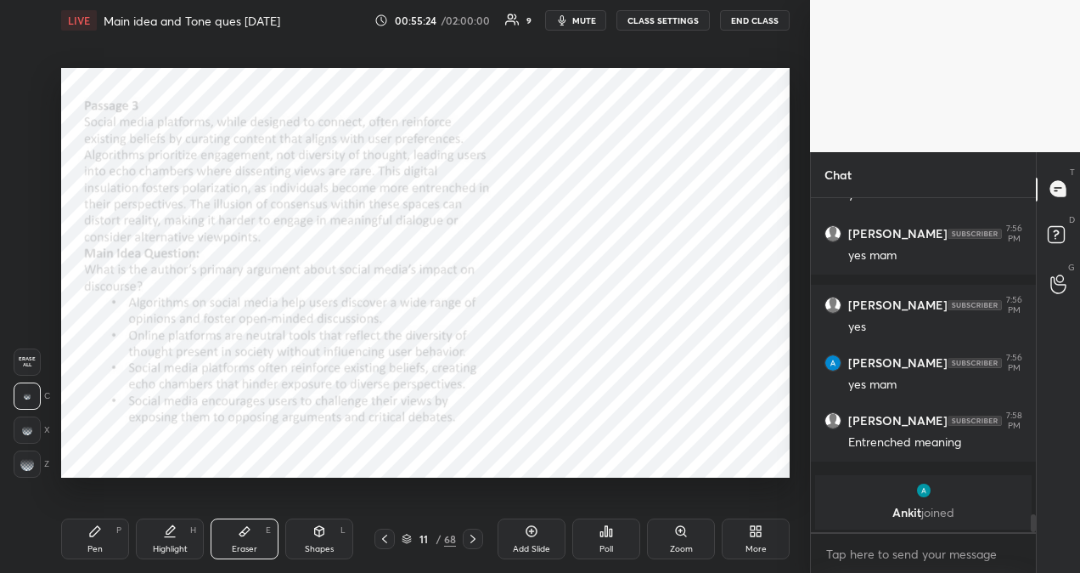
scroll to position [5596, 0]
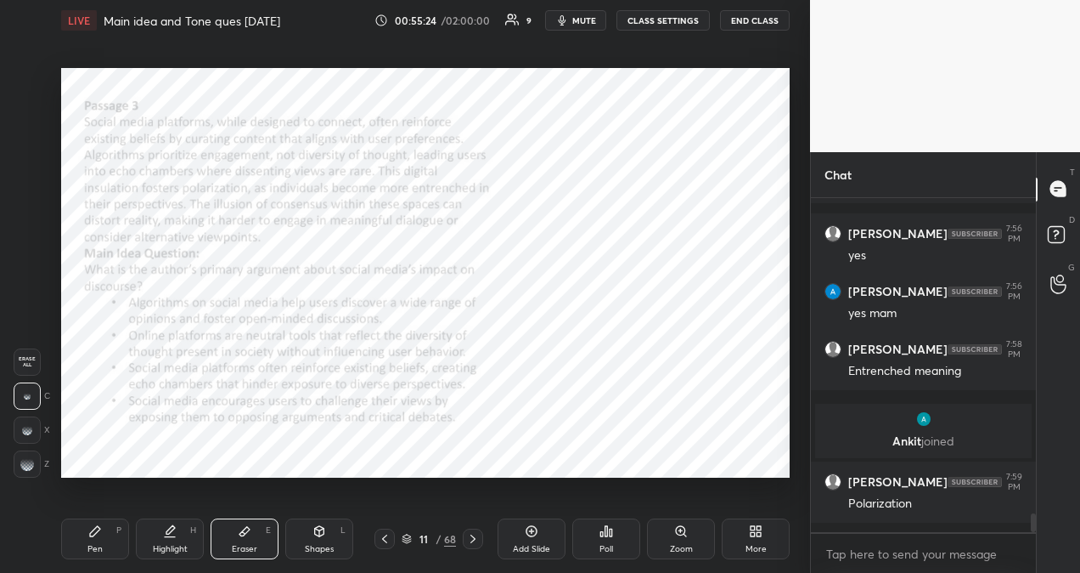
click at [106, 541] on div "Pen P" at bounding box center [95, 538] width 68 height 41
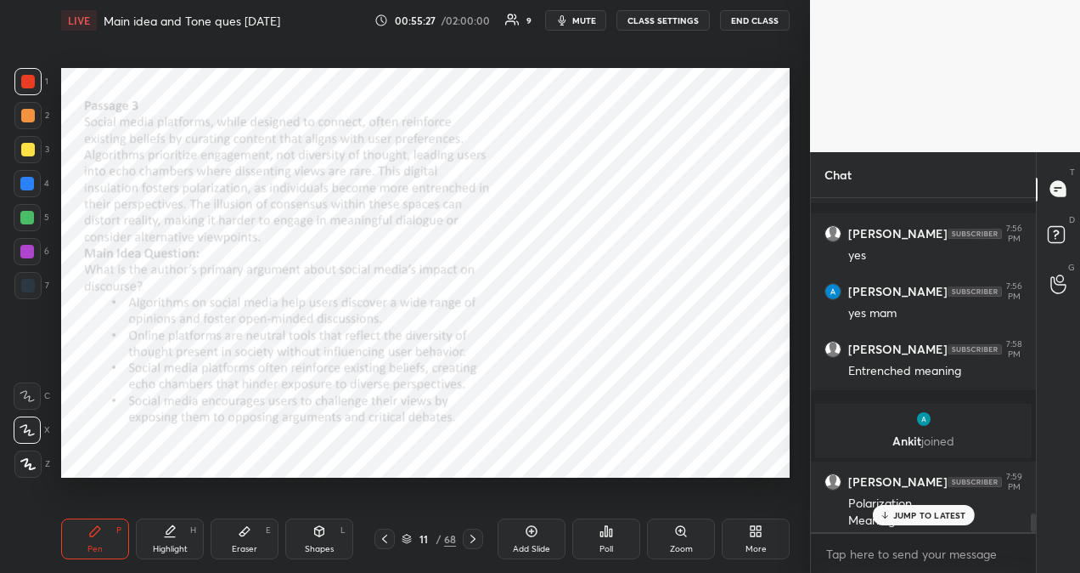
scroll to position [5613, 0]
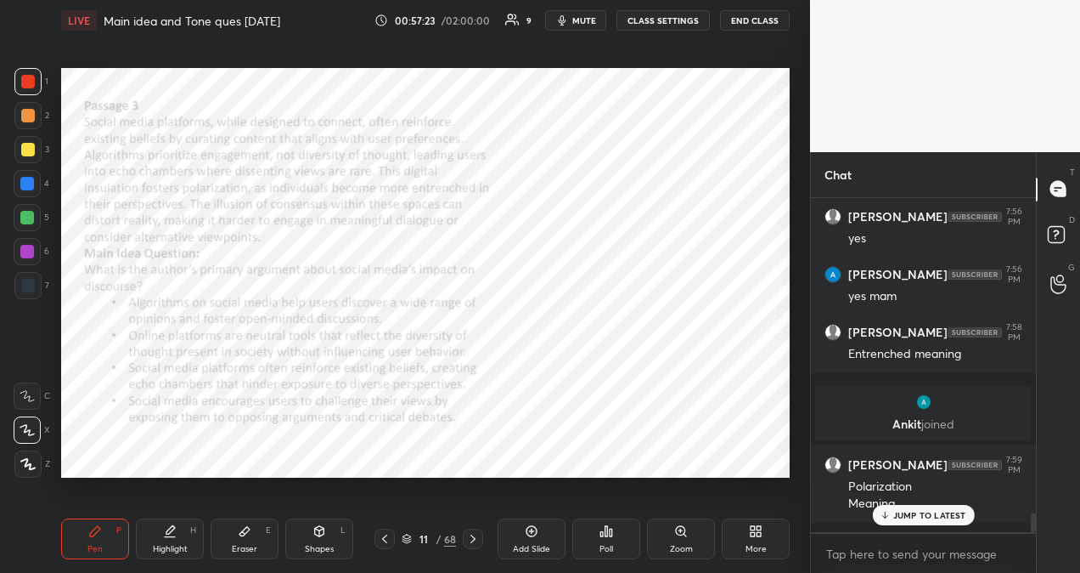
click at [919, 515] on p "JUMP TO LATEST" at bounding box center [930, 515] width 73 height 10
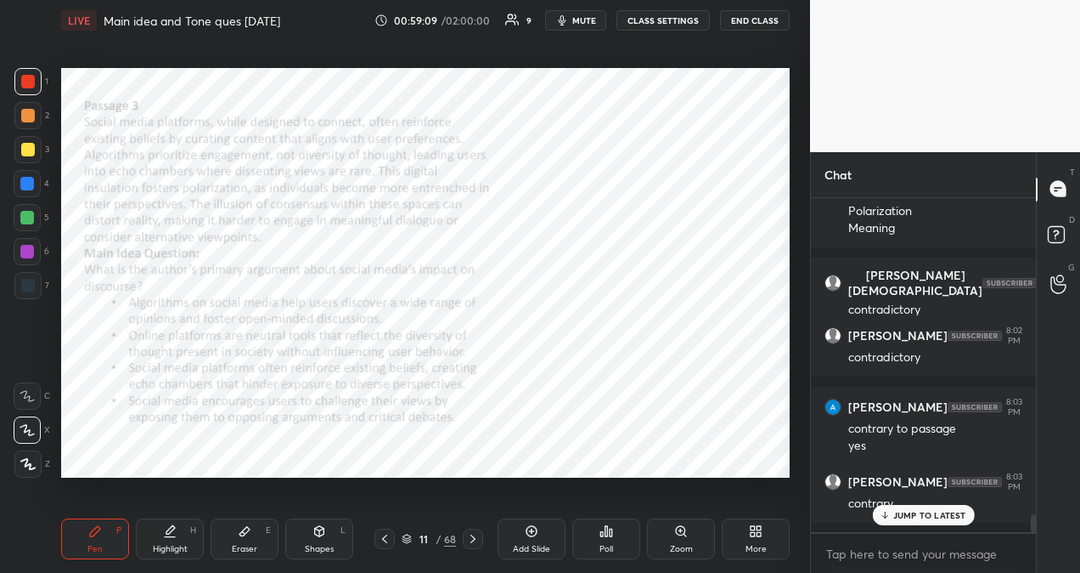
scroll to position [5946, 0]
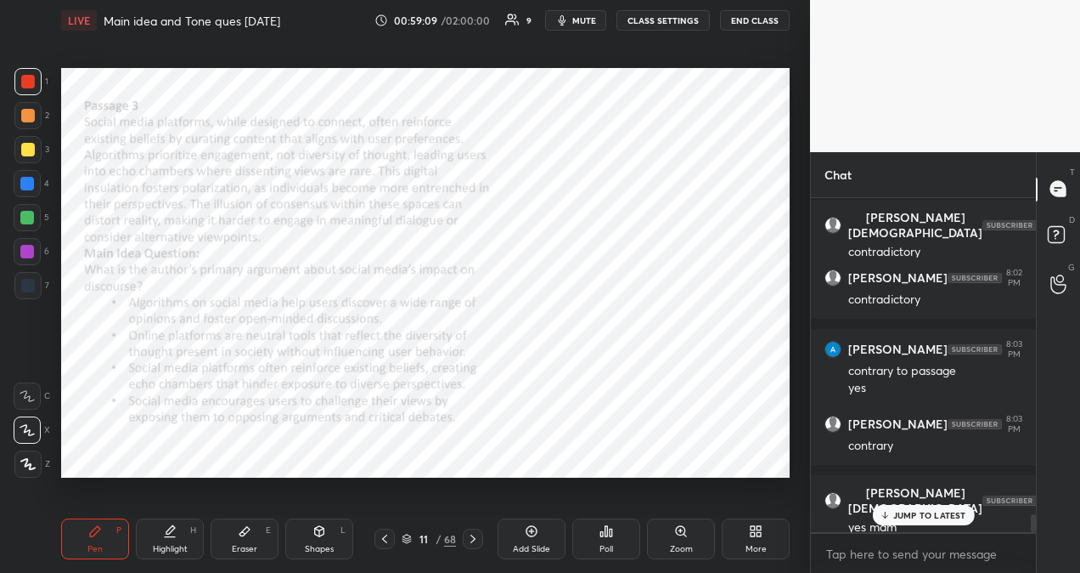
click at [945, 516] on p "JUMP TO LATEST" at bounding box center [930, 515] width 73 height 10
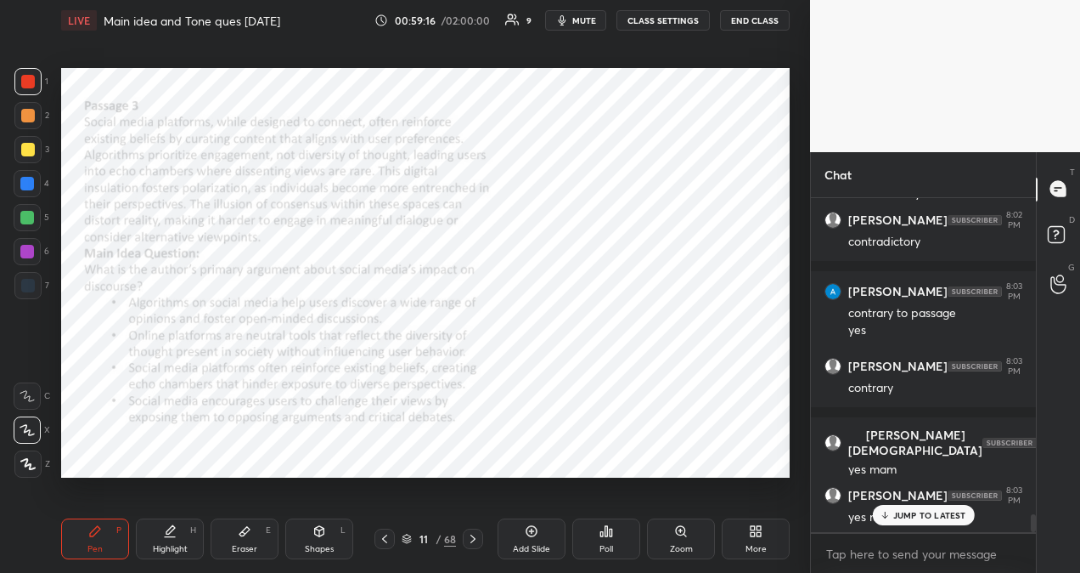
scroll to position [6062, 0]
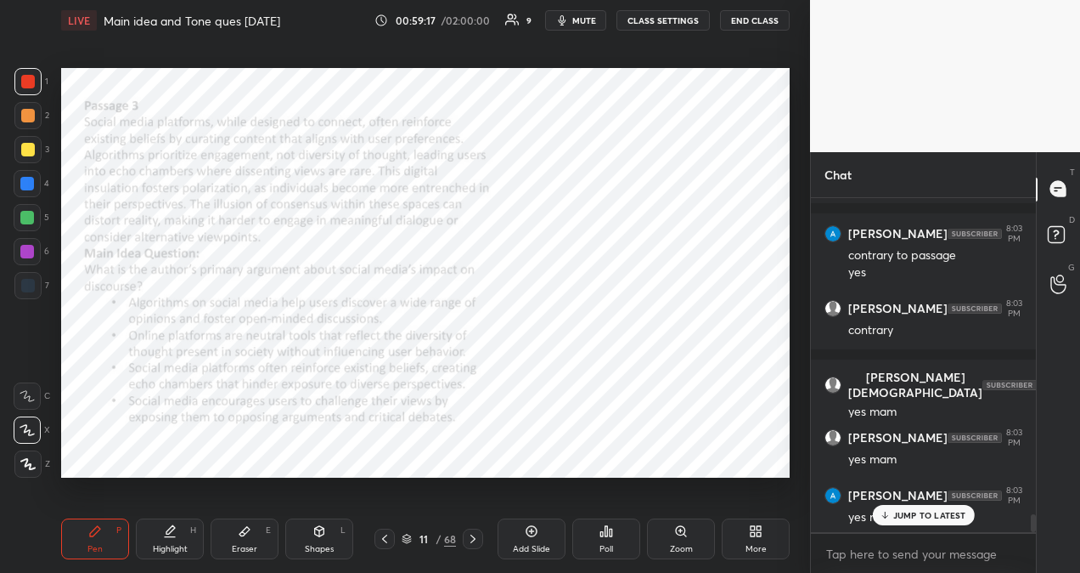
click at [906, 514] on p "JUMP TO LATEST" at bounding box center [930, 515] width 73 height 10
click at [589, 535] on div "Poll" at bounding box center [607, 538] width 68 height 41
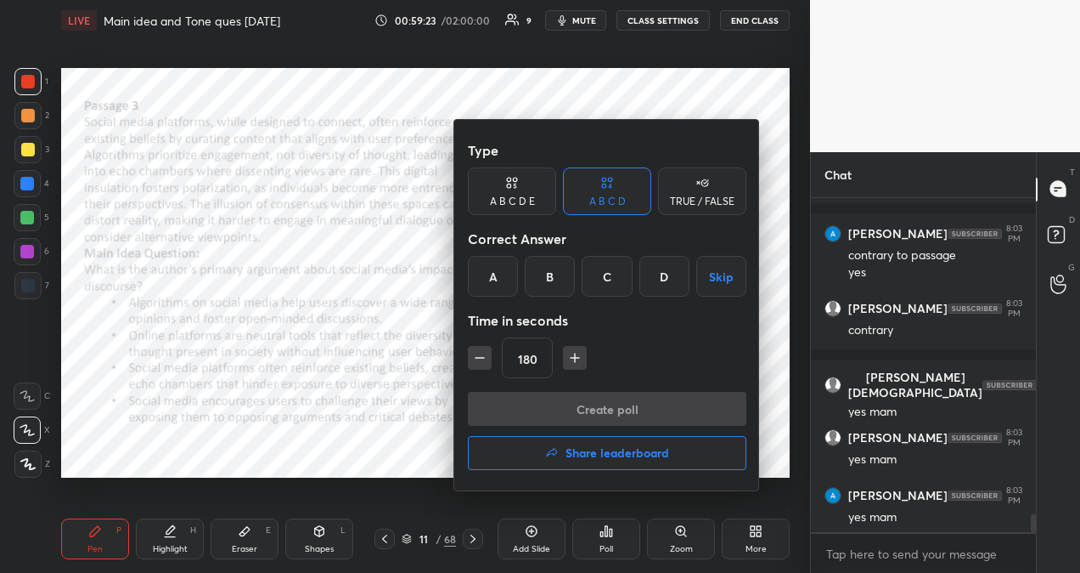
scroll to position [6133, 0]
click at [482, 358] on icon "button" at bounding box center [480, 358] width 8 height 0
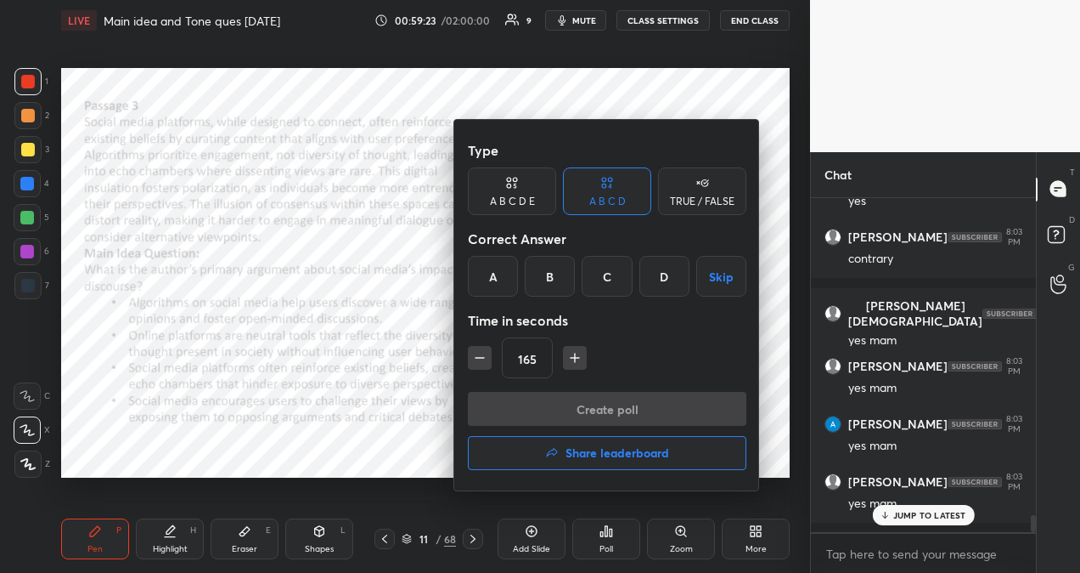
click at [483, 359] on icon "button" at bounding box center [479, 357] width 17 height 17
click at [482, 358] on icon "button" at bounding box center [480, 358] width 8 height 0
click at [482, 358] on icon "button" at bounding box center [479, 357] width 17 height 17
click at [482, 358] on icon "button" at bounding box center [480, 358] width 8 height 0
click at [482, 357] on icon "button" at bounding box center [479, 357] width 17 height 17
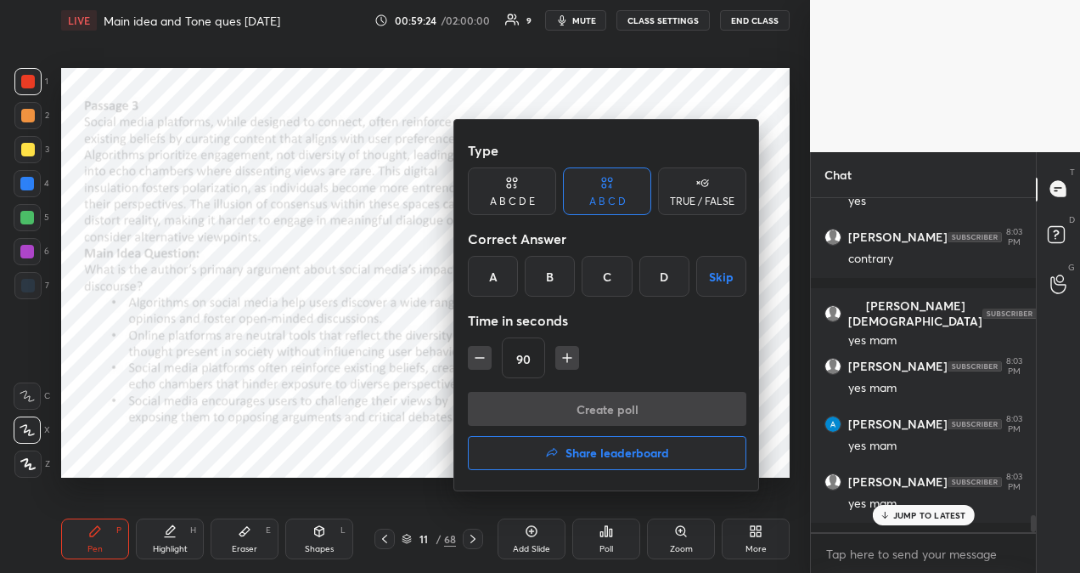
click at [484, 355] on icon "button" at bounding box center [479, 357] width 17 height 17
click at [485, 355] on icon "button" at bounding box center [479, 357] width 17 height 17
type input "60"
click at [474, 537] on div at bounding box center [540, 286] width 1080 height 573
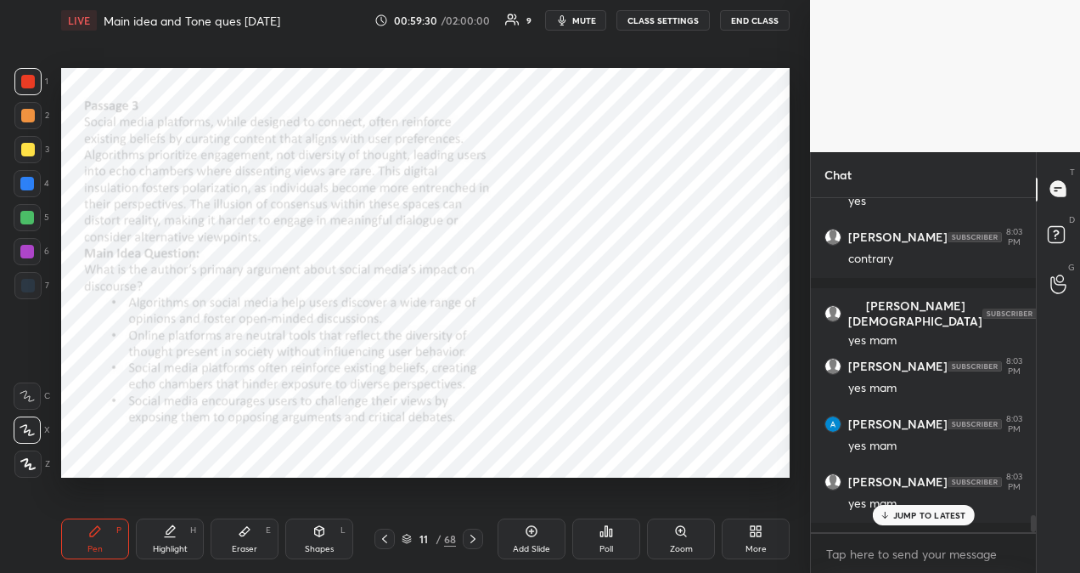
click at [473, 539] on icon at bounding box center [473, 538] width 5 height 8
click at [593, 531] on div "Poll" at bounding box center [607, 538] width 68 height 41
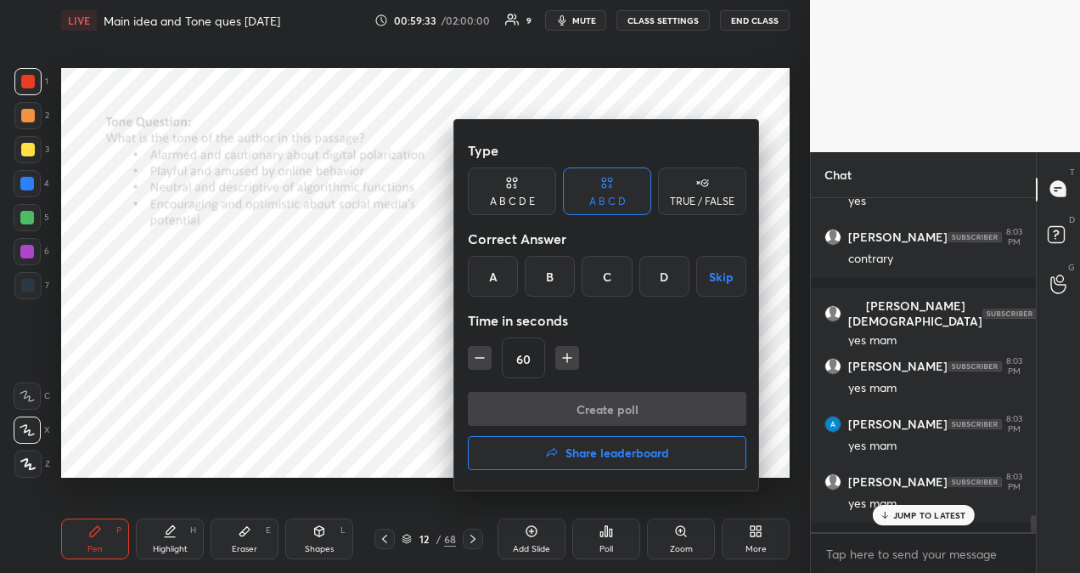
click at [496, 277] on div "A" at bounding box center [493, 276] width 50 height 41
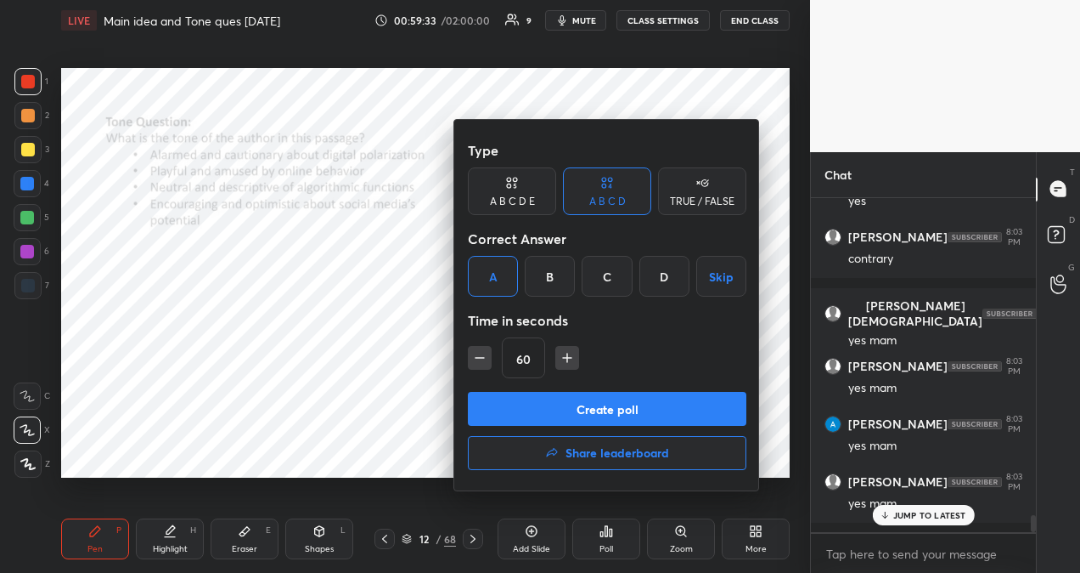
click at [557, 406] on button "Create poll" at bounding box center [607, 409] width 279 height 34
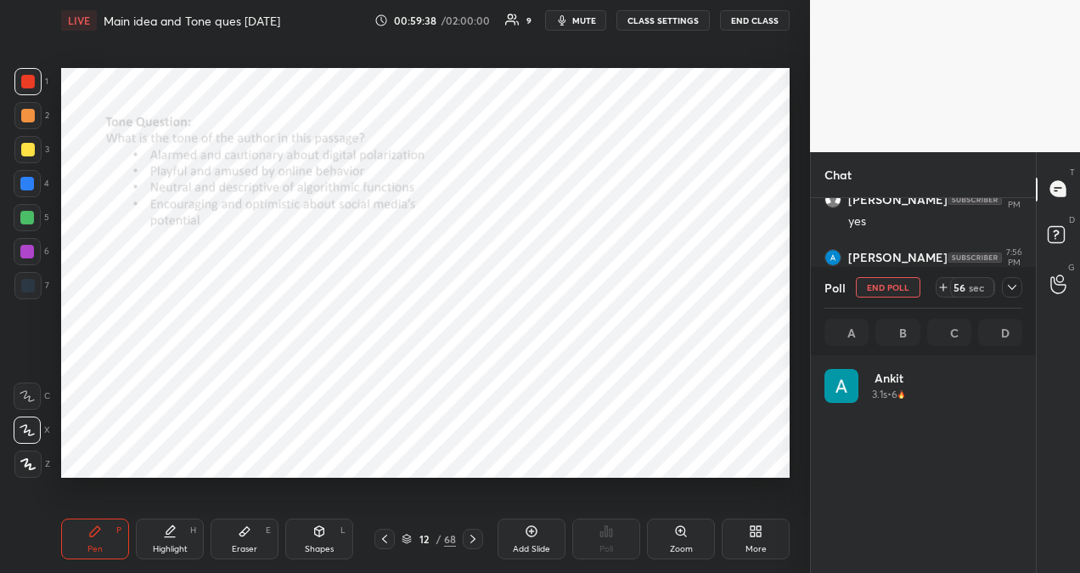
scroll to position [199, 193]
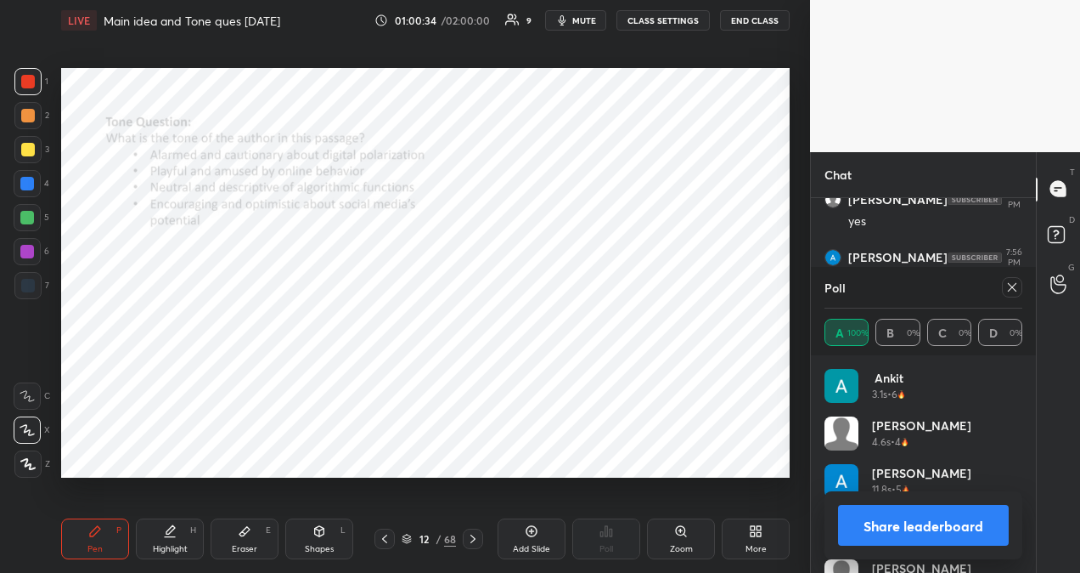
click at [1014, 291] on icon at bounding box center [1013, 287] width 14 height 14
type textarea "x"
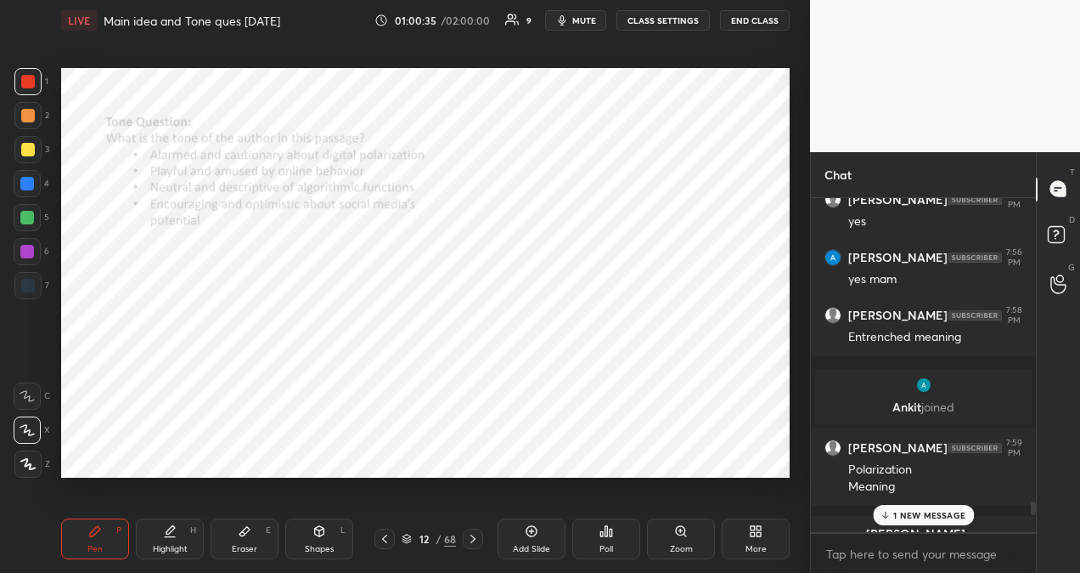
scroll to position [370, 220]
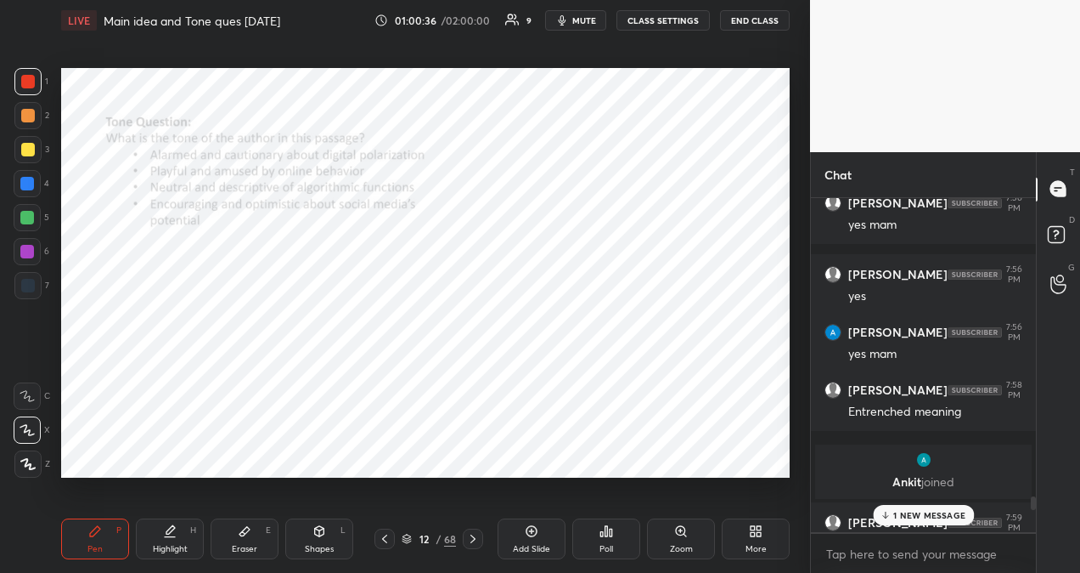
click at [948, 511] on p "1 NEW MESSAGE" at bounding box center [930, 515] width 72 height 10
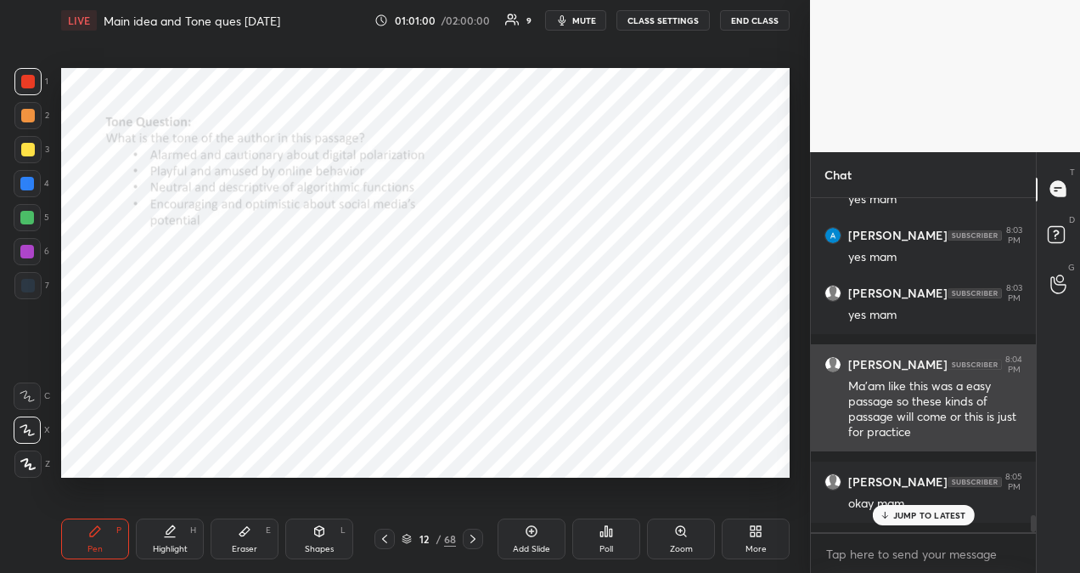
scroll to position [6364, 0]
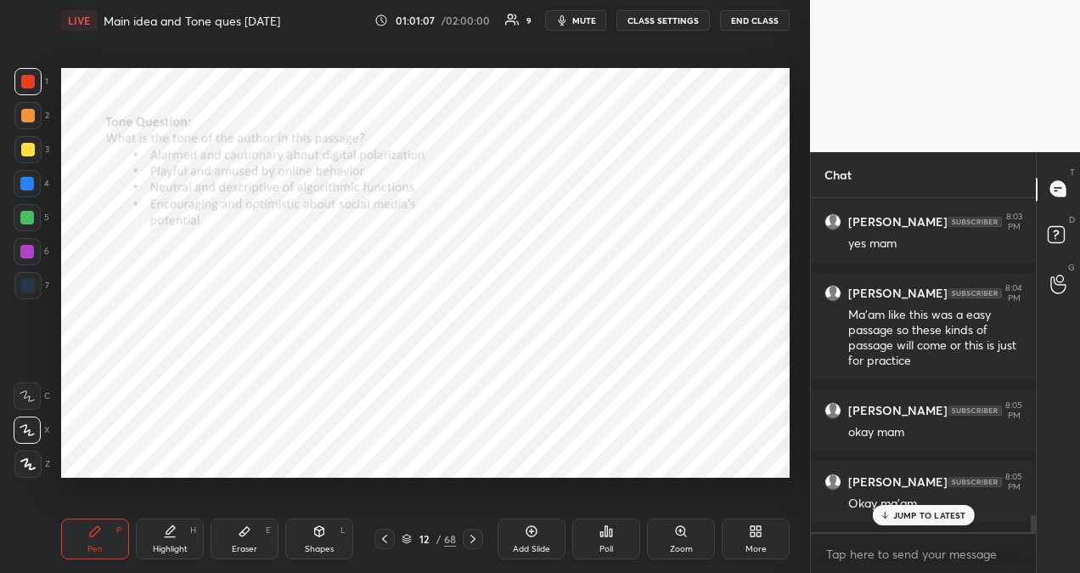
click at [938, 517] on p "JUMP TO LATEST" at bounding box center [930, 515] width 73 height 10
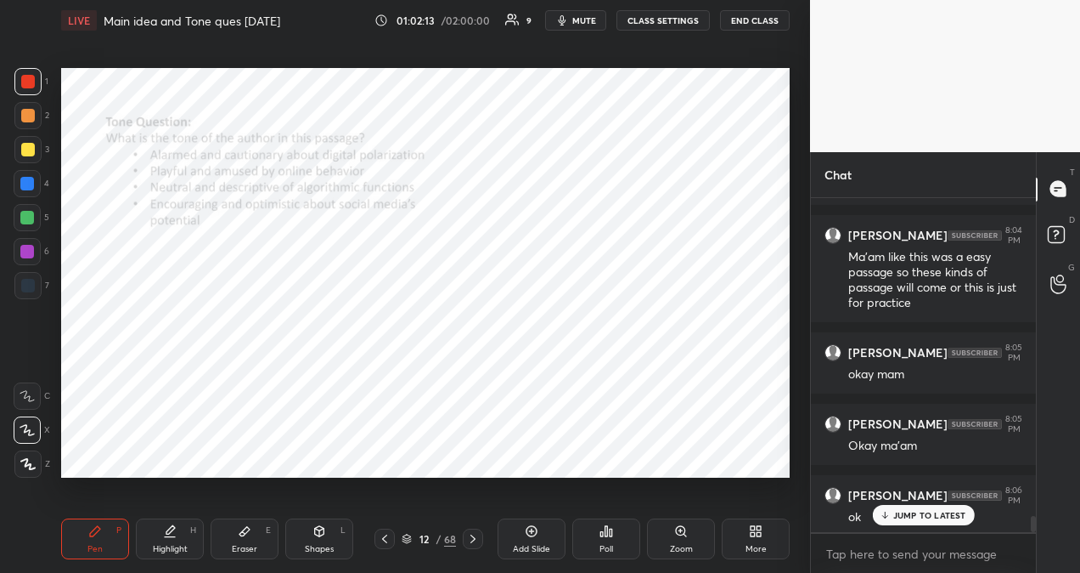
click at [928, 516] on p "JUMP TO LATEST" at bounding box center [930, 515] width 73 height 10
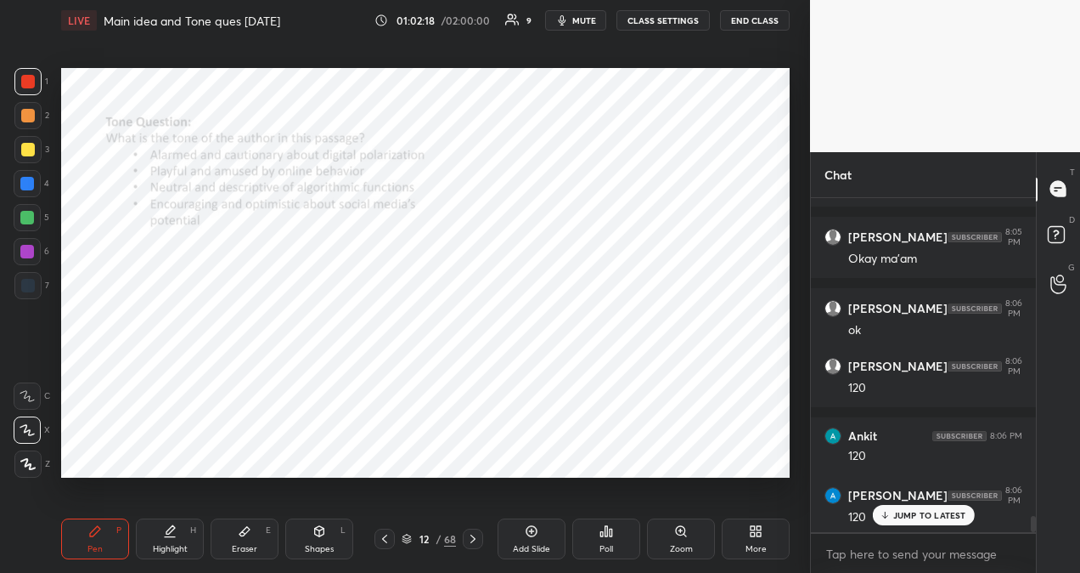
scroll to position [6680, 0]
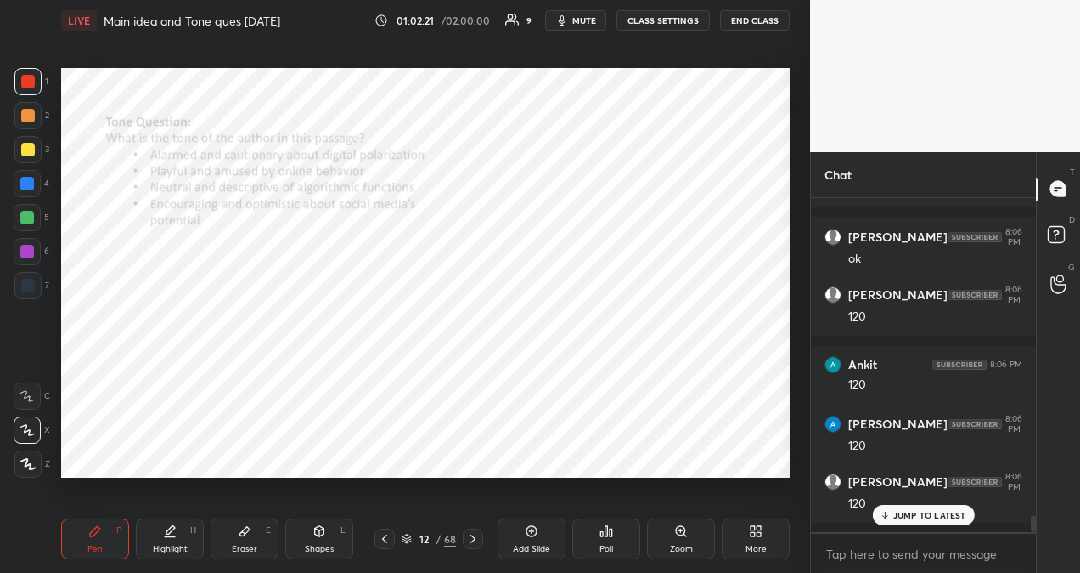
click at [476, 540] on icon at bounding box center [473, 539] width 14 height 14
click at [611, 534] on icon at bounding box center [611, 532] width 3 height 8
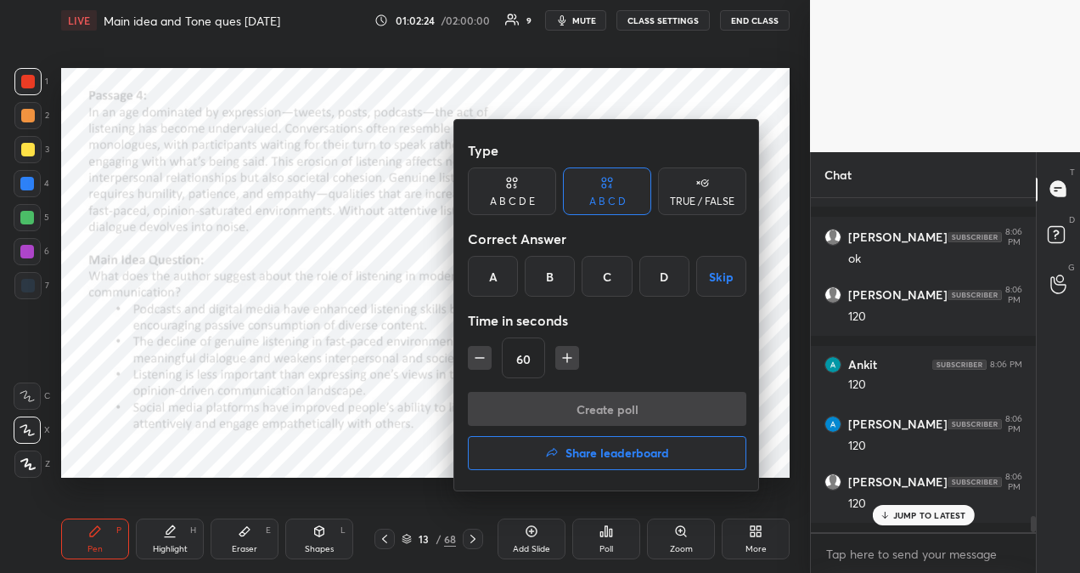
click at [567, 356] on icon "button" at bounding box center [567, 357] width 17 height 17
click at [567, 358] on icon "button" at bounding box center [567, 358] width 8 height 0
click at [566, 358] on icon "button" at bounding box center [567, 358] width 8 height 0
click at [567, 356] on icon "button" at bounding box center [575, 357] width 17 height 17
type input "120"
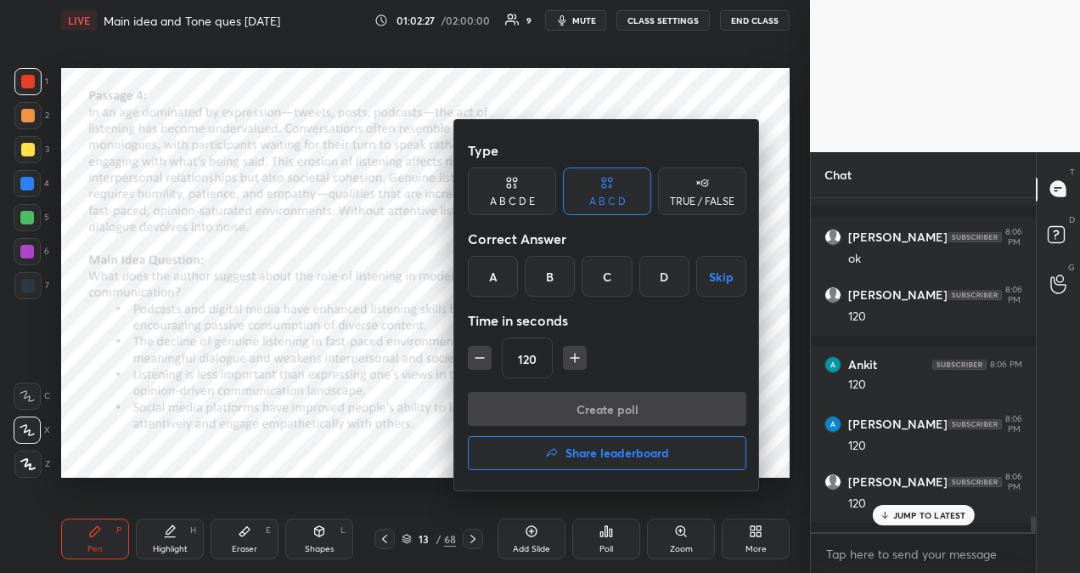
click at [550, 281] on div "B" at bounding box center [550, 276] width 50 height 41
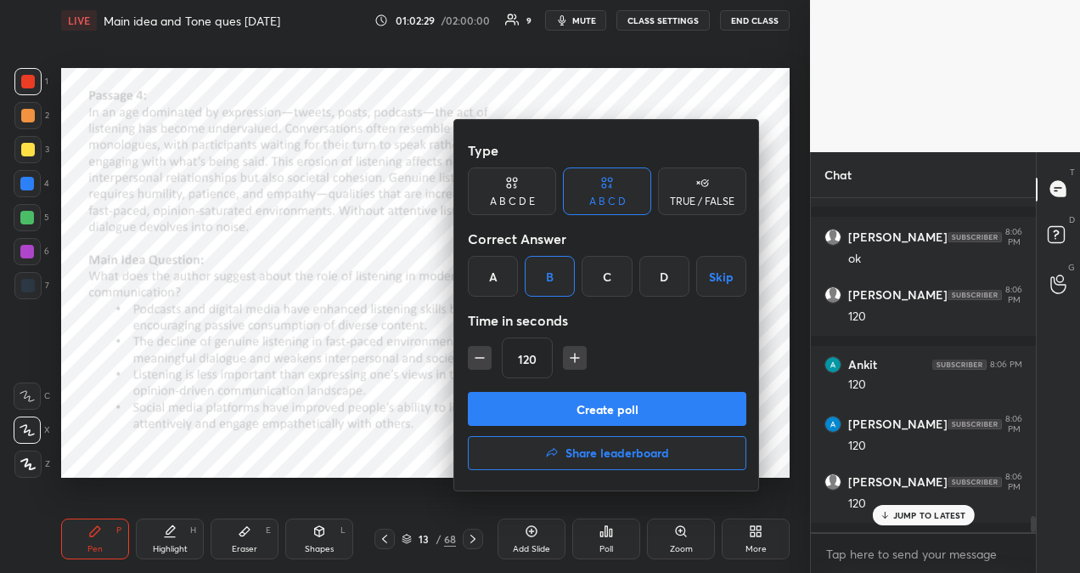
click at [608, 409] on button "Create poll" at bounding box center [607, 409] width 279 height 34
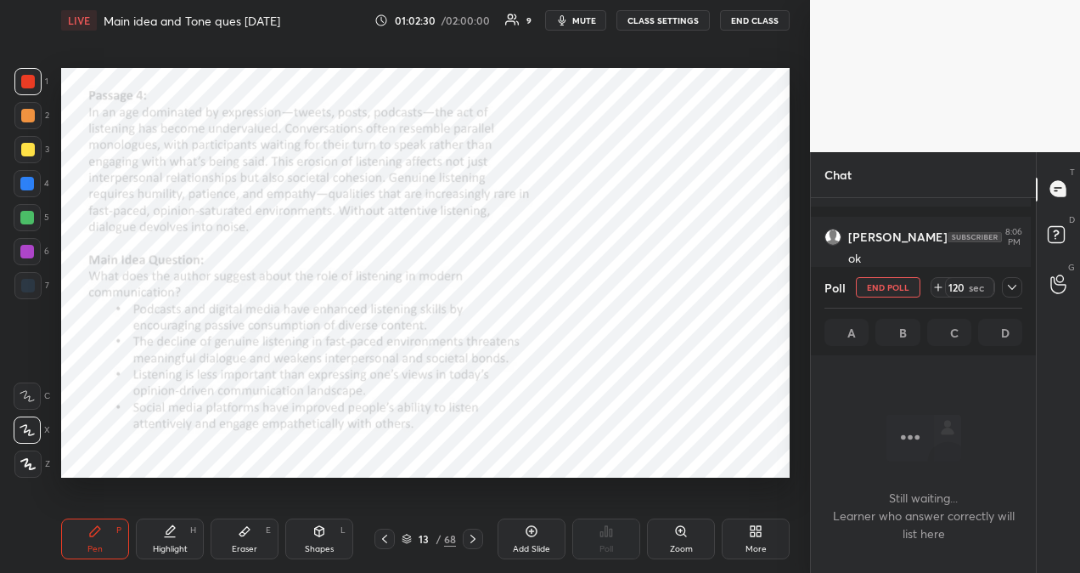
scroll to position [282, 220]
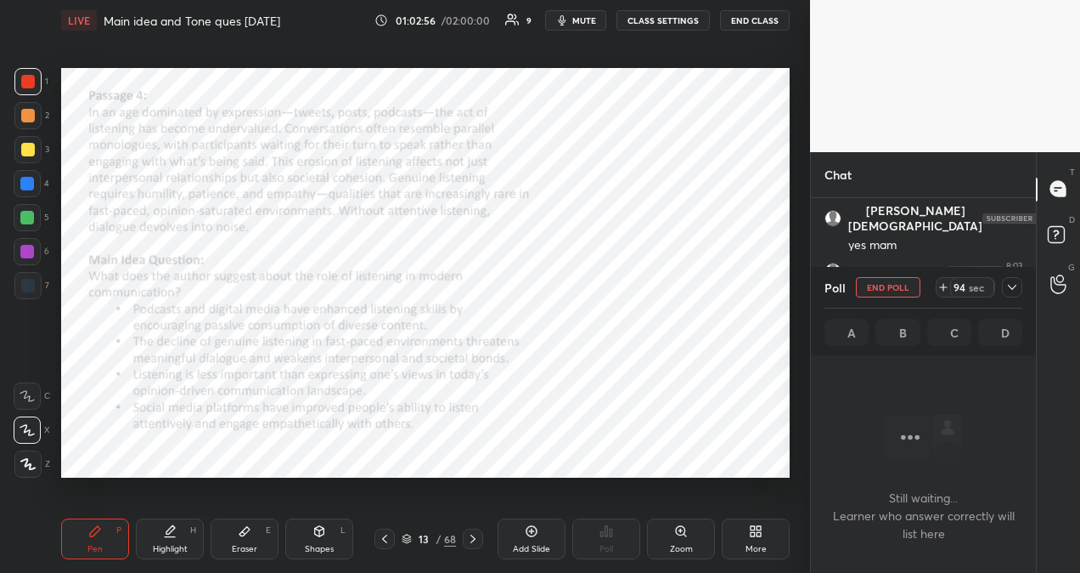
click at [593, 25] on span "mute" at bounding box center [585, 20] width 24 height 12
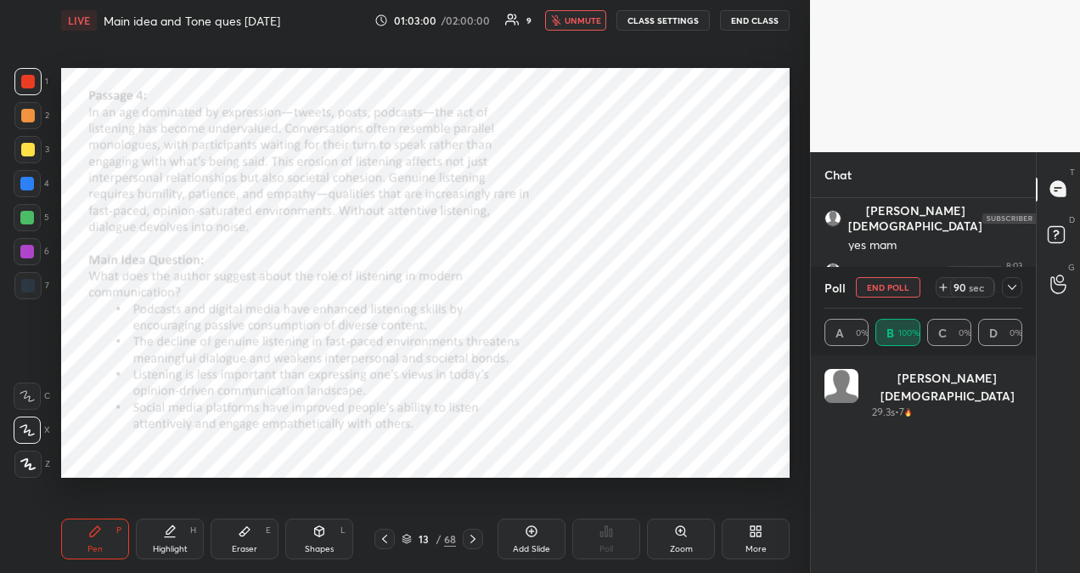
scroll to position [199, 193]
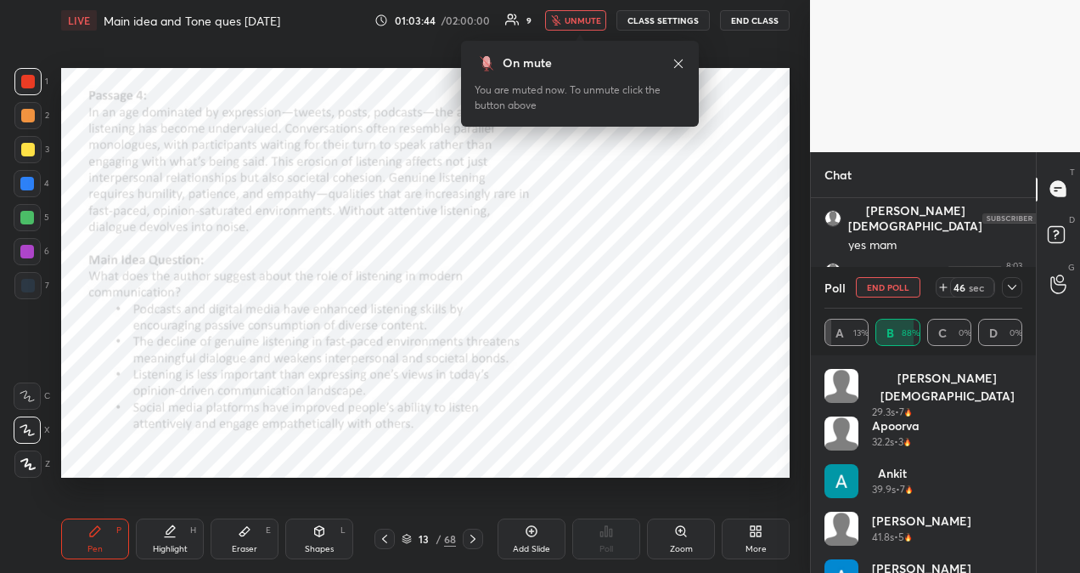
click at [673, 66] on icon at bounding box center [679, 64] width 14 height 14
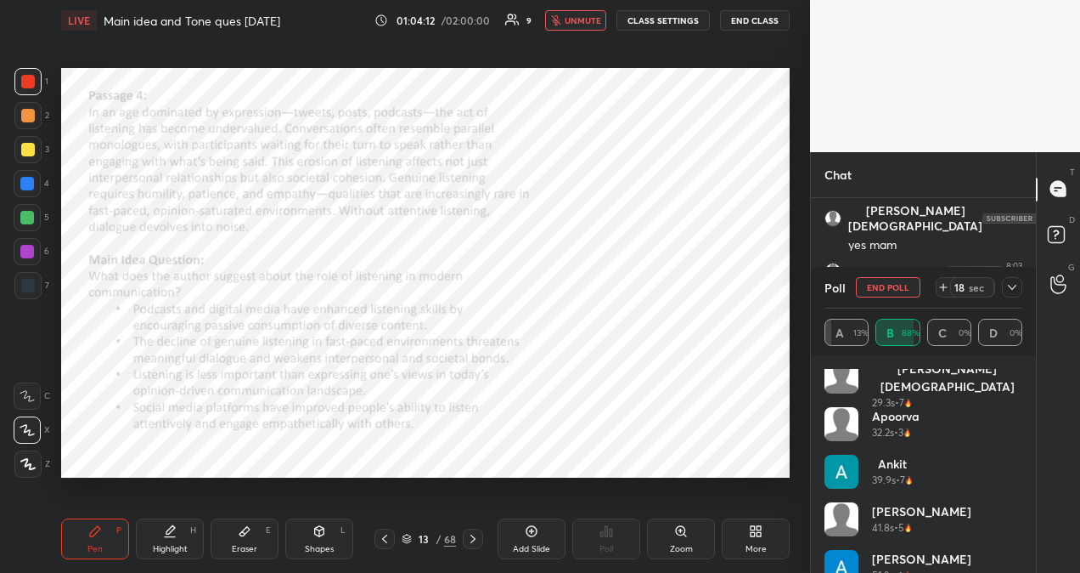
scroll to position [0, 0]
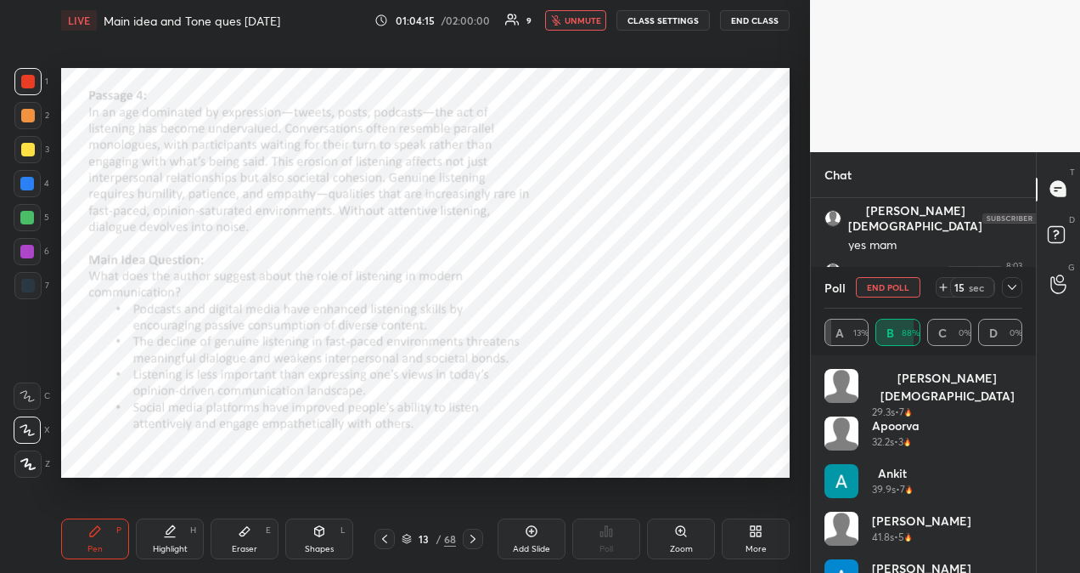
click at [599, 25] on button "unmute" at bounding box center [575, 20] width 61 height 20
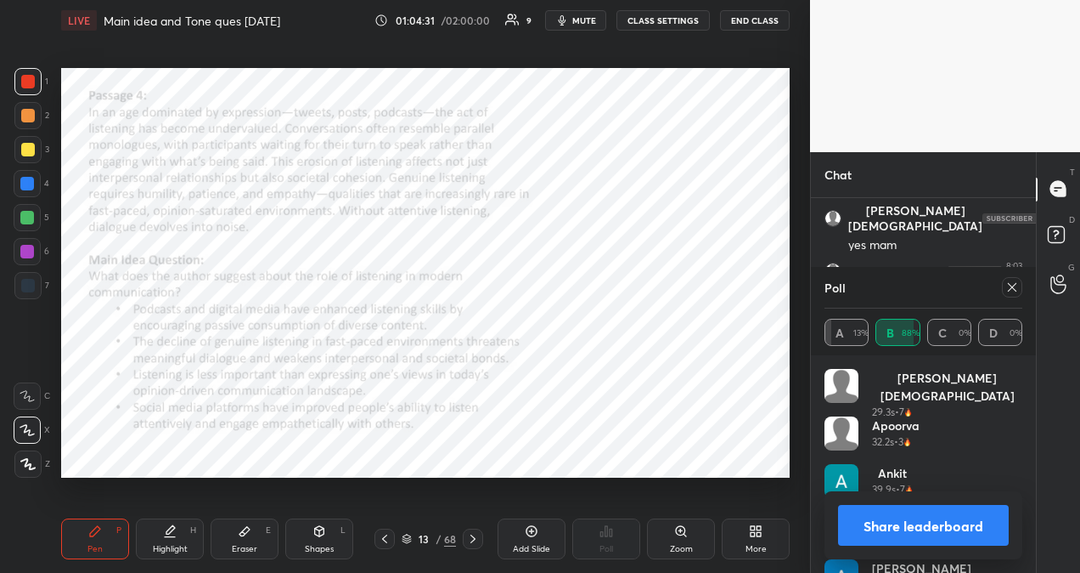
click at [1012, 289] on icon at bounding box center [1013, 287] width 14 height 14
type textarea "x"
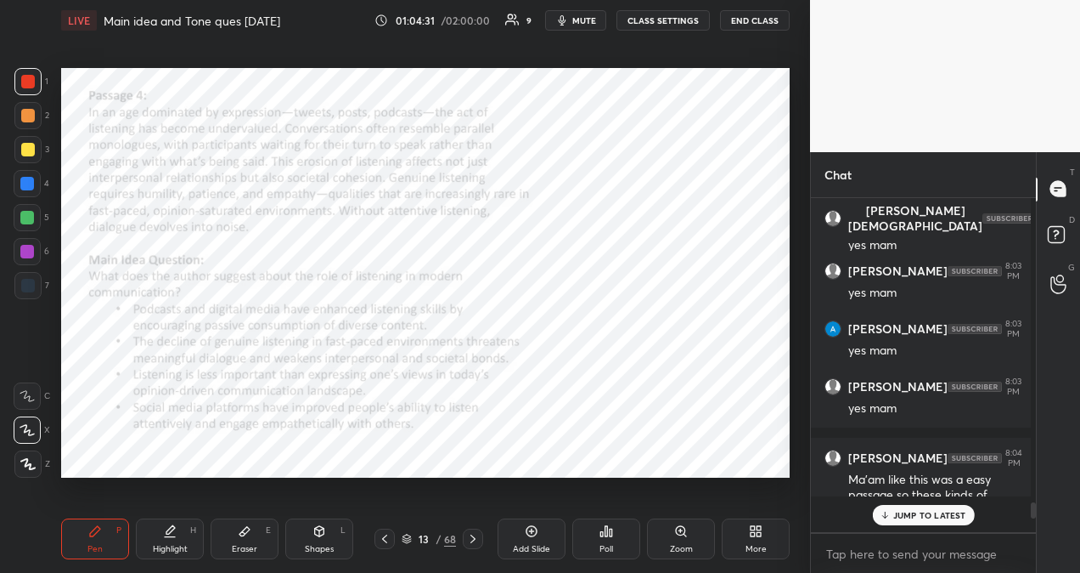
scroll to position [314, 215]
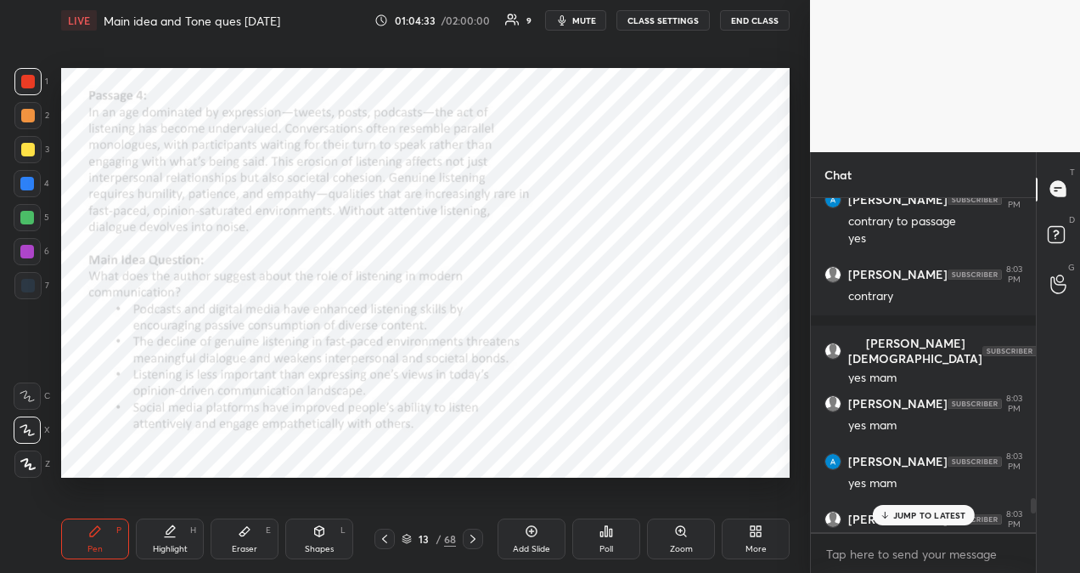
click at [948, 516] on p "JUMP TO LATEST" at bounding box center [930, 515] width 73 height 10
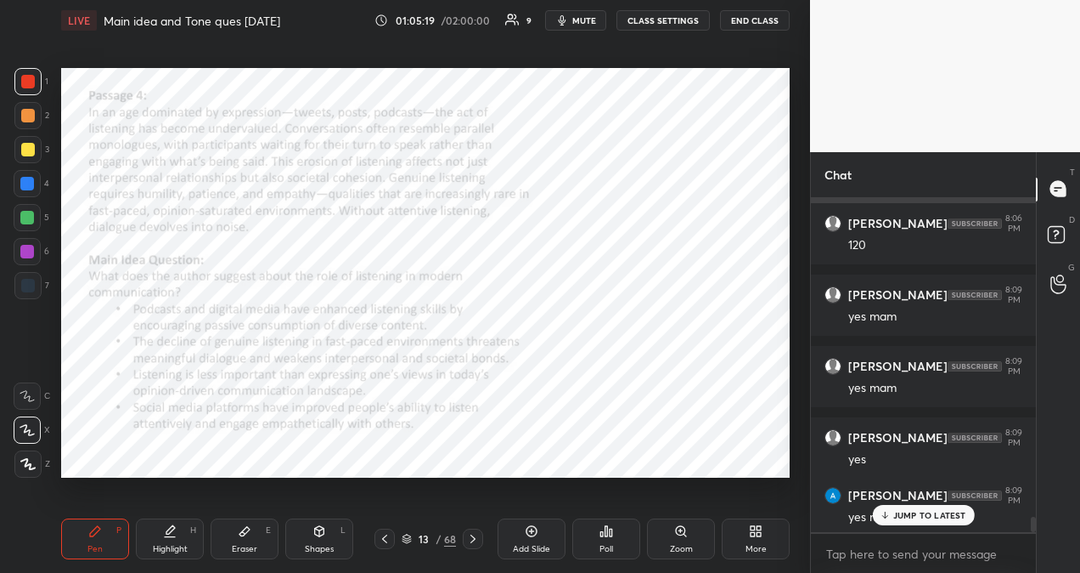
scroll to position [6767, 0]
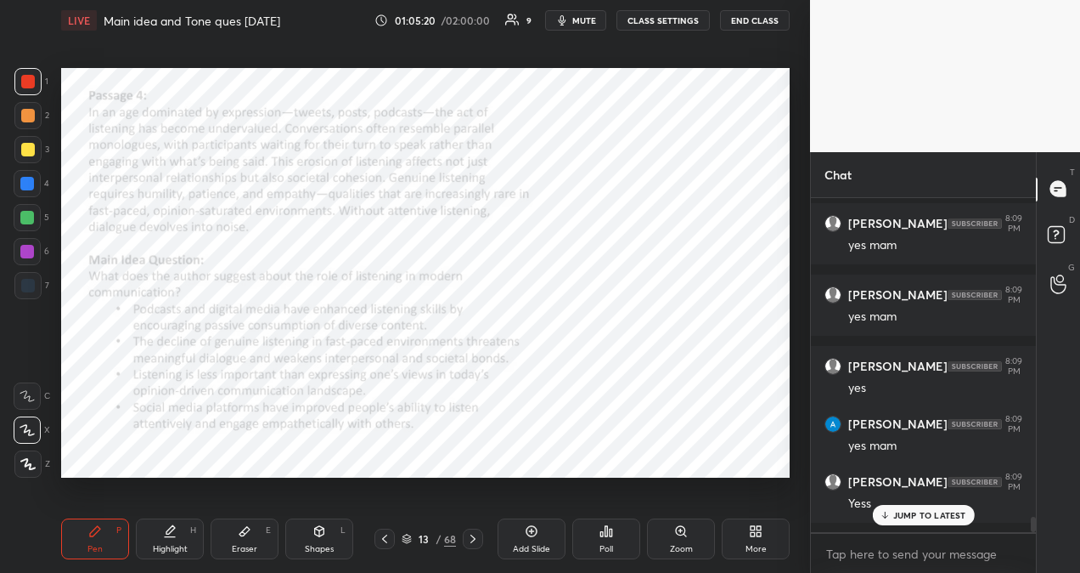
click at [921, 518] on p "JUMP TO LATEST" at bounding box center [930, 515] width 73 height 10
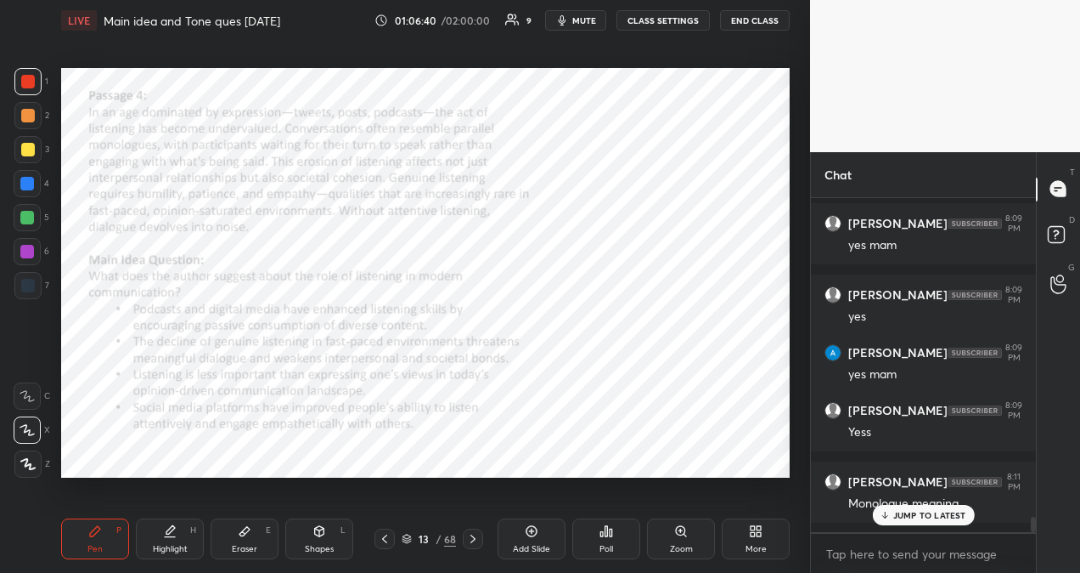
click at [935, 519] on p "JUMP TO LATEST" at bounding box center [930, 515] width 73 height 10
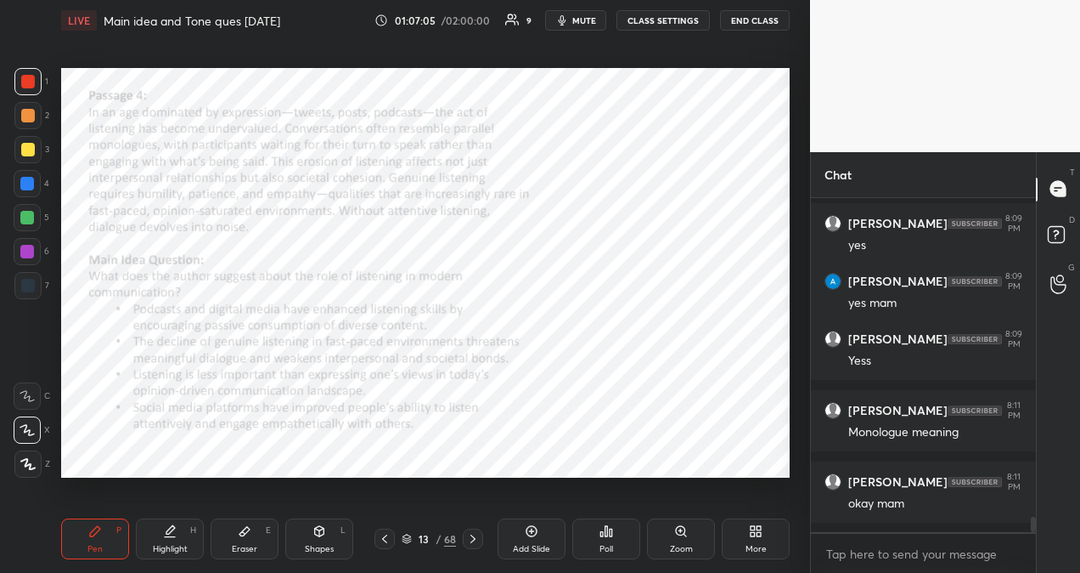
scroll to position [6981, 0]
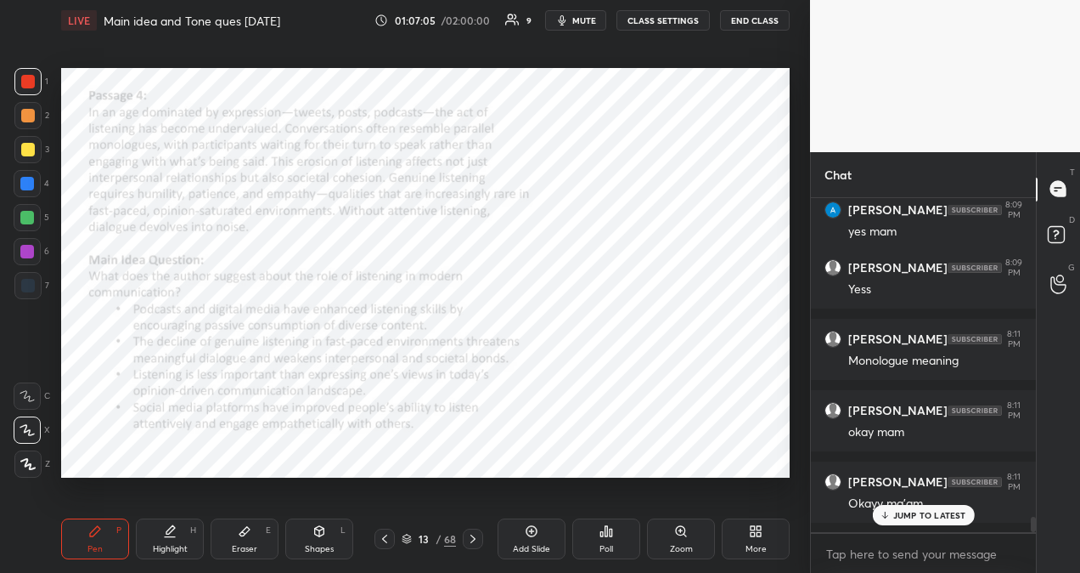
click at [921, 514] on p "JUMP TO LATEST" at bounding box center [930, 515] width 73 height 10
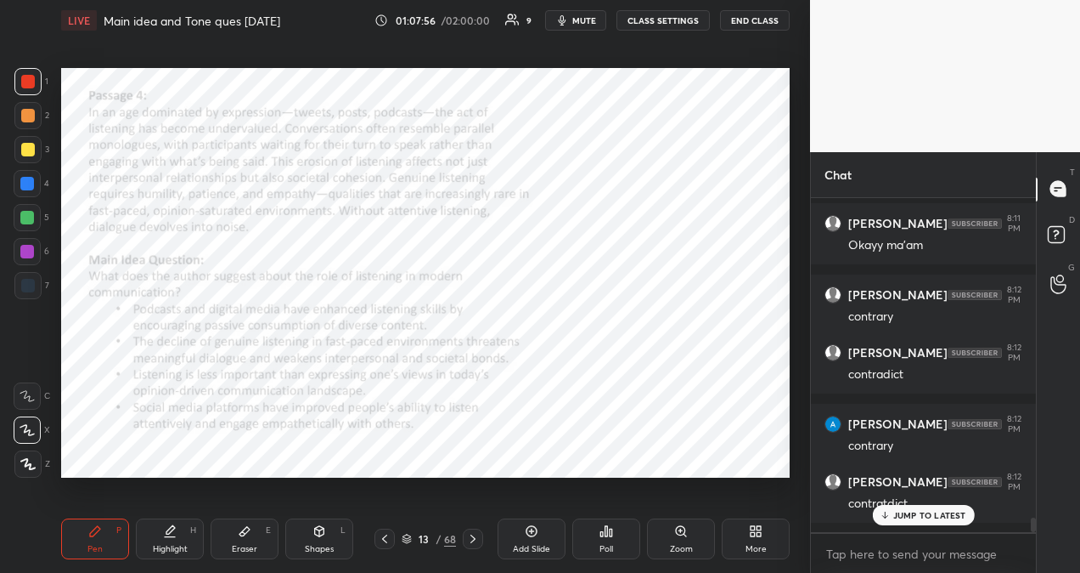
scroll to position [7256, 0]
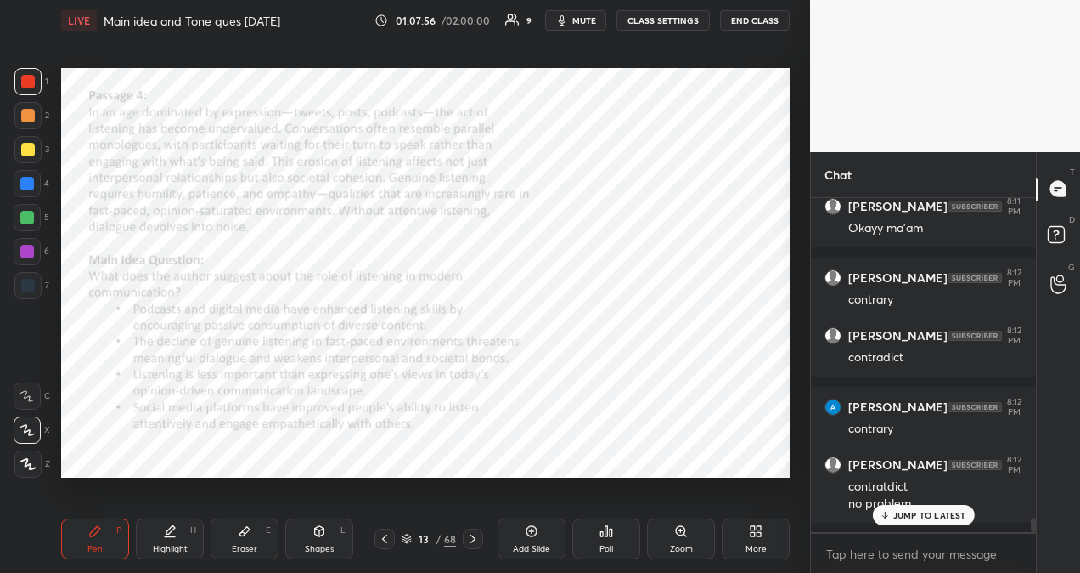
click at [941, 519] on p "JUMP TO LATEST" at bounding box center [930, 515] width 73 height 10
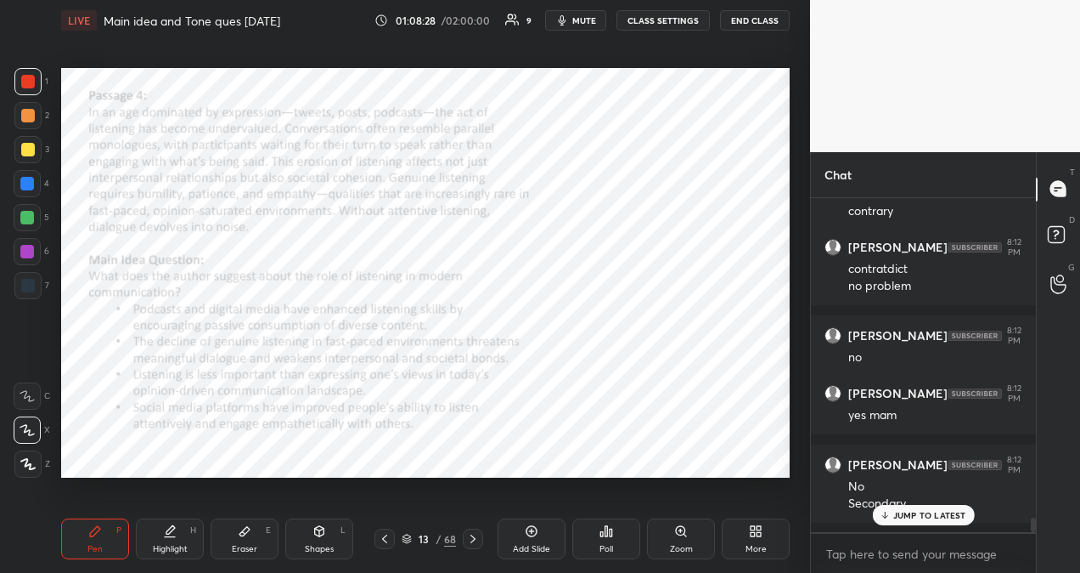
scroll to position [7545, 0]
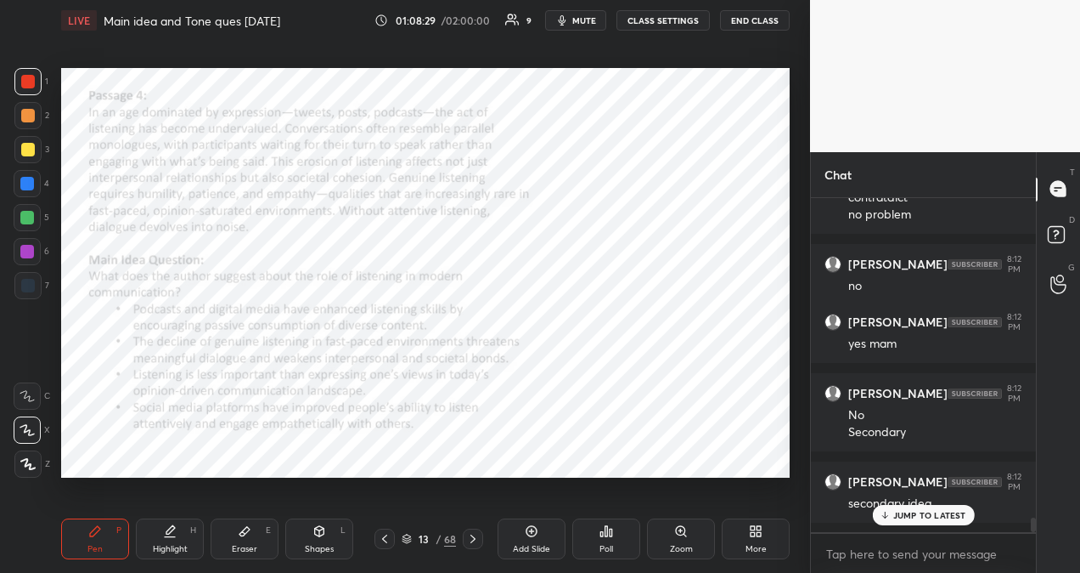
click at [921, 510] on p "JUMP TO LATEST" at bounding box center [930, 515] width 73 height 10
click at [594, 534] on div "Poll" at bounding box center [607, 538] width 68 height 41
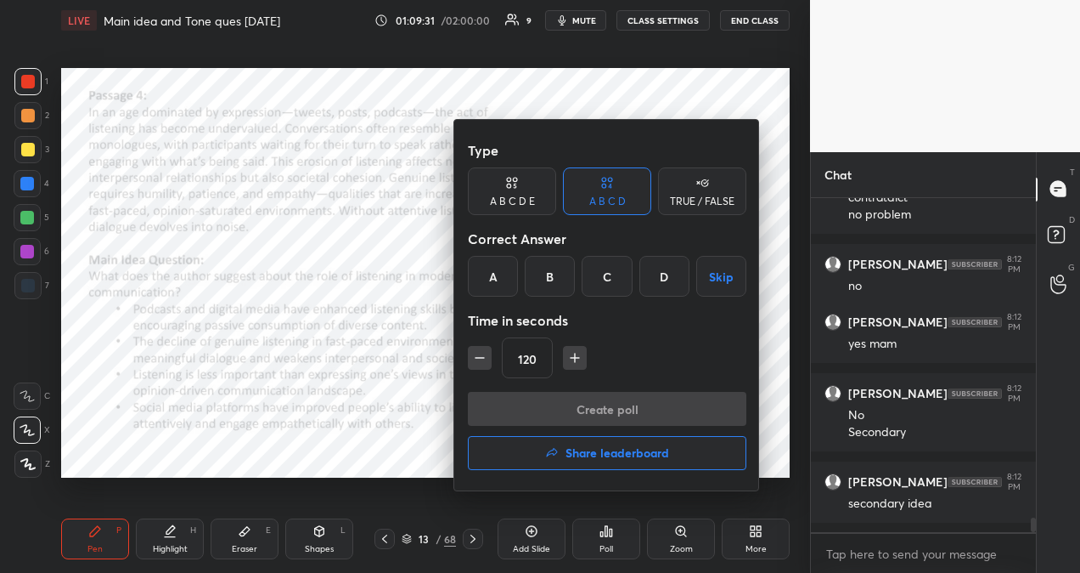
click at [480, 359] on icon "button" at bounding box center [479, 357] width 17 height 17
click at [483, 358] on icon "button" at bounding box center [479, 357] width 17 height 17
click at [488, 357] on icon "button" at bounding box center [479, 357] width 17 height 17
click at [487, 357] on icon "button" at bounding box center [479, 357] width 17 height 17
click at [488, 357] on button "button" at bounding box center [480, 358] width 24 height 24
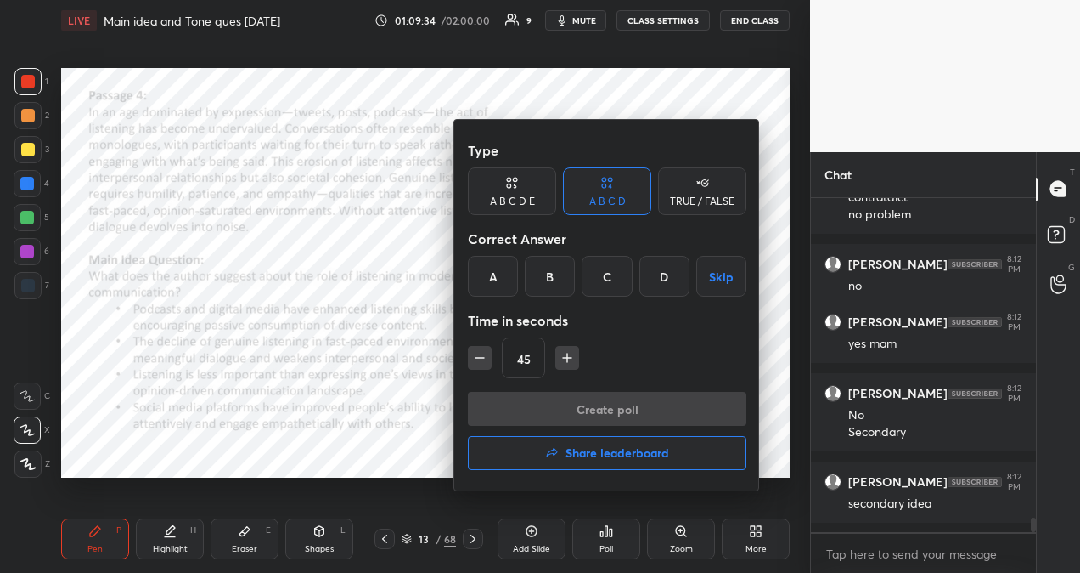
click at [488, 356] on button "button" at bounding box center [480, 358] width 24 height 24
type input "30"
click at [472, 539] on div at bounding box center [540, 286] width 1080 height 573
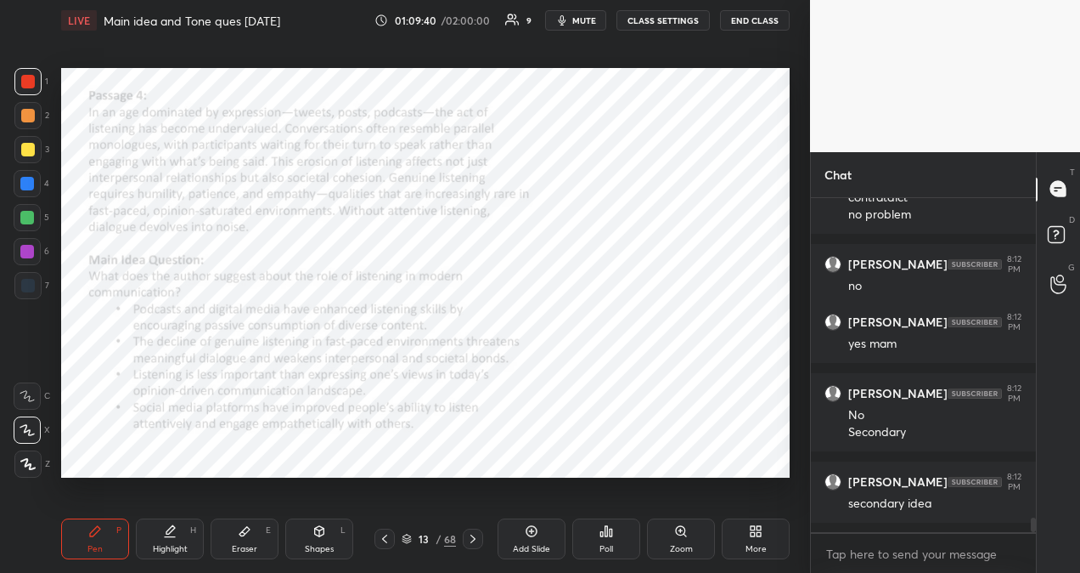
click at [477, 536] on icon at bounding box center [473, 539] width 14 height 14
click at [596, 529] on div "Poll" at bounding box center [607, 538] width 68 height 41
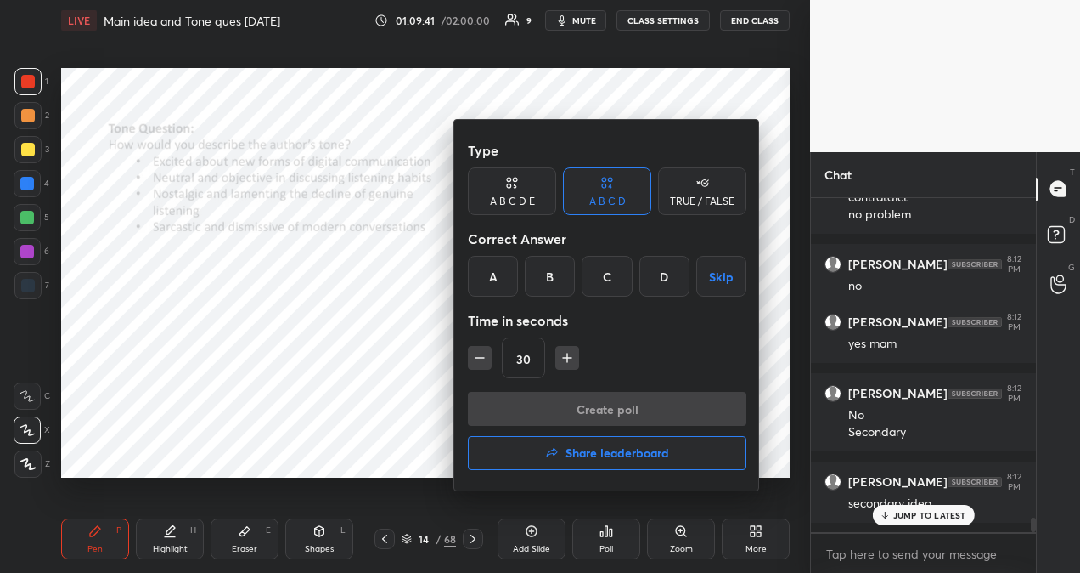
scroll to position [7602, 0]
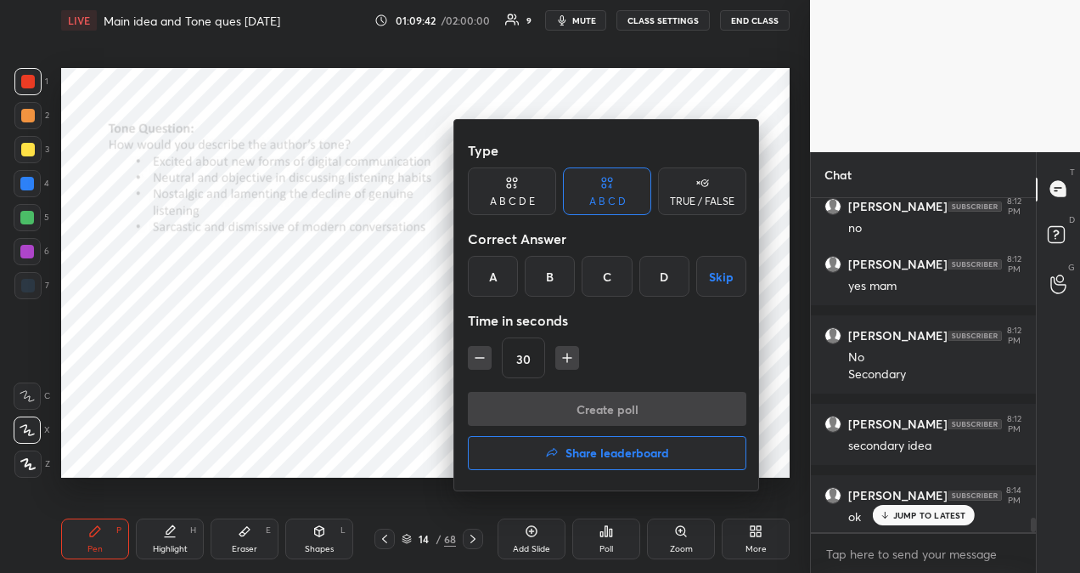
click at [603, 279] on div "C" at bounding box center [607, 276] width 50 height 41
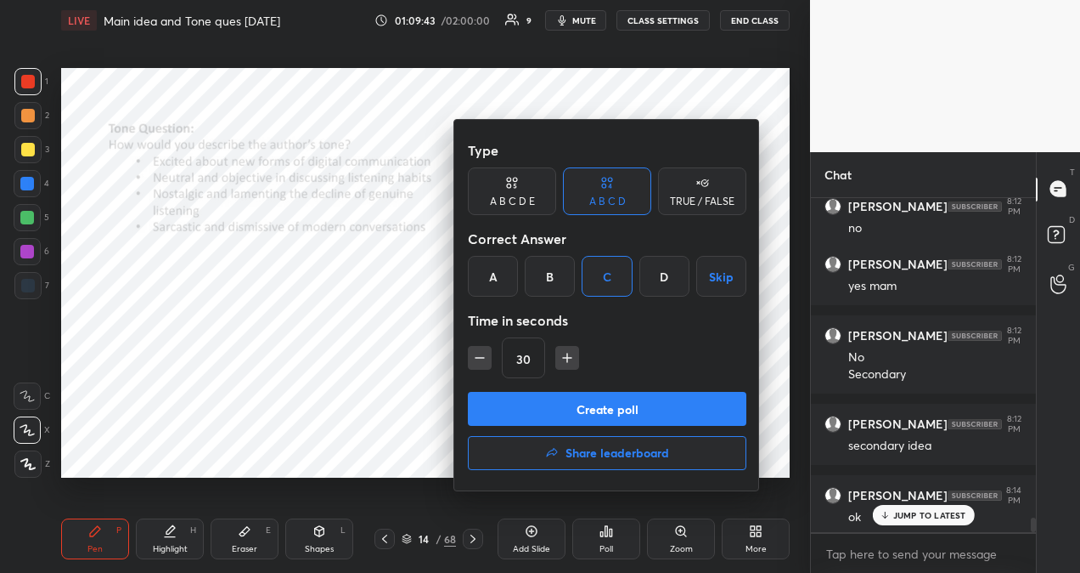
click at [595, 406] on button "Create poll" at bounding box center [607, 409] width 279 height 34
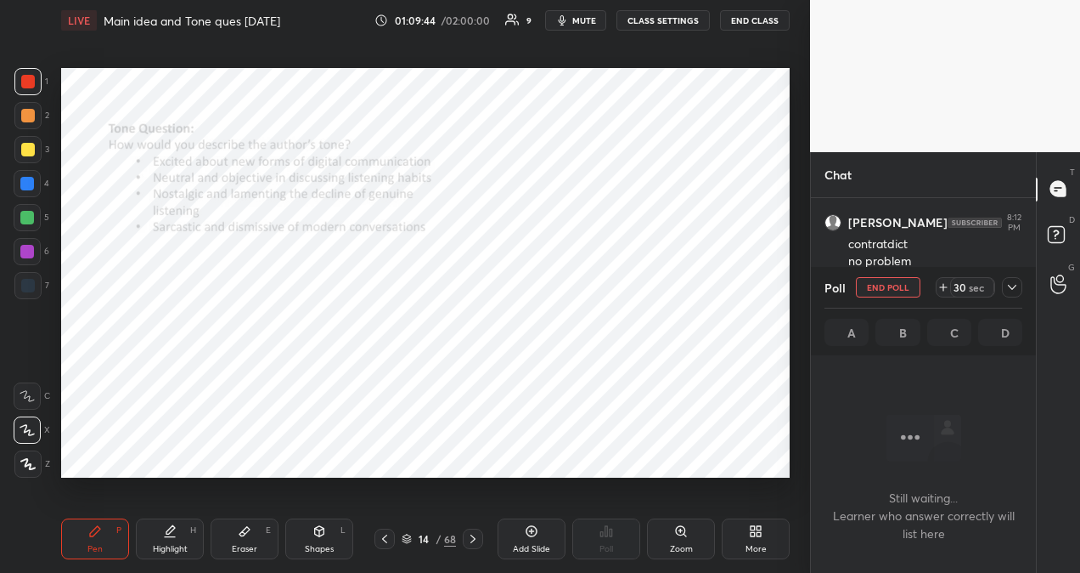
scroll to position [6677, 0]
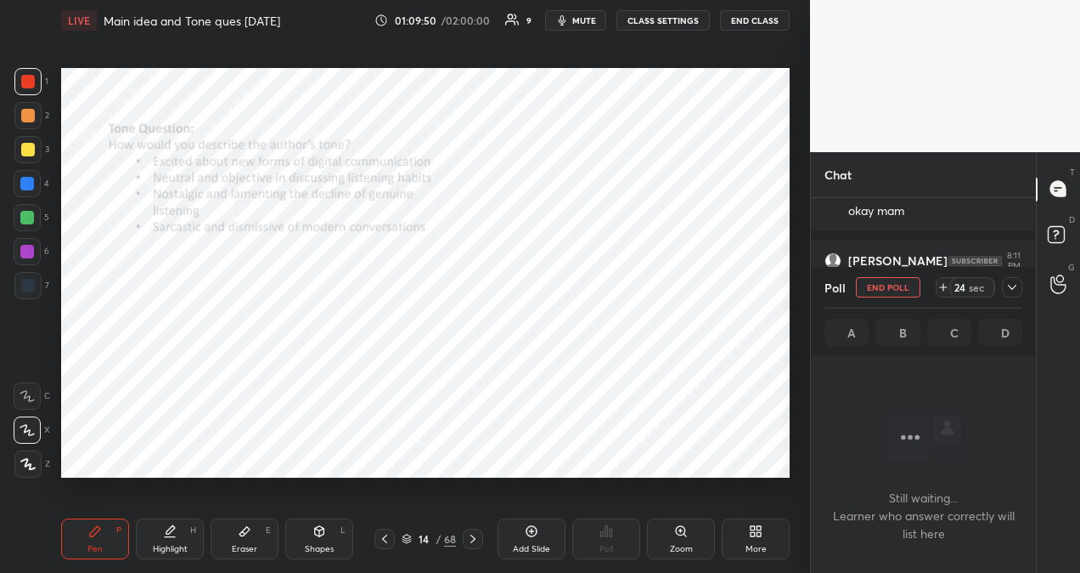
click at [1012, 289] on icon at bounding box center [1013, 287] width 14 height 14
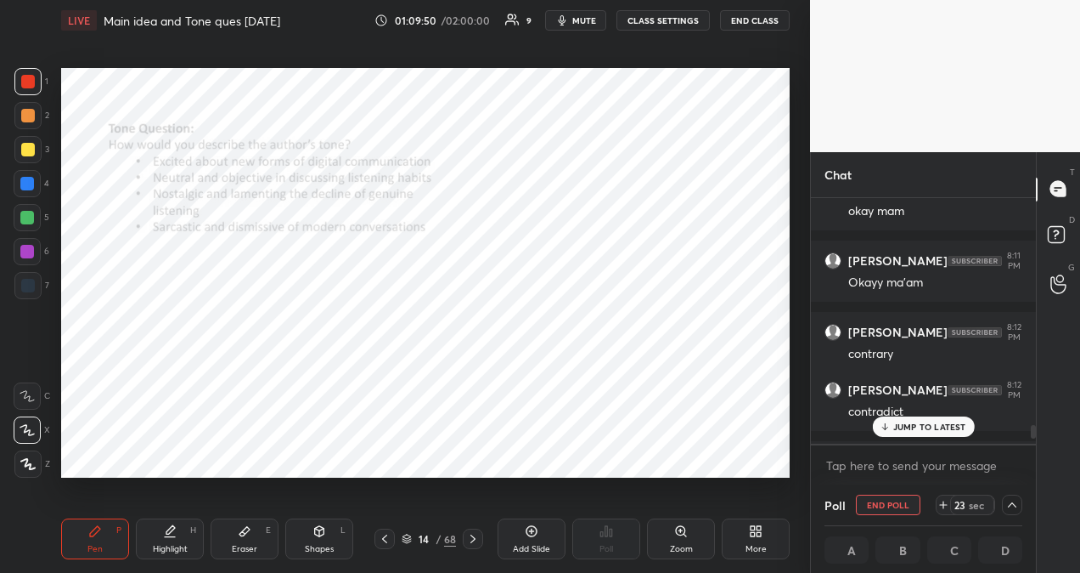
scroll to position [6, 5]
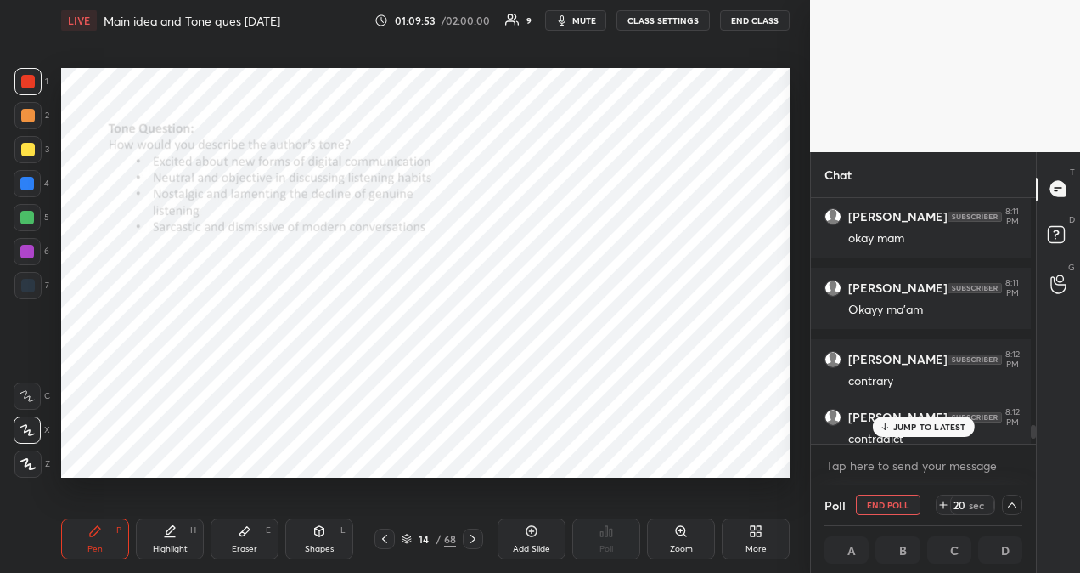
click at [933, 423] on p "JUMP TO LATEST" at bounding box center [930, 426] width 73 height 10
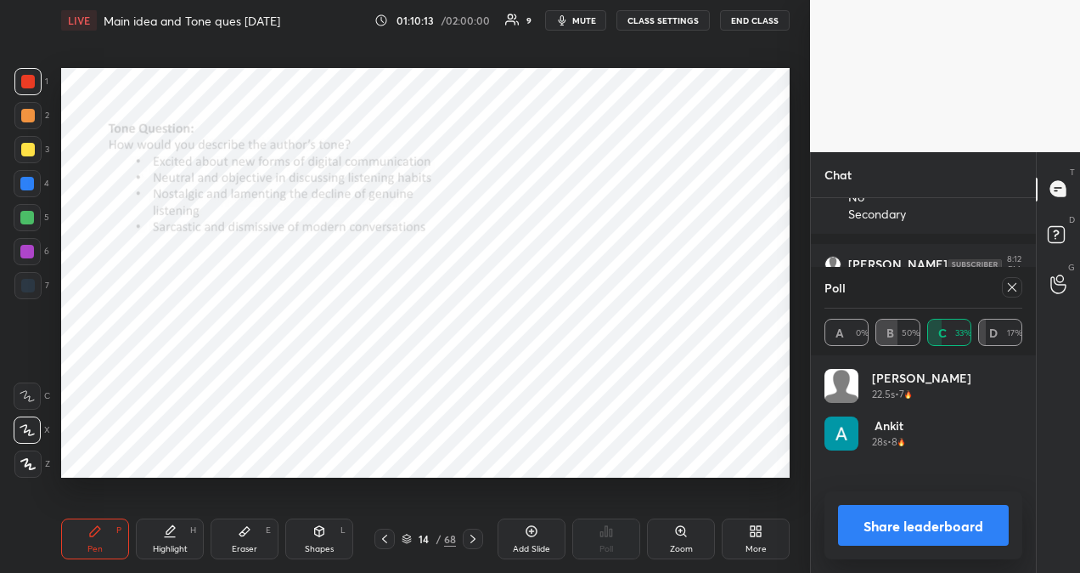
scroll to position [199, 193]
click at [1013, 285] on icon at bounding box center [1013, 287] width 14 height 14
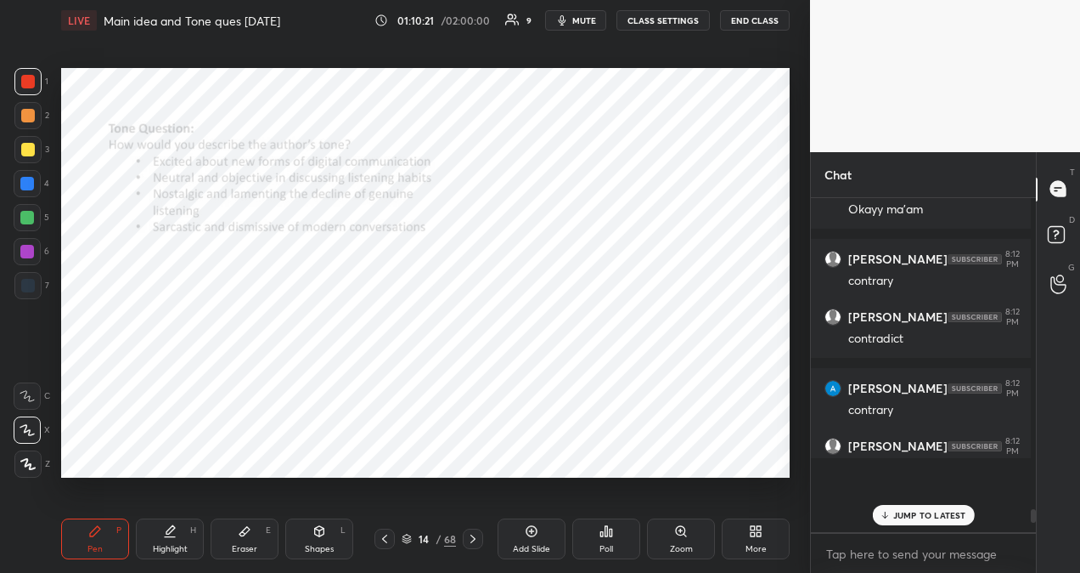
scroll to position [5, 5]
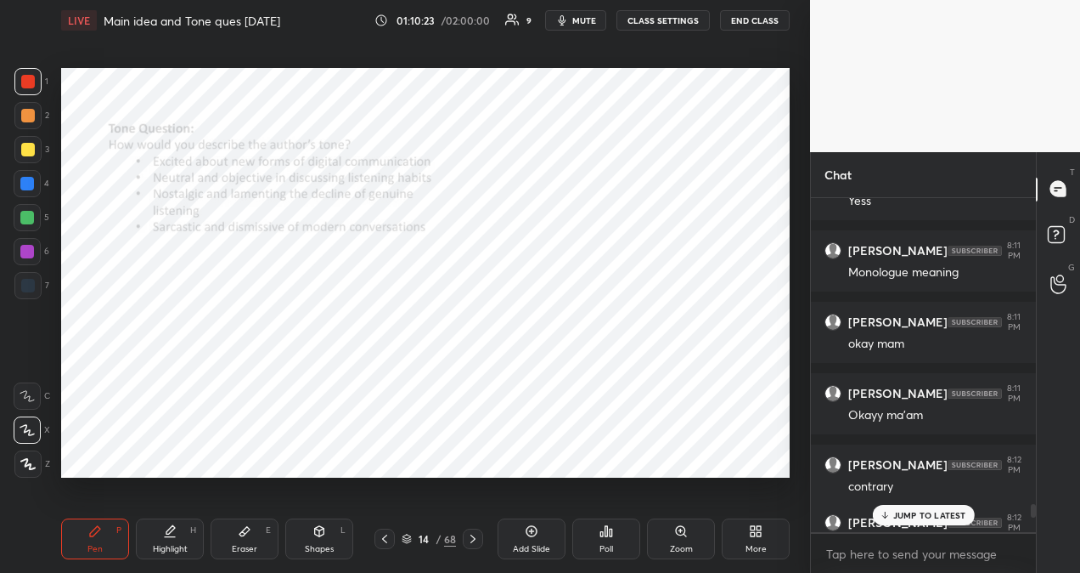
click at [941, 506] on div "JUMP TO LATEST" at bounding box center [923, 515] width 102 height 20
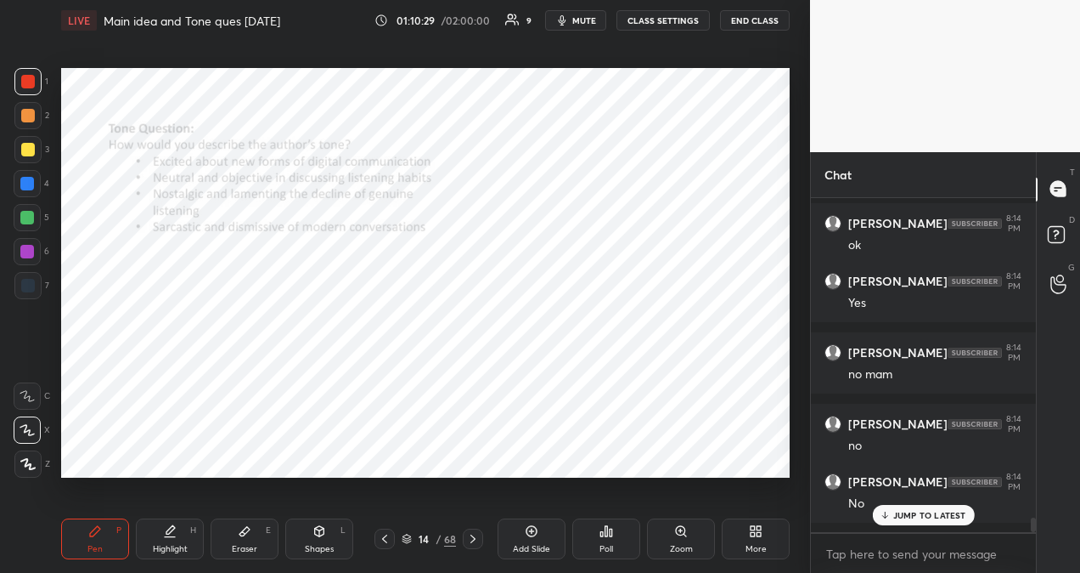
click at [890, 519] on icon at bounding box center [884, 515] width 11 height 10
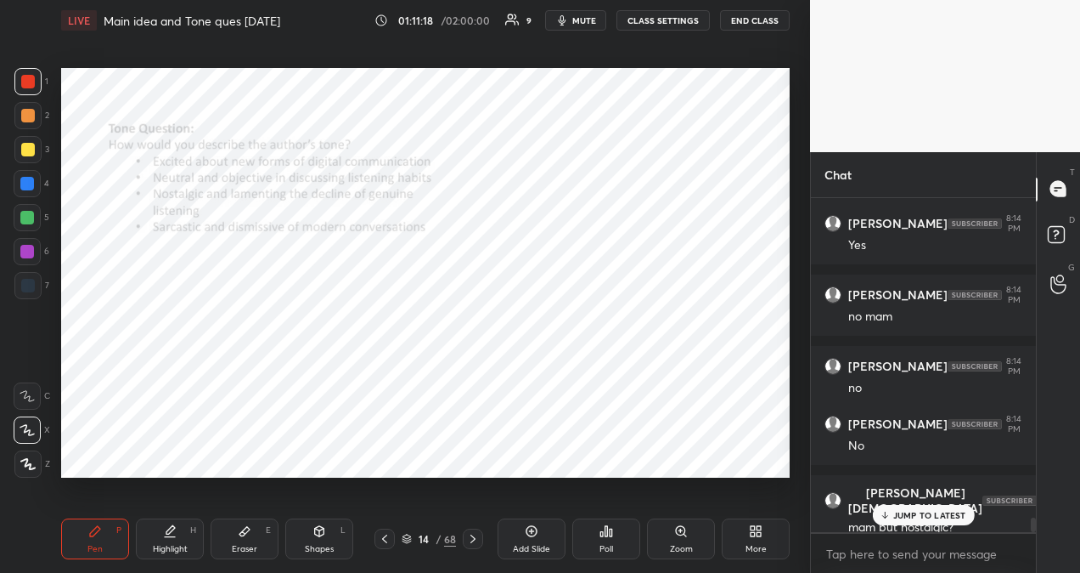
click at [932, 518] on p "JUMP TO LATEST" at bounding box center [930, 515] width 73 height 10
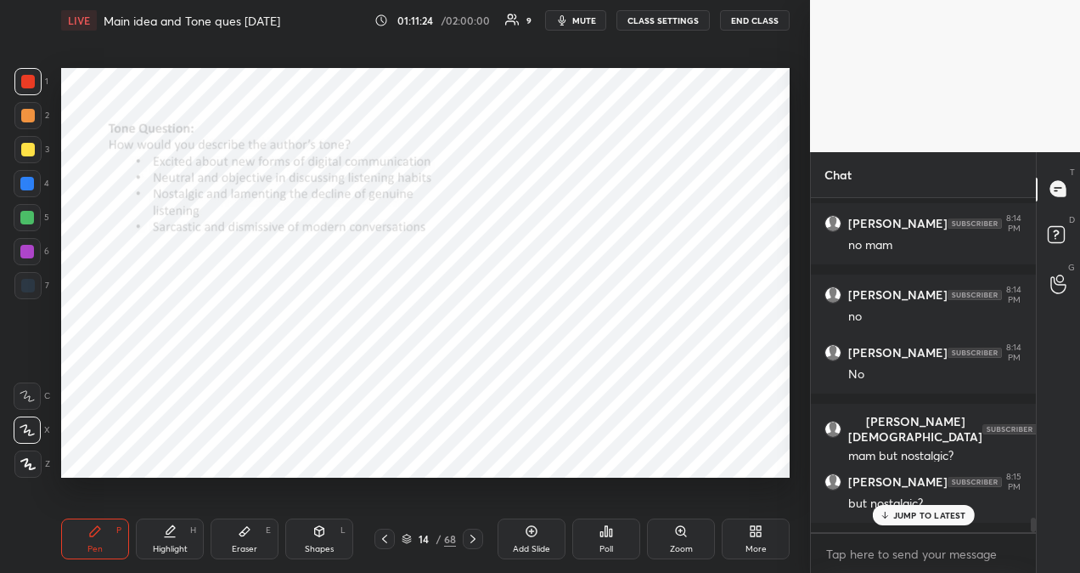
click at [909, 515] on p "JUMP TO LATEST" at bounding box center [930, 515] width 73 height 10
click at [387, 538] on icon at bounding box center [385, 539] width 14 height 14
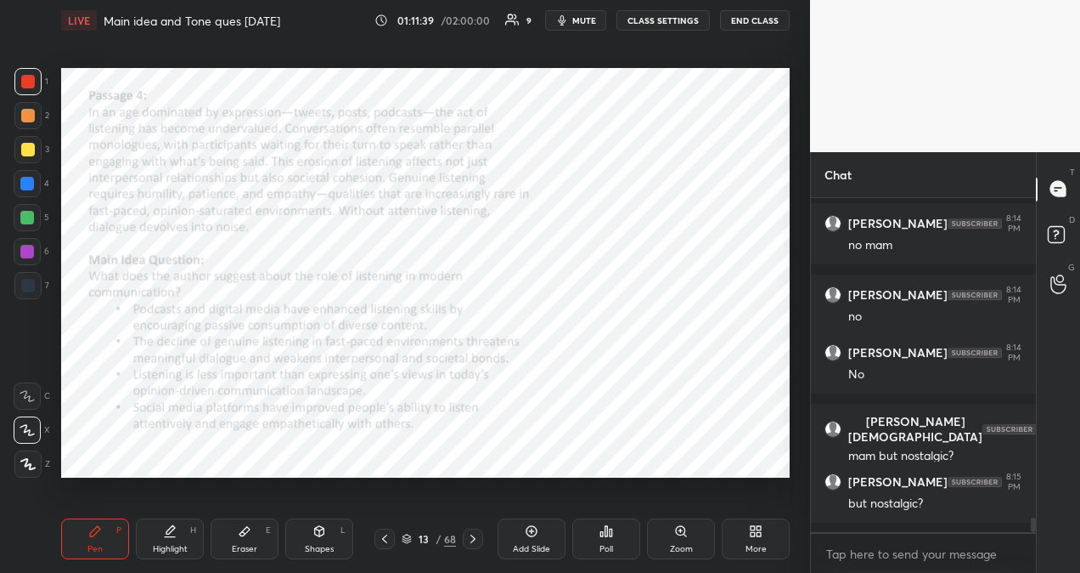
scroll to position [7594, 0]
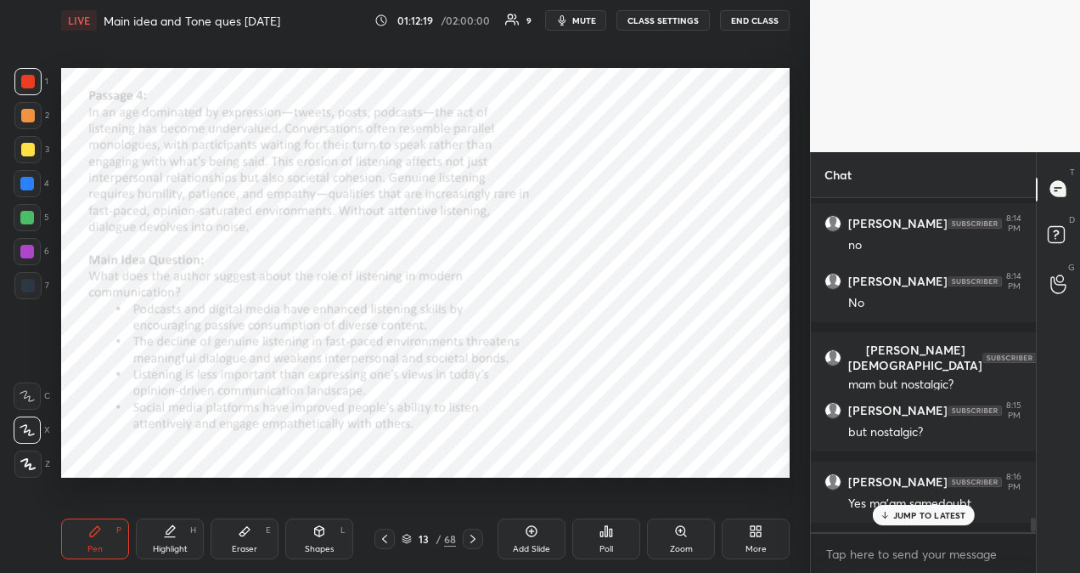
click at [923, 506] on div "JUMP TO LATEST" at bounding box center [923, 515] width 102 height 20
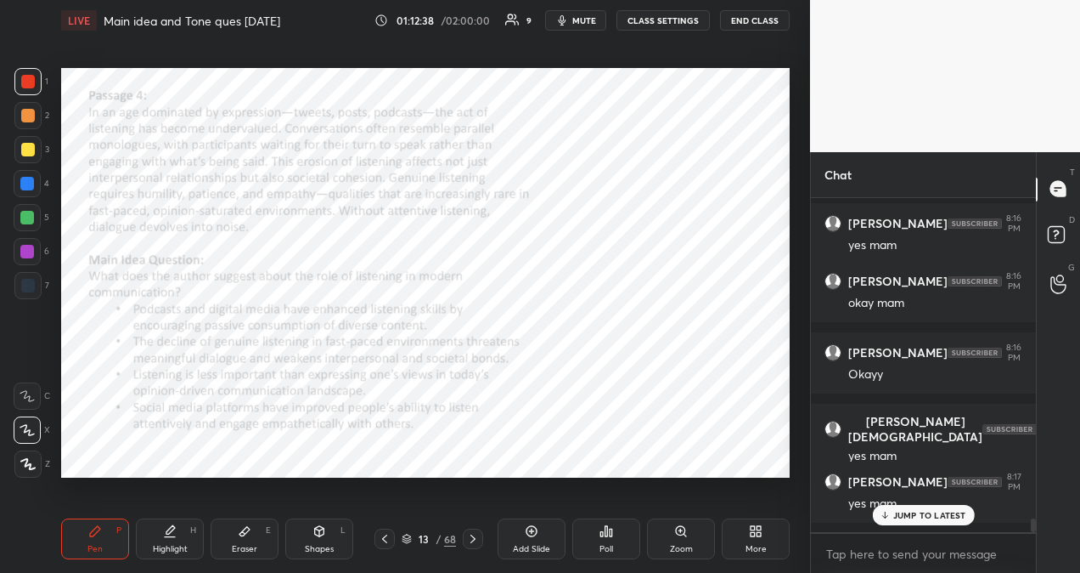
scroll to position [7995, 0]
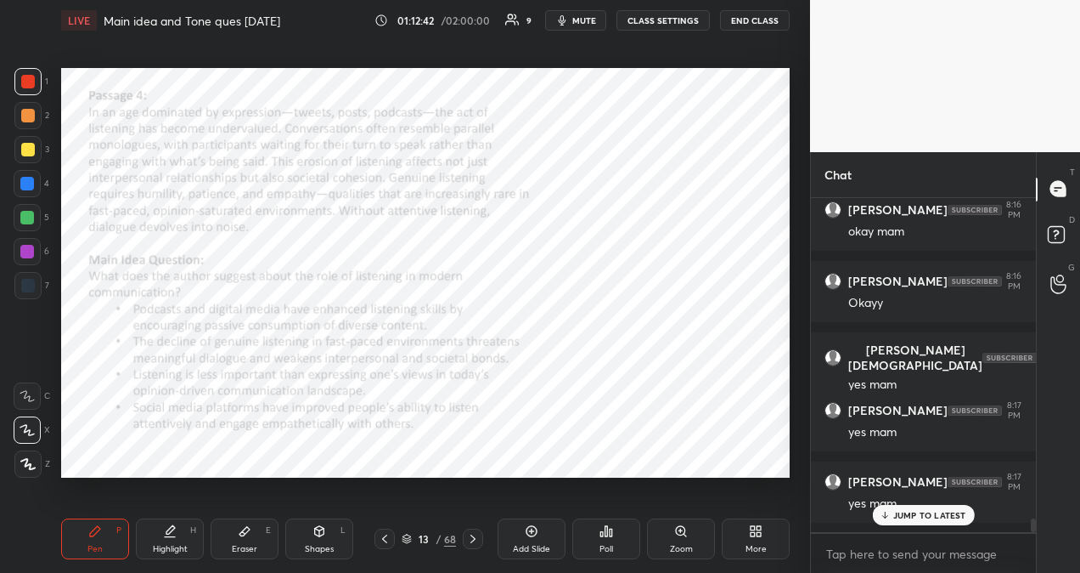
click at [472, 539] on icon at bounding box center [473, 539] width 14 height 14
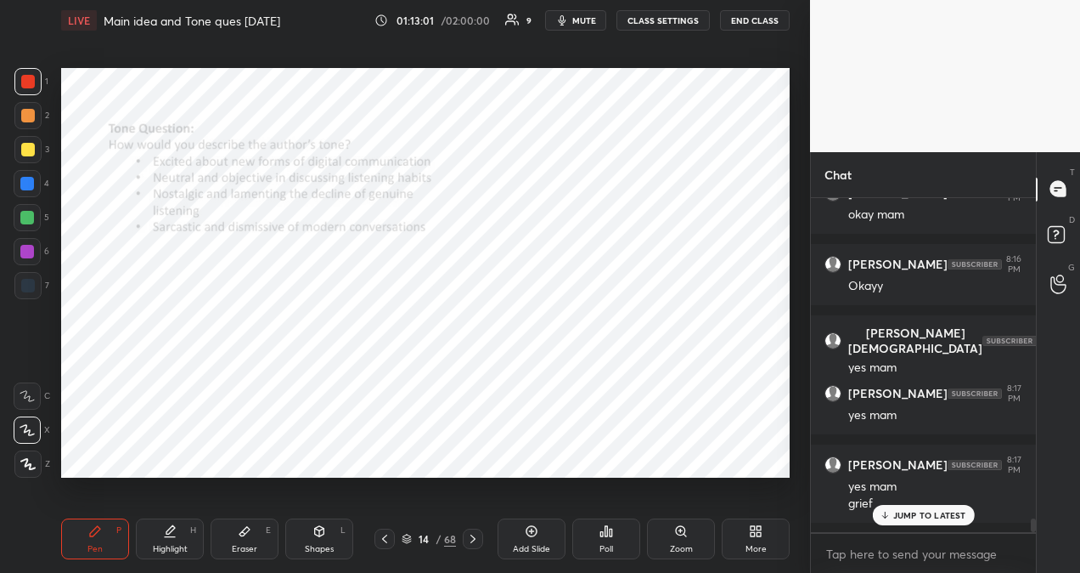
click at [936, 515] on p "JUMP TO LATEST" at bounding box center [930, 515] width 73 height 10
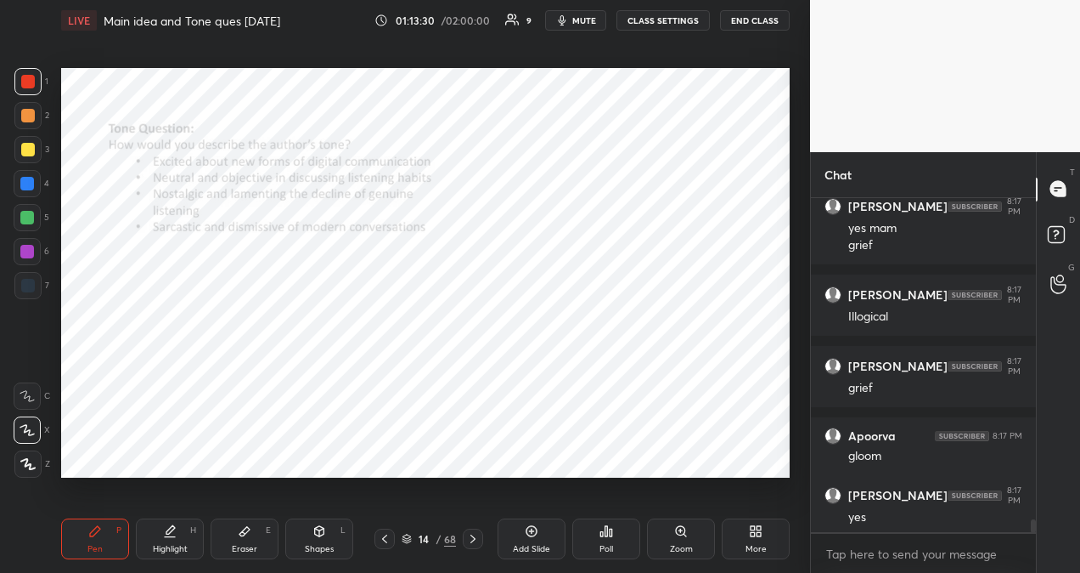
scroll to position [8342, 0]
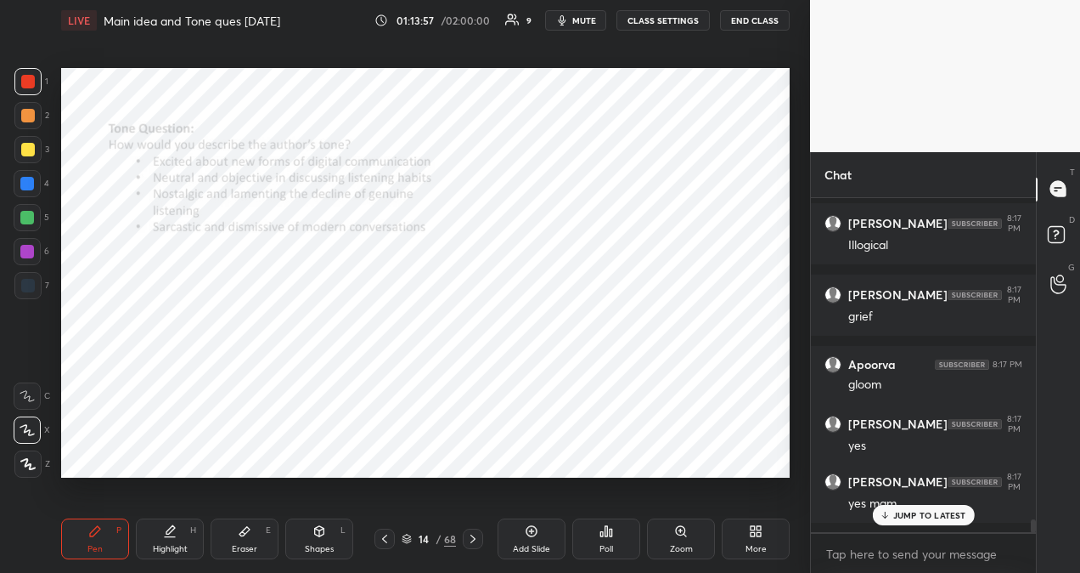
click at [930, 517] on p "JUMP TO LATEST" at bounding box center [930, 515] width 73 height 10
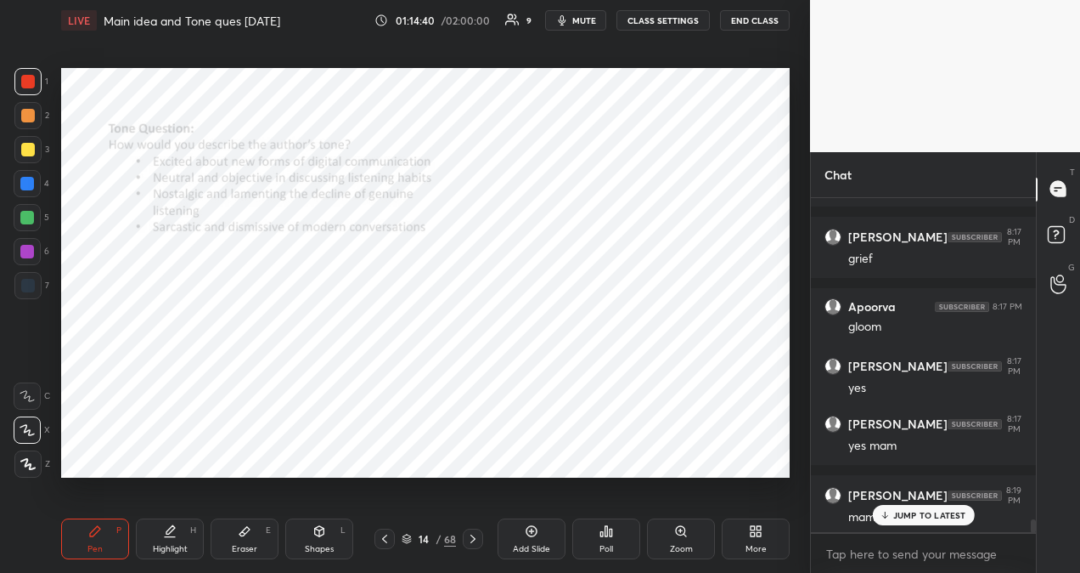
click at [929, 516] on p "JUMP TO LATEST" at bounding box center [930, 515] width 73 height 10
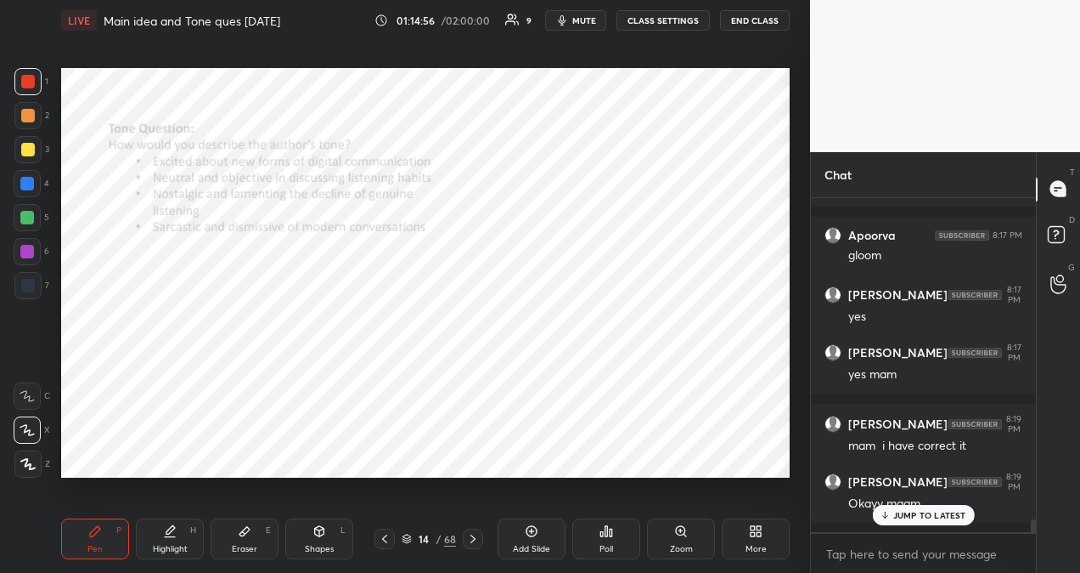
click at [936, 511] on p "JUMP TO LATEST" at bounding box center [930, 515] width 73 height 10
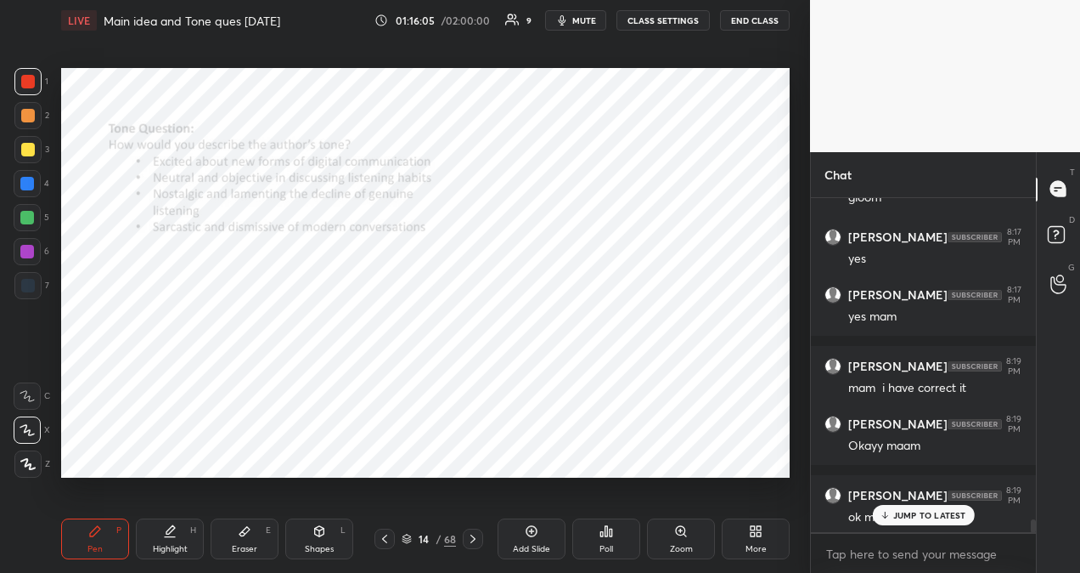
click at [925, 518] on p "JUMP TO LATEST" at bounding box center [930, 515] width 73 height 10
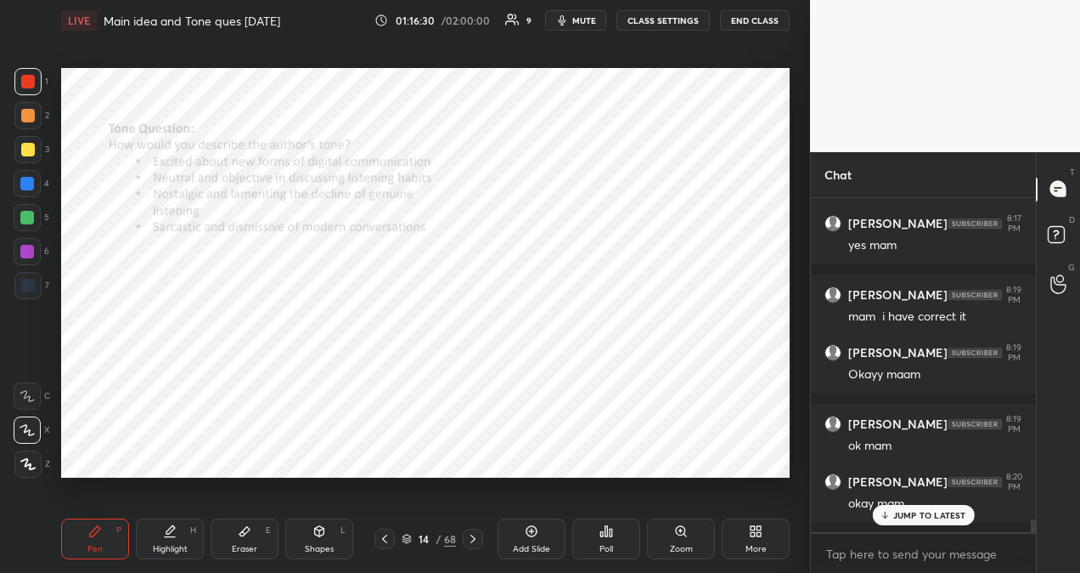
click at [931, 515] on p "JUMP TO LATEST" at bounding box center [930, 515] width 73 height 10
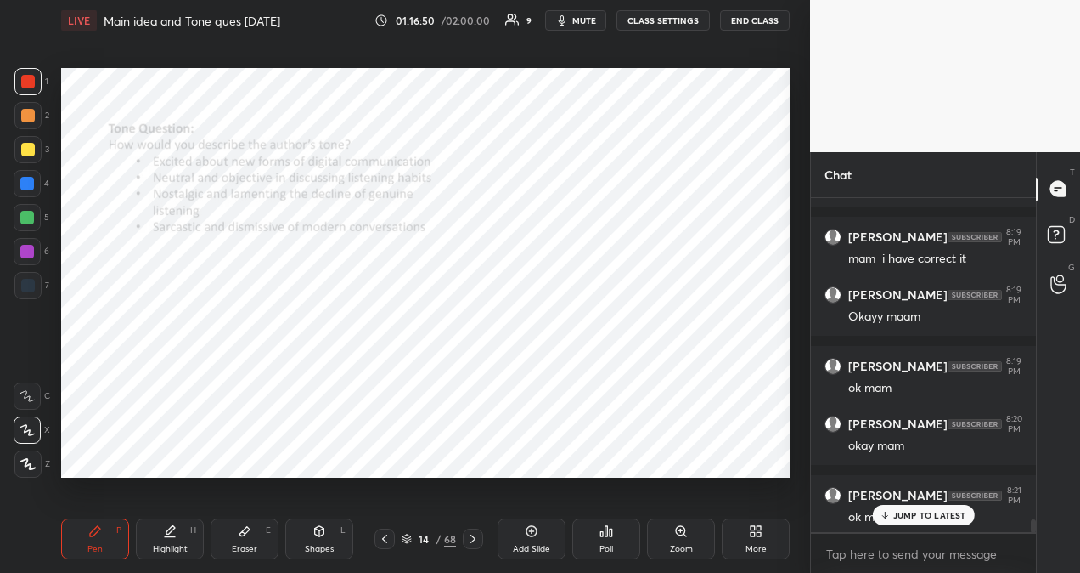
click at [919, 516] on p "JUMP TO LATEST" at bounding box center [930, 515] width 73 height 10
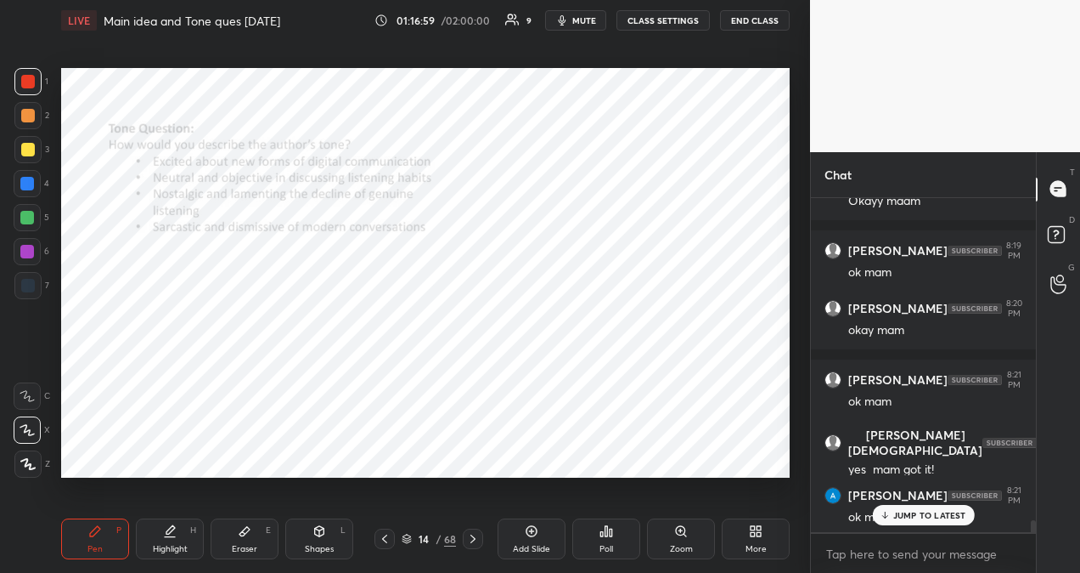
scroll to position [8844, 0]
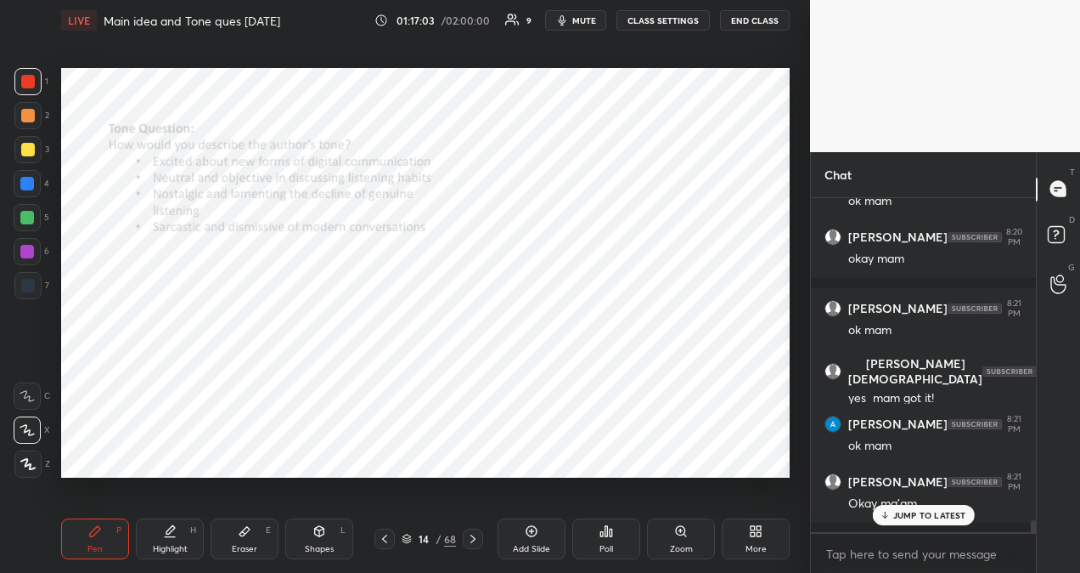
click at [388, 541] on icon at bounding box center [385, 539] width 14 height 14
click at [391, 542] on icon at bounding box center [385, 539] width 14 height 14
click at [392, 541] on div at bounding box center [385, 538] width 20 height 20
click at [391, 540] on icon at bounding box center [385, 539] width 14 height 14
click at [391, 541] on icon at bounding box center [385, 539] width 14 height 14
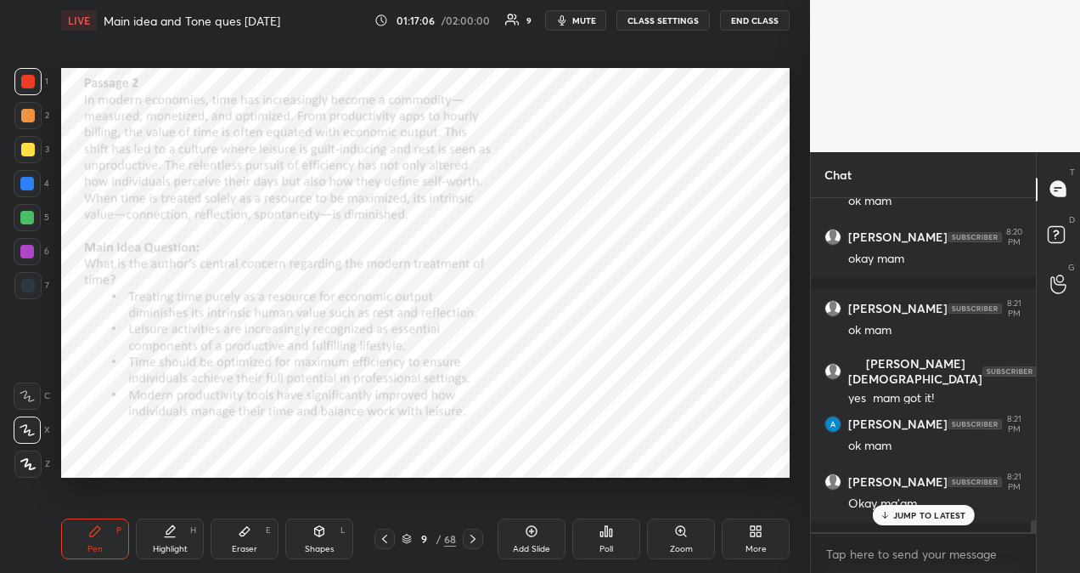
click at [391, 540] on icon at bounding box center [385, 539] width 14 height 14
click at [392, 540] on div at bounding box center [385, 538] width 20 height 20
click at [392, 539] on div at bounding box center [385, 538] width 20 height 20
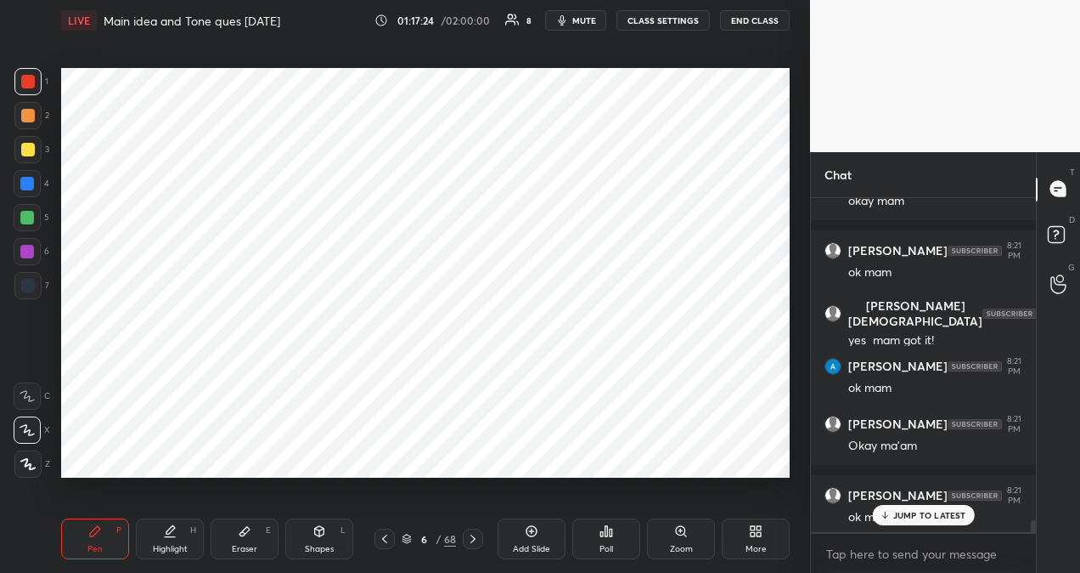
scroll to position [8973, 0]
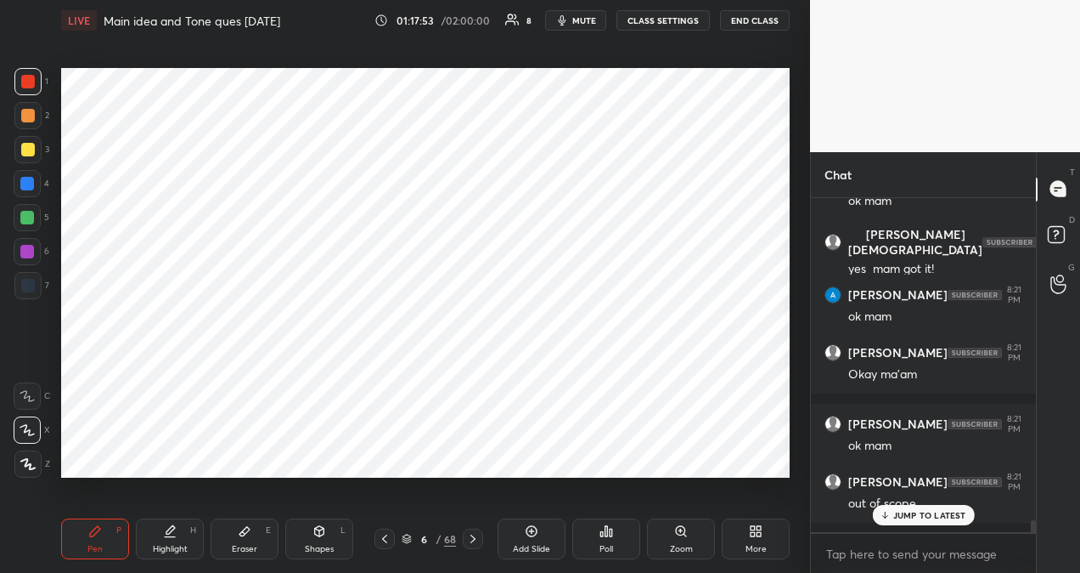
click at [931, 515] on p "JUMP TO LATEST" at bounding box center [930, 515] width 73 height 10
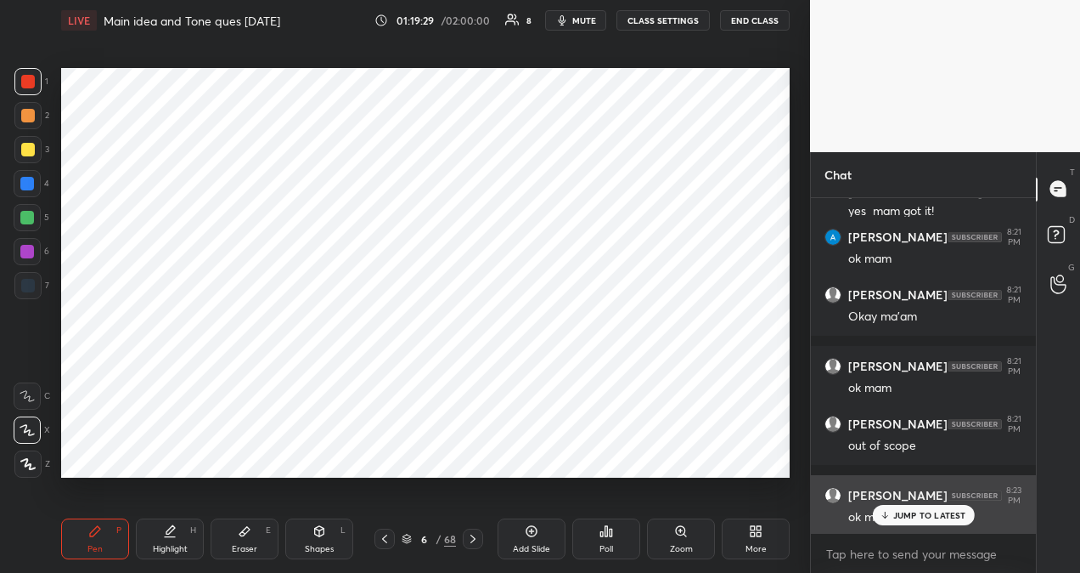
click at [939, 527] on div "[PERSON_NAME] 8:23 PM ok mam" at bounding box center [923, 505] width 225 height 61
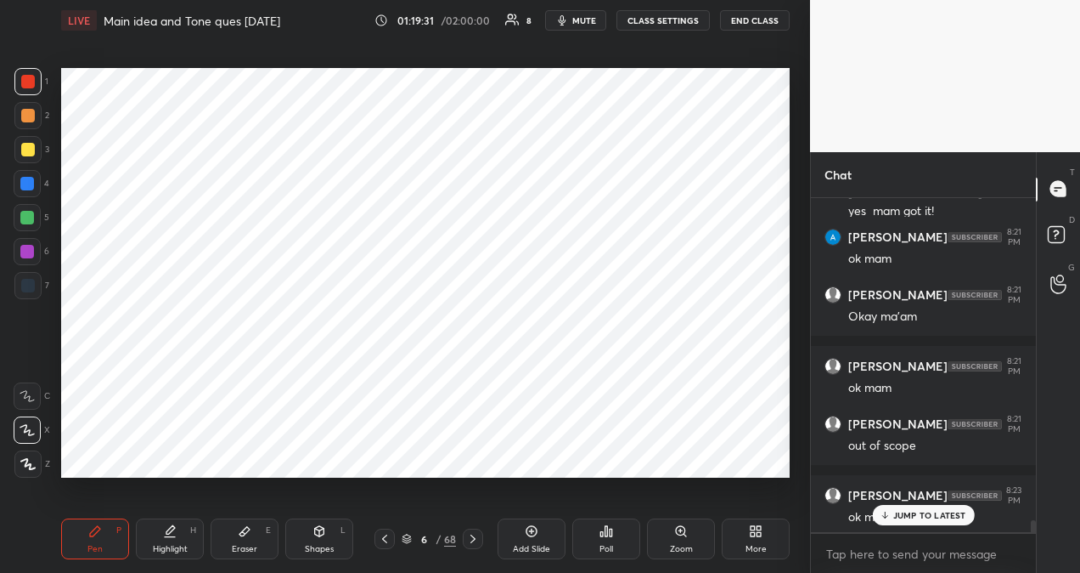
click at [945, 516] on p "JUMP TO LATEST" at bounding box center [930, 515] width 73 height 10
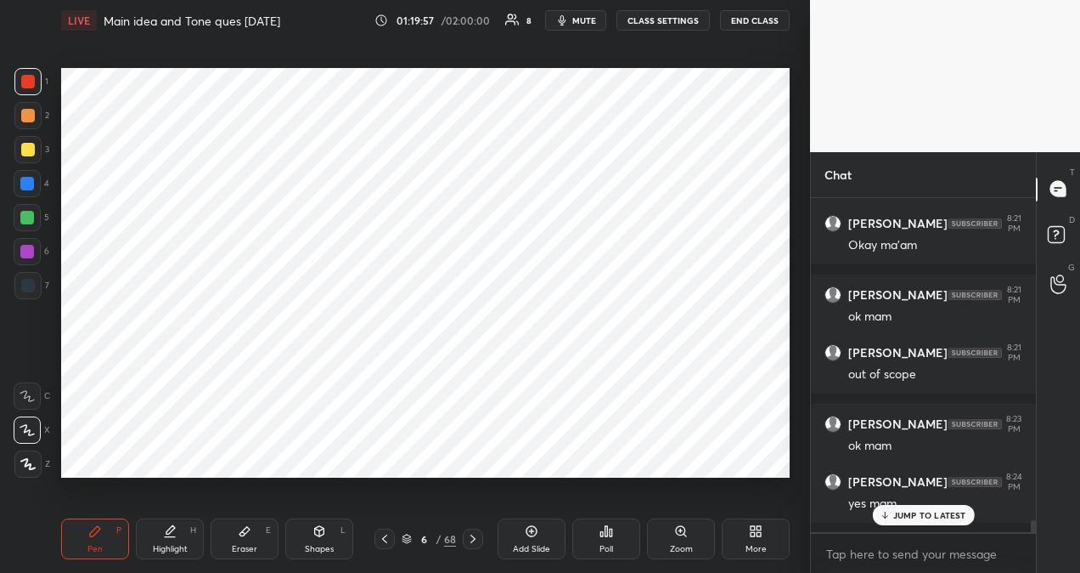
scroll to position [9160, 0]
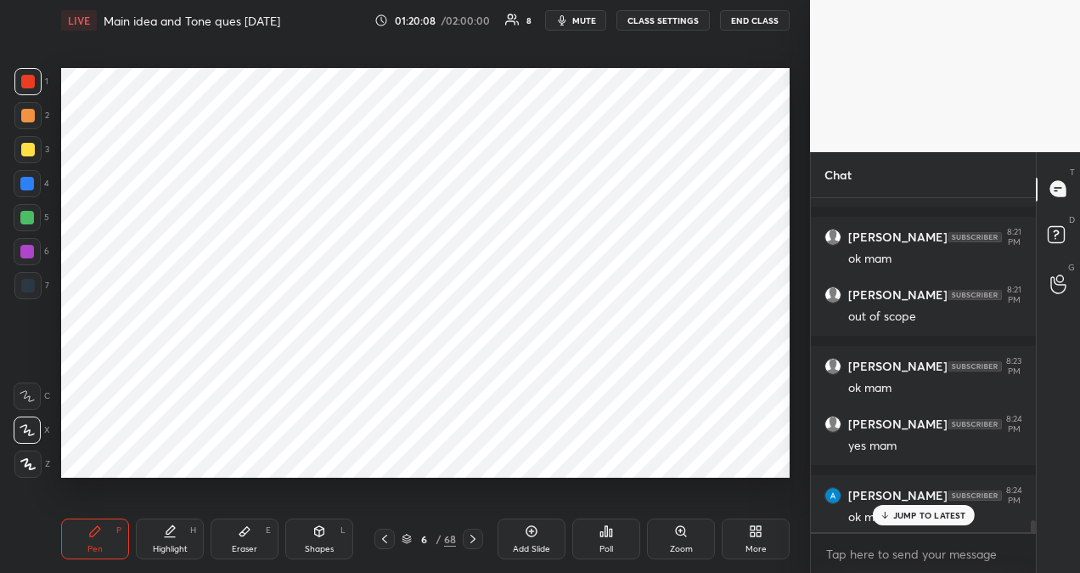
click at [941, 515] on p "JUMP TO LATEST" at bounding box center [930, 515] width 73 height 10
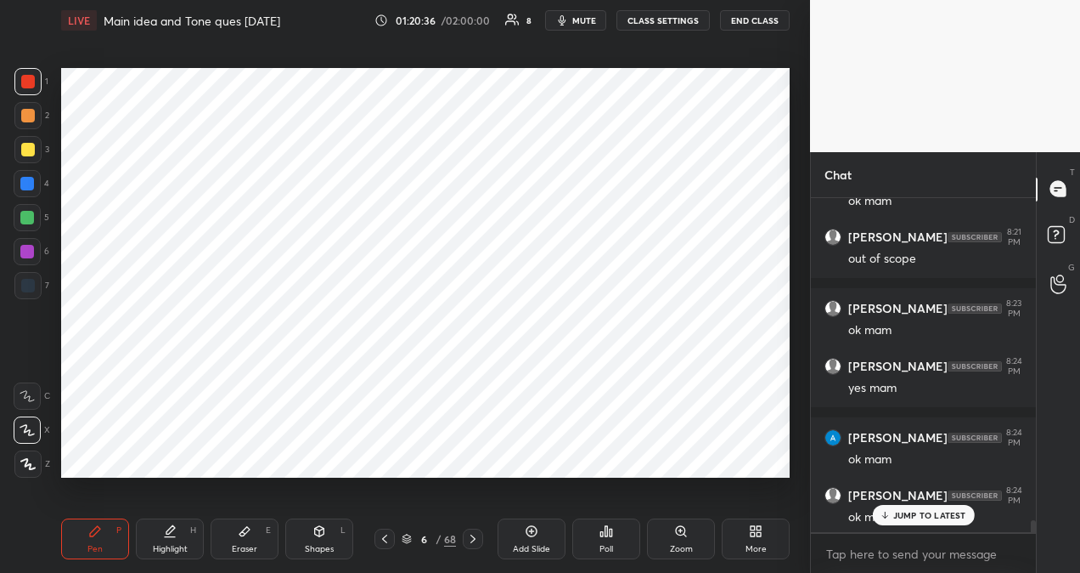
scroll to position [9289, 0]
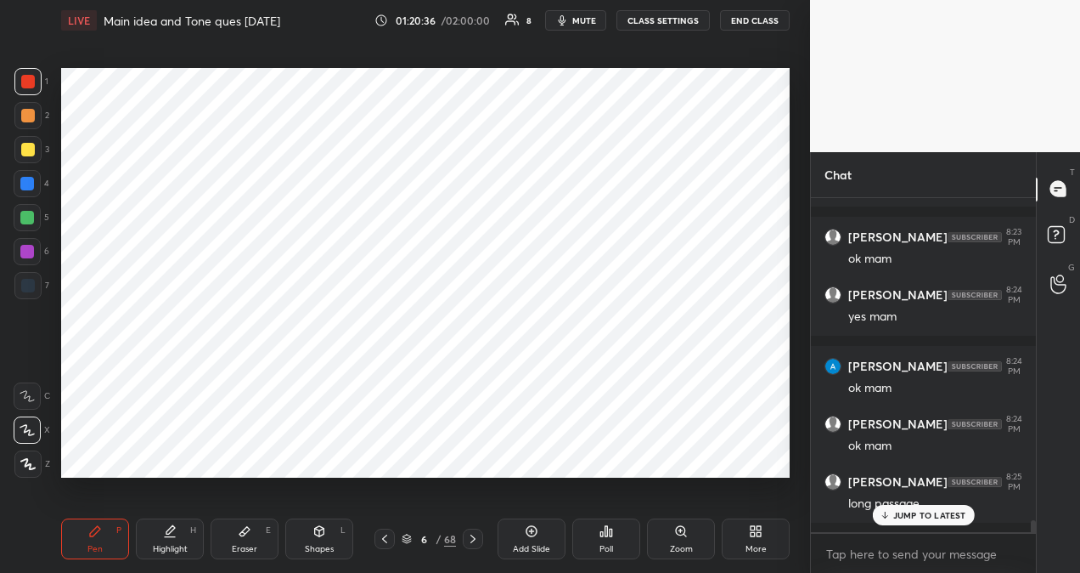
click at [939, 511] on p "JUMP TO LATEST" at bounding box center [930, 515] width 73 height 10
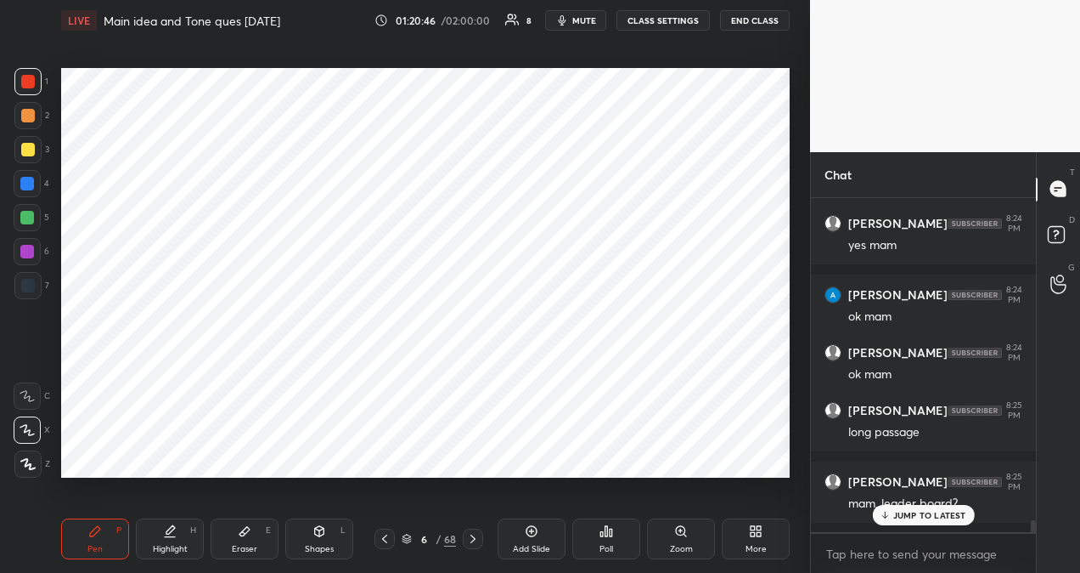
click at [924, 518] on p "JUMP TO LATEST" at bounding box center [930, 515] width 73 height 10
click at [604, 539] on div "Poll" at bounding box center [607, 538] width 68 height 41
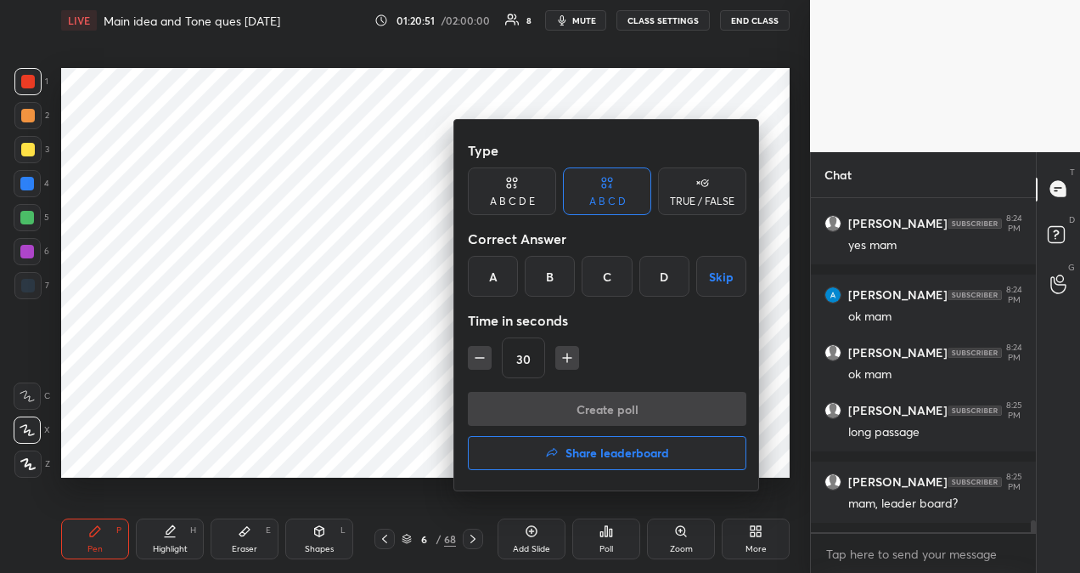
scroll to position [9432, 0]
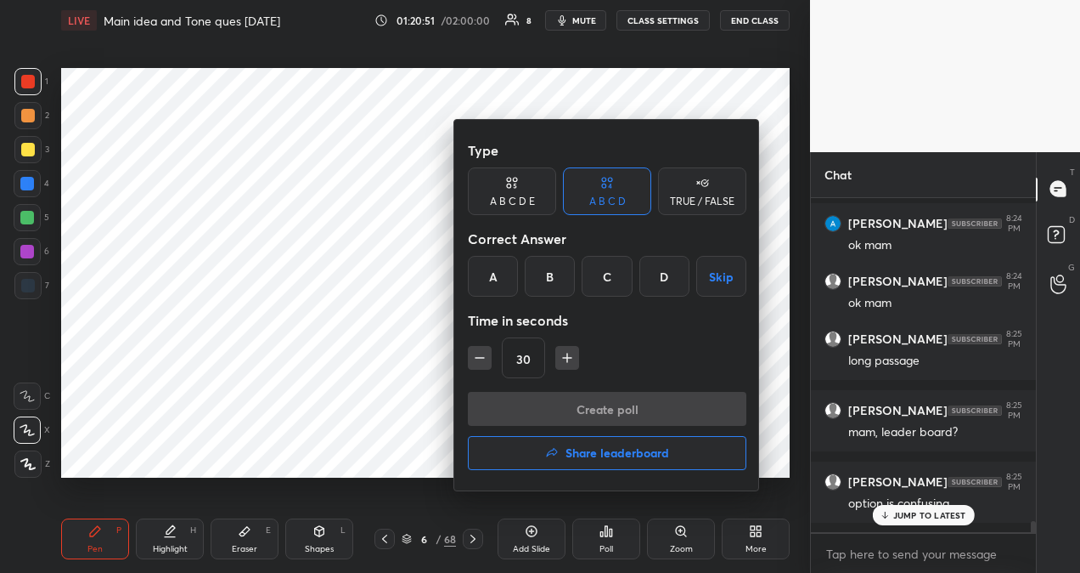
click at [587, 459] on h4 "Share leaderboard" at bounding box center [618, 453] width 104 height 12
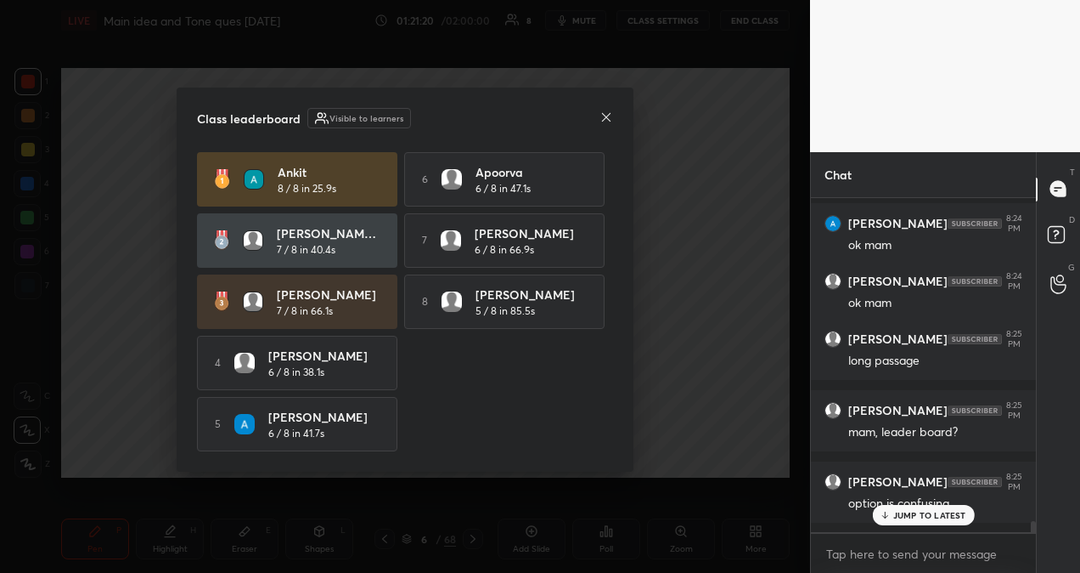
click at [928, 516] on p "JUMP TO LATEST" at bounding box center [930, 515] width 73 height 10
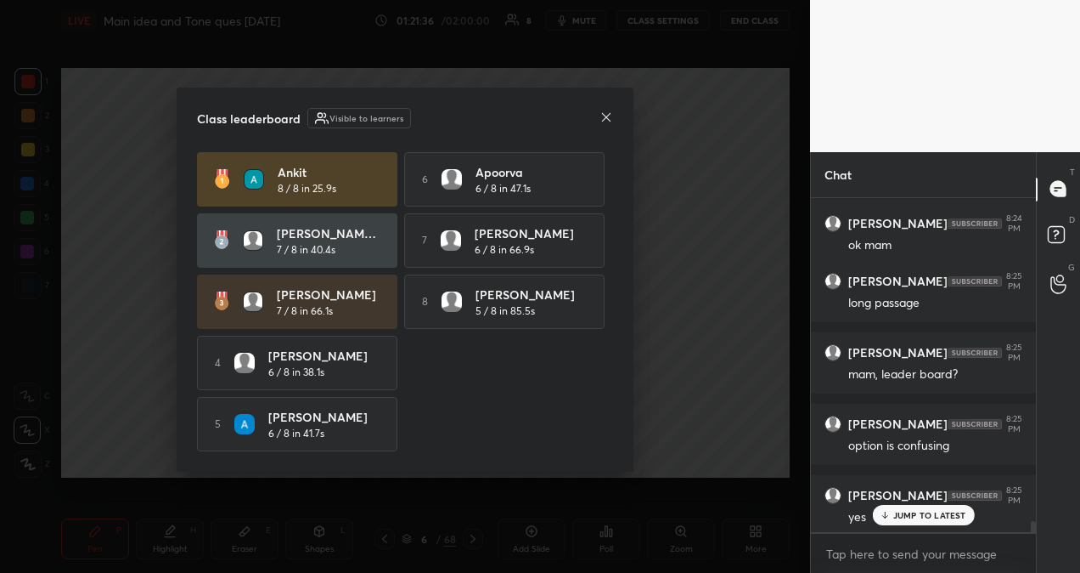
click at [605, 117] on icon at bounding box center [607, 117] width 14 height 14
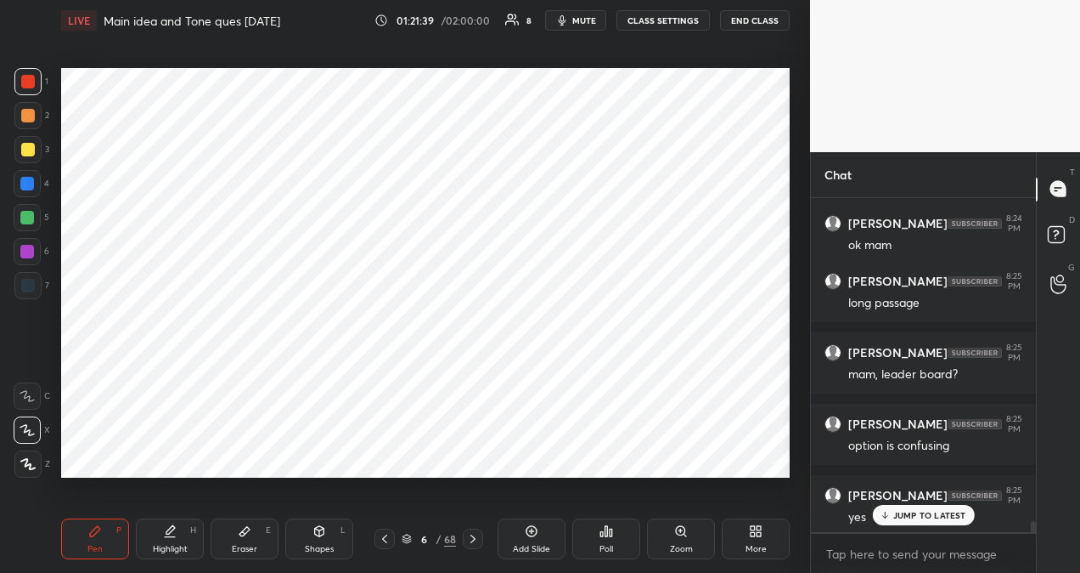
scroll to position [9548, 0]
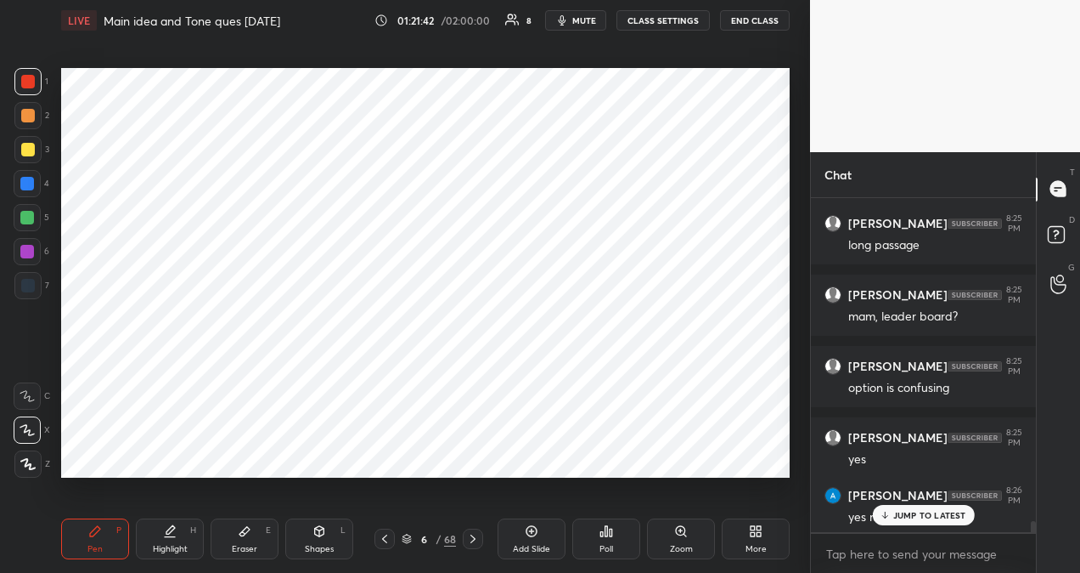
click at [904, 516] on p "JUMP TO LATEST" at bounding box center [930, 515] width 73 height 10
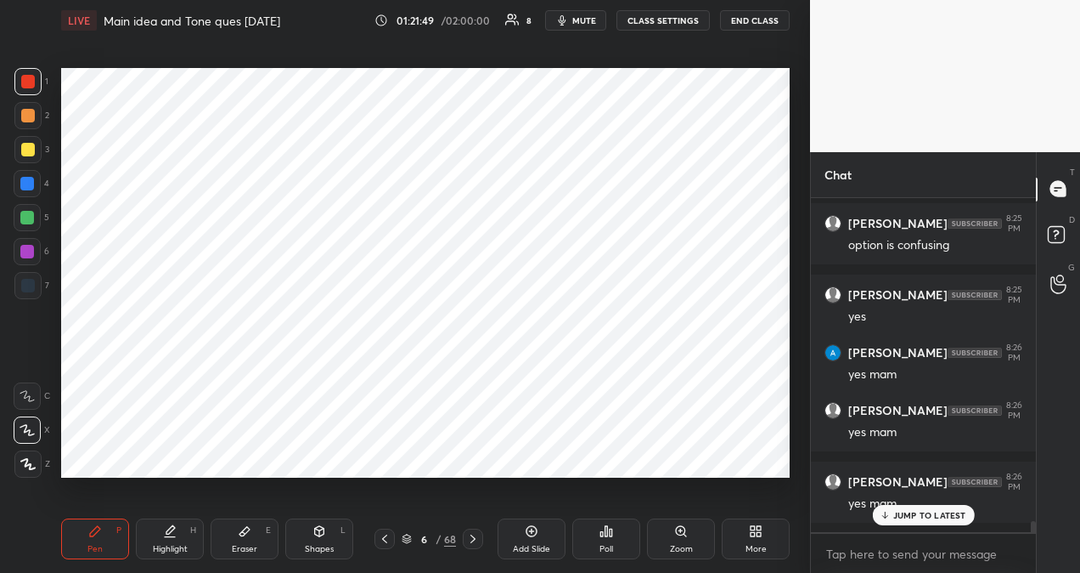
scroll to position [9748, 0]
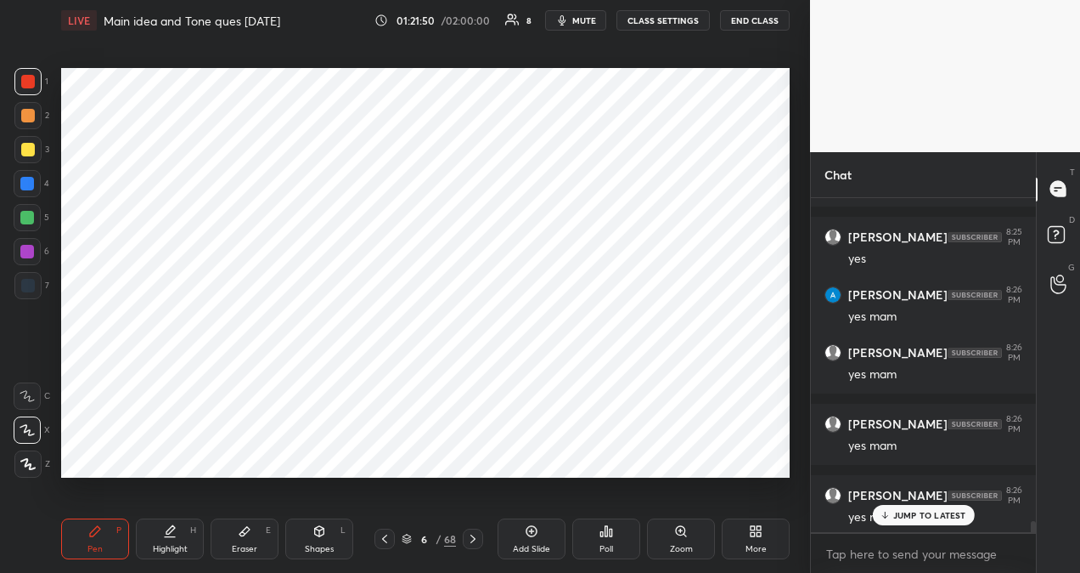
click at [922, 515] on p "JUMP TO LATEST" at bounding box center [930, 515] width 73 height 10
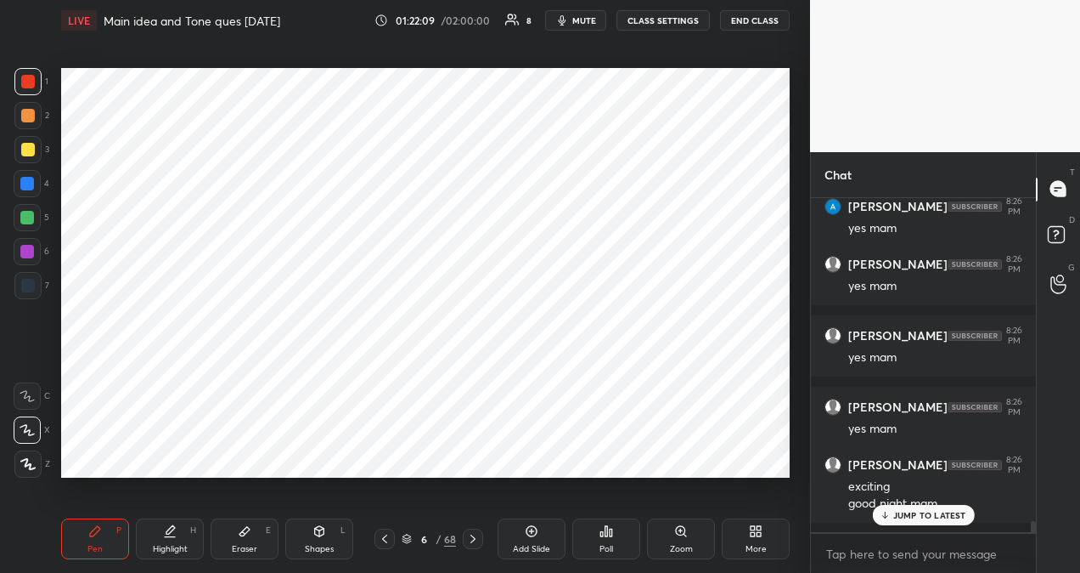
scroll to position [9894, 0]
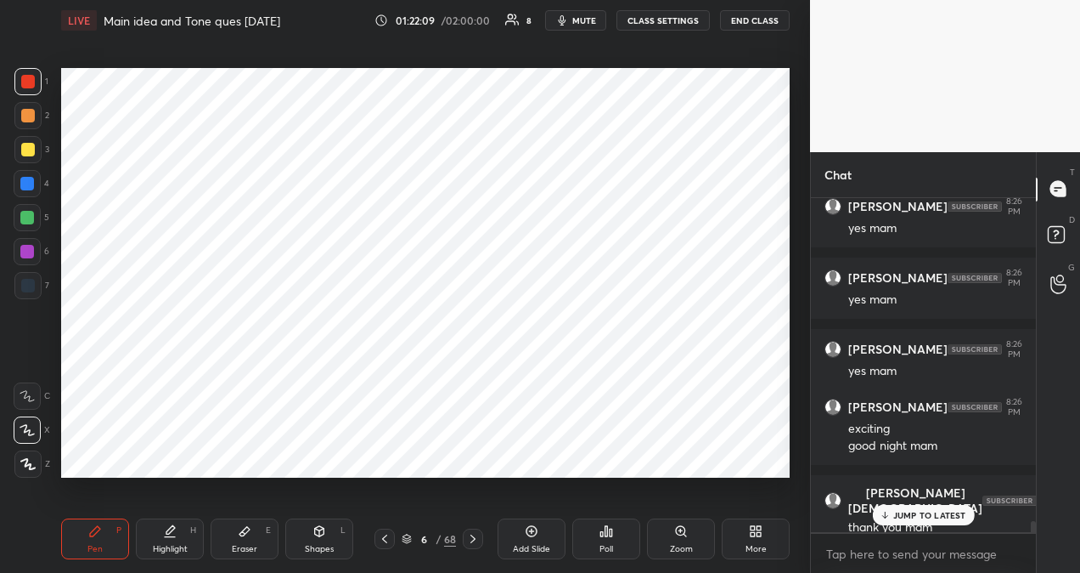
click at [741, 20] on button "END CLASS" at bounding box center [755, 20] width 70 height 20
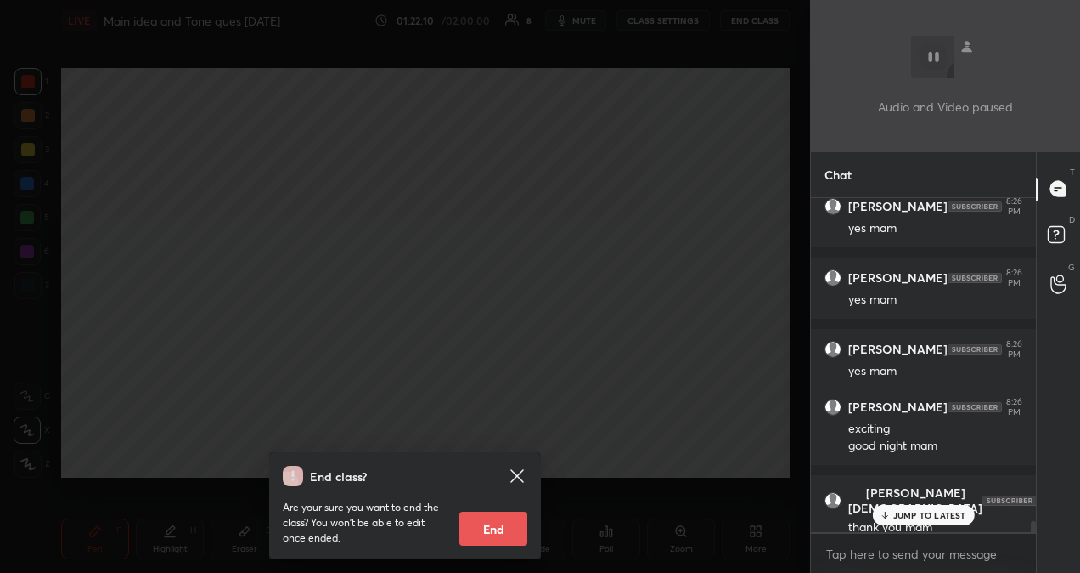
scroll to position [9952, 0]
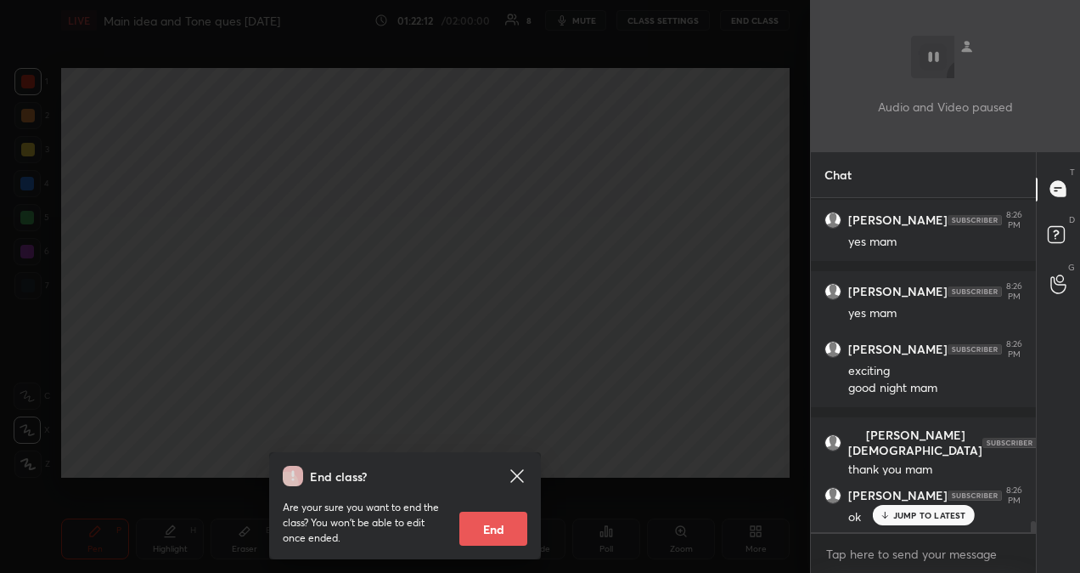
click at [507, 536] on button "End" at bounding box center [494, 528] width 68 height 34
type textarea "x"
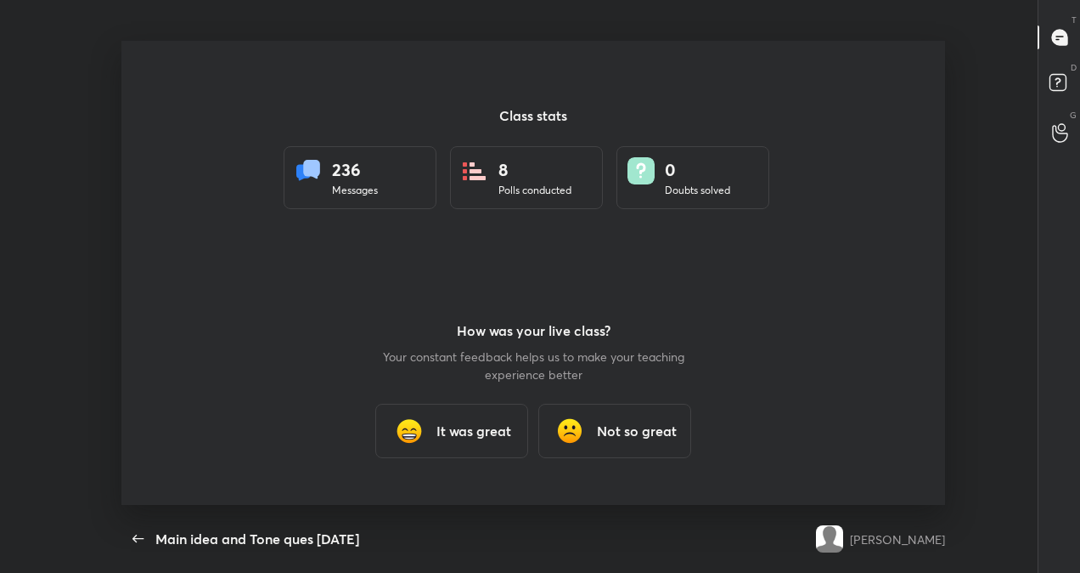
scroll to position [464, 1067]
